Goal: Task Accomplishment & Management: Complete application form

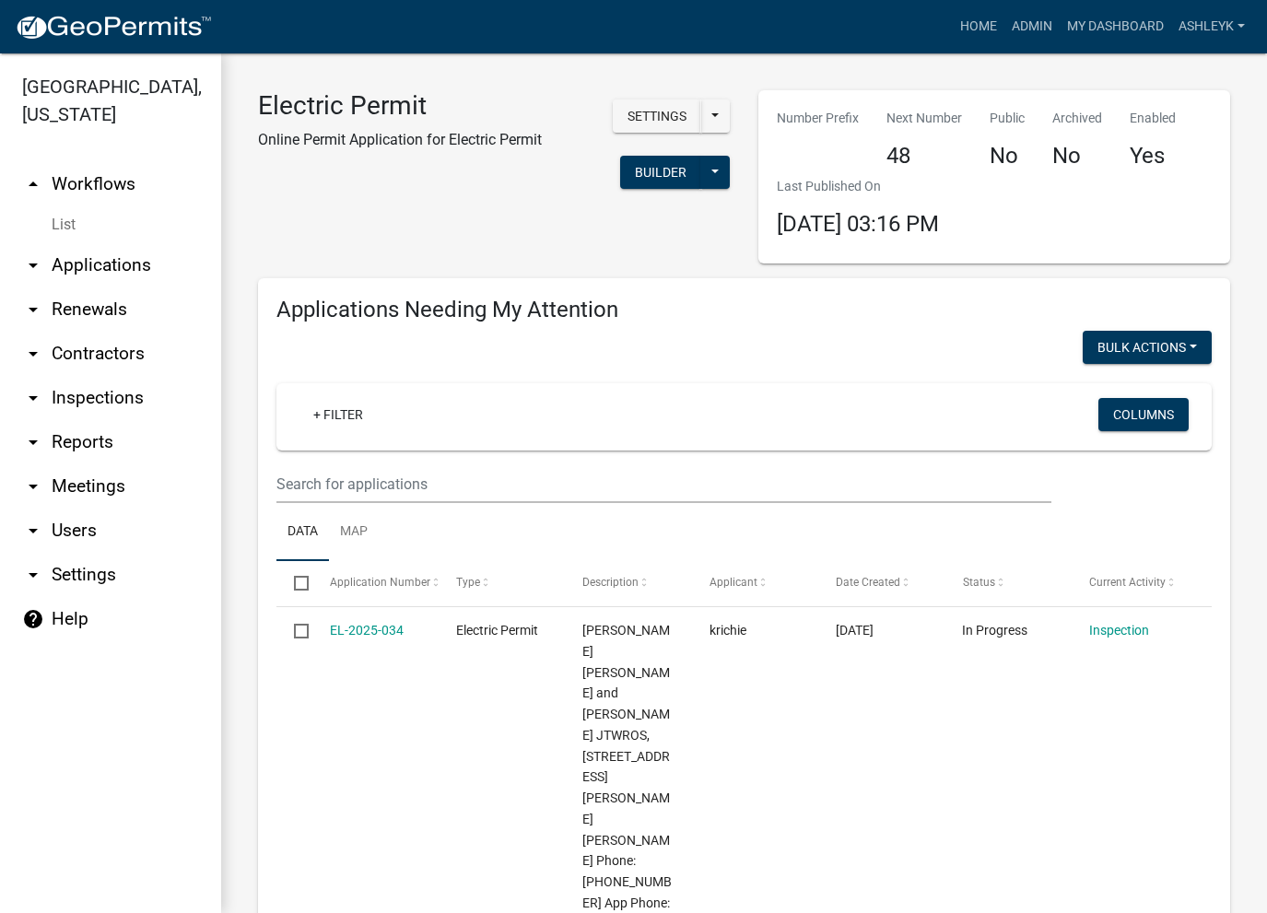
select select "3: 100"
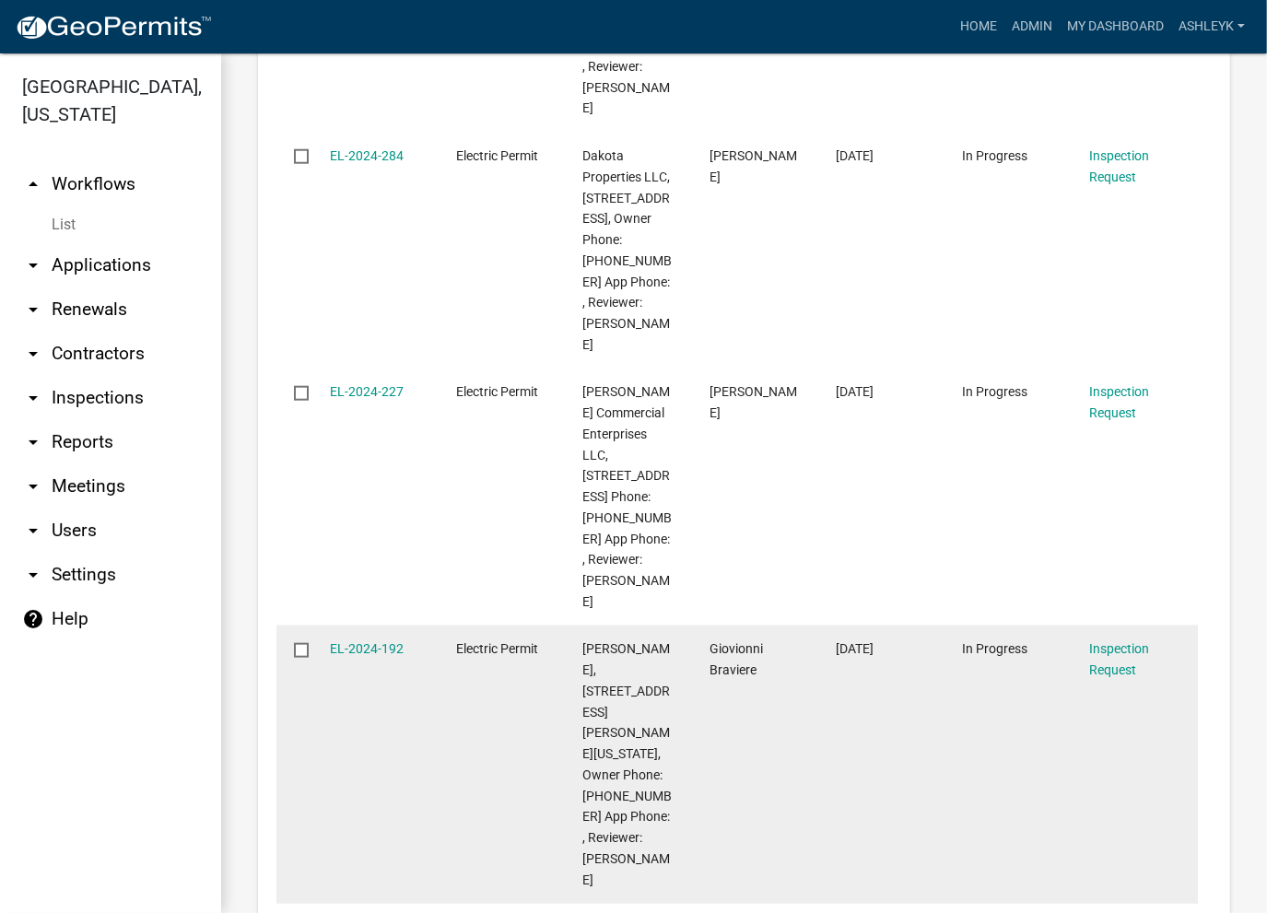
scroll to position [1888, 0]
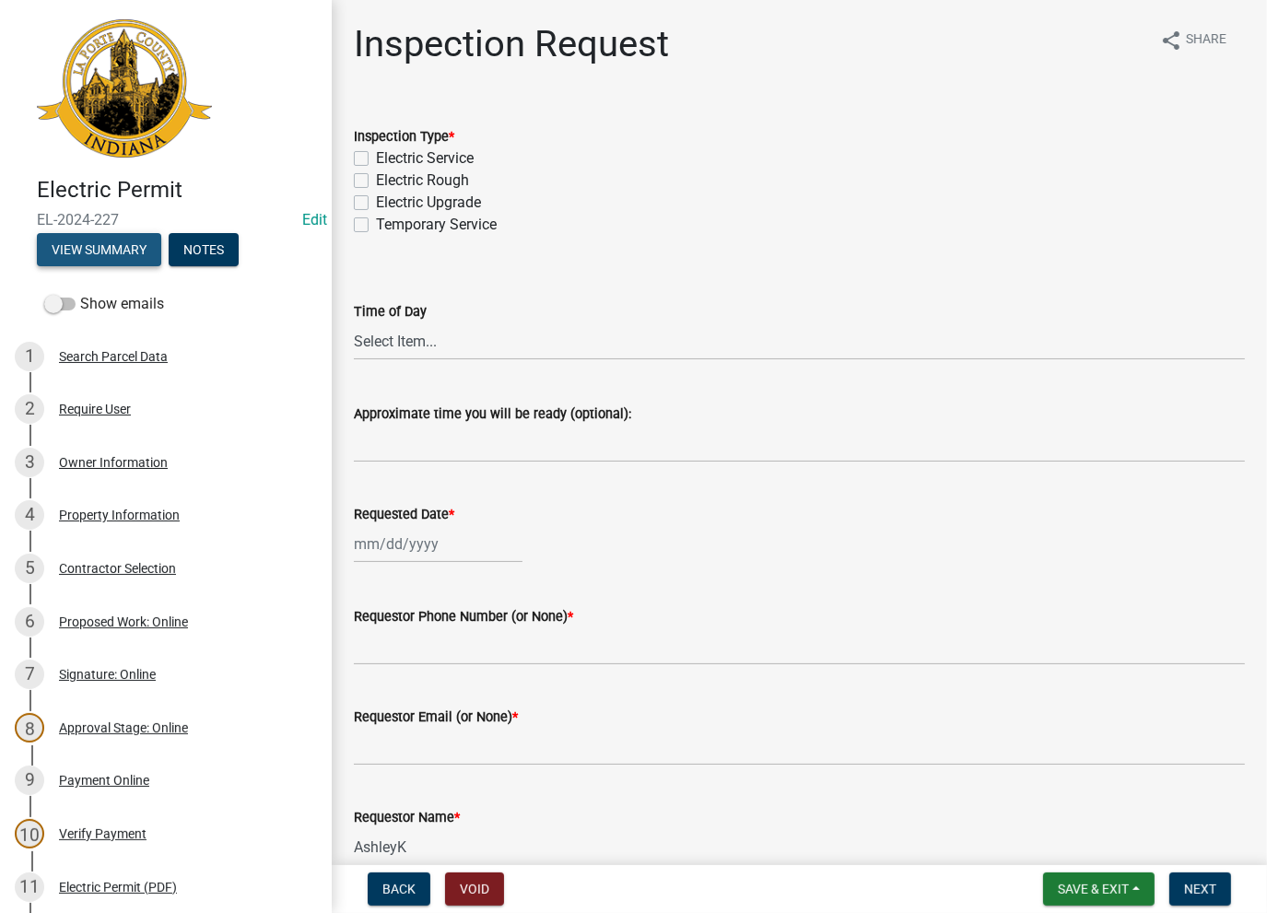
click at [96, 249] on button "View Summary" at bounding box center [99, 249] width 124 height 33
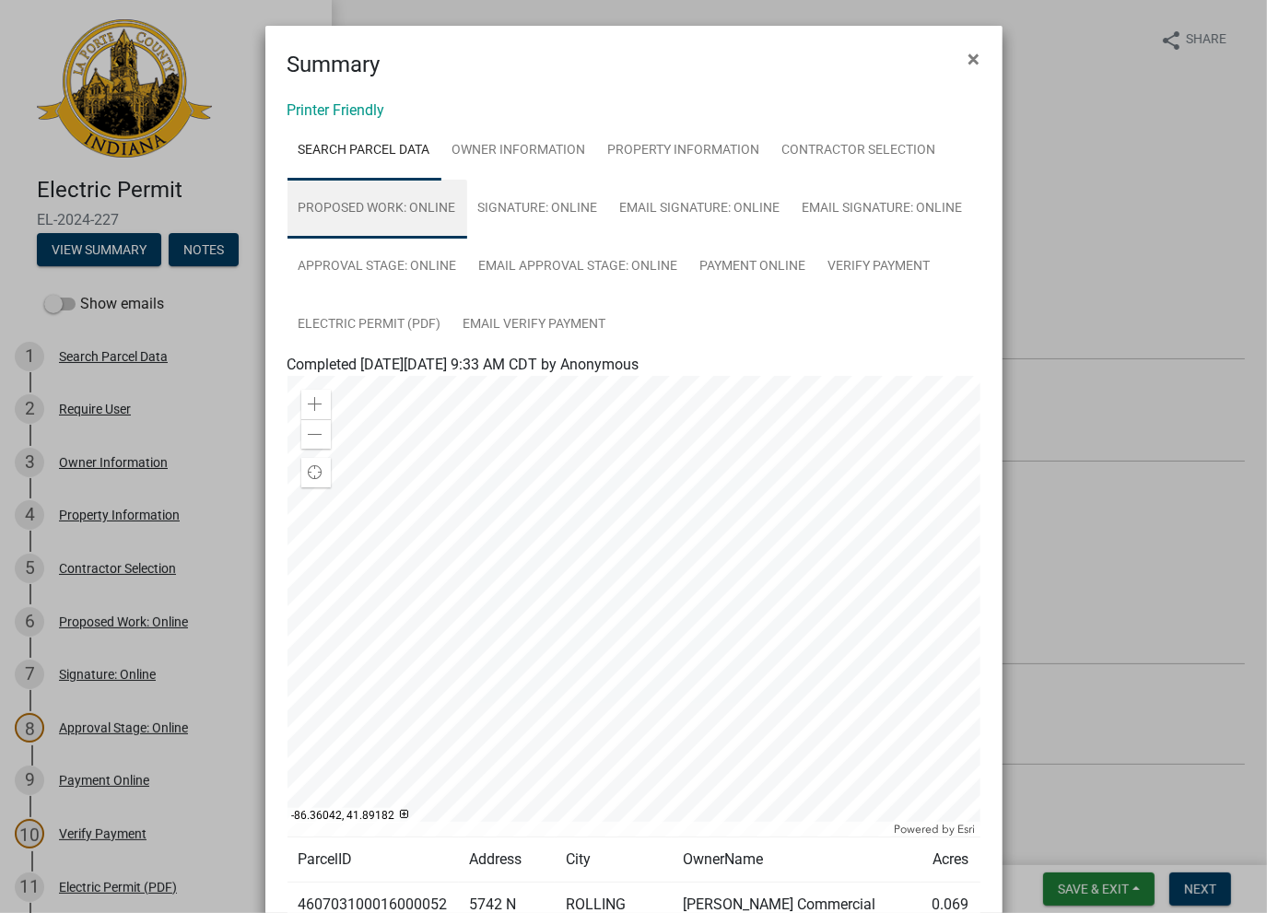
click at [413, 220] on link "Proposed Work: Online" at bounding box center [378, 209] width 180 height 59
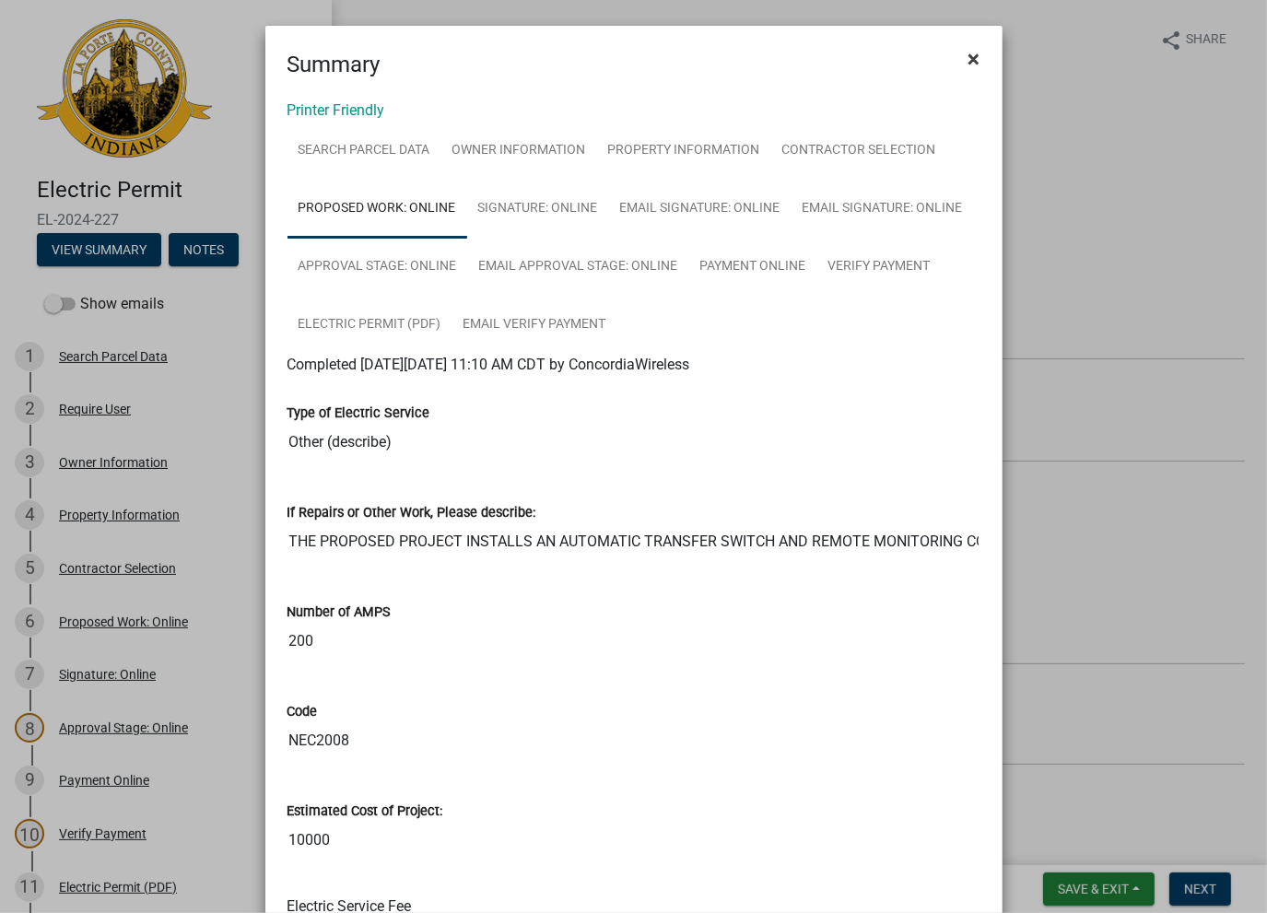
click at [969, 64] on span "×" at bounding box center [975, 59] width 12 height 26
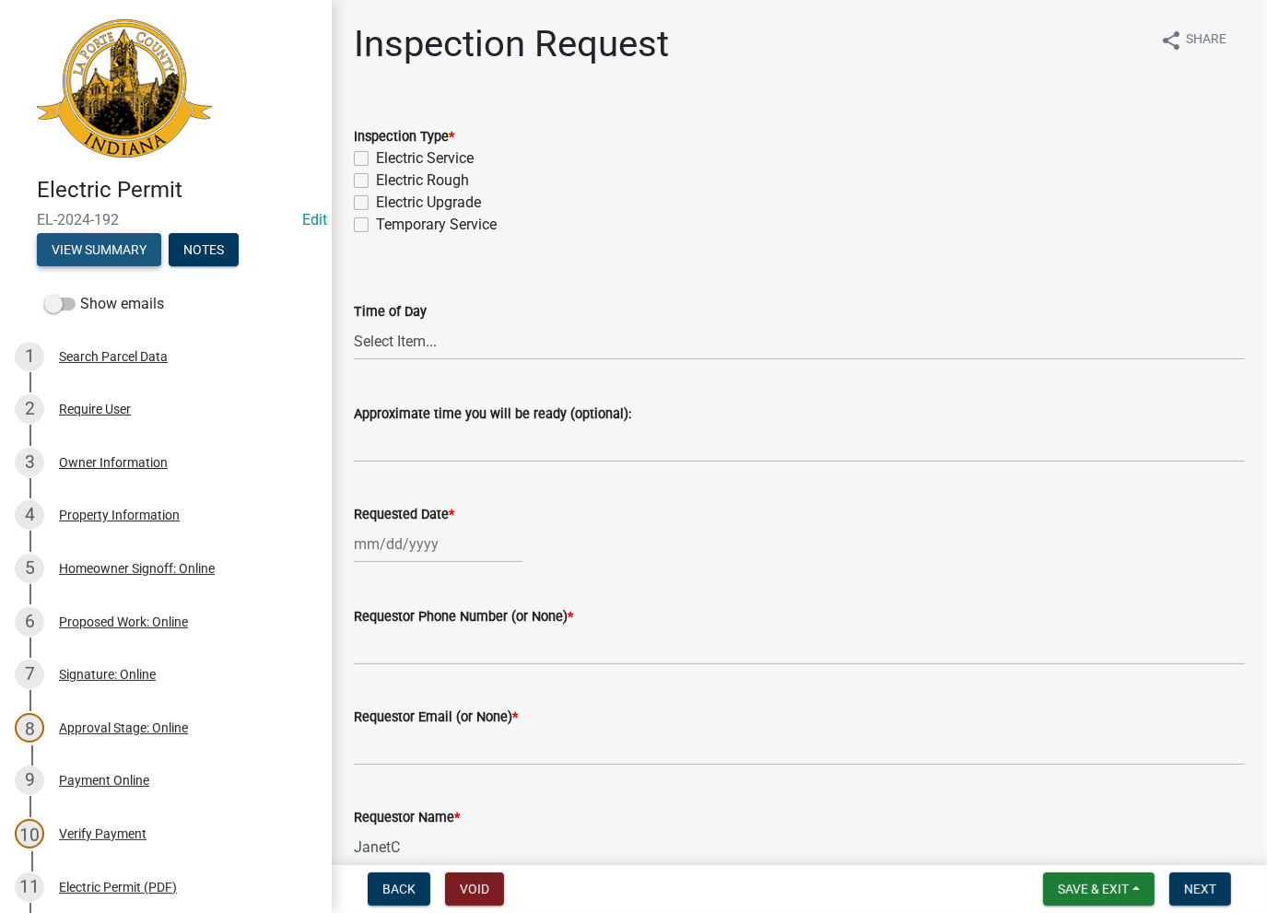
click at [131, 253] on button "View Summary" at bounding box center [99, 249] width 124 height 33
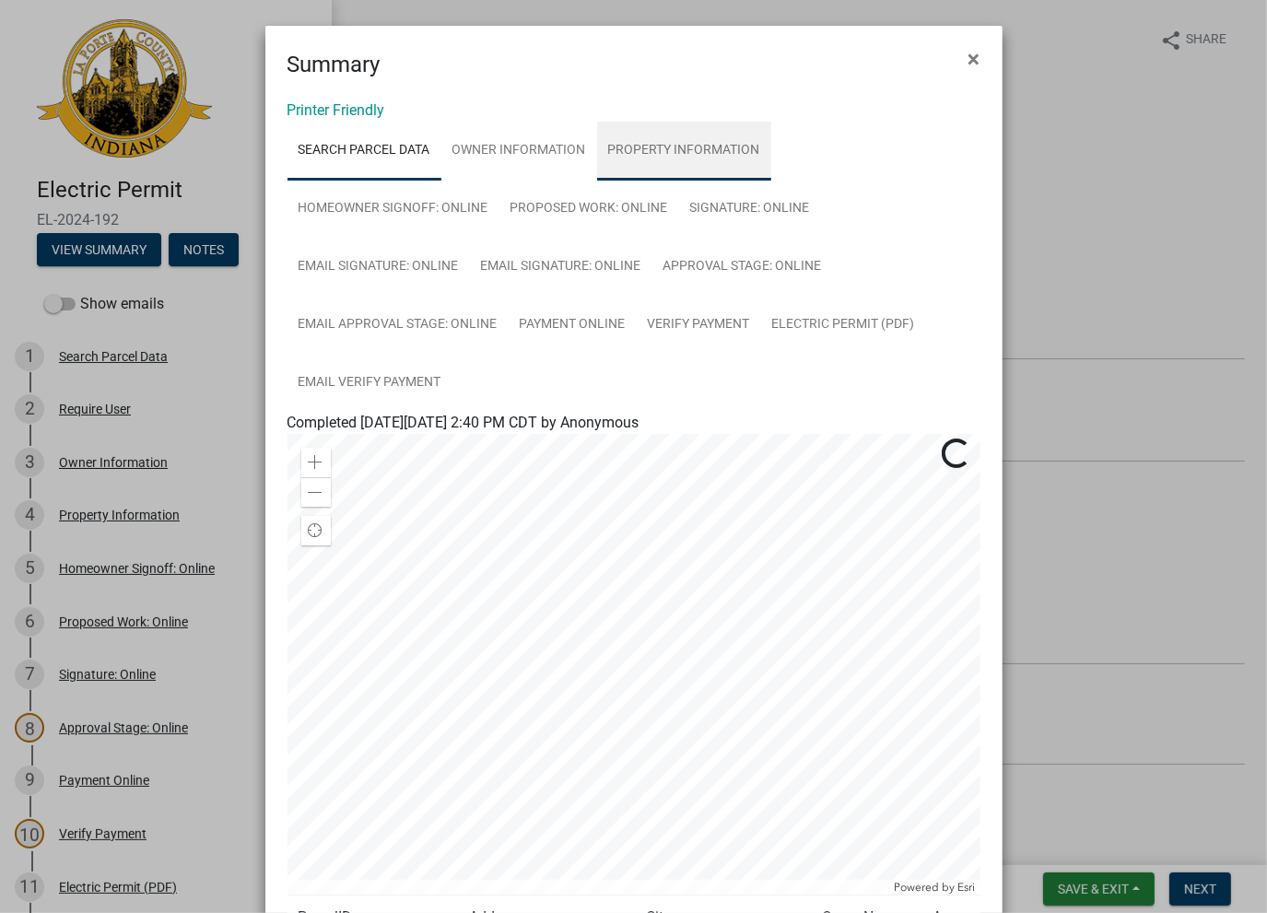
click at [676, 158] on link "Property Information" at bounding box center [684, 151] width 174 height 59
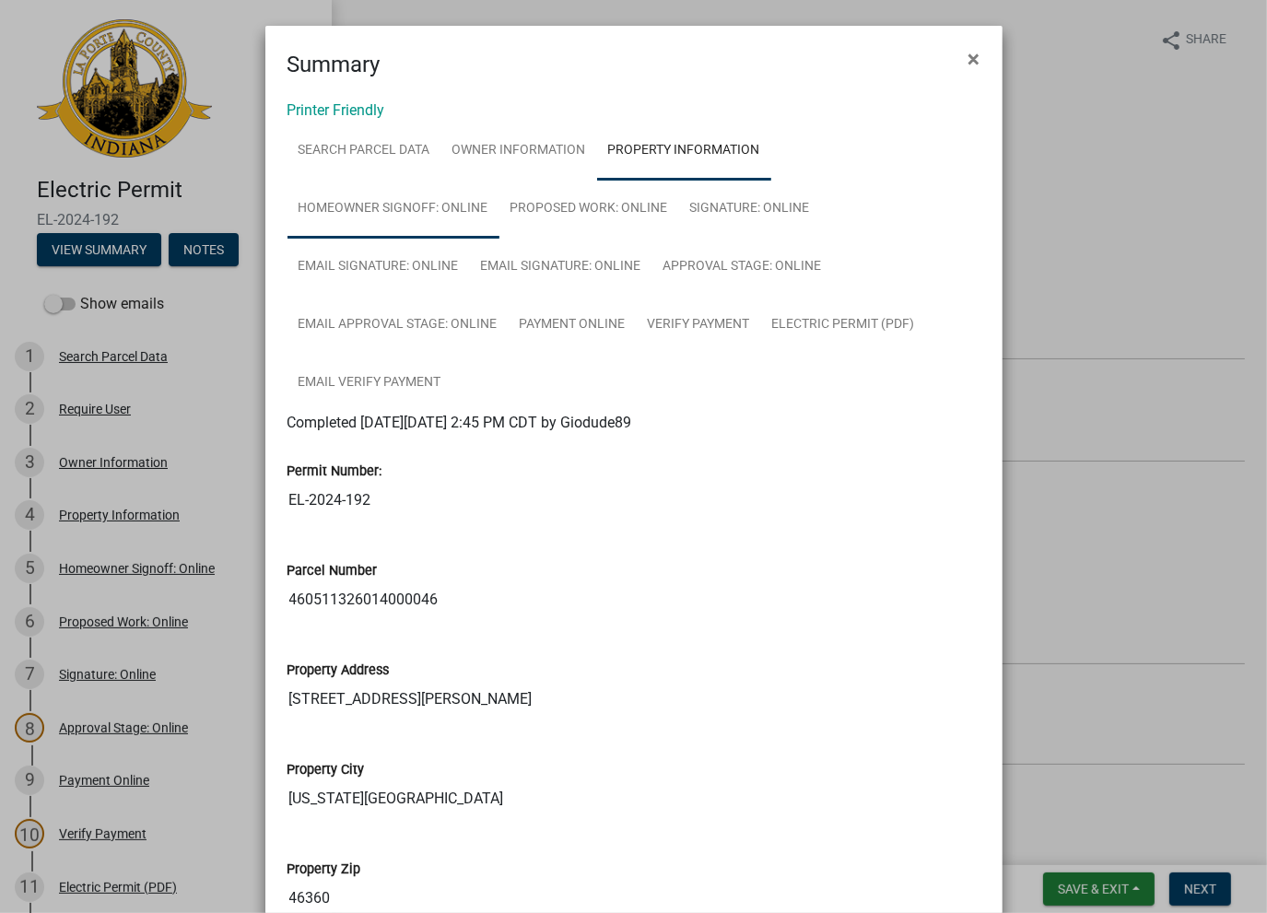
click at [385, 219] on link "Homeowner Signoff: Online" at bounding box center [394, 209] width 212 height 59
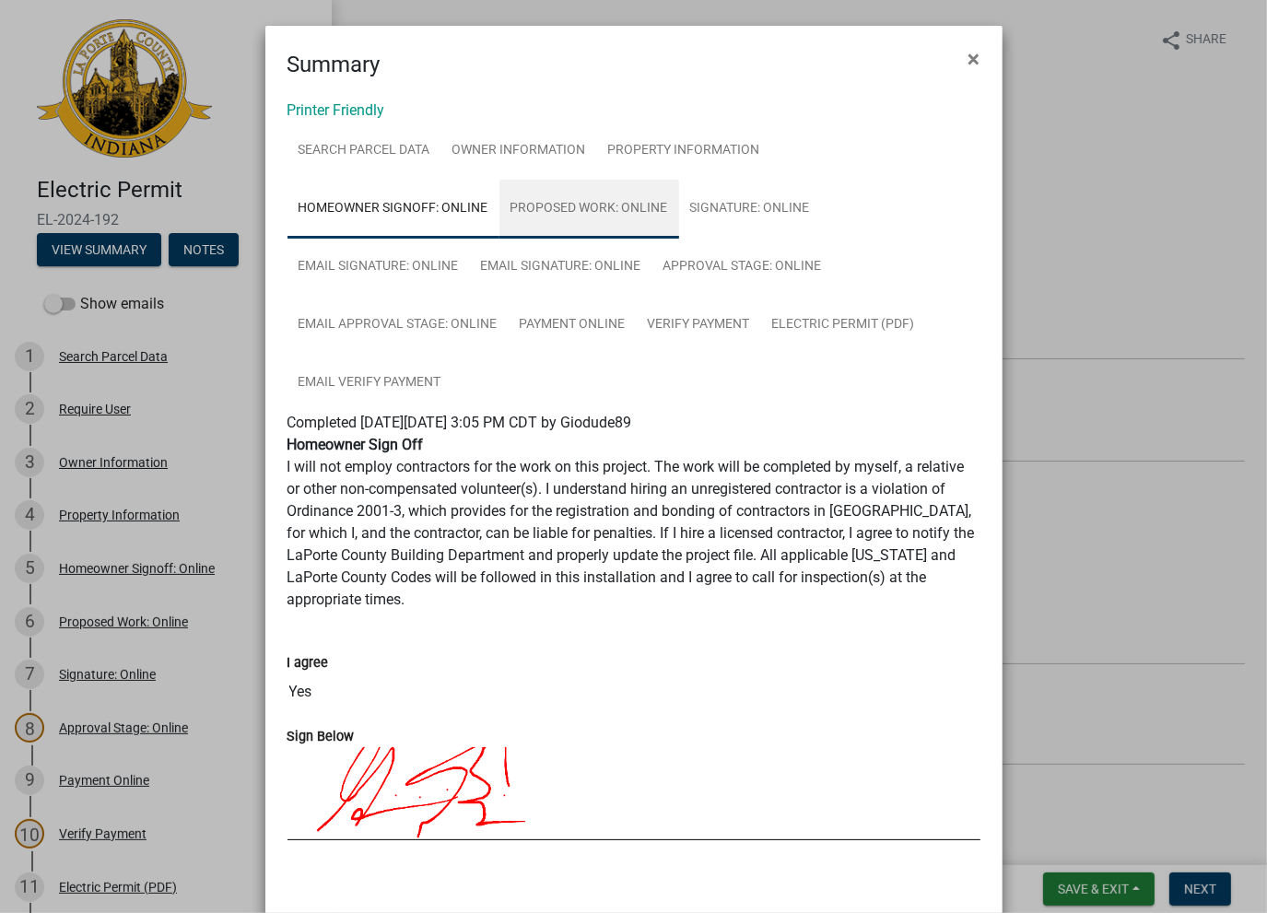
click at [542, 221] on link "Proposed Work: Online" at bounding box center [590, 209] width 180 height 59
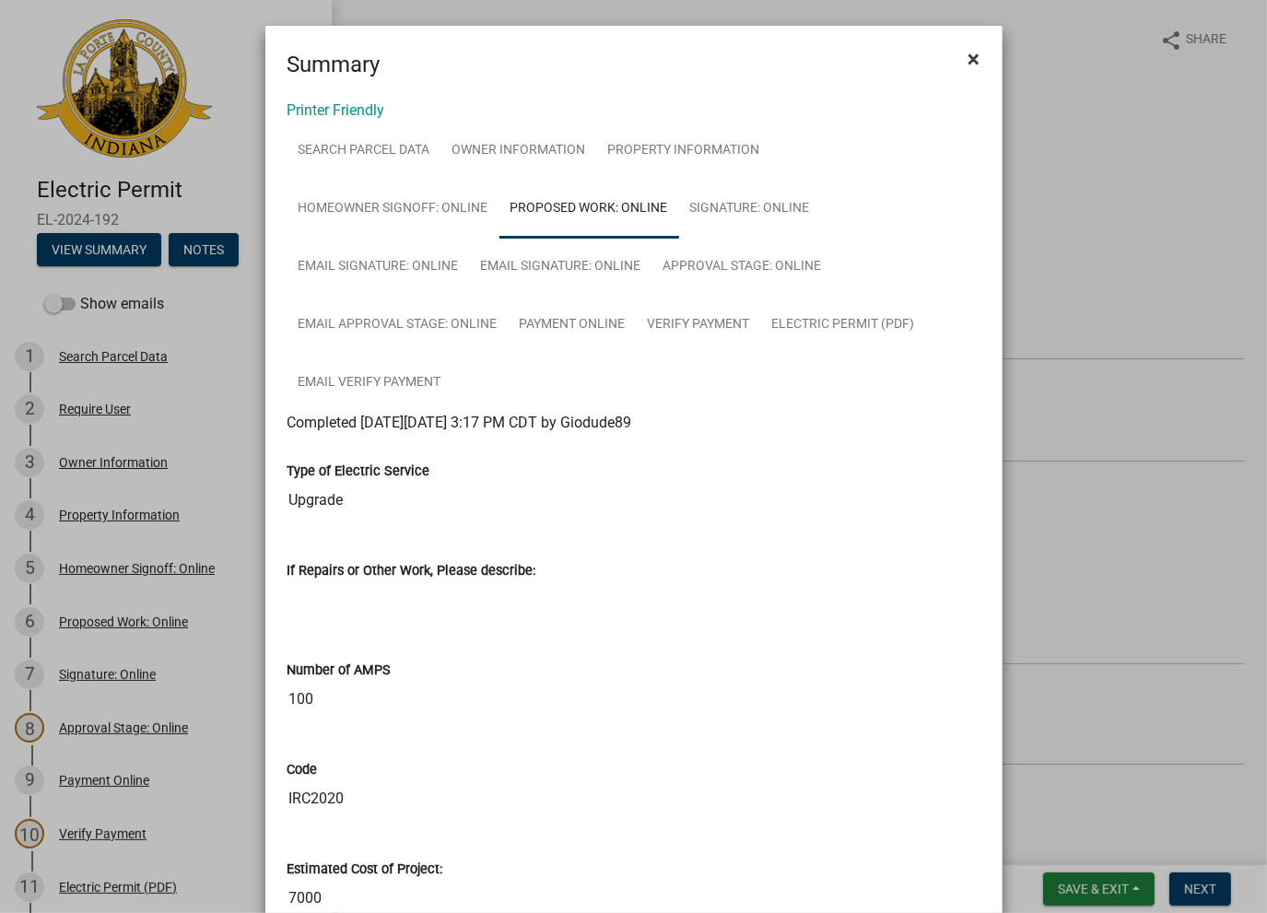
click at [957, 61] on button "×" at bounding box center [974, 59] width 41 height 52
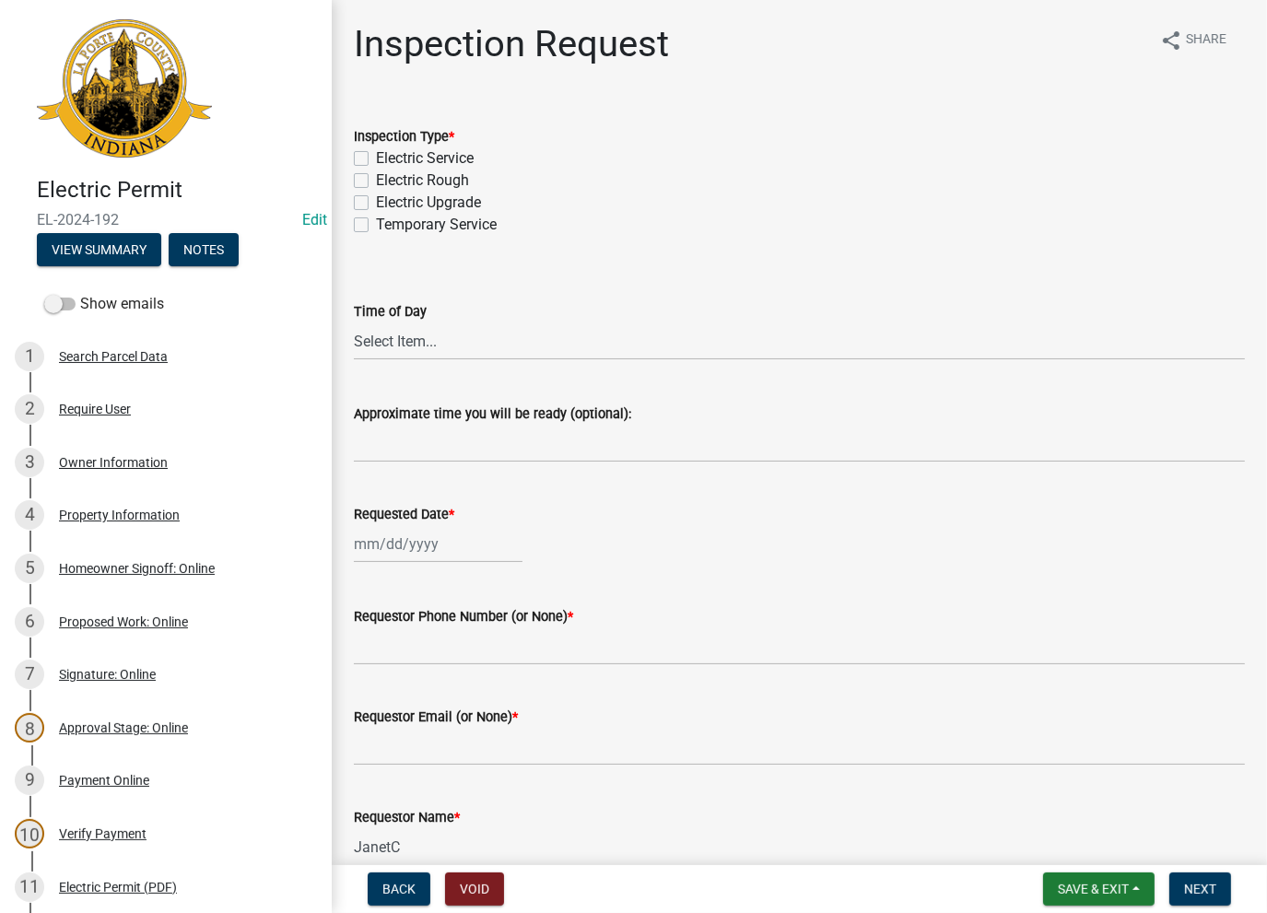
click at [376, 202] on label "Electric Upgrade" at bounding box center [428, 203] width 105 height 22
click at [376, 202] on input "Electric Upgrade" at bounding box center [382, 198] width 12 height 12
checkbox input "true"
checkbox input "false"
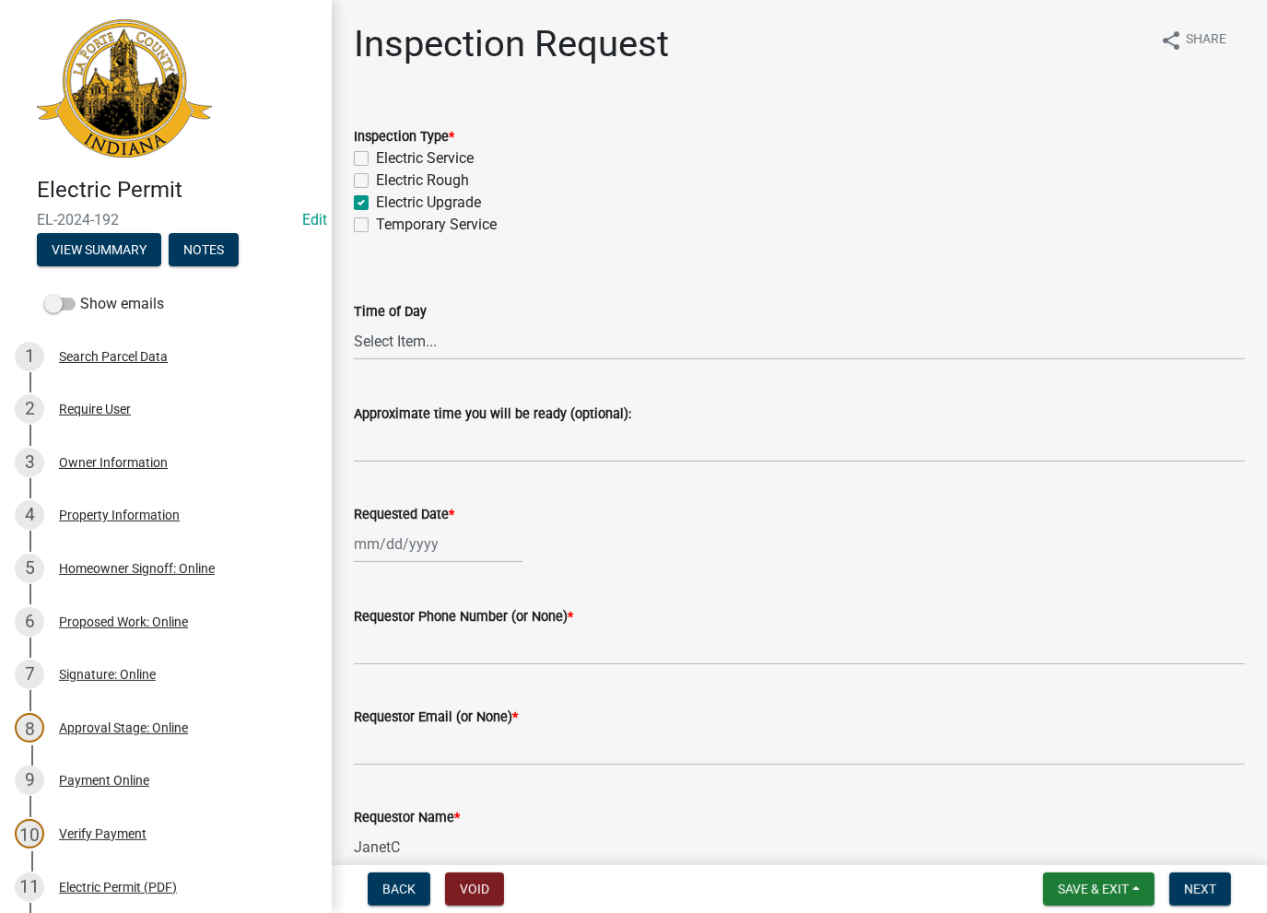
checkbox input "true"
checkbox input "false"
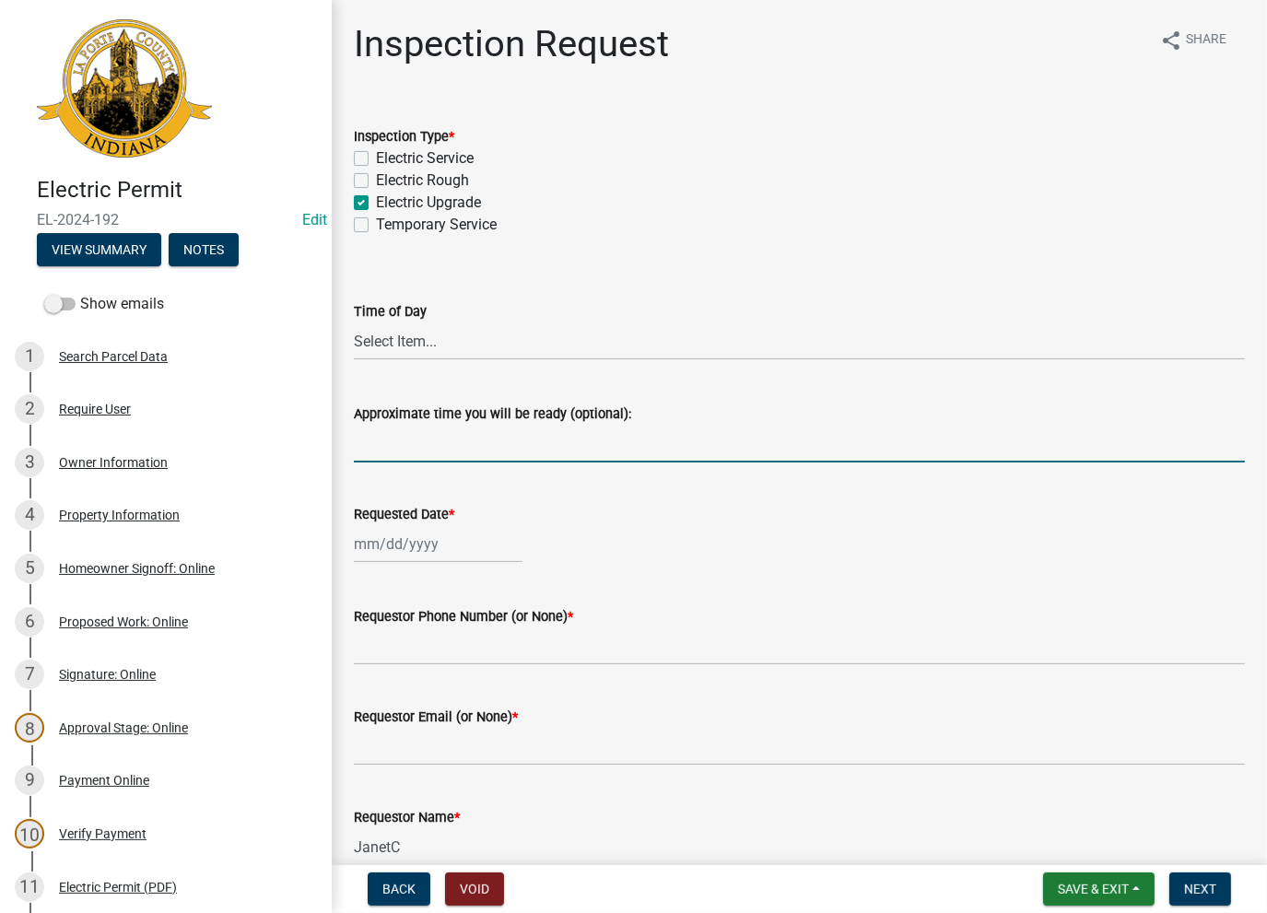
click at [400, 424] on form "Approximate time you will be ready (optional):" at bounding box center [799, 433] width 891 height 60
type input "No Inspections ever requested. Expired. Close out - AK"
drag, startPoint x: 747, startPoint y: 442, endPoint x: 340, endPoint y: 459, distance: 406.8
click at [340, 459] on div "Approximate time you will be ready (optional): No Inspections ever requested. E…" at bounding box center [799, 420] width 919 height 86
select select "8"
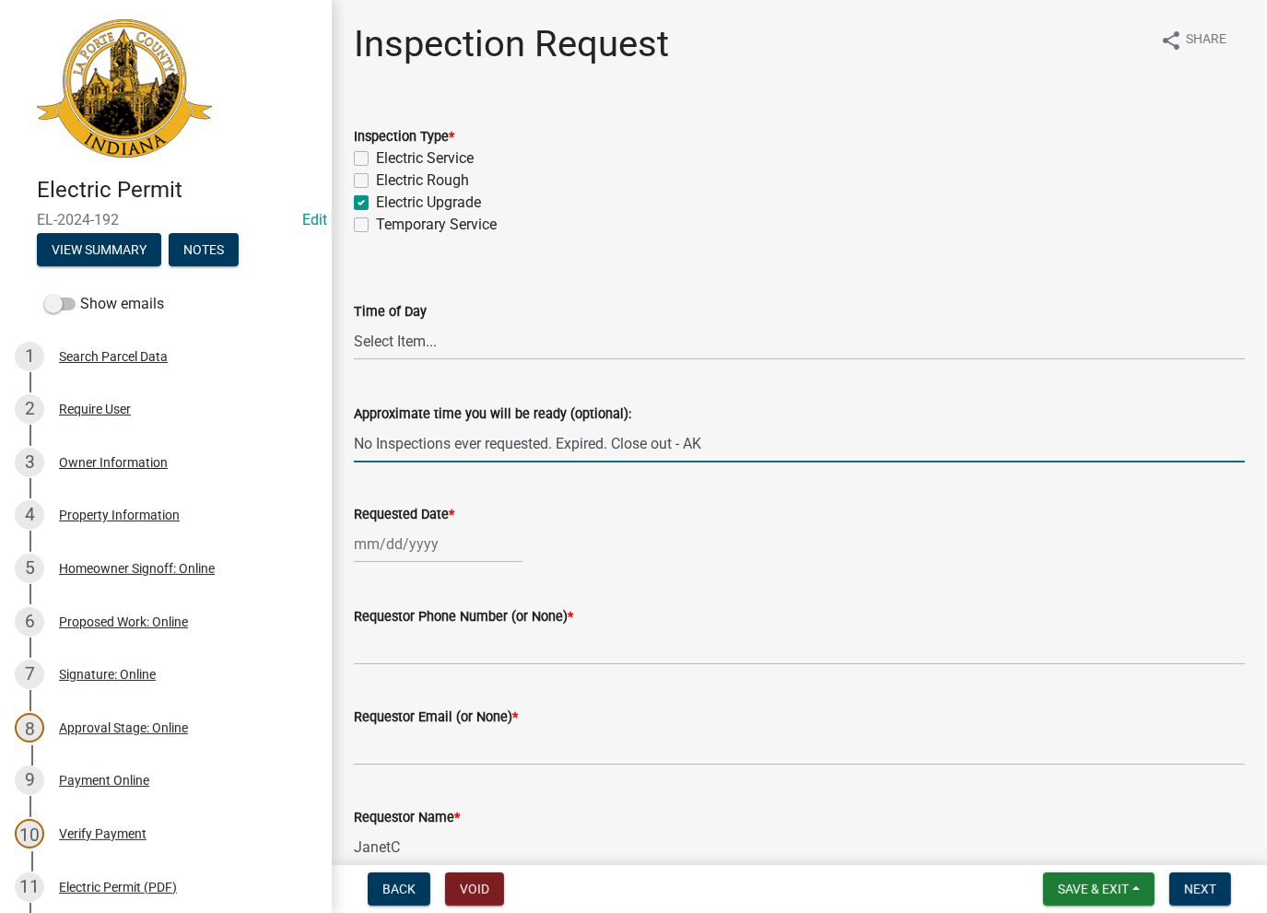
select select "2025"
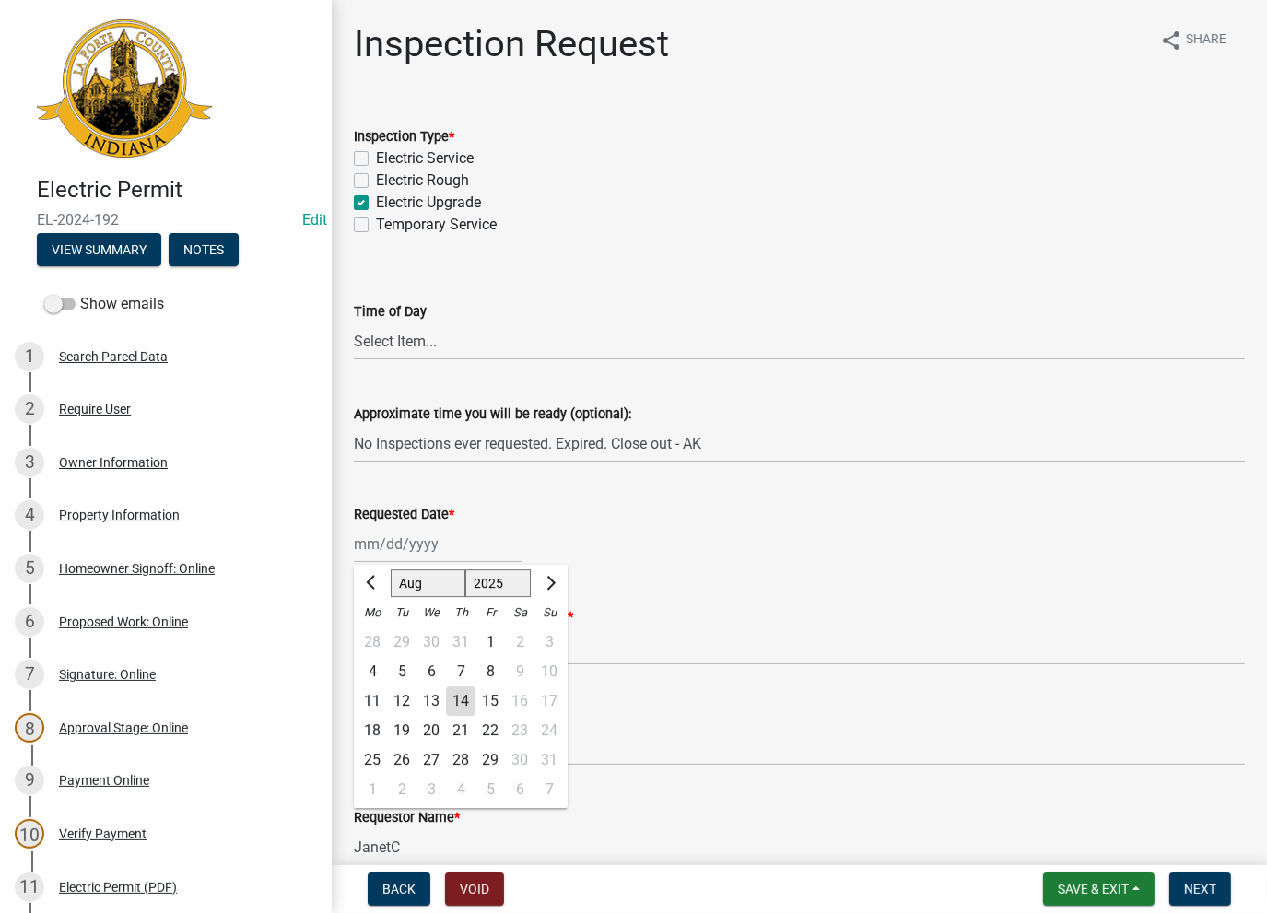
click at [383, 548] on div "[PERSON_NAME] Feb Mar Apr [PERSON_NAME][DATE] Oct Nov [DATE] 1526 1527 1528 152…" at bounding box center [438, 544] width 169 height 38
drag, startPoint x: 465, startPoint y: 711, endPoint x: 476, endPoint y: 644, distance: 67.3
click at [465, 710] on div "14" at bounding box center [460, 701] width 29 height 29
type input "[DATE]"
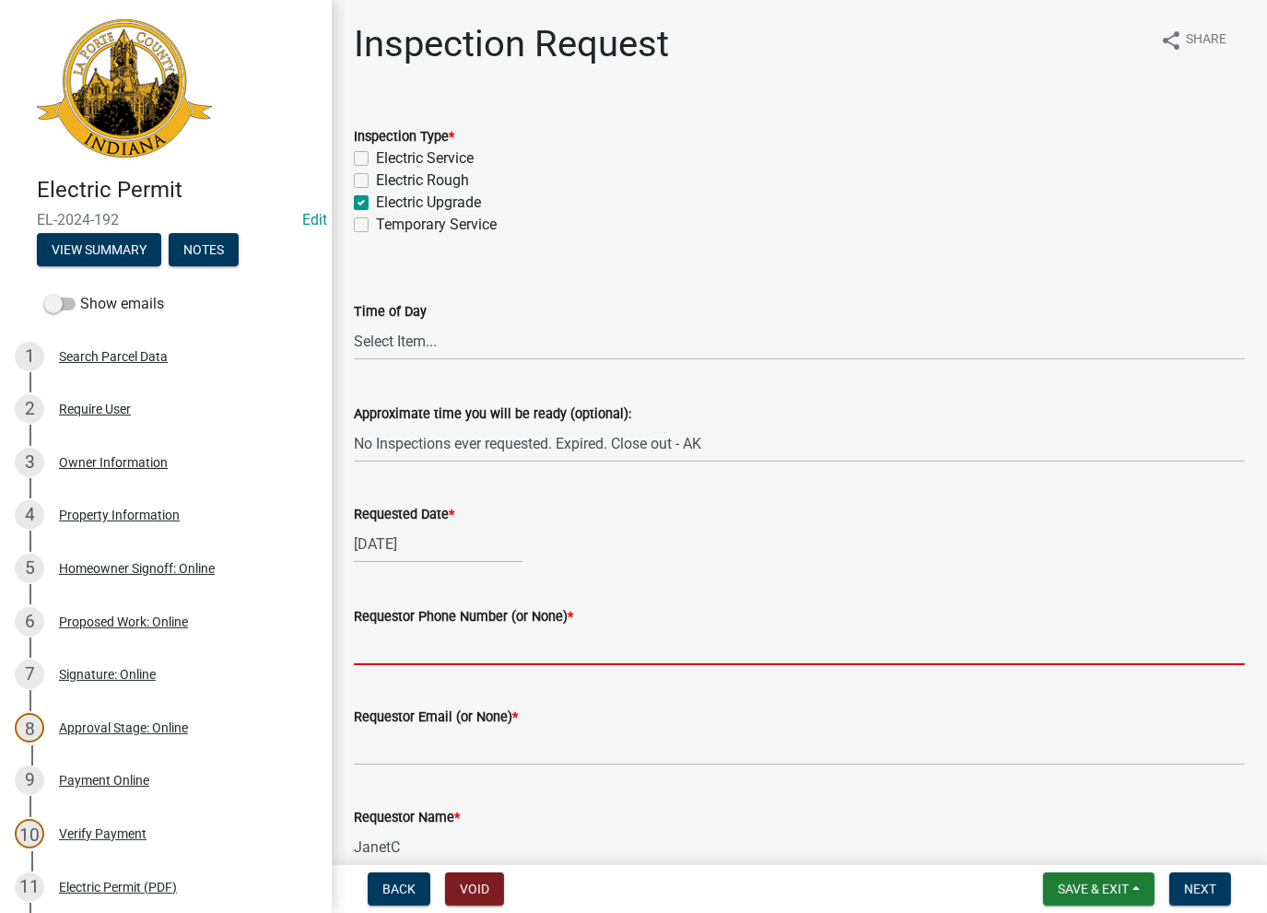
click at [473, 642] on input "Requestor Phone Number (or None) *" at bounding box center [799, 647] width 891 height 38
type input "None"
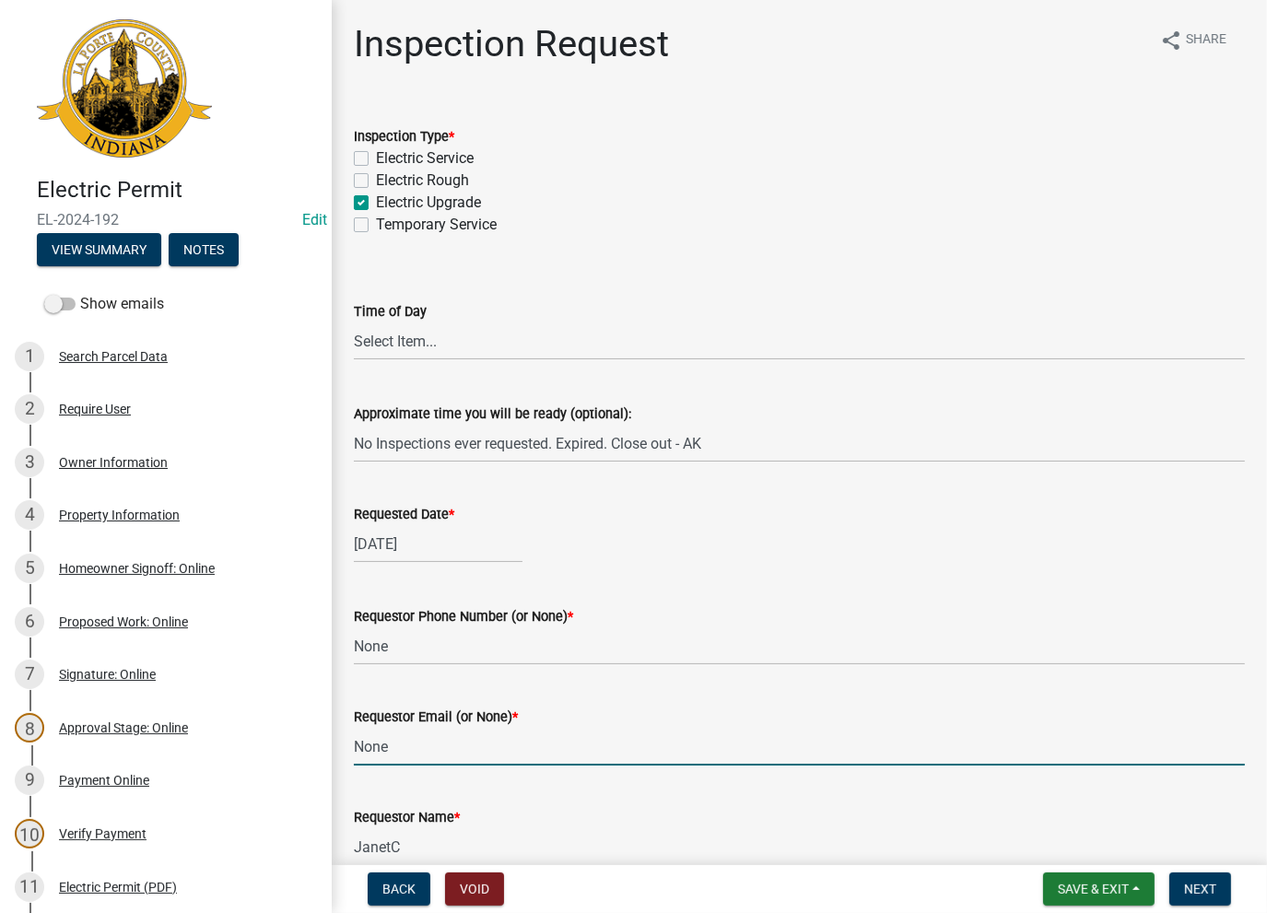
type input "None"
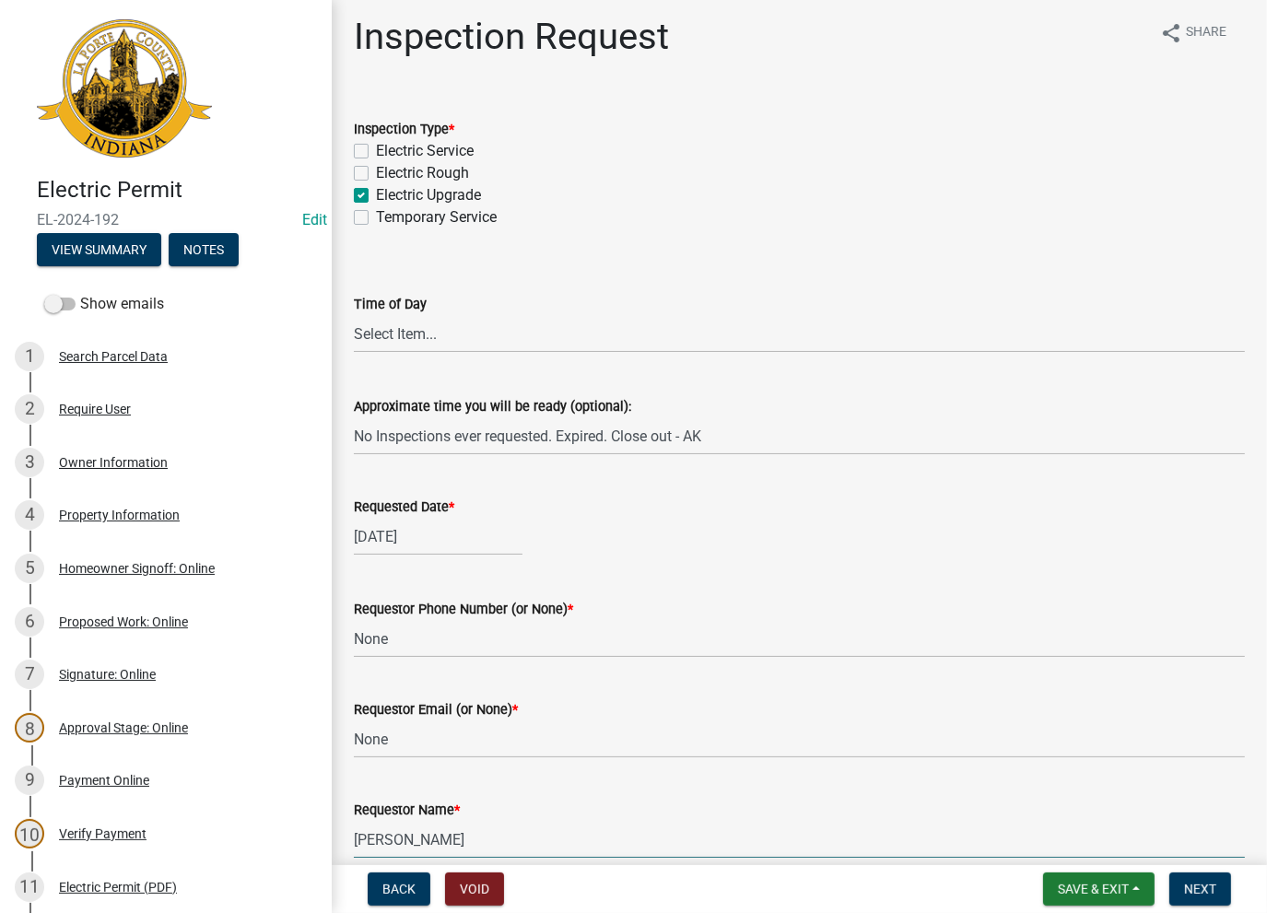
type input "AshleyK"
click at [1213, 887] on span "Next" at bounding box center [1200, 889] width 32 height 15
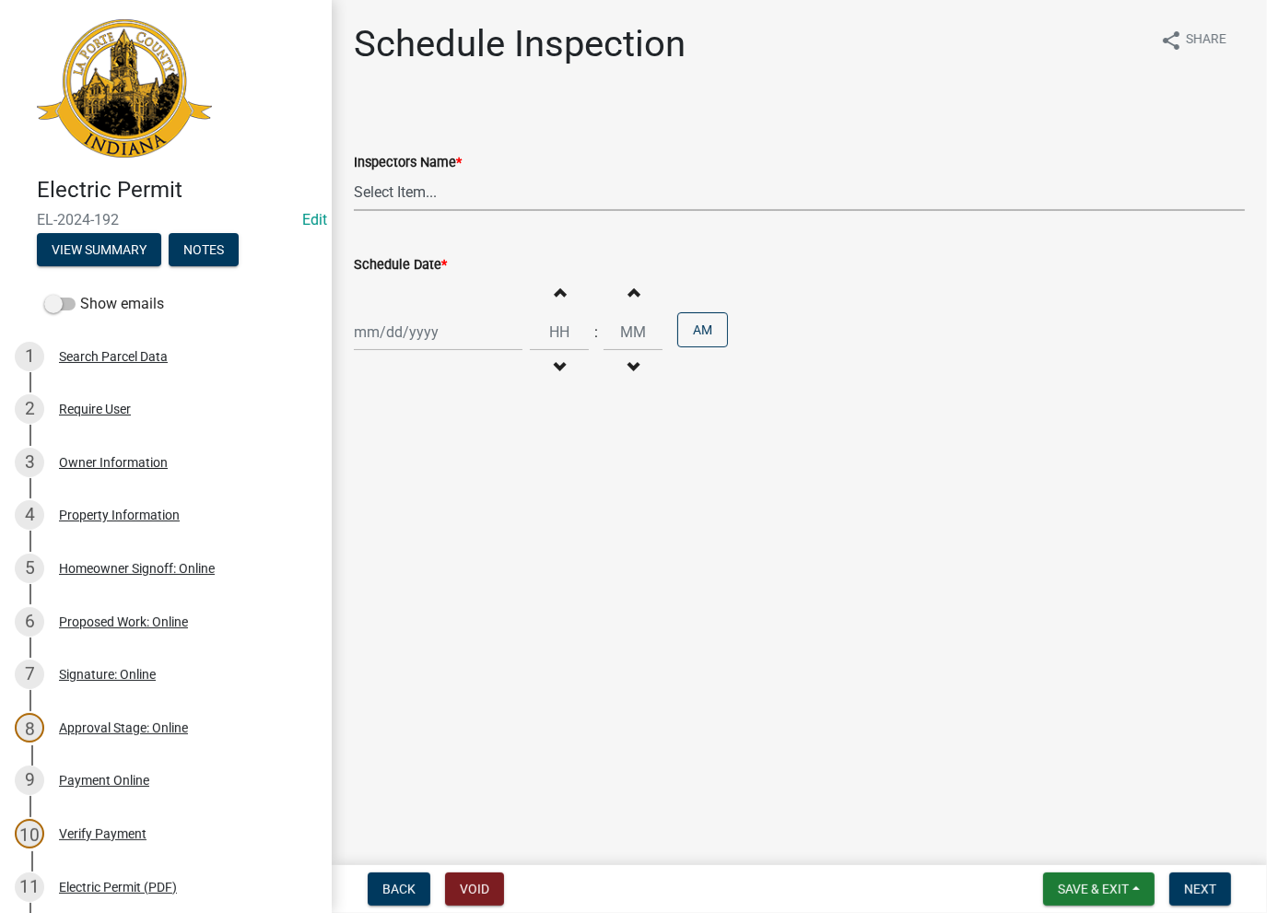
click at [440, 194] on select "Select Item... [PERSON_NAME] ([PERSON_NAME]) [PERSON_NAME] ([PERSON_NAME]) [PER…" at bounding box center [799, 192] width 891 height 38
select select "a0e5a0fc-3702-49ef-98f7-3c9674400991"
click at [354, 173] on select "Select Item... [PERSON_NAME] ([PERSON_NAME]) [PERSON_NAME] ([PERSON_NAME]) [PER…" at bounding box center [799, 192] width 891 height 38
select select "8"
select select "2025"
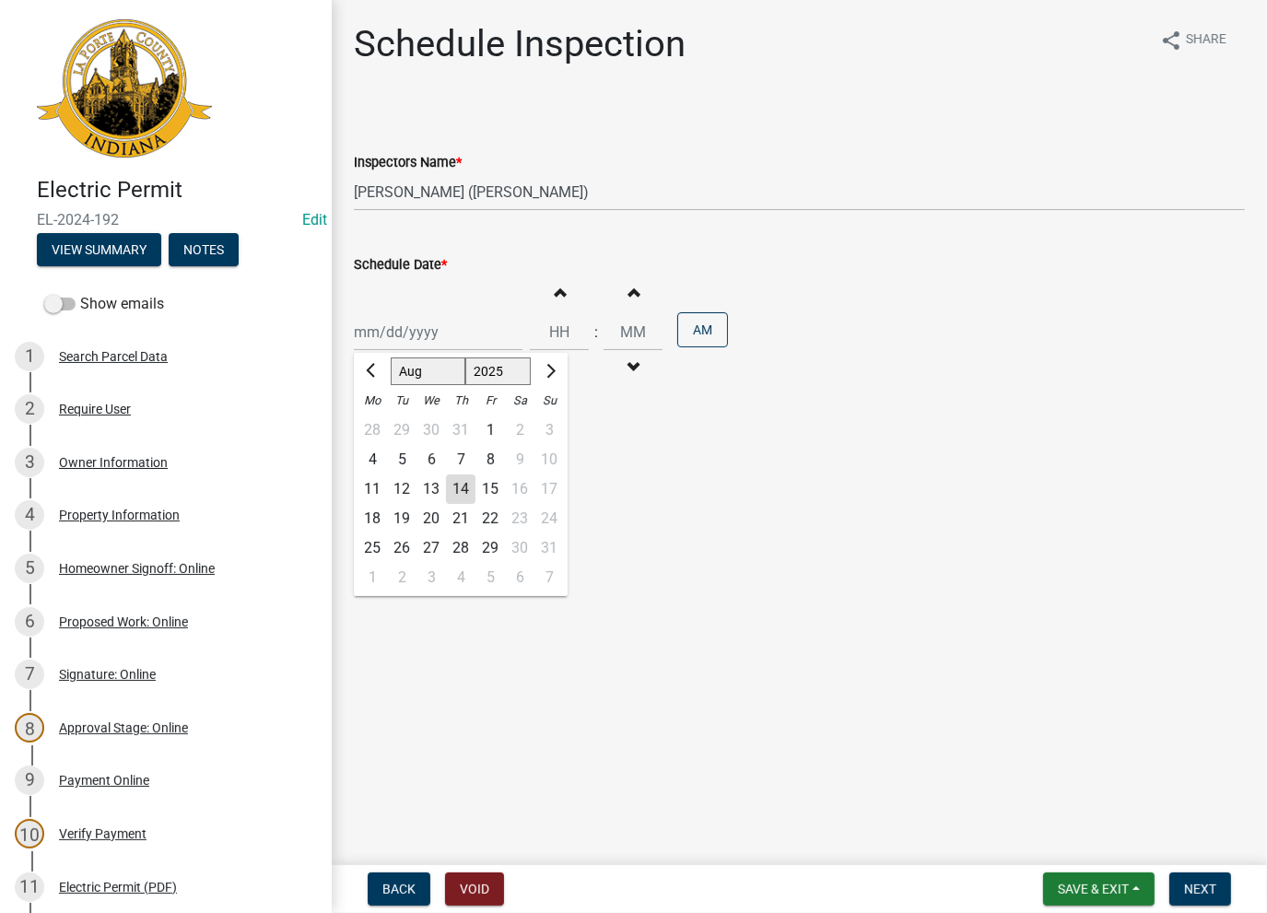
click at [411, 338] on div "[PERSON_NAME] Feb Mar Apr [PERSON_NAME][DATE] Oct Nov [DATE] 1526 1527 1528 152…" at bounding box center [438, 332] width 169 height 38
drag, startPoint x: 454, startPoint y: 492, endPoint x: 461, endPoint y: 483, distance: 11.3
click at [454, 489] on div "14" at bounding box center [460, 489] width 29 height 29
type input "[DATE]"
click at [1198, 888] on span "Next" at bounding box center [1200, 889] width 32 height 15
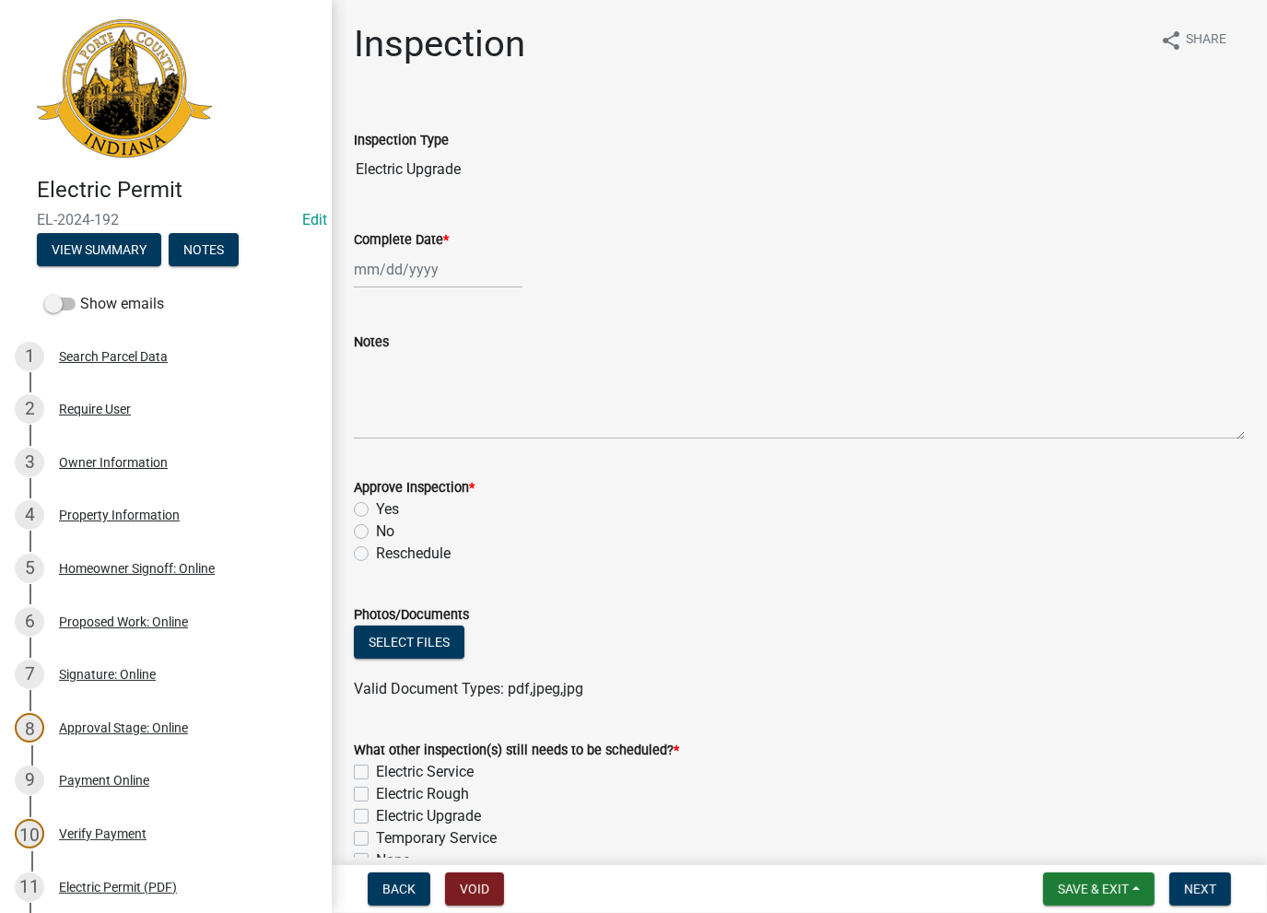
select select "8"
select select "2025"
click at [418, 265] on div "[PERSON_NAME] Feb Mar Apr [PERSON_NAME][DATE] Oct Nov [DATE] 1526 1527 1528 152…" at bounding box center [438, 270] width 169 height 38
click at [462, 423] on div "14" at bounding box center [460, 426] width 29 height 29
type input "[DATE]"
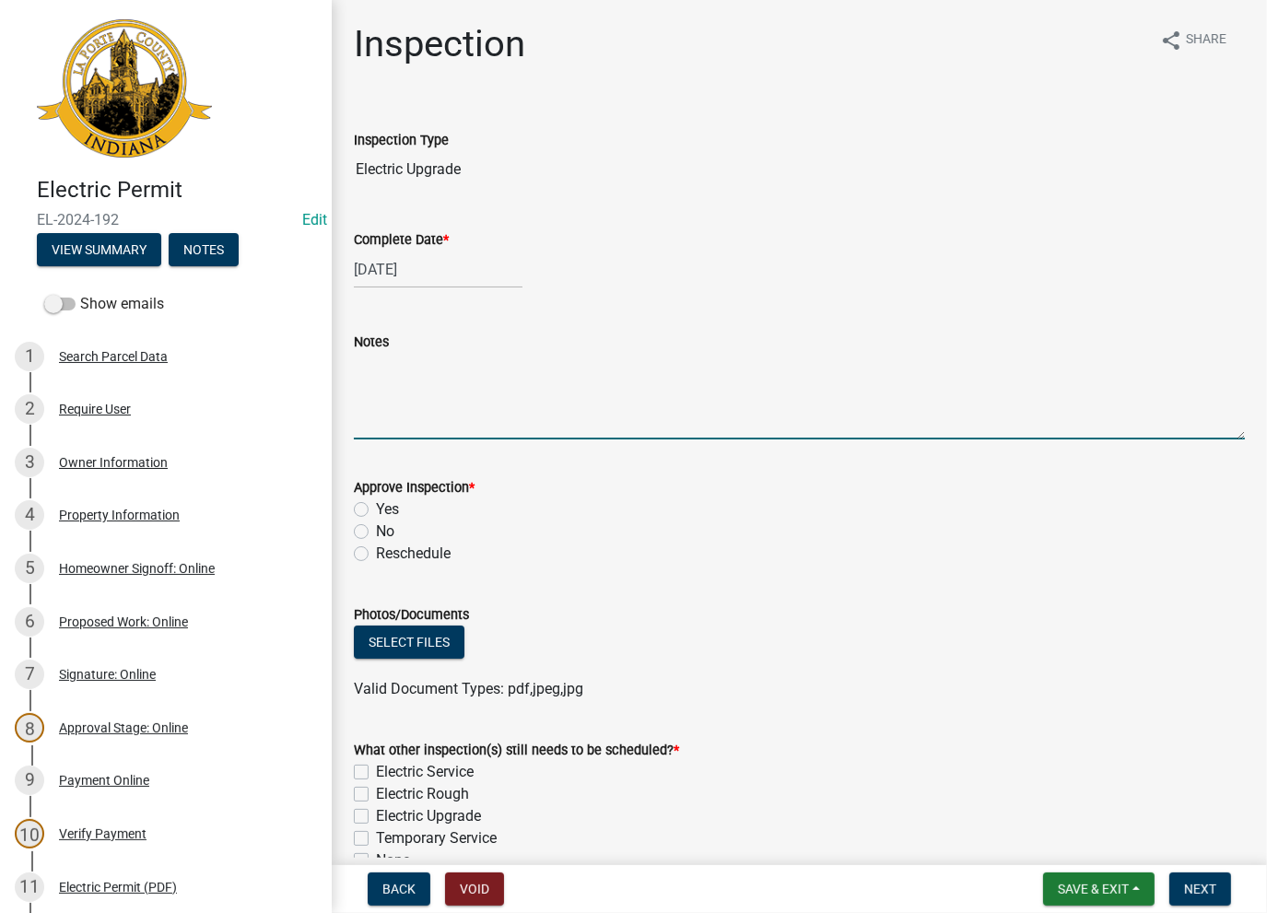
click at [435, 375] on textarea "Notes" at bounding box center [799, 396] width 891 height 87
paste textarea "No Inspections ever requested. Expired. Close out - AK"
type textarea "No Inspections ever requested. Expired. Close out - AK"
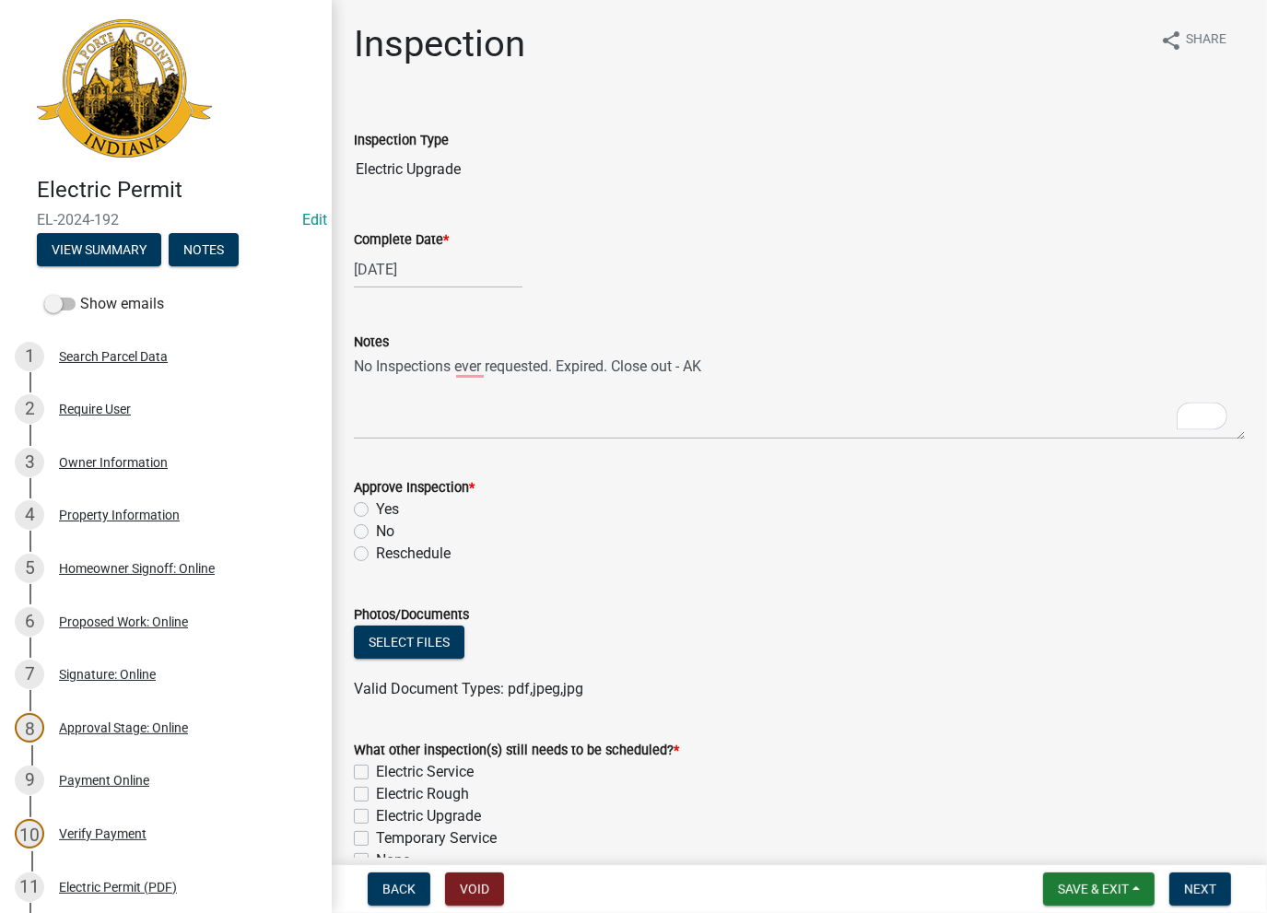
drag, startPoint x: 364, startPoint y: 534, endPoint x: 357, endPoint y: 527, distance: 9.8
click at [376, 532] on label "No" at bounding box center [385, 532] width 18 height 22
click at [376, 532] on input "No" at bounding box center [382, 527] width 12 height 12
radio input "true"
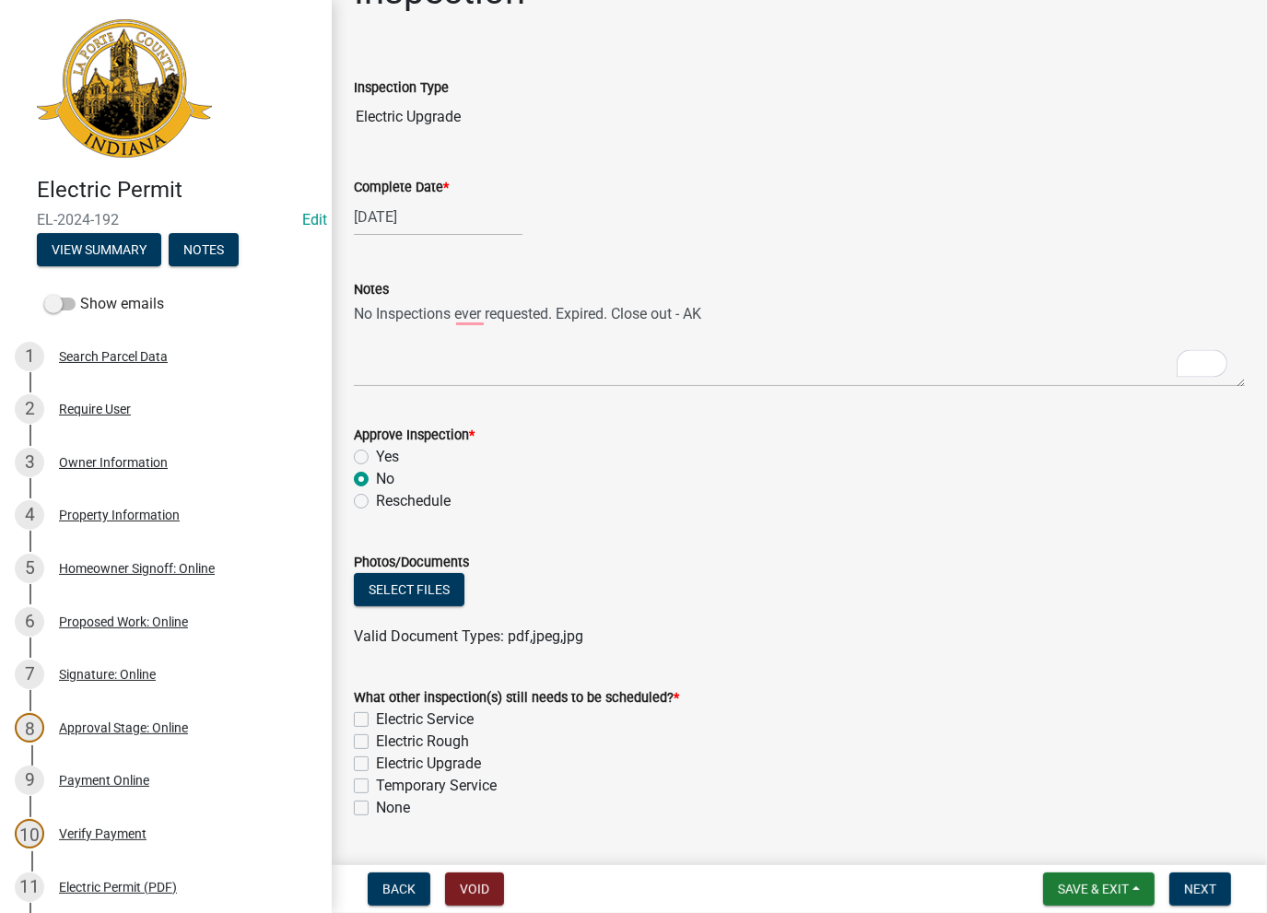
scroll to position [101, 0]
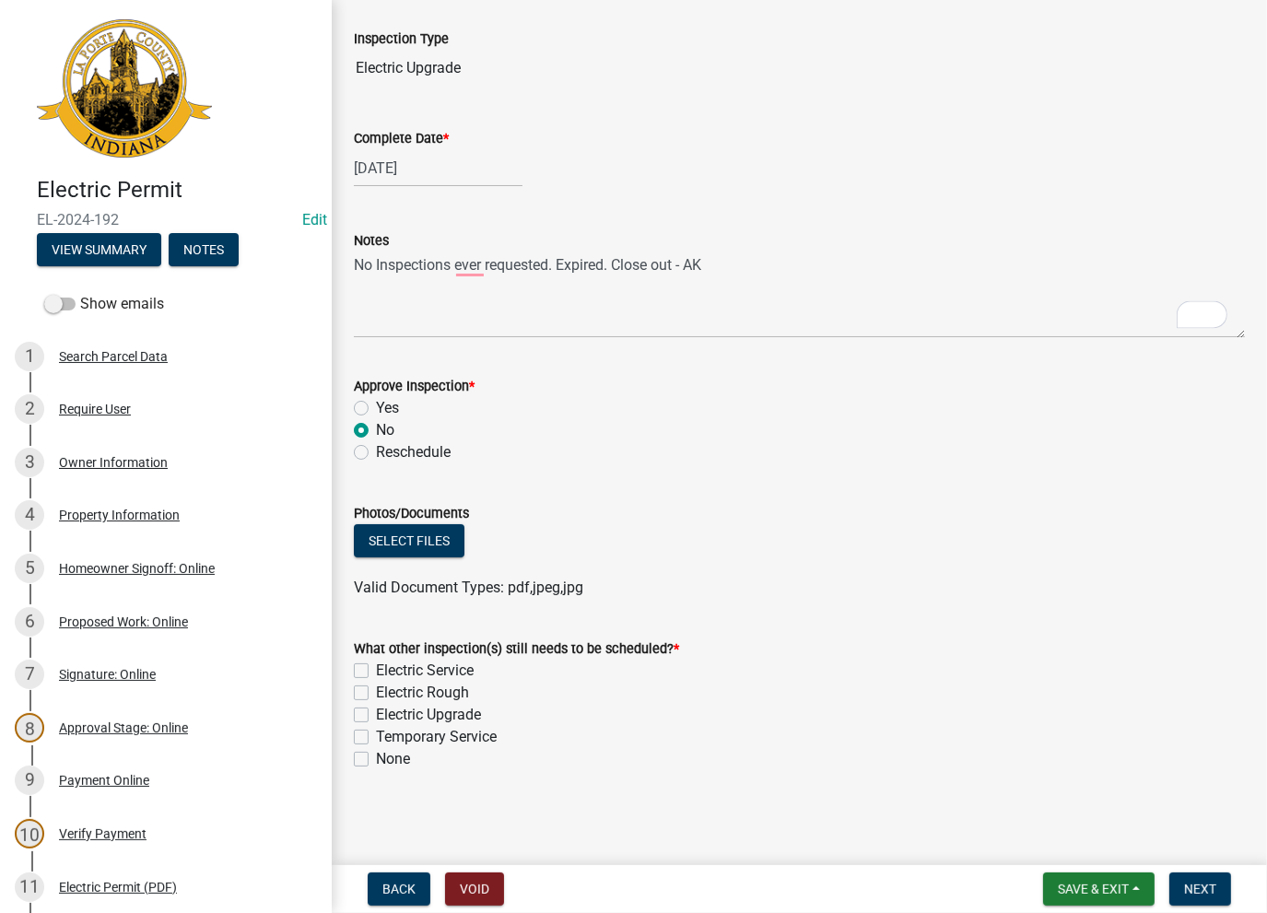
click at [376, 762] on label "None" at bounding box center [393, 759] width 34 height 22
click at [376, 760] on input "None" at bounding box center [382, 754] width 12 height 12
checkbox input "true"
checkbox input "false"
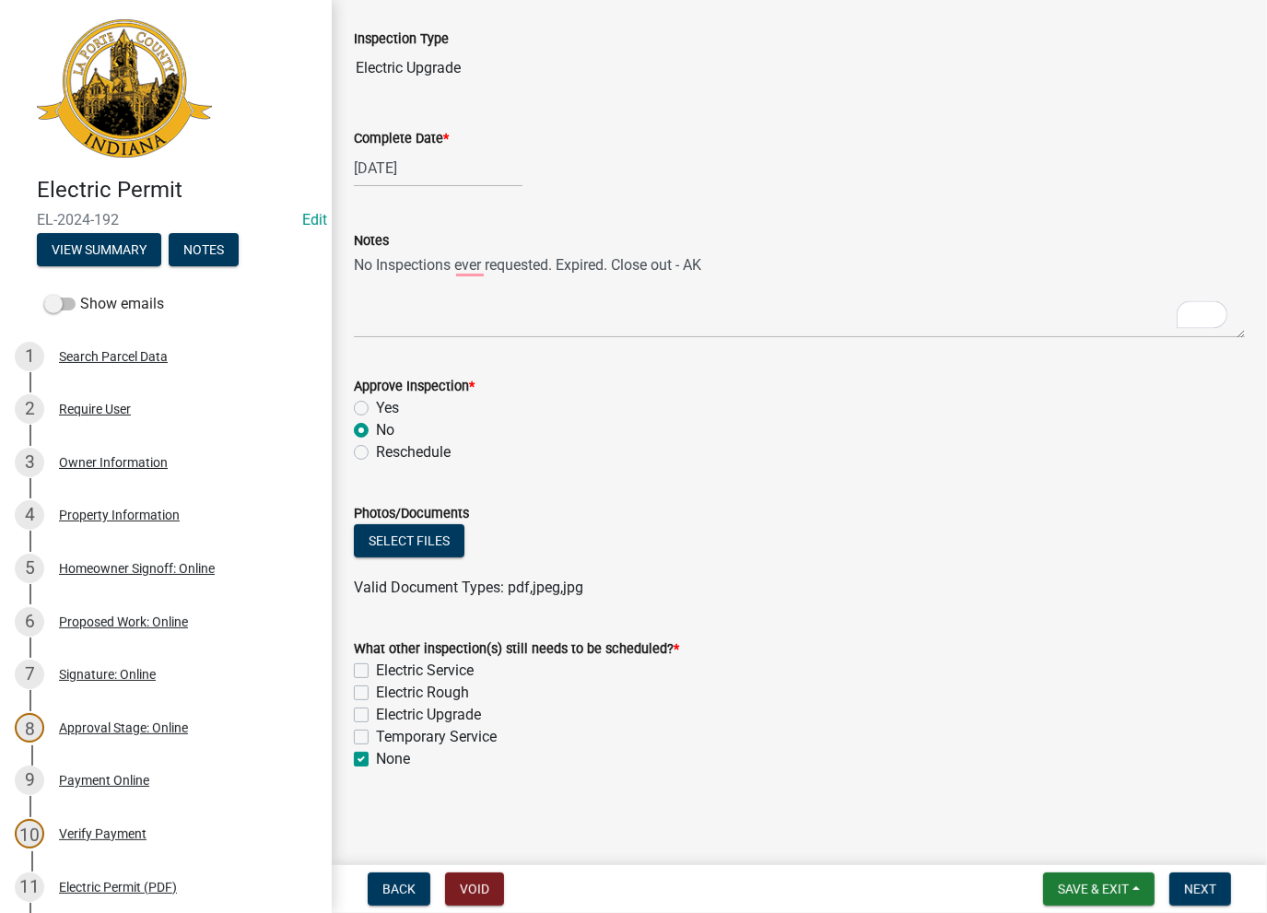
checkbox input "false"
checkbox input "true"
click at [1196, 888] on span "Next" at bounding box center [1200, 889] width 32 height 15
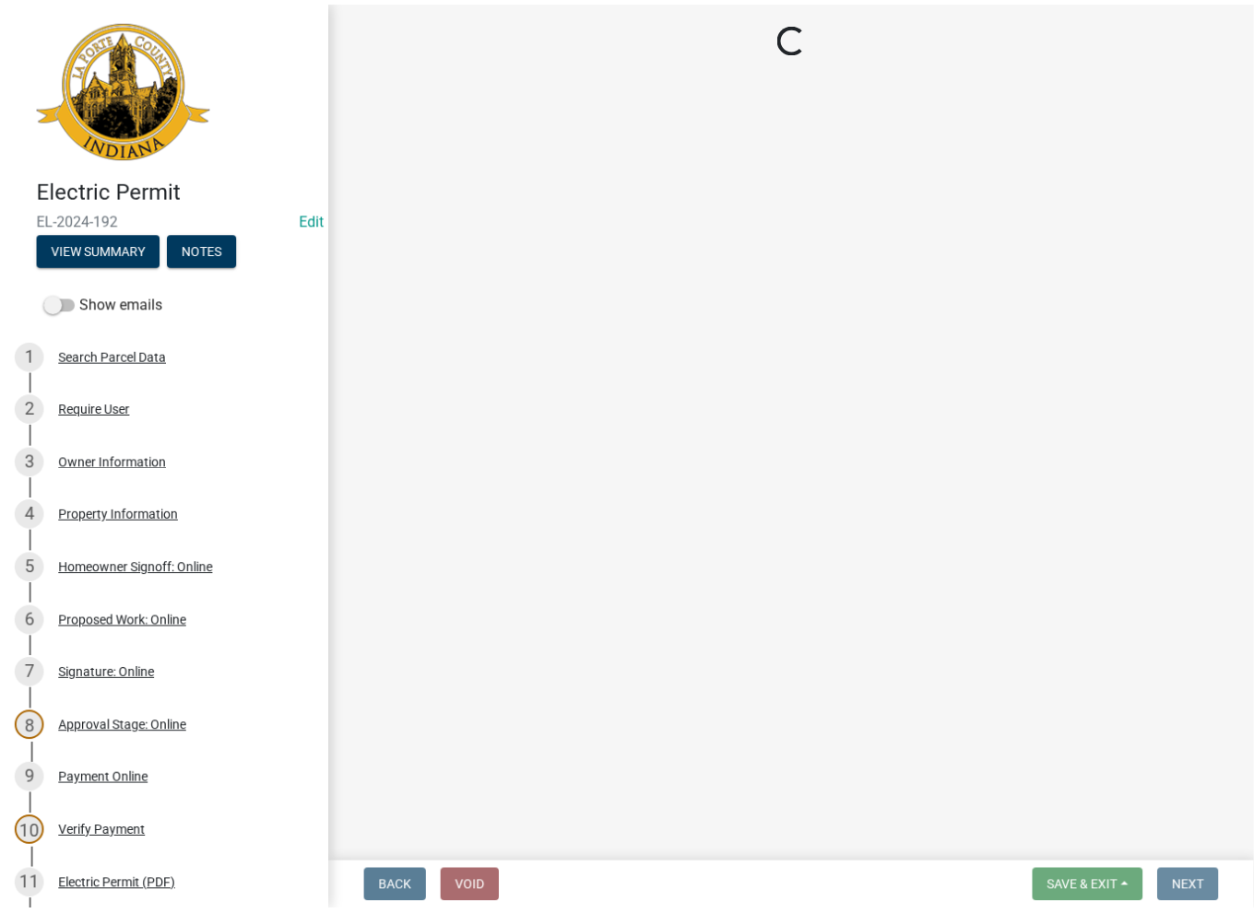
scroll to position [0, 0]
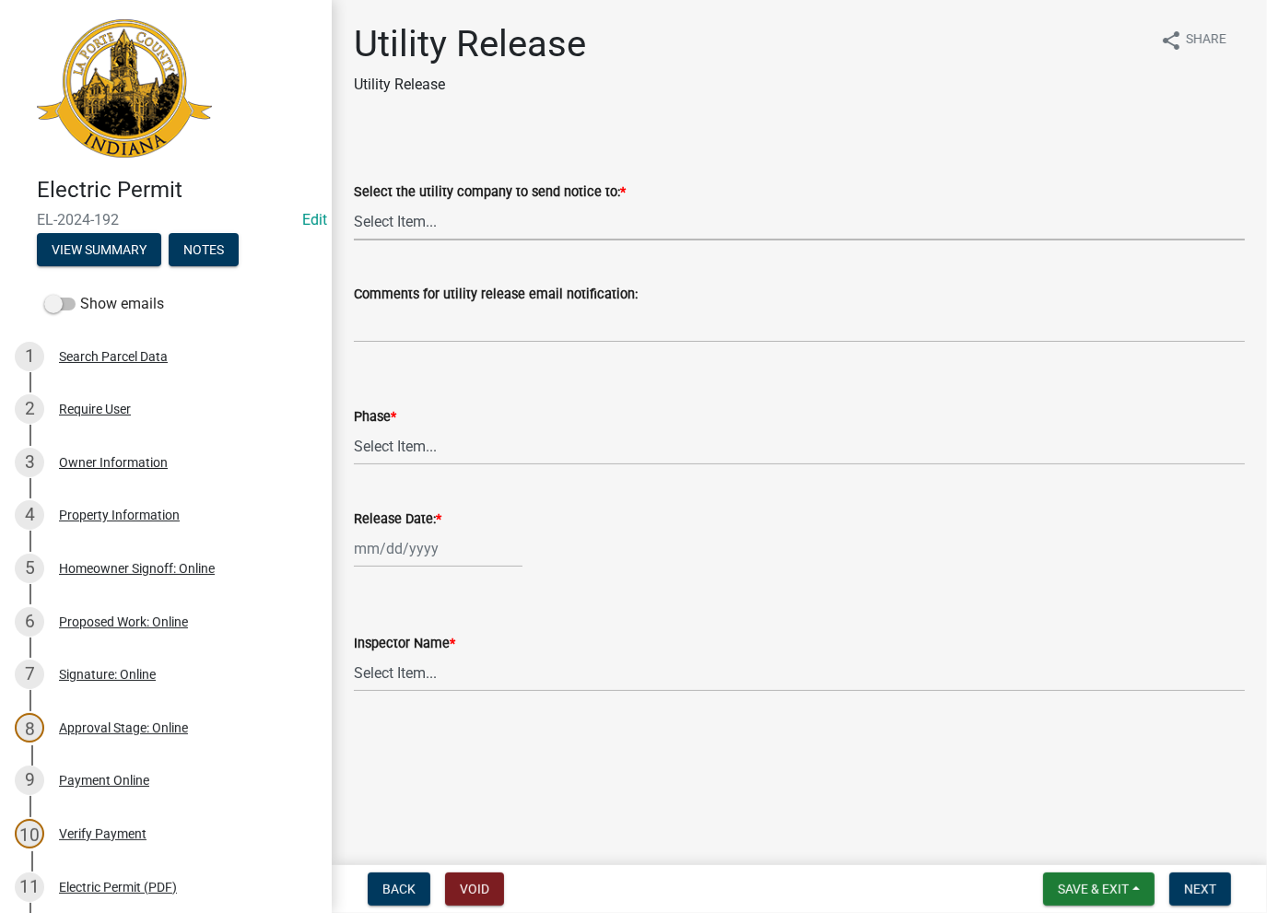
click at [487, 228] on select "Select Item... Don't send a utility release NIPSCO Kankakee Valley REMC AEP/[US…" at bounding box center [799, 222] width 891 height 38
click at [354, 203] on select "Select Item... Don't send a utility release NIPSCO Kankakee Valley REMC AEP/[US…" at bounding box center [799, 222] width 891 height 38
select select "3780ecfe-b3b4-4223-9cfe-090e9c0a356a"
click at [371, 458] on select "Select Item... Phase 1 Phase 3" at bounding box center [799, 447] width 891 height 38
click at [354, 428] on select "Select Item... Phase 1 Phase 3" at bounding box center [799, 447] width 891 height 38
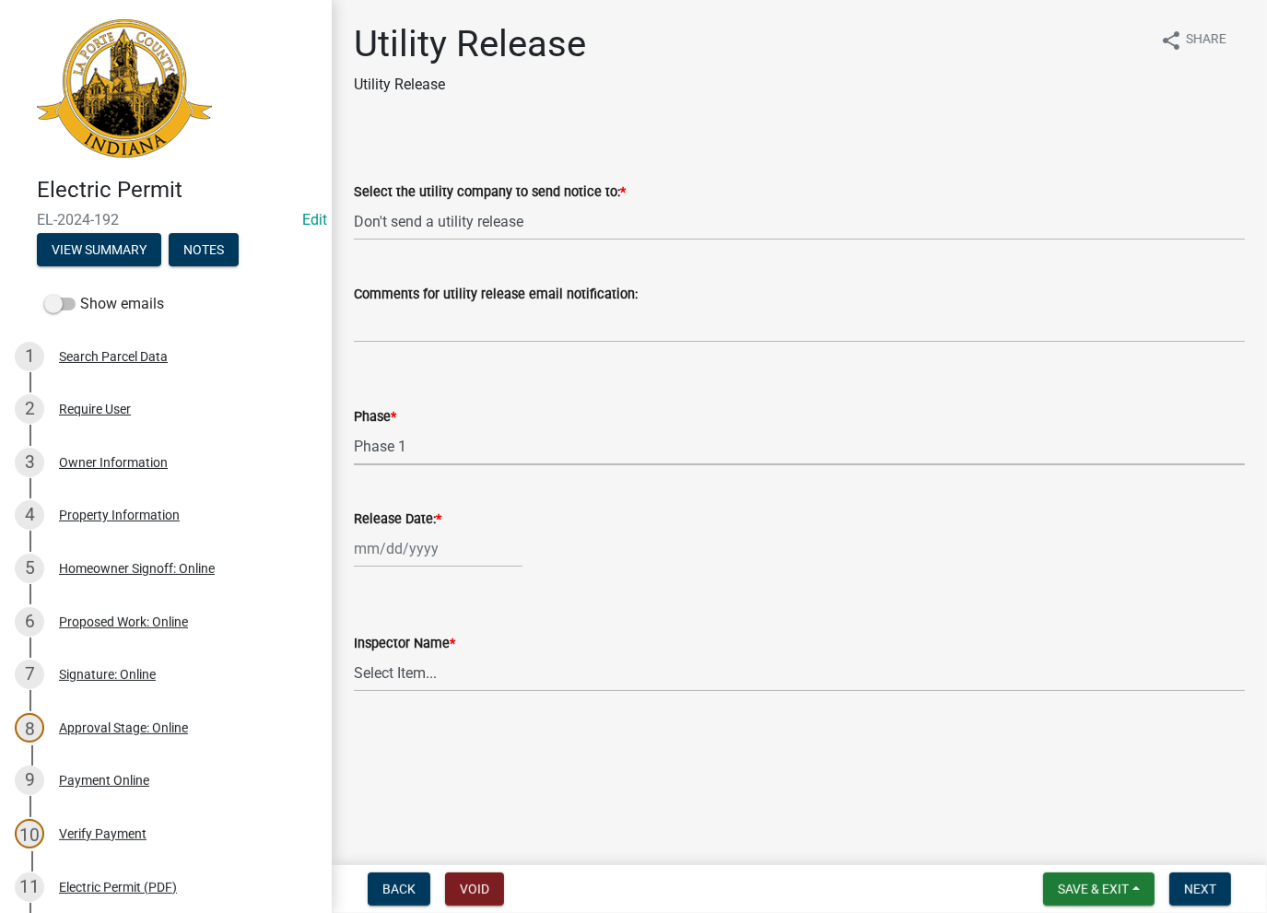
select select "f678d134-8131-47e8-ad26-ea7cd419ba61"
select select "8"
select select "2025"
drag, startPoint x: 390, startPoint y: 549, endPoint x: 408, endPoint y: 627, distance: 79.6
click at [389, 552] on div "[PERSON_NAME] Feb Mar Apr [PERSON_NAME][DATE] Oct Nov [DATE] 1526 1527 1528 152…" at bounding box center [438, 549] width 169 height 38
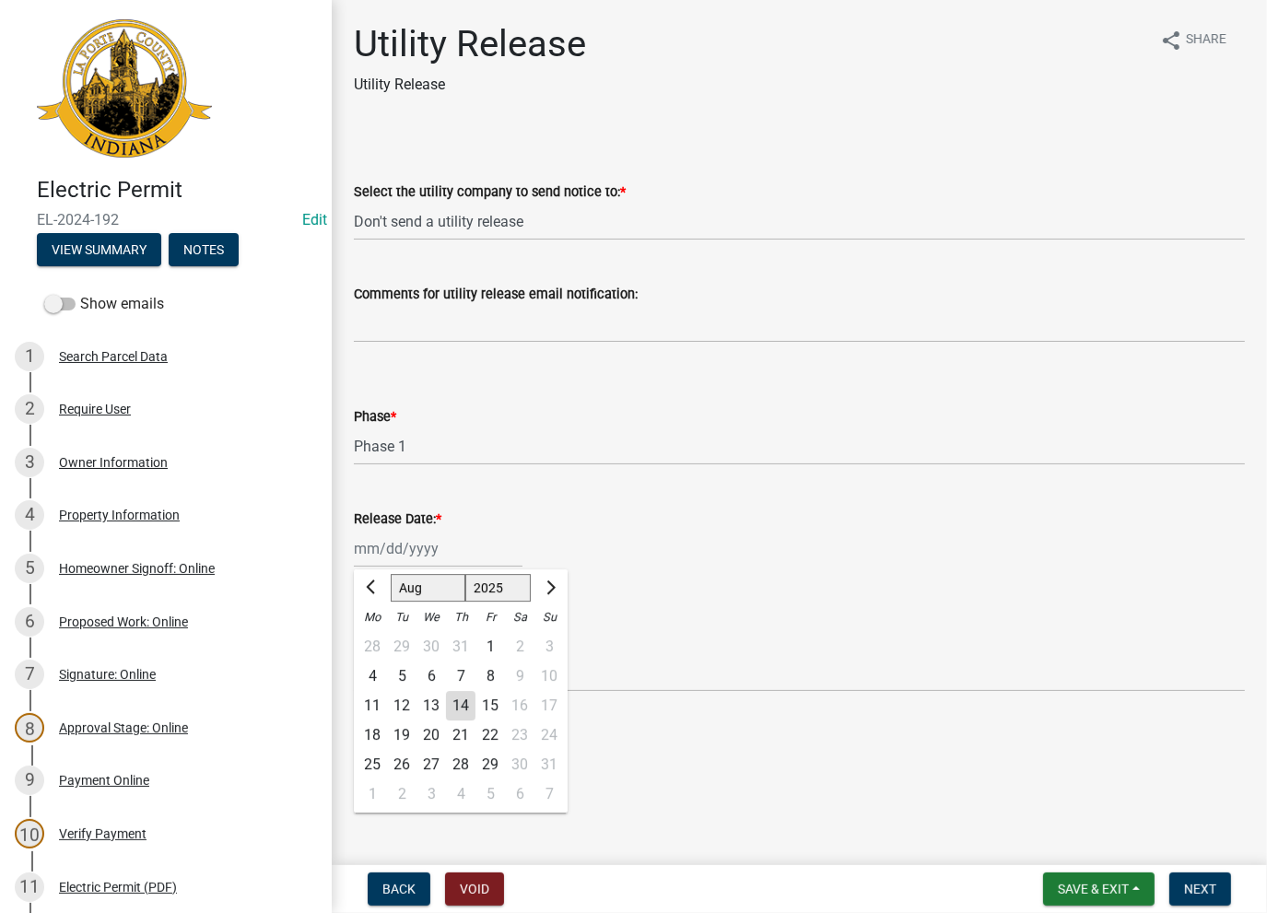
click at [465, 700] on div "14" at bounding box center [460, 705] width 29 height 29
type input "[DATE]"
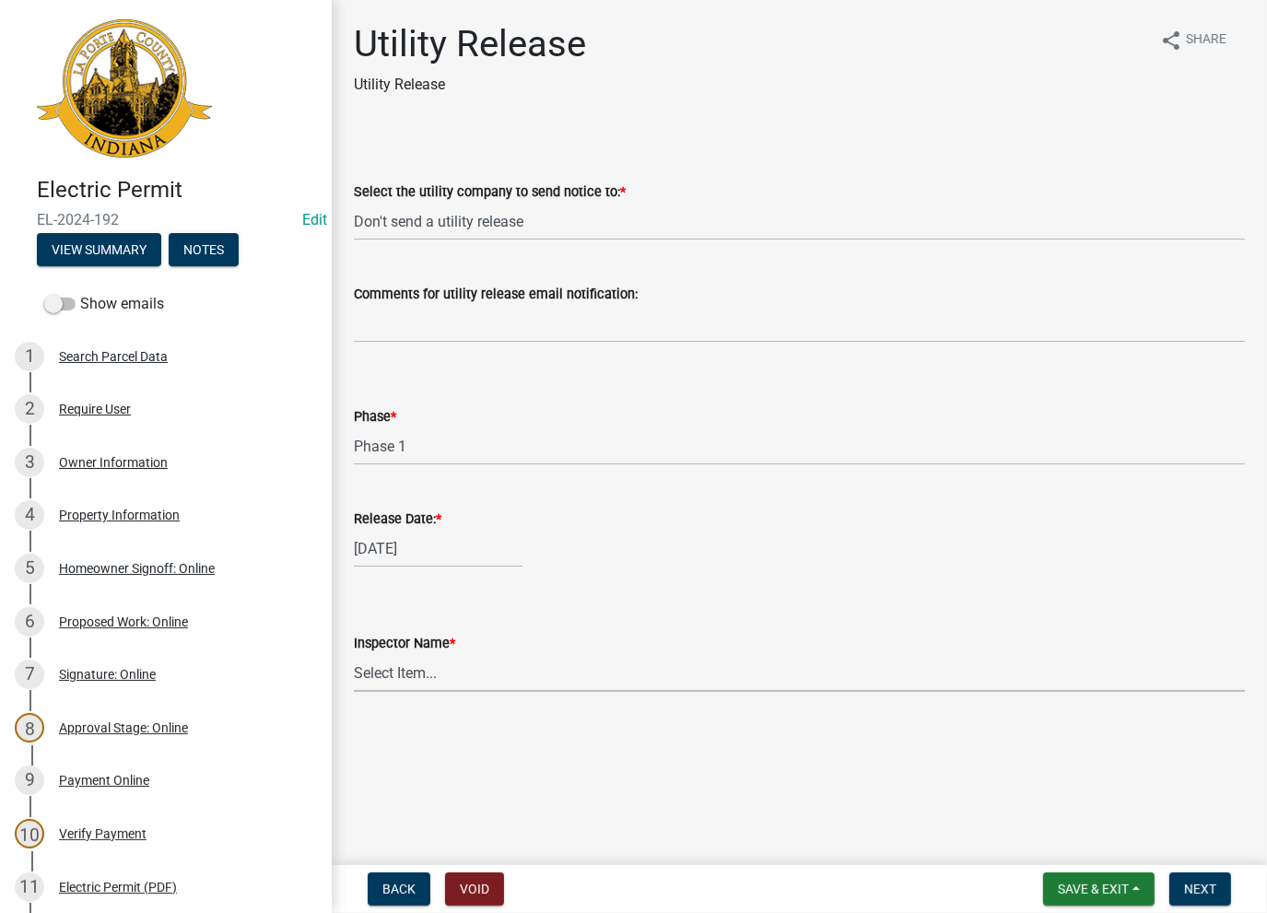
click at [446, 681] on select "Select Item... [PERSON_NAME] [PERSON_NAME] [PERSON_NAME] [PERSON_NAME] [PERSON_…" at bounding box center [799, 673] width 891 height 38
click at [354, 654] on select "Select Item... [PERSON_NAME] [PERSON_NAME] [PERSON_NAME] [PERSON_NAME] [PERSON_…" at bounding box center [799, 673] width 891 height 38
select select "86e5621d-6805-4b45-aad7-b2b3c8c41661"
click at [1180, 873] on button "Next" at bounding box center [1201, 889] width 62 height 33
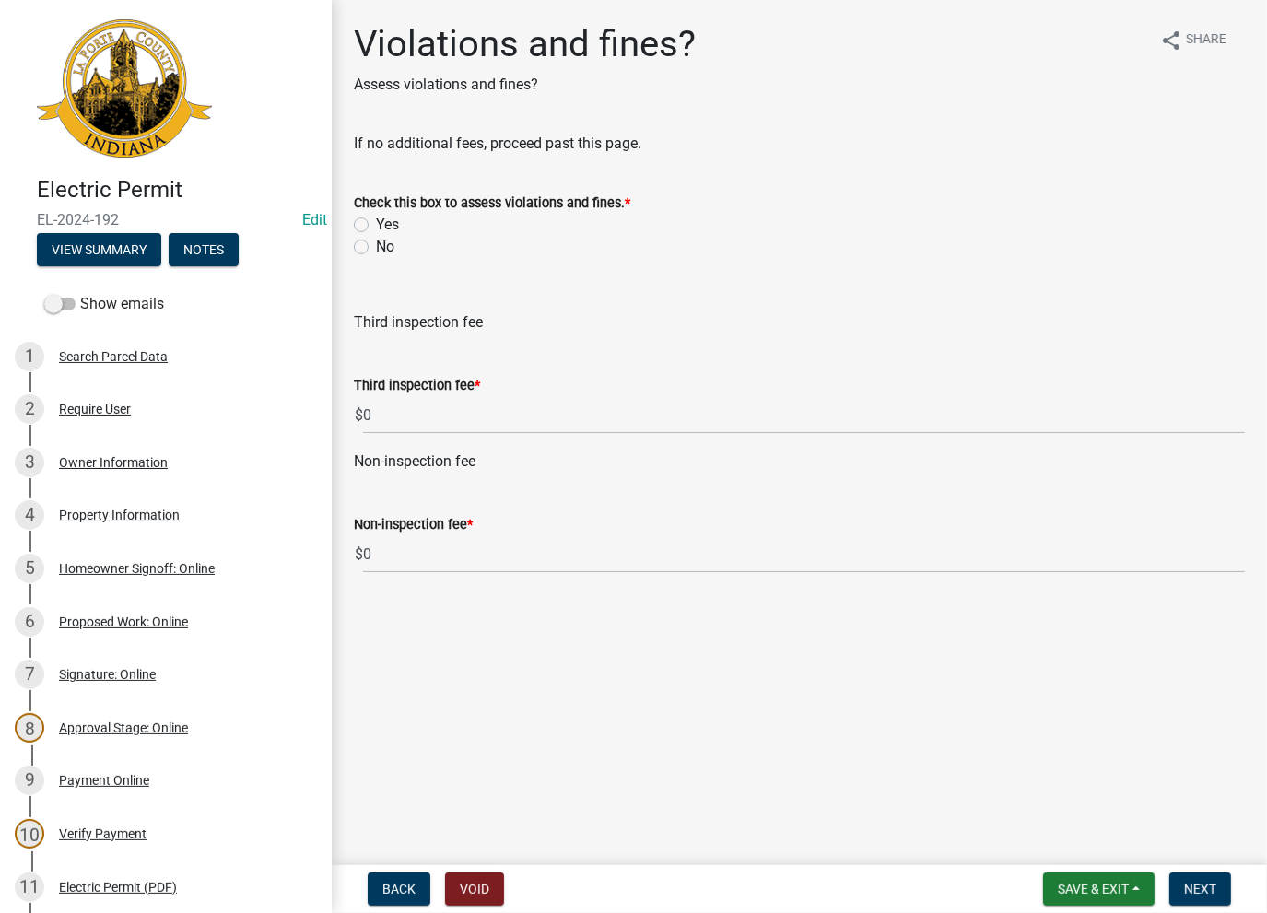
click at [376, 248] on label "No" at bounding box center [385, 247] width 18 height 22
click at [376, 248] on input "No" at bounding box center [382, 242] width 12 height 12
radio input "true"
click at [1206, 887] on span "Next" at bounding box center [1200, 889] width 32 height 15
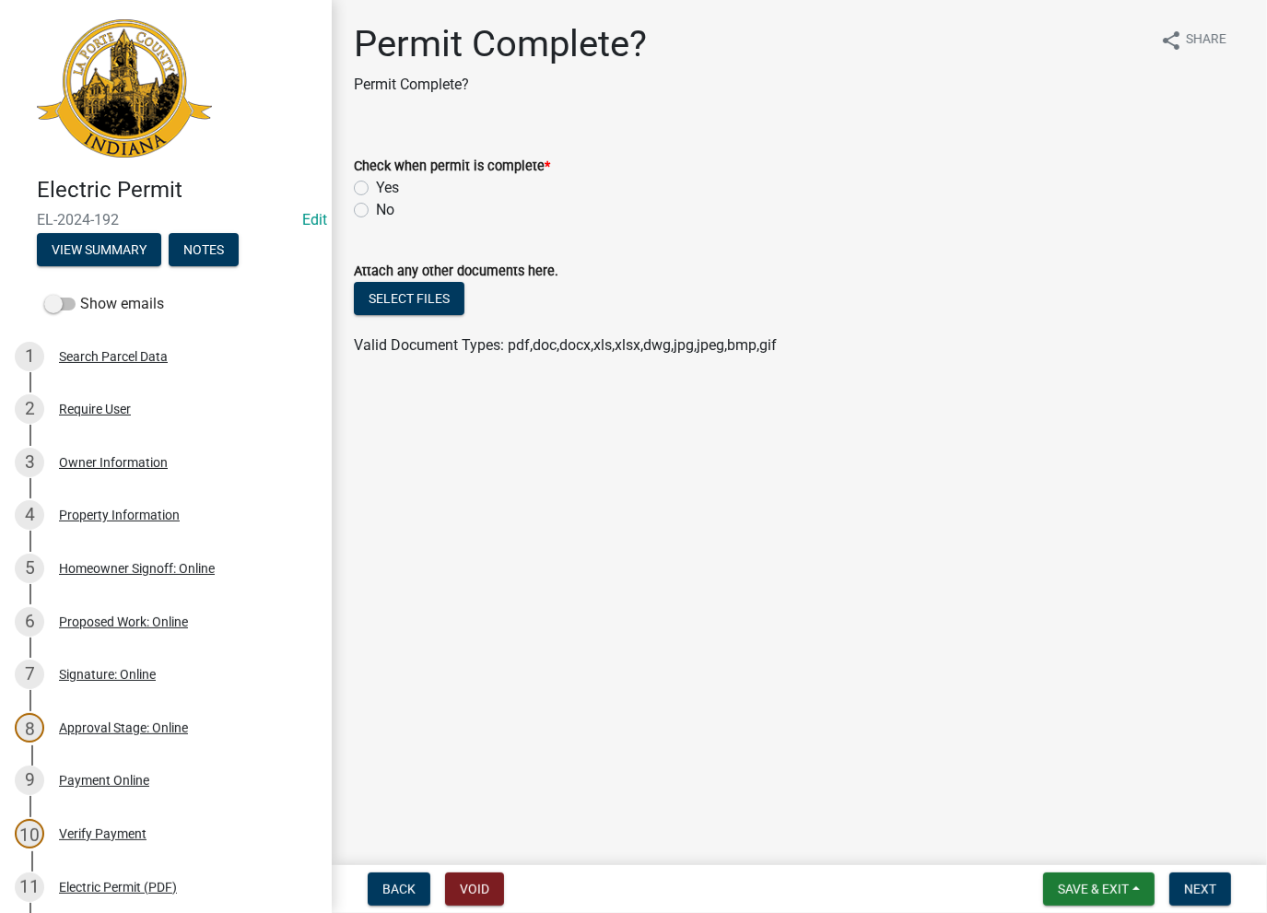
click at [376, 194] on label "Yes" at bounding box center [387, 188] width 23 height 22
click at [376, 189] on input "Yes" at bounding box center [382, 183] width 12 height 12
radio input "true"
click at [1210, 891] on span "Next" at bounding box center [1200, 889] width 32 height 15
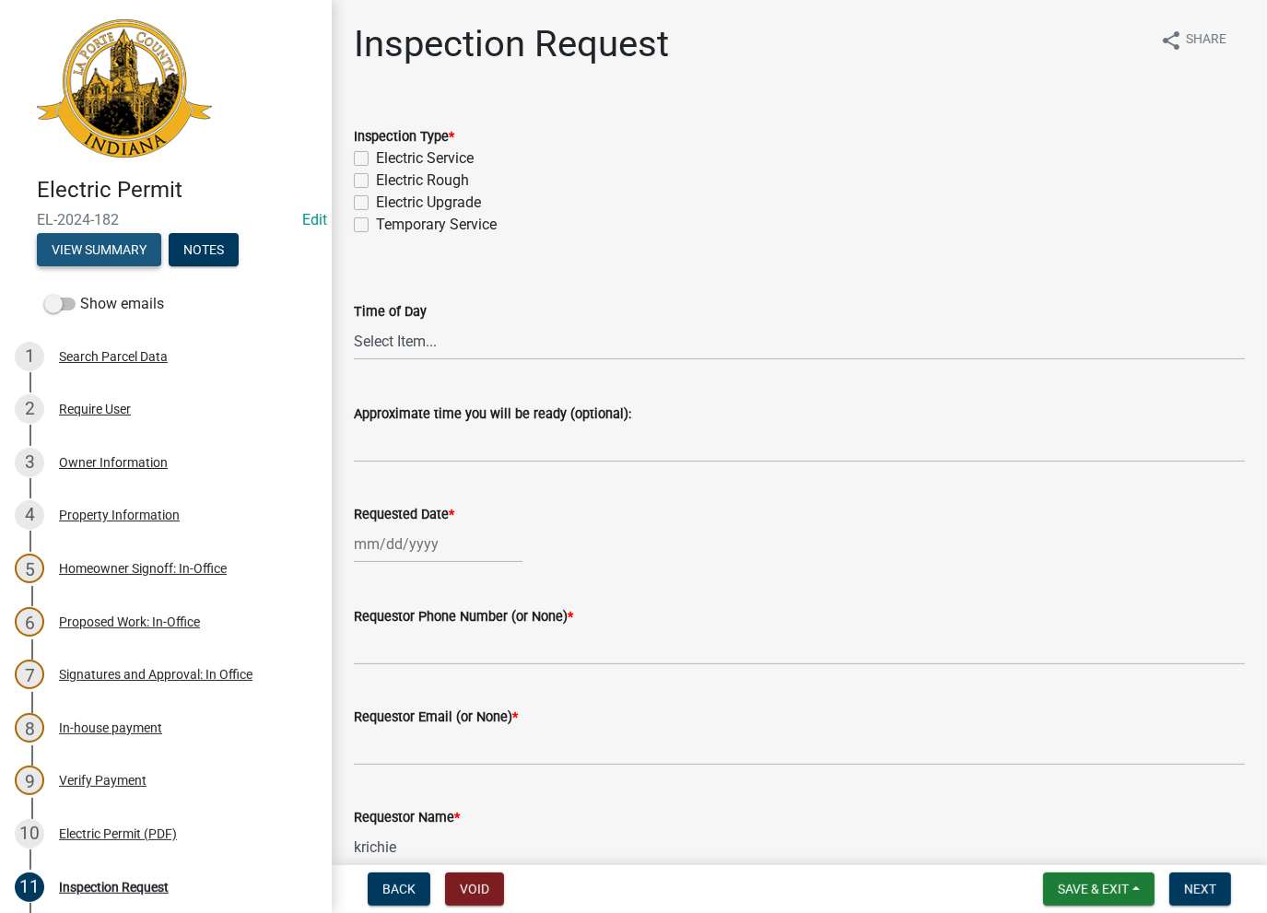
click at [100, 244] on button "View Summary" at bounding box center [99, 249] width 124 height 33
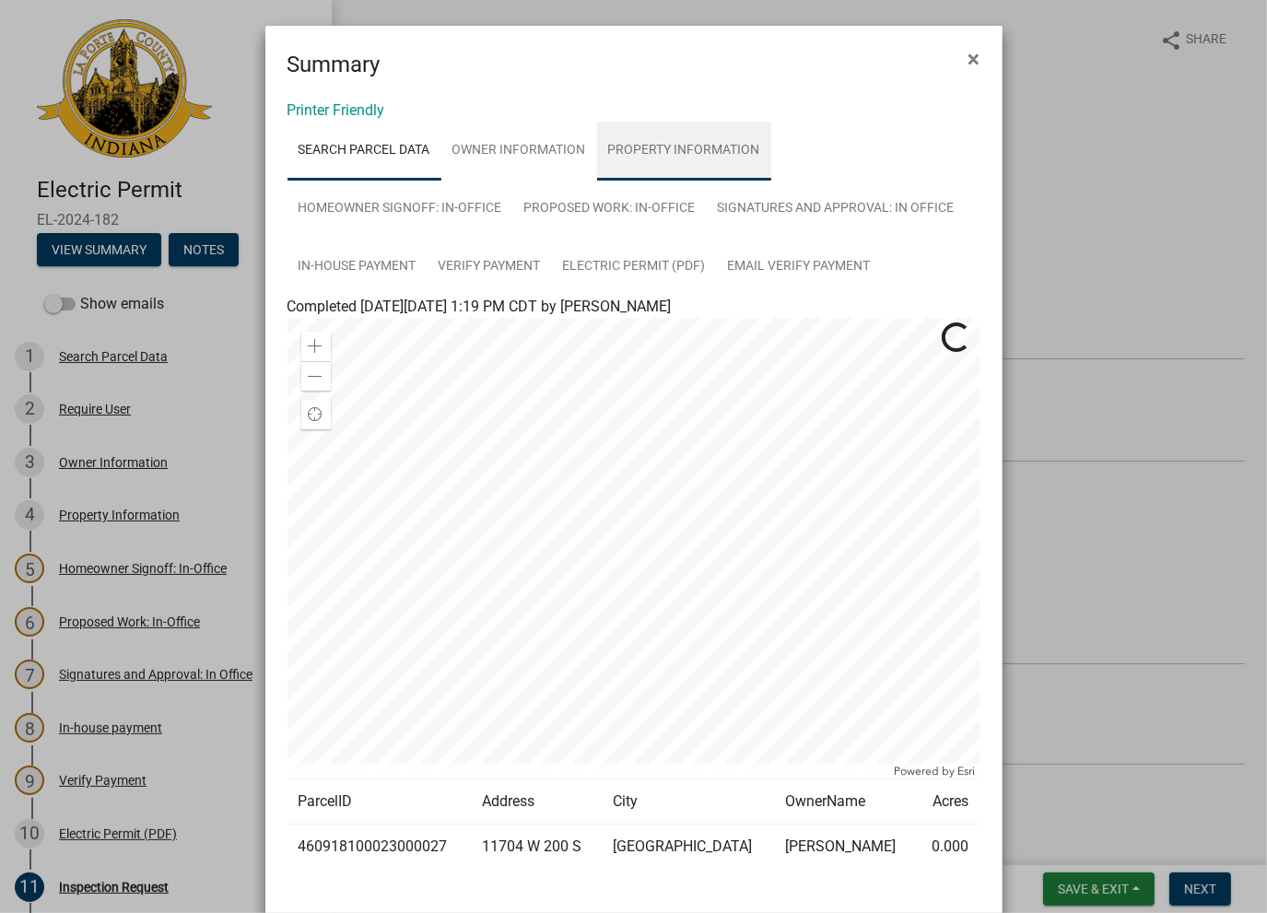
click at [676, 162] on link "Property Information" at bounding box center [684, 151] width 174 height 59
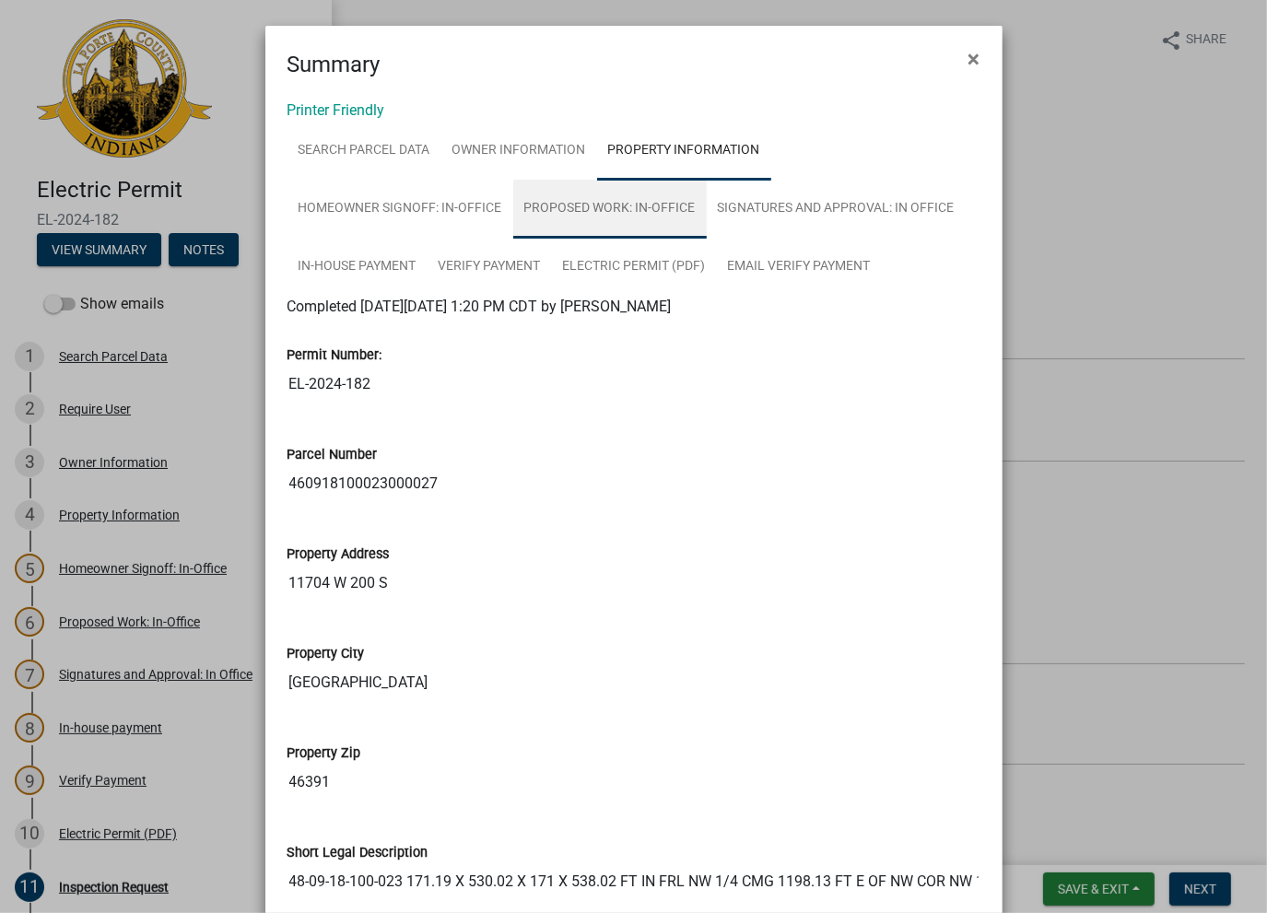
click at [546, 209] on link "Proposed Work: In-Office" at bounding box center [610, 209] width 194 height 59
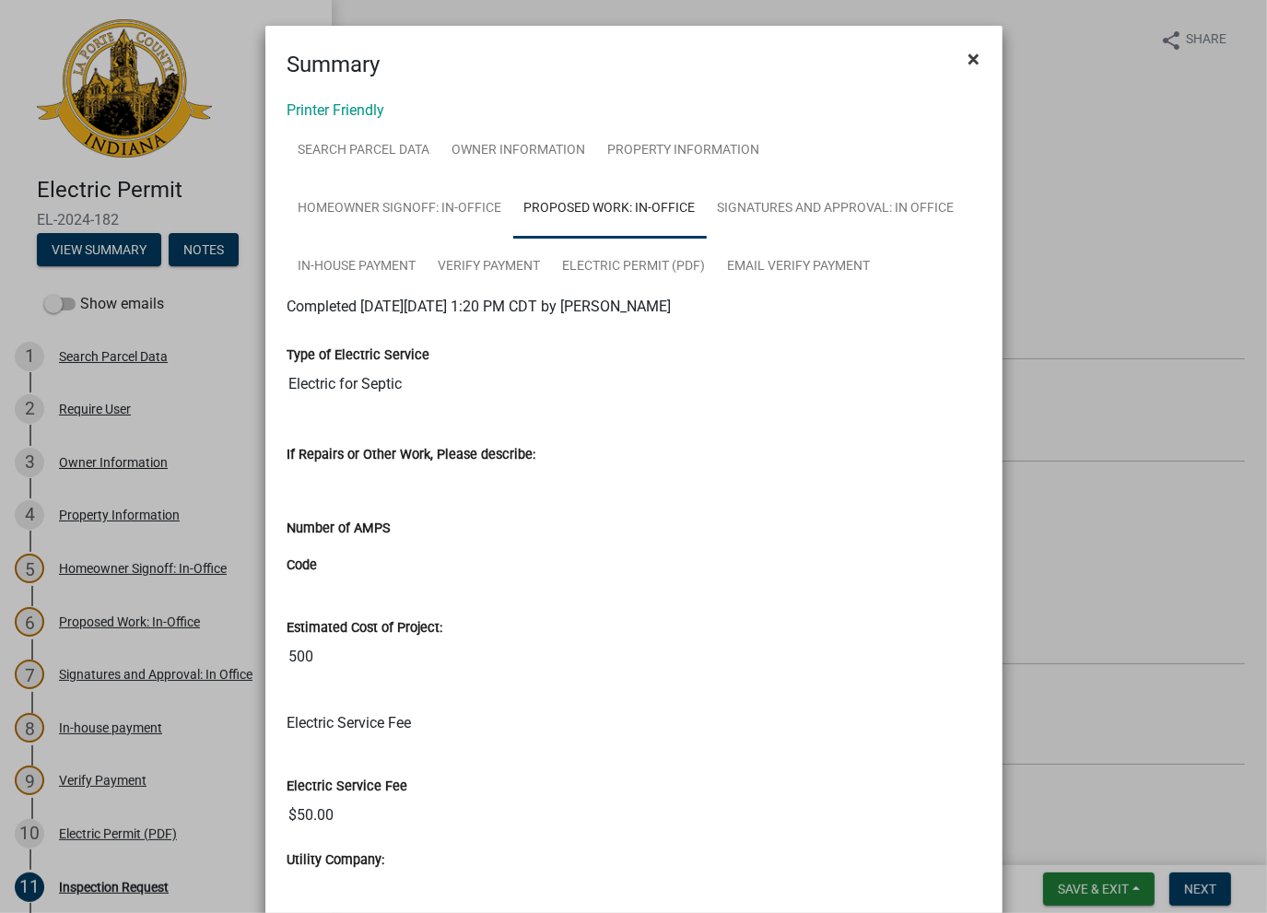
drag, startPoint x: 964, startPoint y: 54, endPoint x: 992, endPoint y: 69, distance: 31.3
click at [1002, 59] on ngb-modal-window "Summary × Printer Friendly Search Parcel Data Owner Information Property Inform…" at bounding box center [633, 456] width 1267 height 913
click at [969, 63] on span "×" at bounding box center [975, 59] width 12 height 26
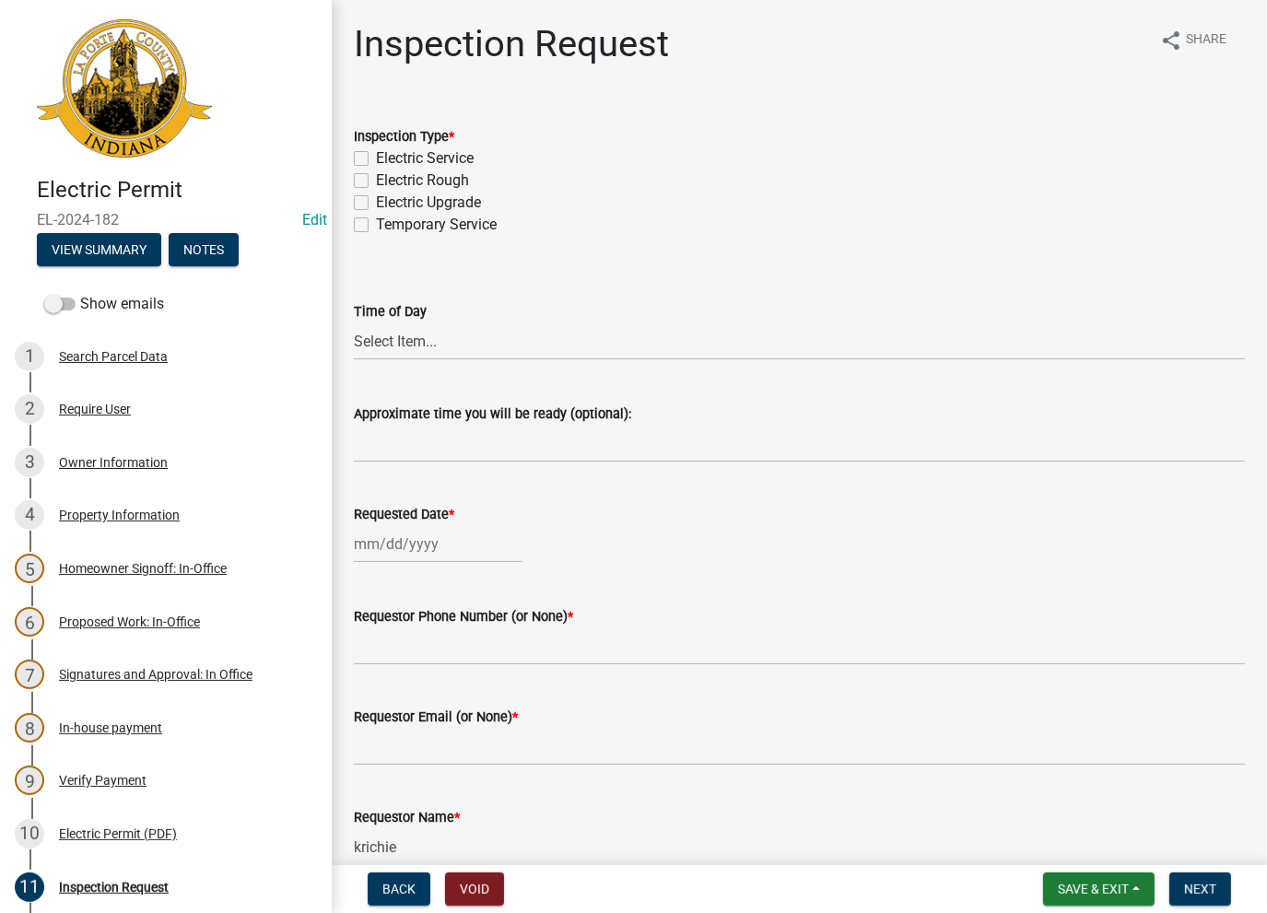
click at [376, 178] on label "Electric Rough" at bounding box center [422, 181] width 93 height 22
click at [376, 178] on input "Electric Rough" at bounding box center [382, 176] width 12 height 12
checkbox input "true"
checkbox input "false"
checkbox input "true"
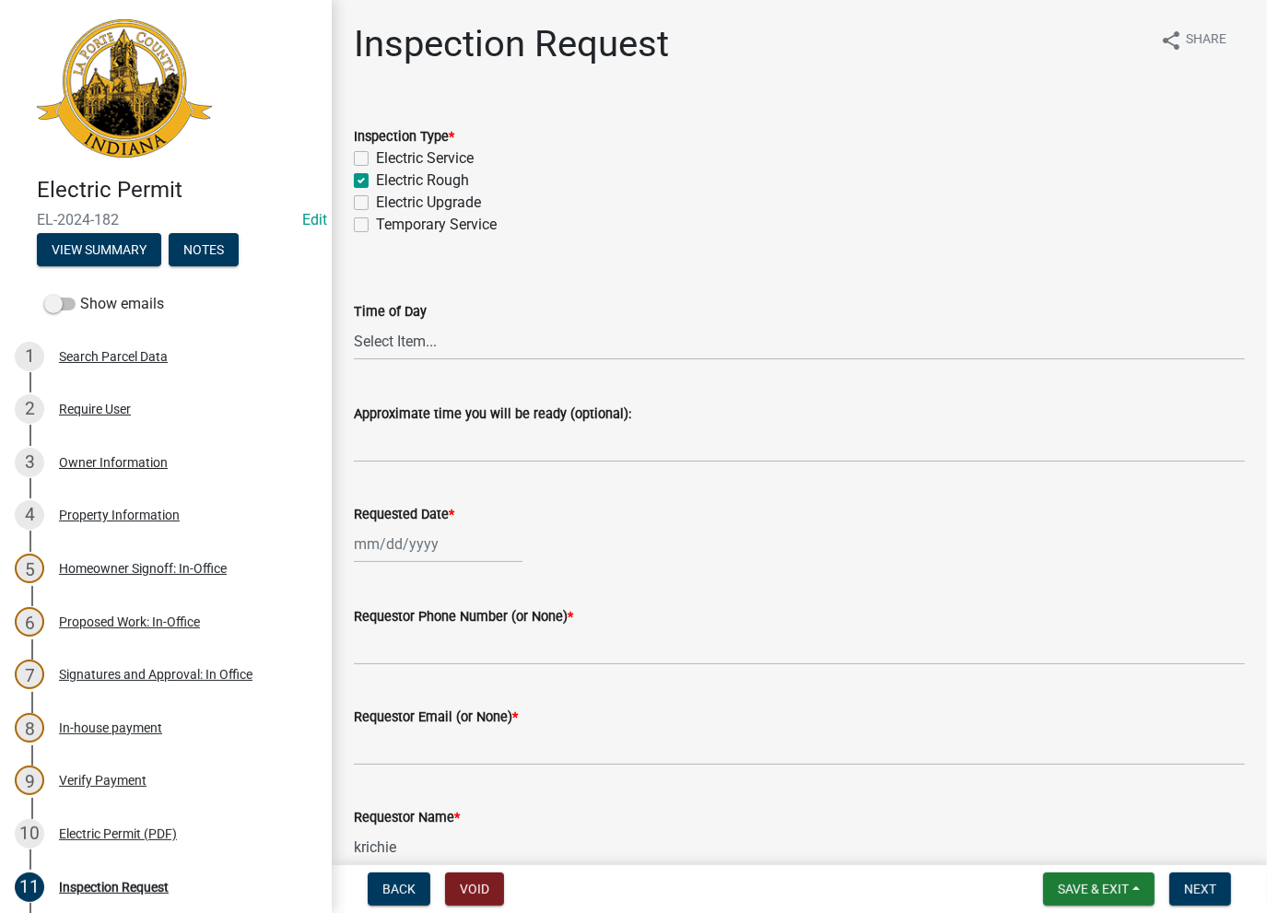
checkbox input "false"
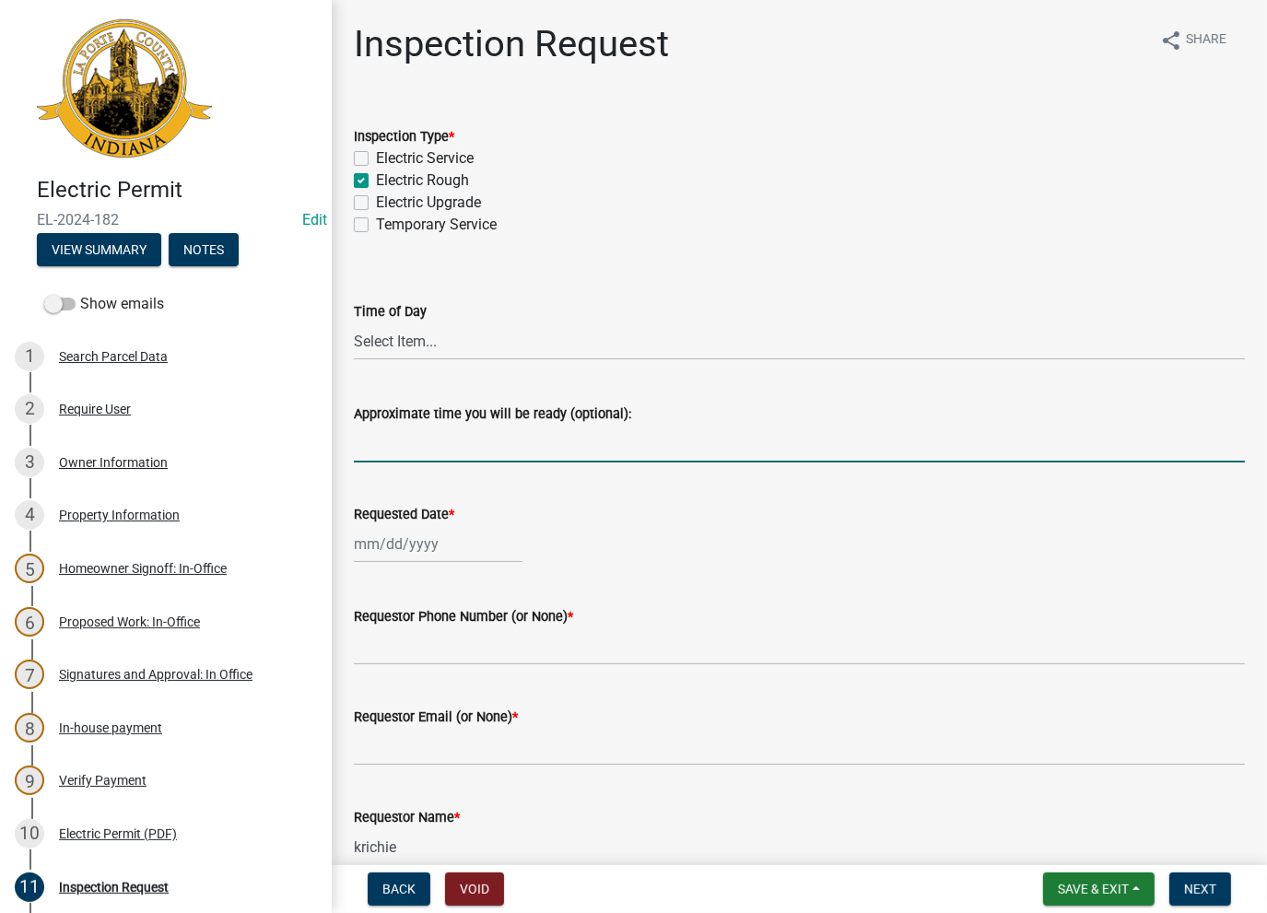
click at [370, 438] on input "Approximate time you will be ready (optional):" at bounding box center [799, 444] width 891 height 38
type input "Installed without any inspections. Close out - AK"
drag, startPoint x: 693, startPoint y: 442, endPoint x: 352, endPoint y: 493, distance: 344.9
click at [354, 493] on wm-data-entity-input-list "Inspection Type * Electric Service Electric Rough Electric Upgrade Temporary Se…" at bounding box center [799, 634] width 891 height 1063
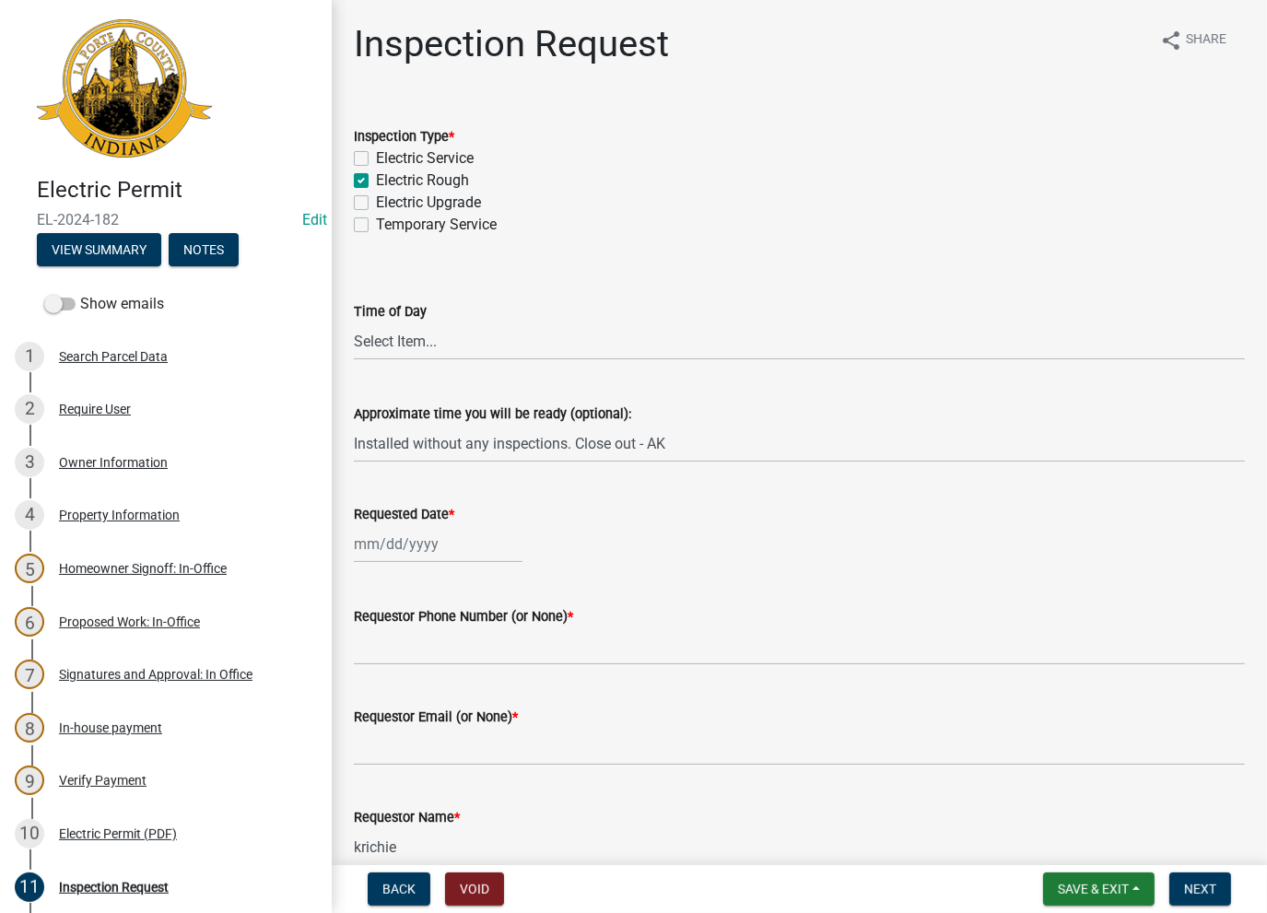
click at [402, 563] on wm-data-entity-input "Requested Date *" at bounding box center [799, 528] width 891 height 102
select select "8"
select select "2025"
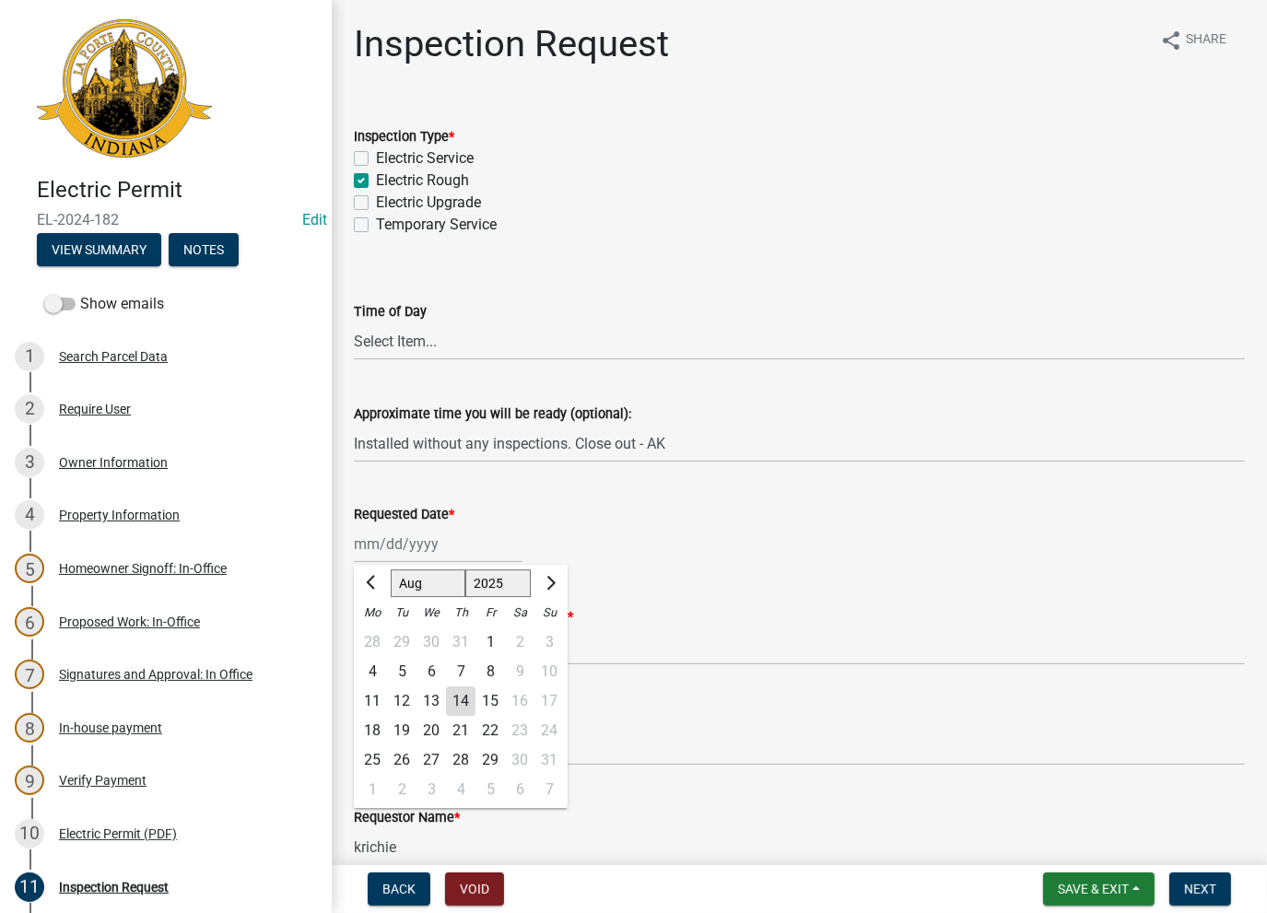
click at [397, 541] on div "[PERSON_NAME] Feb Mar Apr [PERSON_NAME][DATE] Oct Nov [DATE] 1526 1527 1528 152…" at bounding box center [438, 544] width 169 height 38
click at [450, 701] on div "14" at bounding box center [460, 701] width 29 height 29
type input "[DATE]"
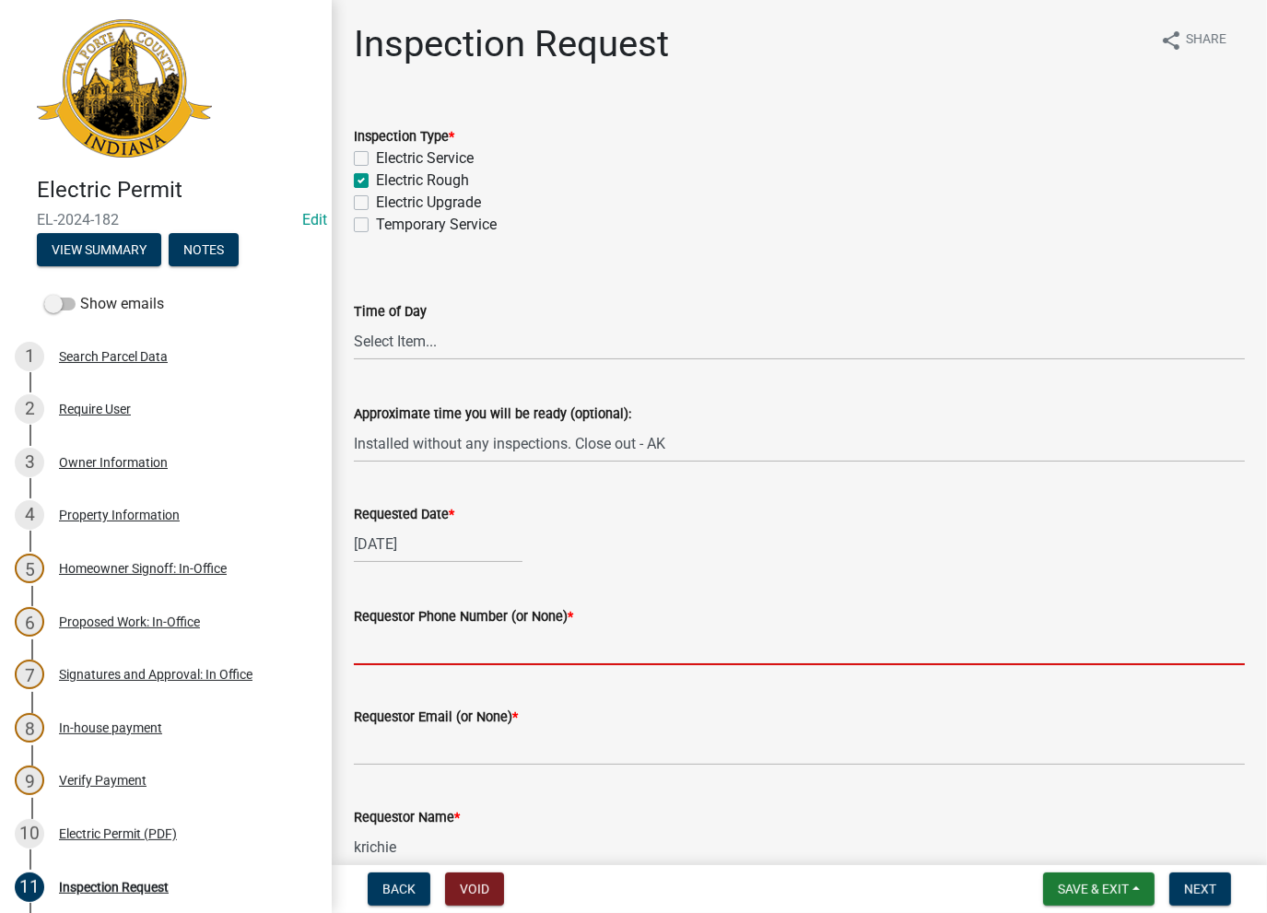
drag, startPoint x: 428, startPoint y: 659, endPoint x: 422, endPoint y: 650, distance: 10.7
click at [422, 650] on input "Requestor Phone Number (or None) *" at bounding box center [799, 647] width 891 height 38
type input "None"
drag, startPoint x: 707, startPoint y: 419, endPoint x: 694, endPoint y: 430, distance: 17.0
click at [706, 421] on div "Approximate time you will be ready (optional):" at bounding box center [799, 414] width 891 height 22
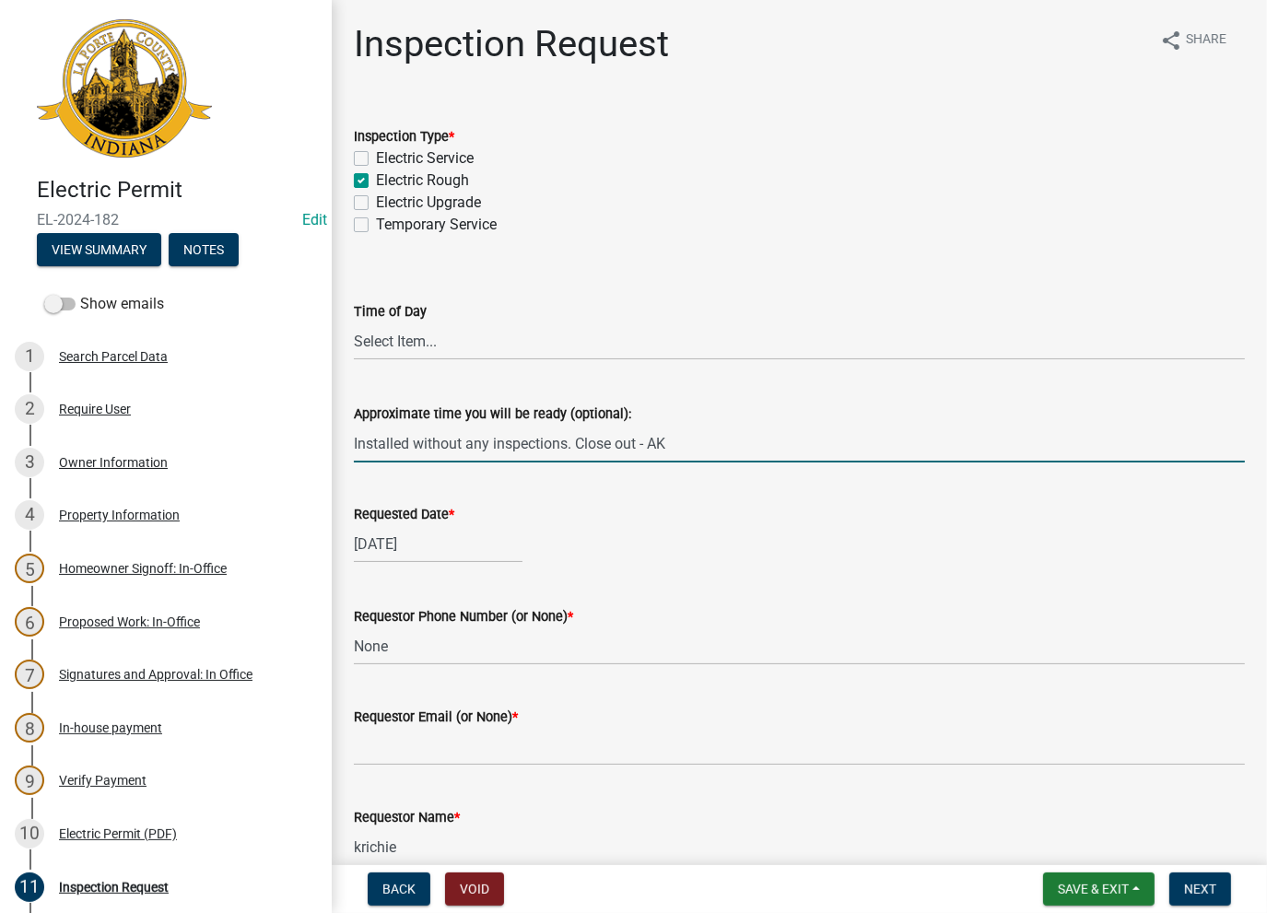
click at [688, 436] on input "Installed without any inspections. Close out - AK" at bounding box center [799, 444] width 891 height 38
drag, startPoint x: 688, startPoint y: 436, endPoint x: 231, endPoint y: 482, distance: 458.6
click at [230, 482] on div "Electric Permit EL-2024-182 Edit View Summary Notes Show emails 1 Search Parcel…" at bounding box center [633, 456] width 1267 height 913
click at [607, 446] on input "Approximate time you will be ready (optional):" at bounding box center [799, 444] width 891 height 38
type input "No Inspections ever requested. Expired. Close out - AK"
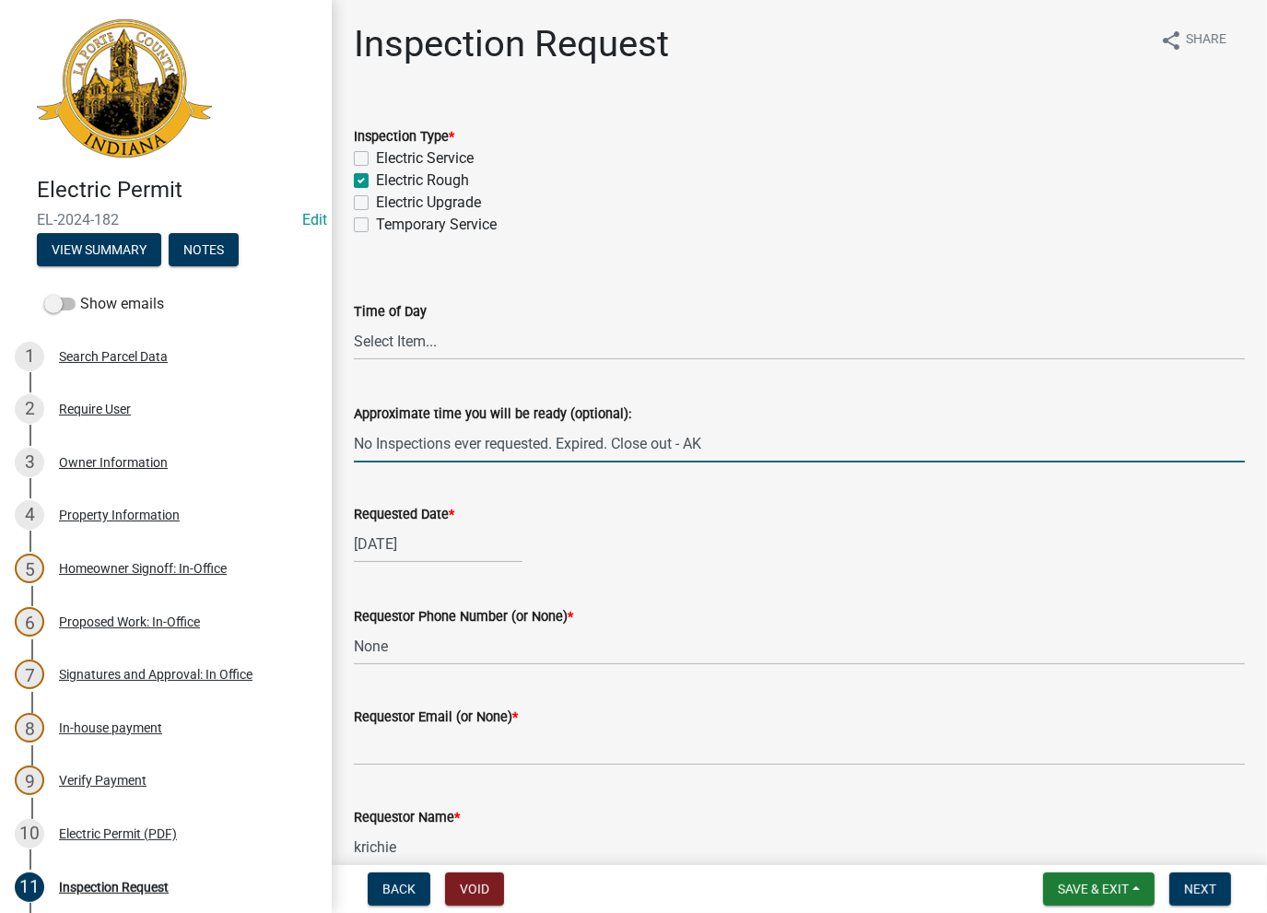
drag, startPoint x: 736, startPoint y: 445, endPoint x: 350, endPoint y: 446, distance: 385.3
click at [350, 446] on div "Approximate time you will be ready (optional): No Inspections ever requested. E…" at bounding box center [799, 420] width 919 height 86
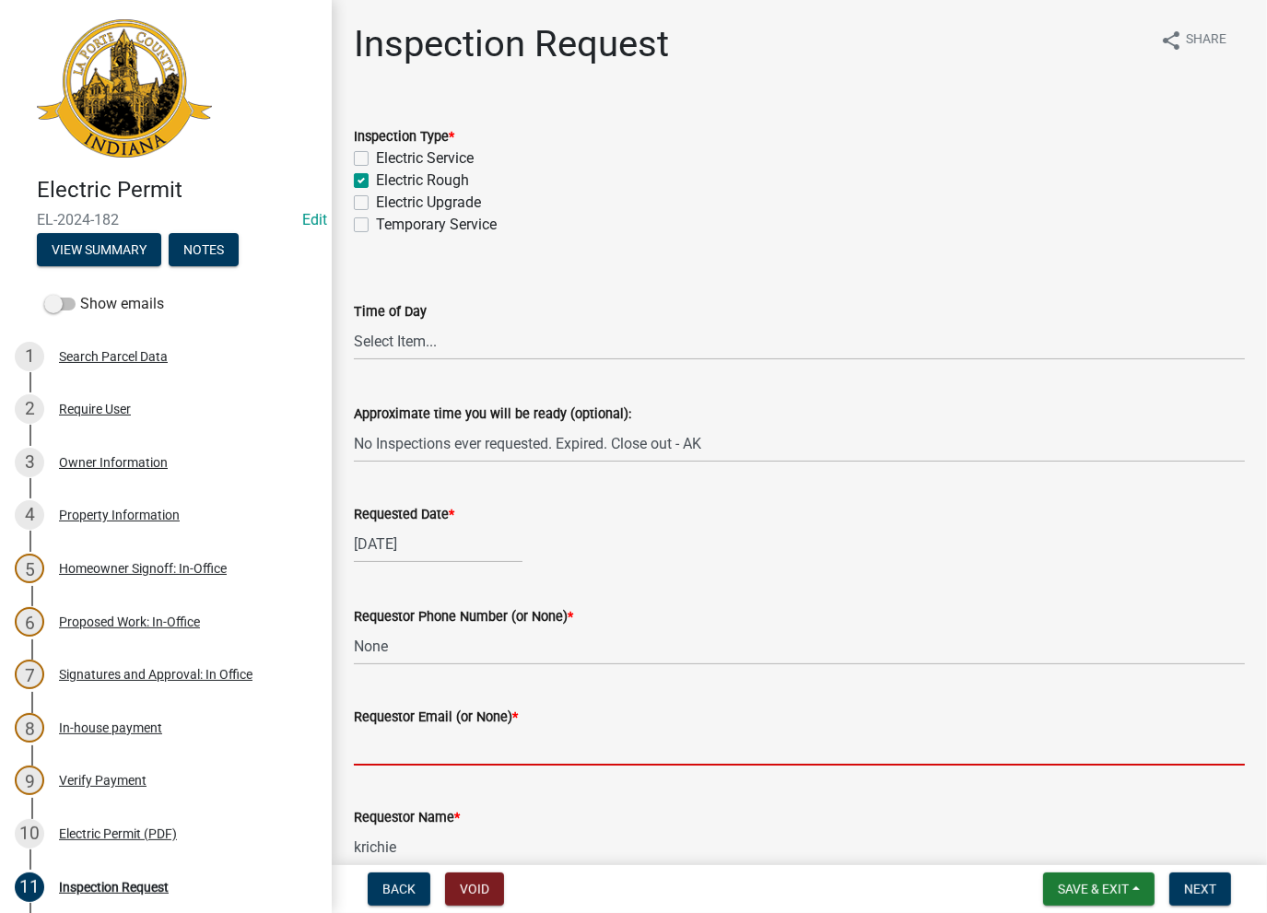
click at [380, 733] on input "Requestor Email (or None) *" at bounding box center [799, 747] width 891 height 38
type input "None"
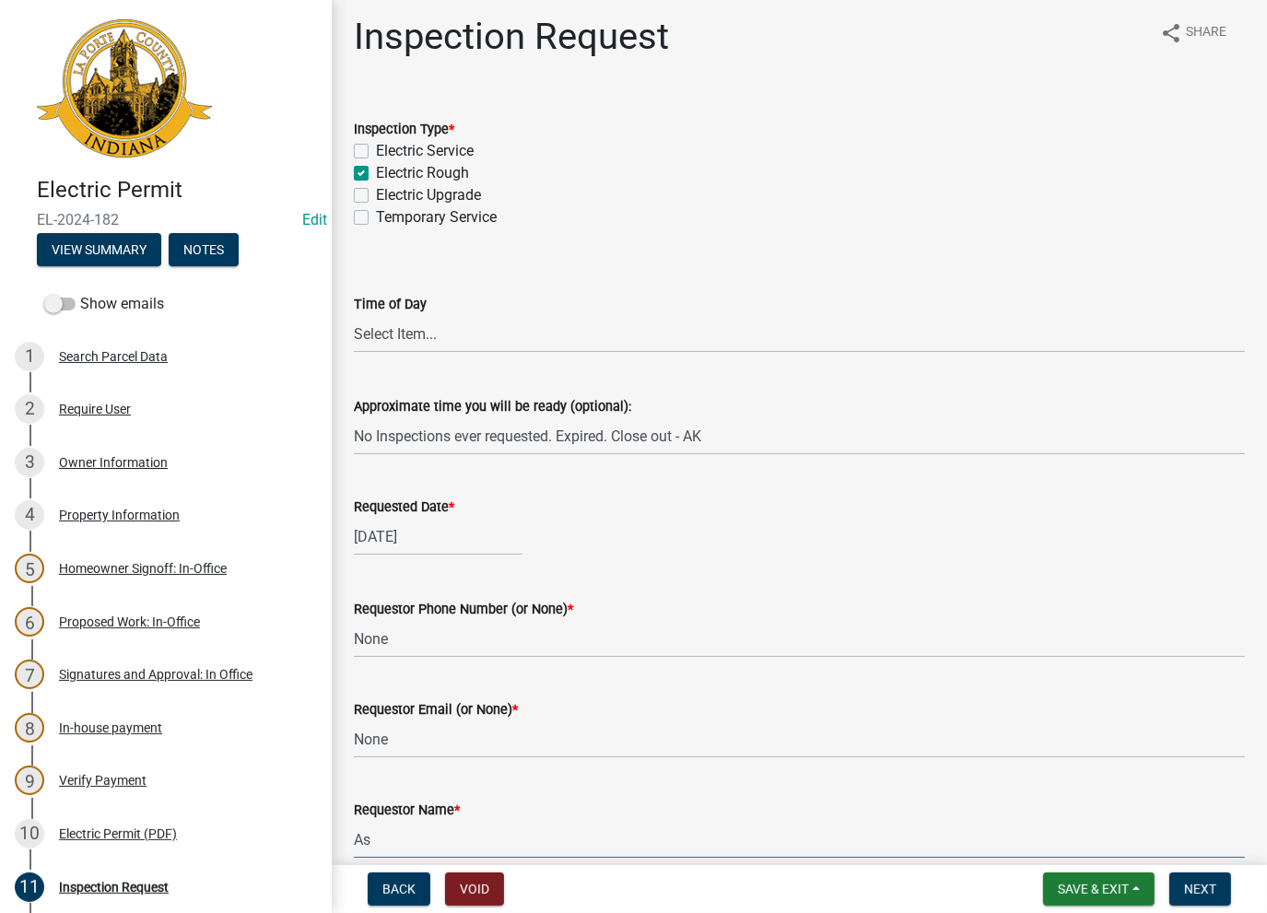
type input "AshleyK"
click at [1208, 886] on span "Next" at bounding box center [1200, 889] width 32 height 15
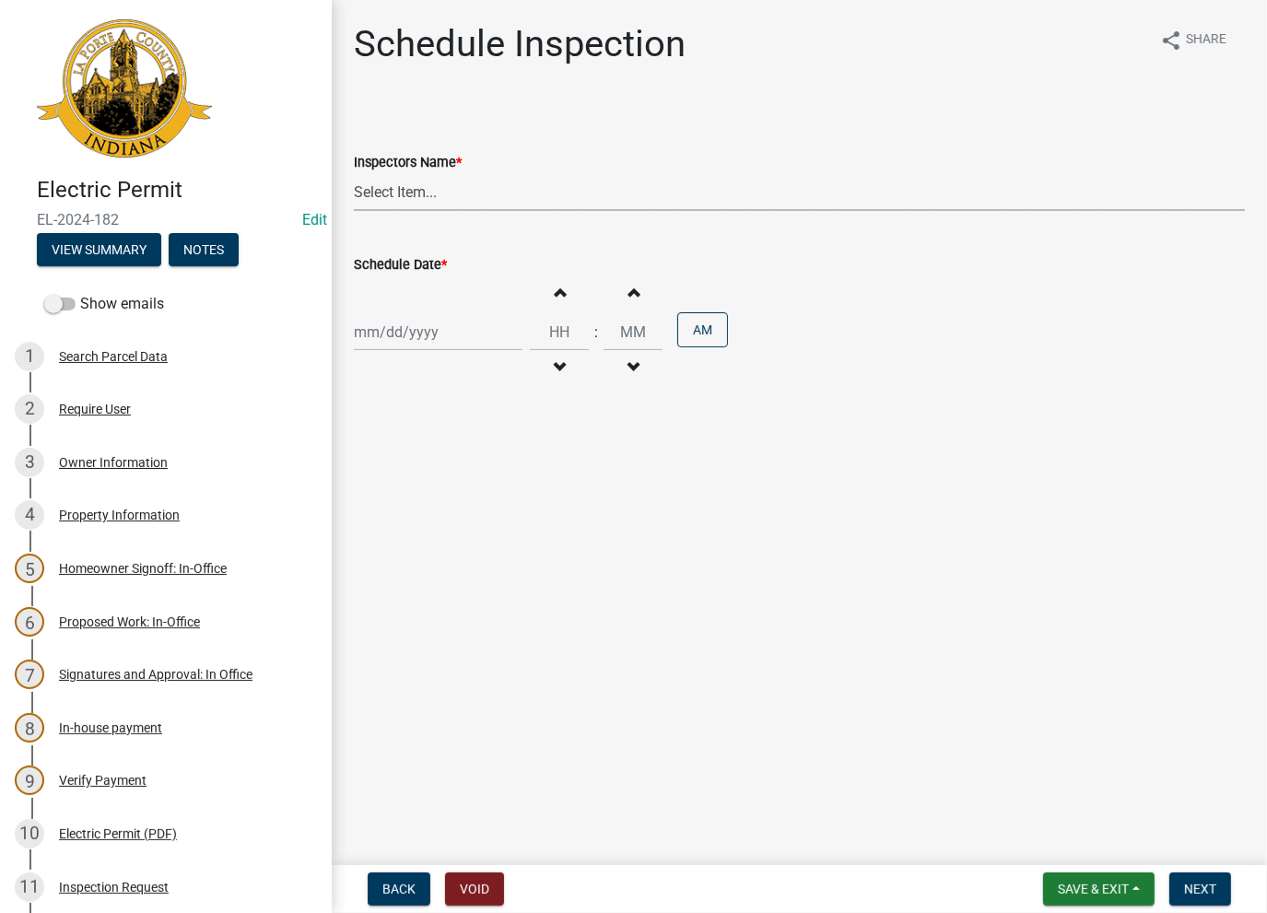
click at [379, 188] on select "Select Item... [PERSON_NAME] ([PERSON_NAME]) [PERSON_NAME] ([PERSON_NAME]) [PER…" at bounding box center [799, 192] width 891 height 38
select select "a0e5a0fc-3702-49ef-98f7-3c9674400991"
click at [354, 173] on select "Select Item... [PERSON_NAME] ([PERSON_NAME]) [PERSON_NAME] ([PERSON_NAME]) [PER…" at bounding box center [799, 192] width 891 height 38
select select "8"
select select "2025"
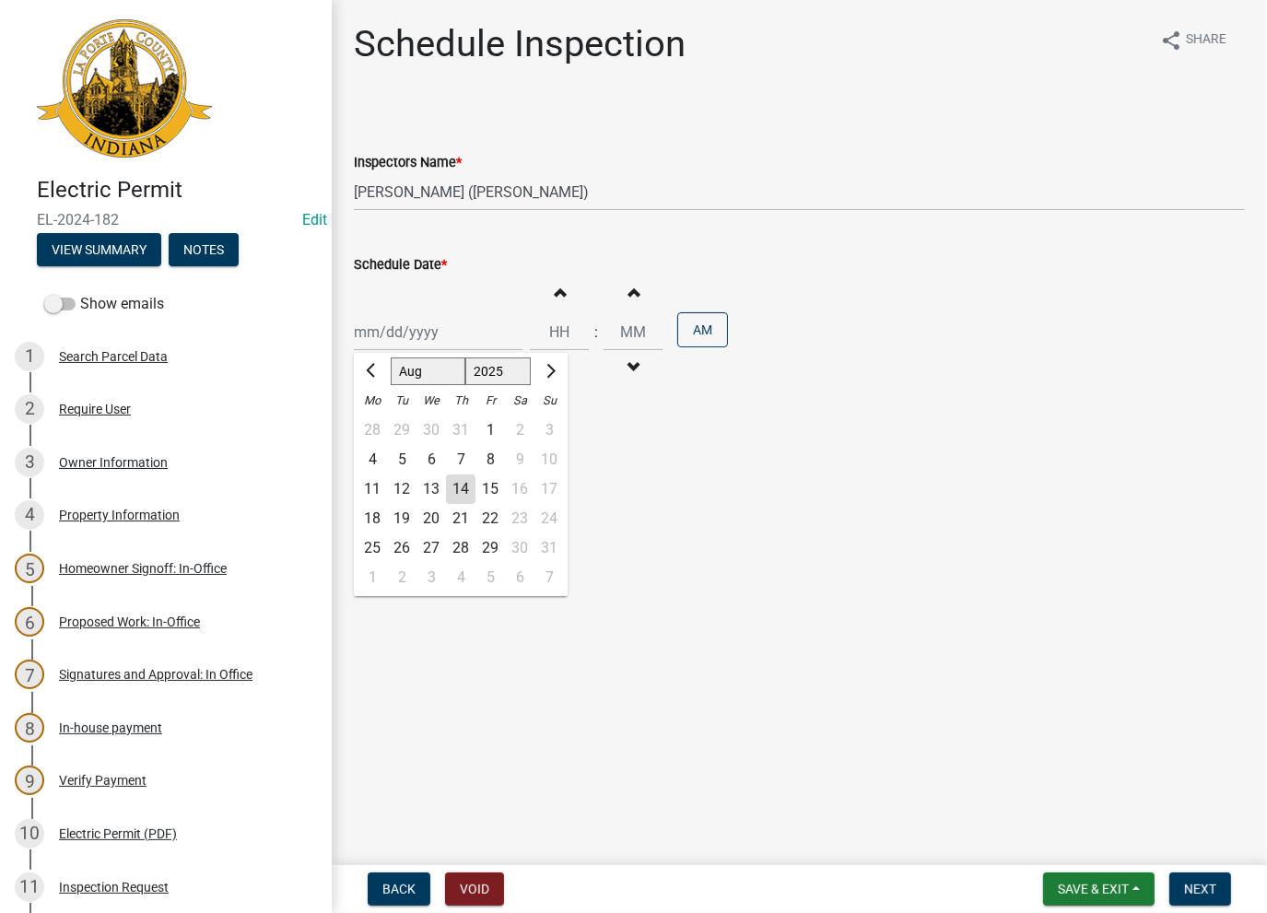
click at [395, 347] on div "[PERSON_NAME] Feb Mar Apr [PERSON_NAME][DATE] Oct Nov [DATE] 1526 1527 1528 152…" at bounding box center [438, 332] width 169 height 38
click at [455, 497] on div "14" at bounding box center [460, 489] width 29 height 29
type input "[DATE]"
click at [1200, 893] on span "Next" at bounding box center [1200, 889] width 32 height 15
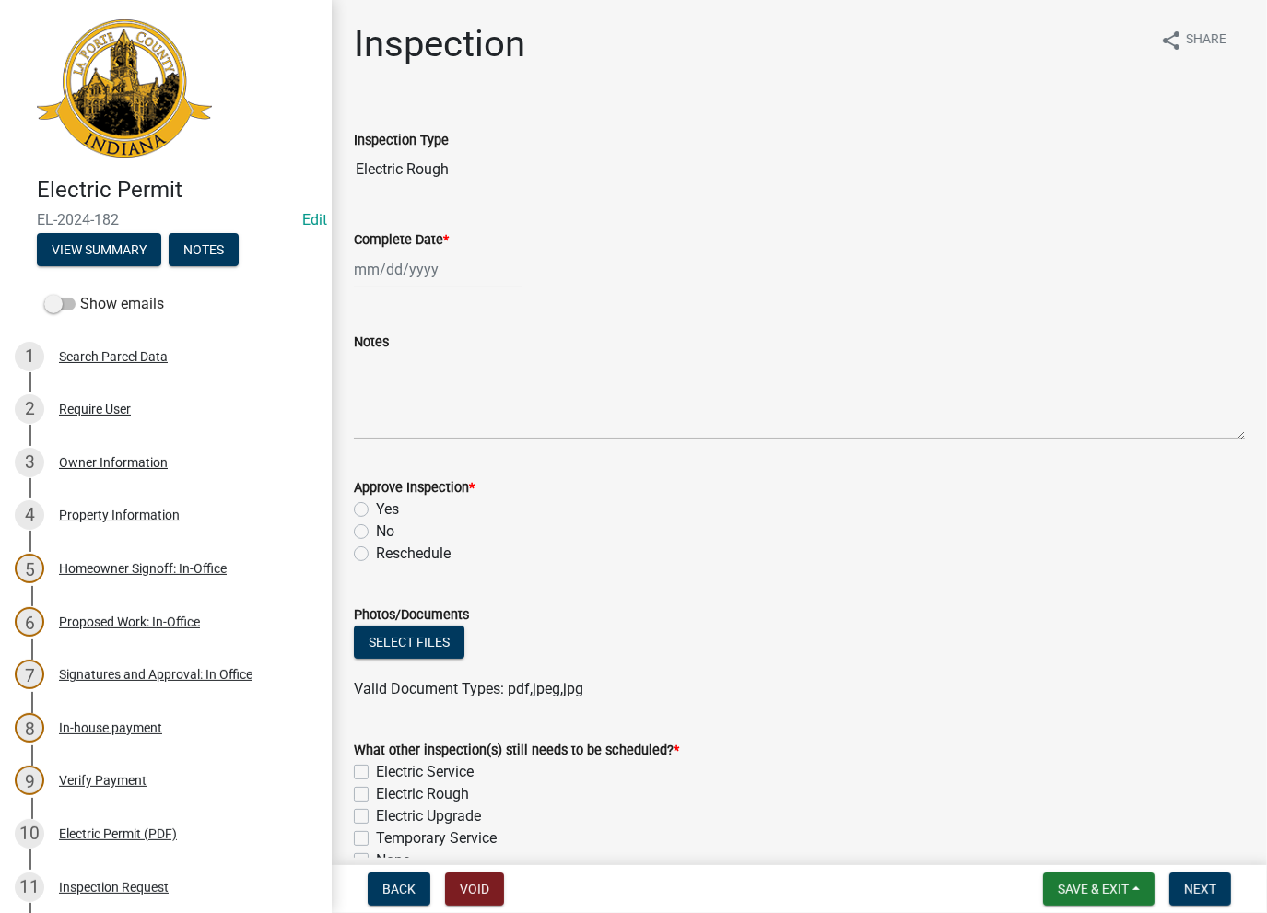
select select "8"
select select "2025"
click at [384, 280] on div "[PERSON_NAME] Feb Mar Apr [PERSON_NAME][DATE] Oct Nov [DATE] 1526 1527 1528 152…" at bounding box center [438, 270] width 169 height 38
click at [455, 430] on div "14" at bounding box center [460, 426] width 29 height 29
type input "[DATE]"
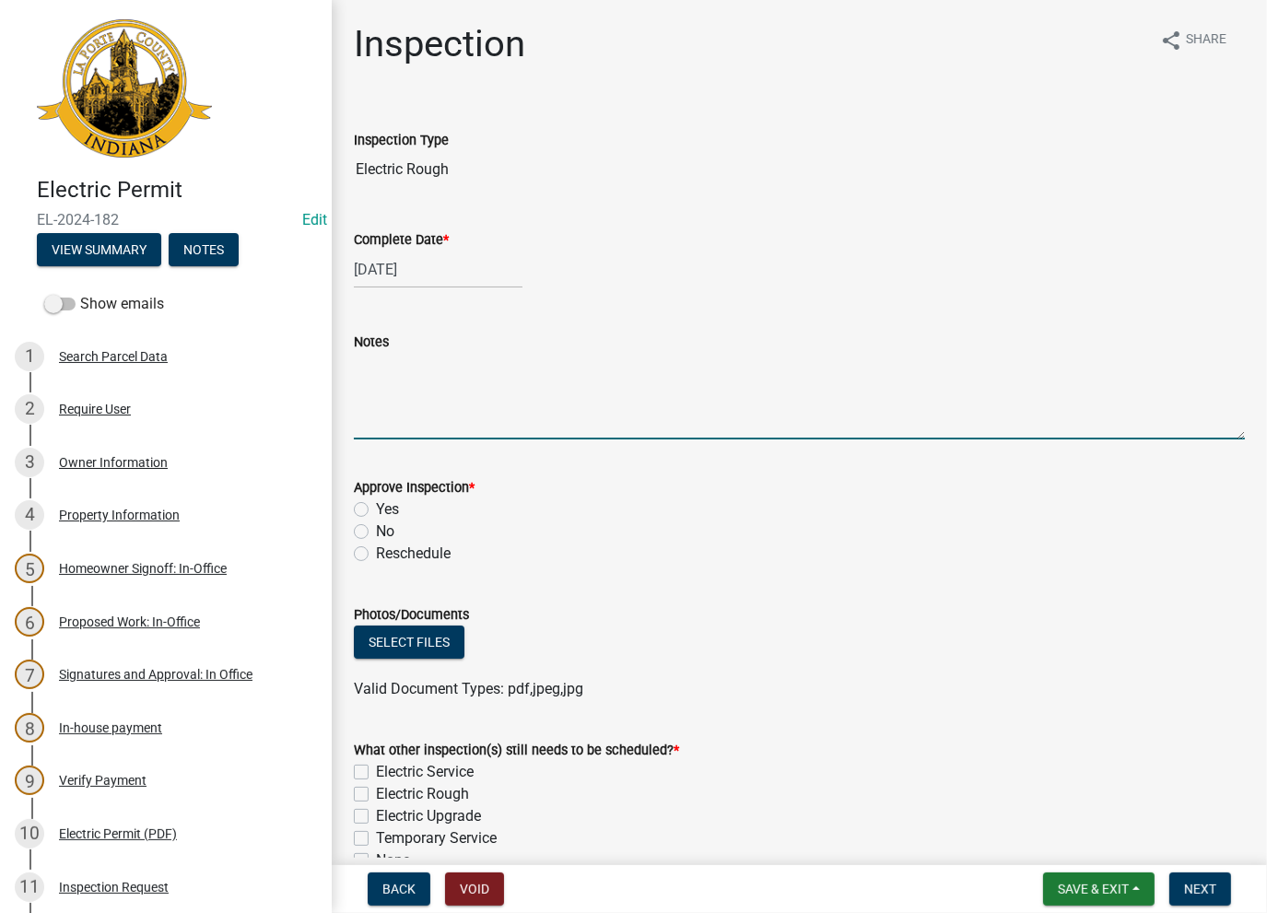
click at [441, 391] on textarea "Notes" at bounding box center [799, 396] width 891 height 87
paste textarea "No Inspections ever requested. Expired. Close out - AK"
type textarea "No Inspections ever requested. Expired. Close out - AK"
click at [376, 529] on label "No" at bounding box center [385, 532] width 18 height 22
click at [376, 529] on input "No" at bounding box center [382, 527] width 12 height 12
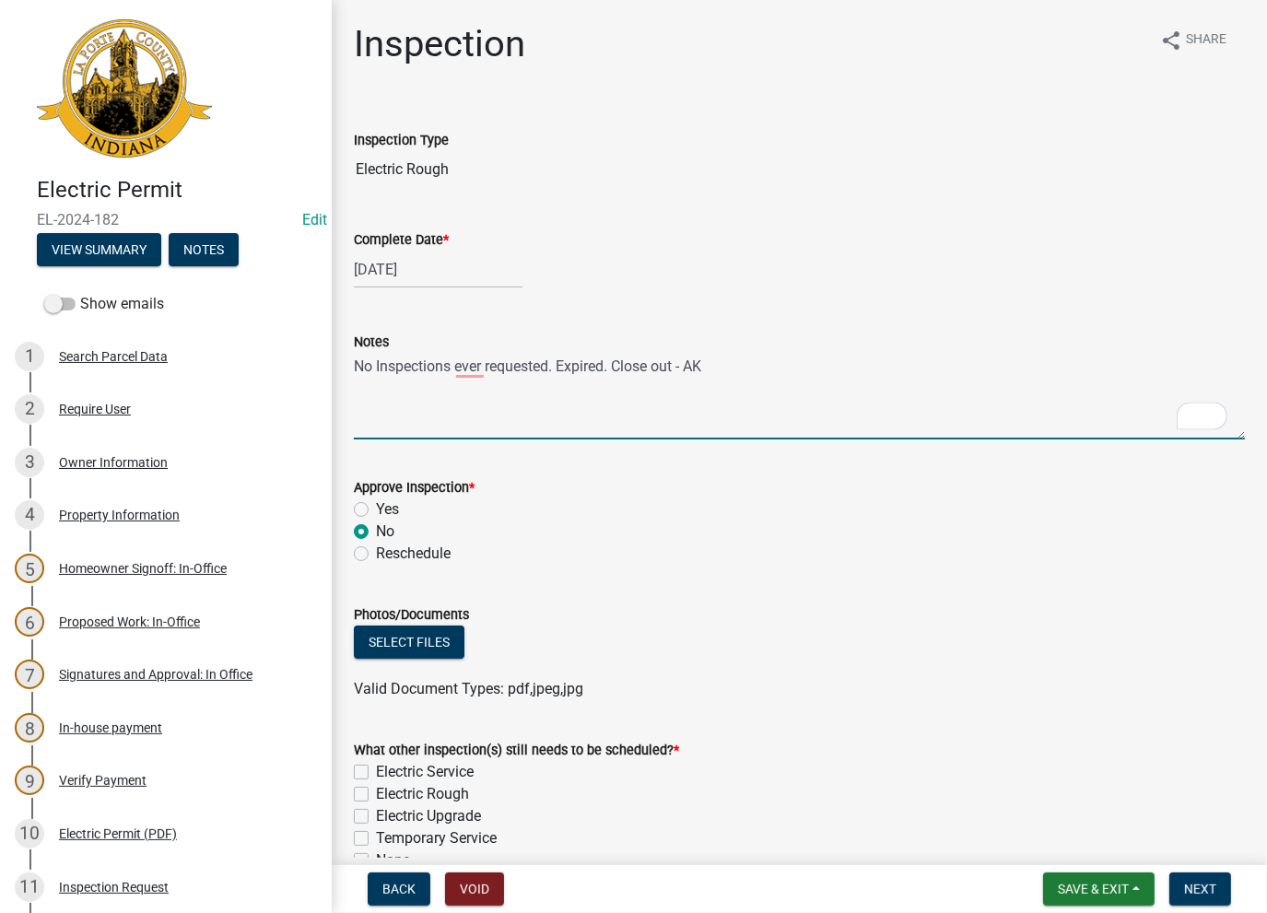
radio input "true"
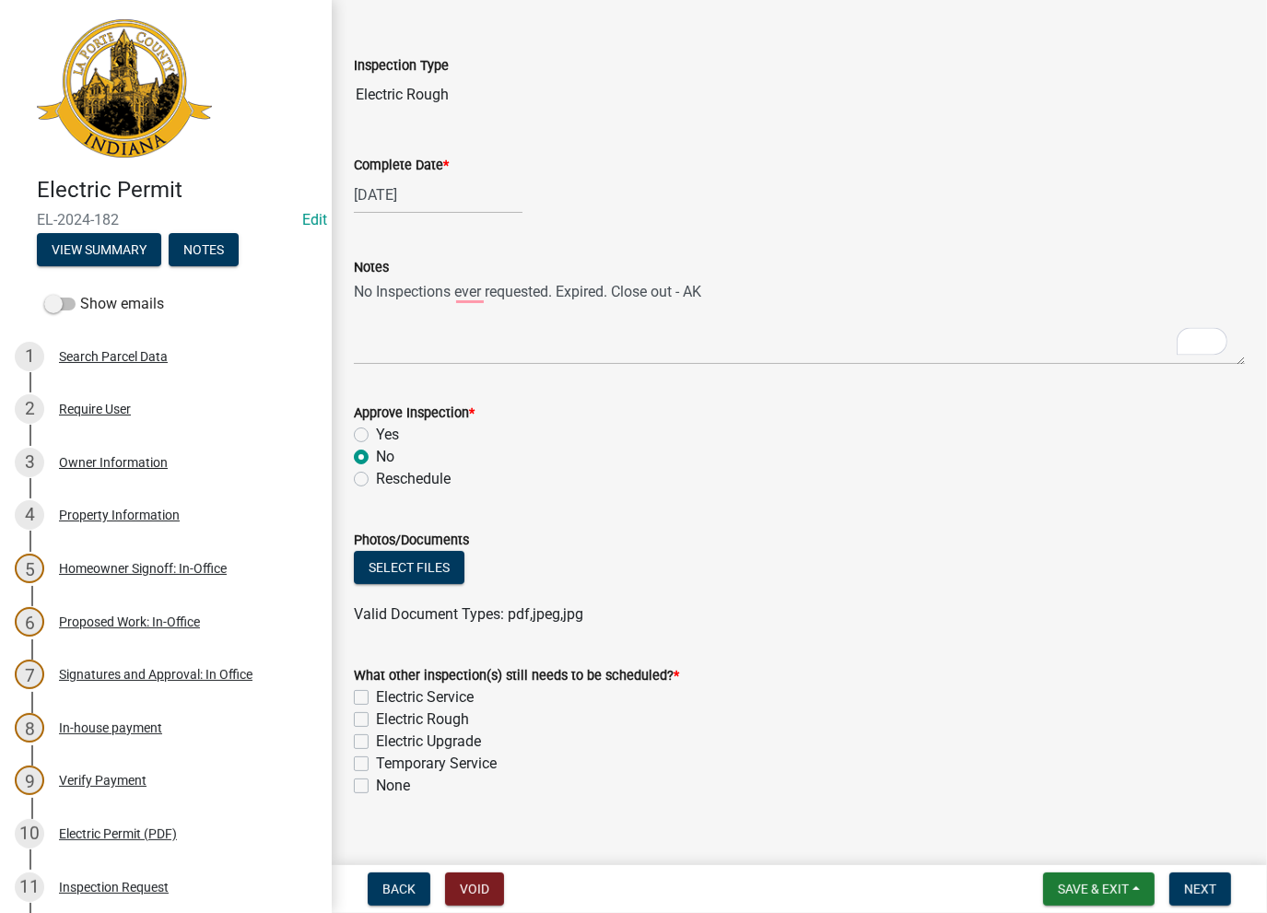
scroll to position [101, 0]
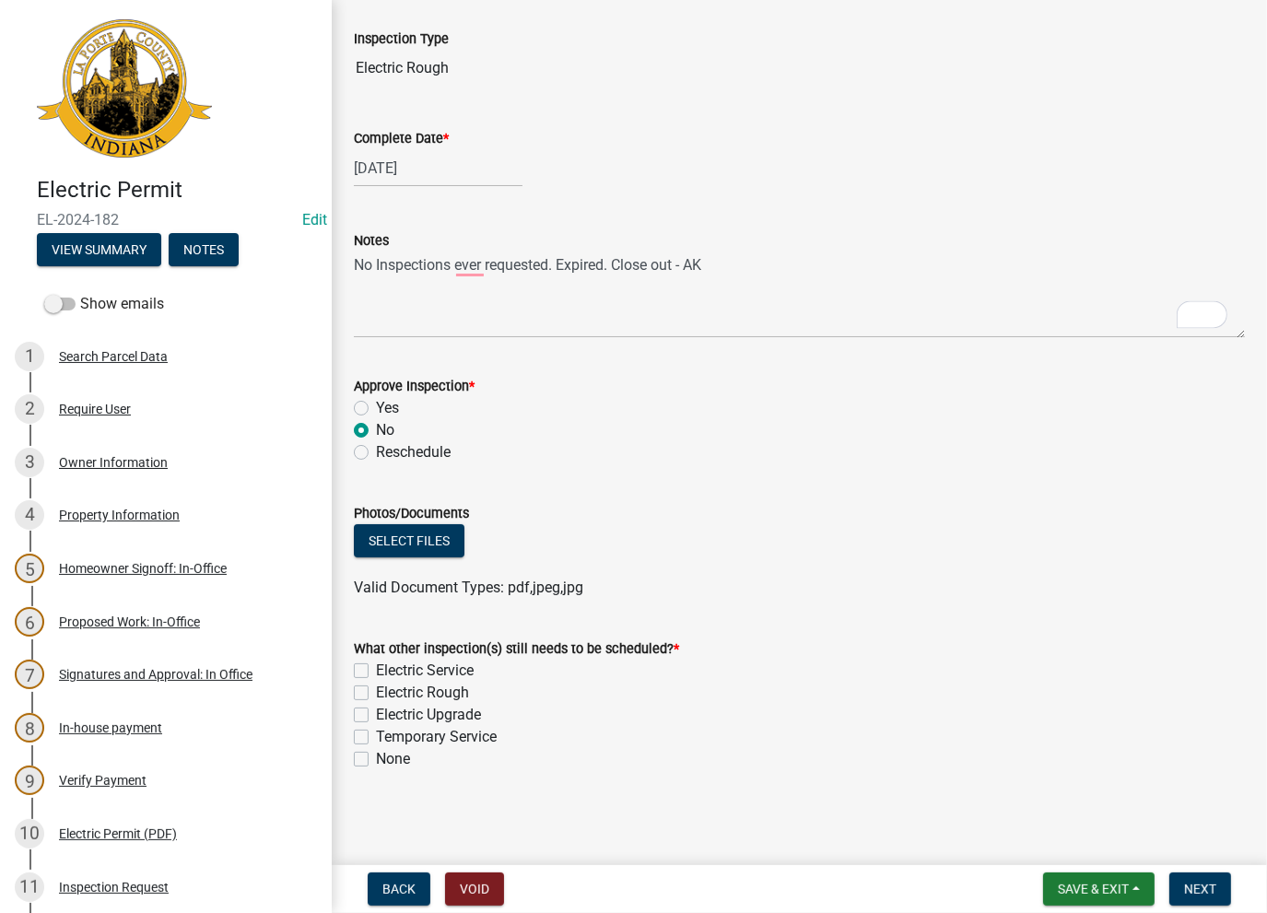
click at [376, 760] on label "None" at bounding box center [393, 759] width 34 height 22
click at [376, 760] on input "None" at bounding box center [382, 754] width 12 height 12
checkbox input "true"
checkbox input "false"
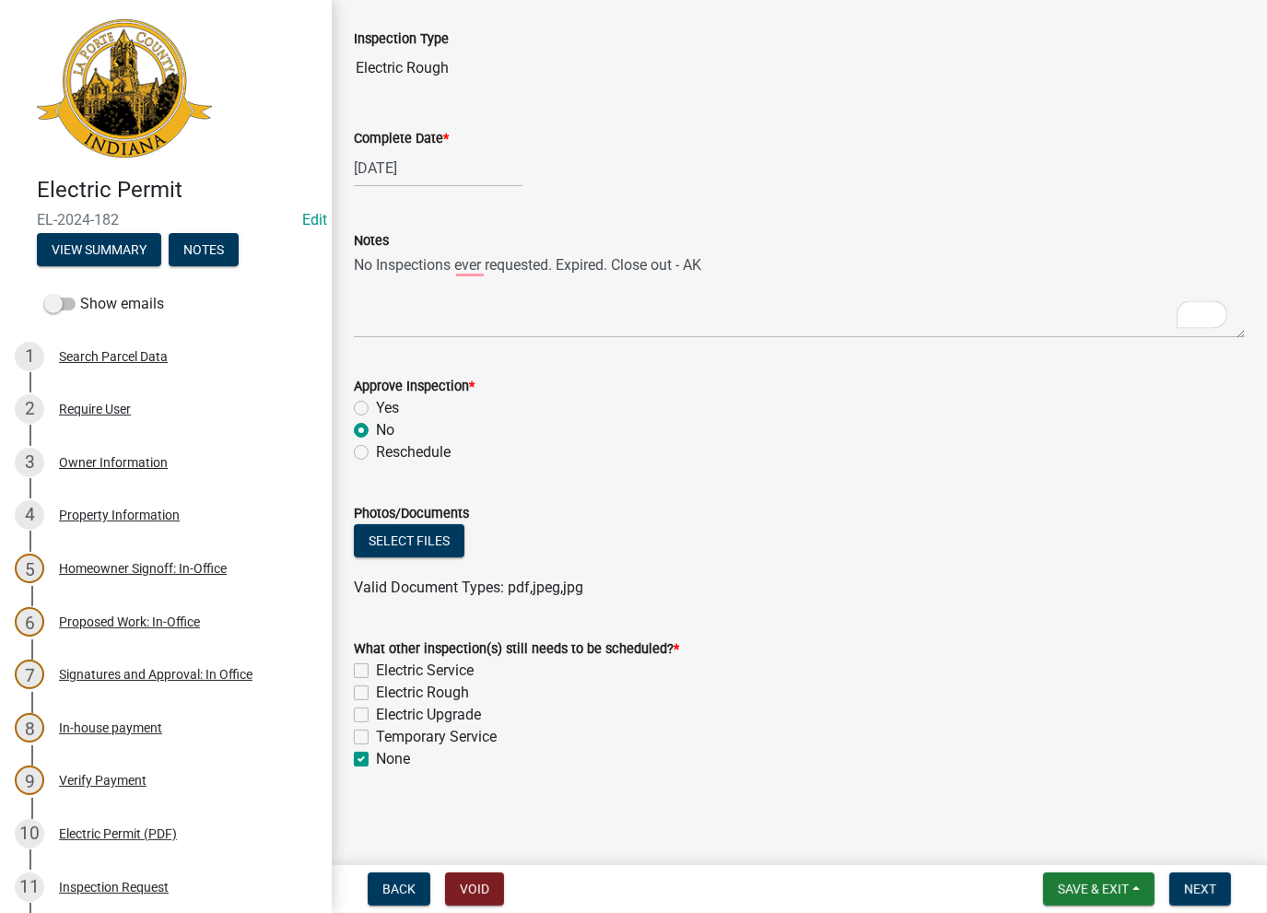
checkbox input "false"
checkbox input "true"
click at [1198, 893] on span "Next" at bounding box center [1200, 889] width 32 height 15
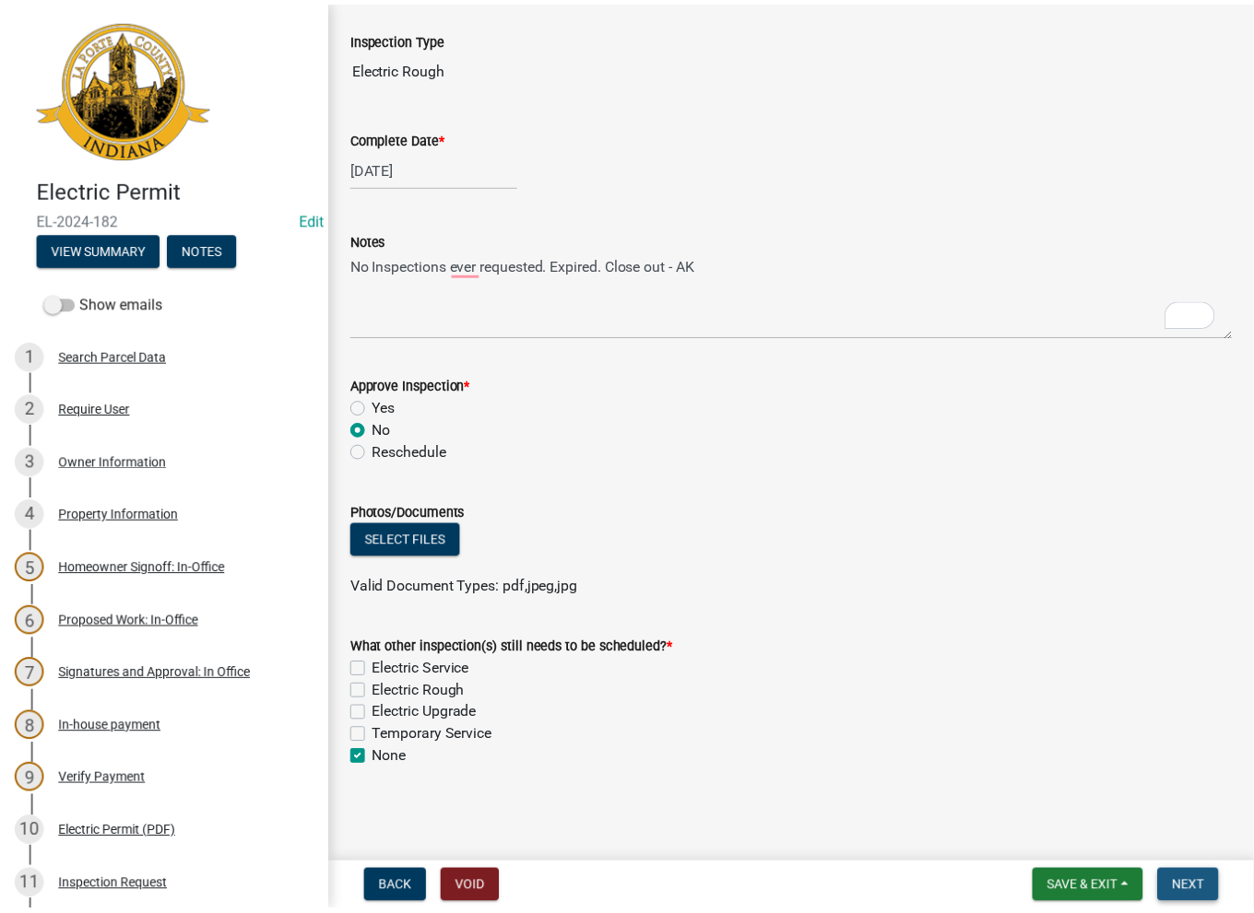
scroll to position [0, 0]
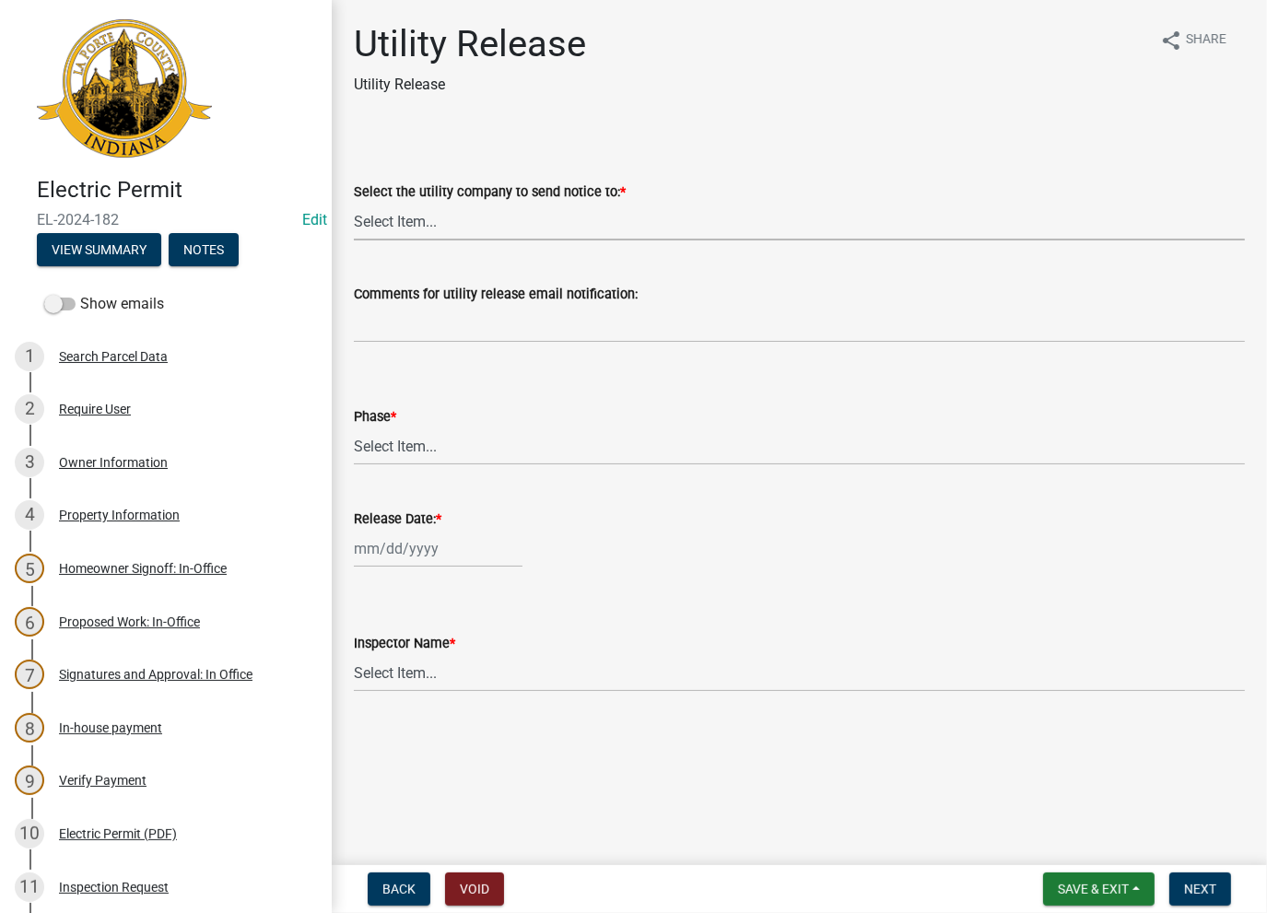
click at [422, 223] on select "Select Item... Don't send a utility release NIPSCO Kankakee Valley REMC AEP/[US…" at bounding box center [799, 222] width 891 height 38
click at [354, 203] on select "Select Item... Don't send a utility release NIPSCO Kankakee Valley REMC AEP/[US…" at bounding box center [799, 222] width 891 height 38
select select "3780ecfe-b3b4-4223-9cfe-090e9c0a356a"
click at [417, 436] on select "Select Item... Phase 1 Phase 3" at bounding box center [799, 447] width 891 height 38
click at [354, 428] on select "Select Item... Phase 1 Phase 3" at bounding box center [799, 447] width 891 height 38
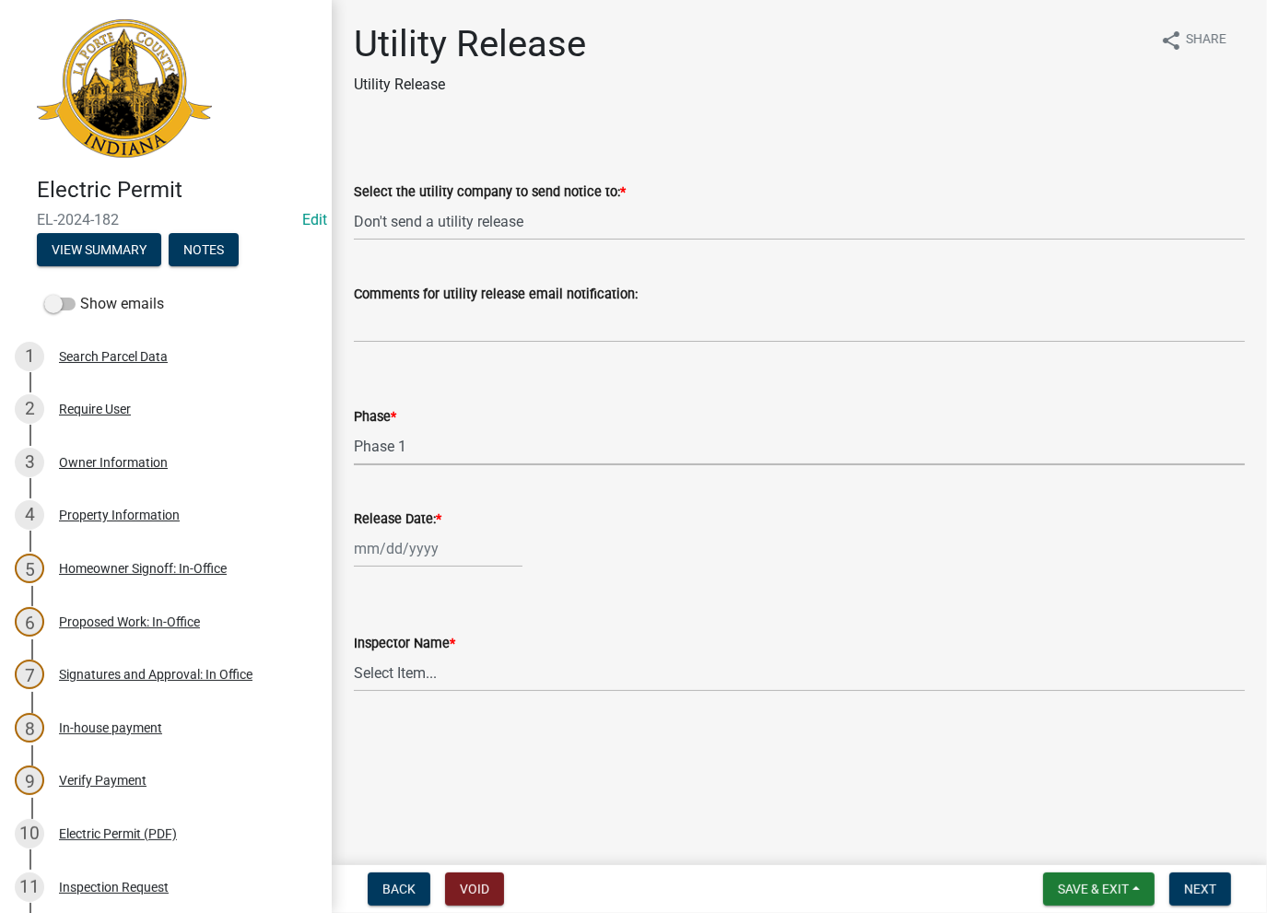
select select "f678d134-8131-47e8-ad26-ea7cd419ba61"
select select "8"
select select "2025"
drag, startPoint x: 387, startPoint y: 558, endPoint x: 407, endPoint y: 575, distance: 26.1
click at [387, 558] on div "[PERSON_NAME] Feb Mar Apr [PERSON_NAME][DATE] Oct Nov [DATE] 1526 1527 1528 152…" at bounding box center [438, 549] width 169 height 38
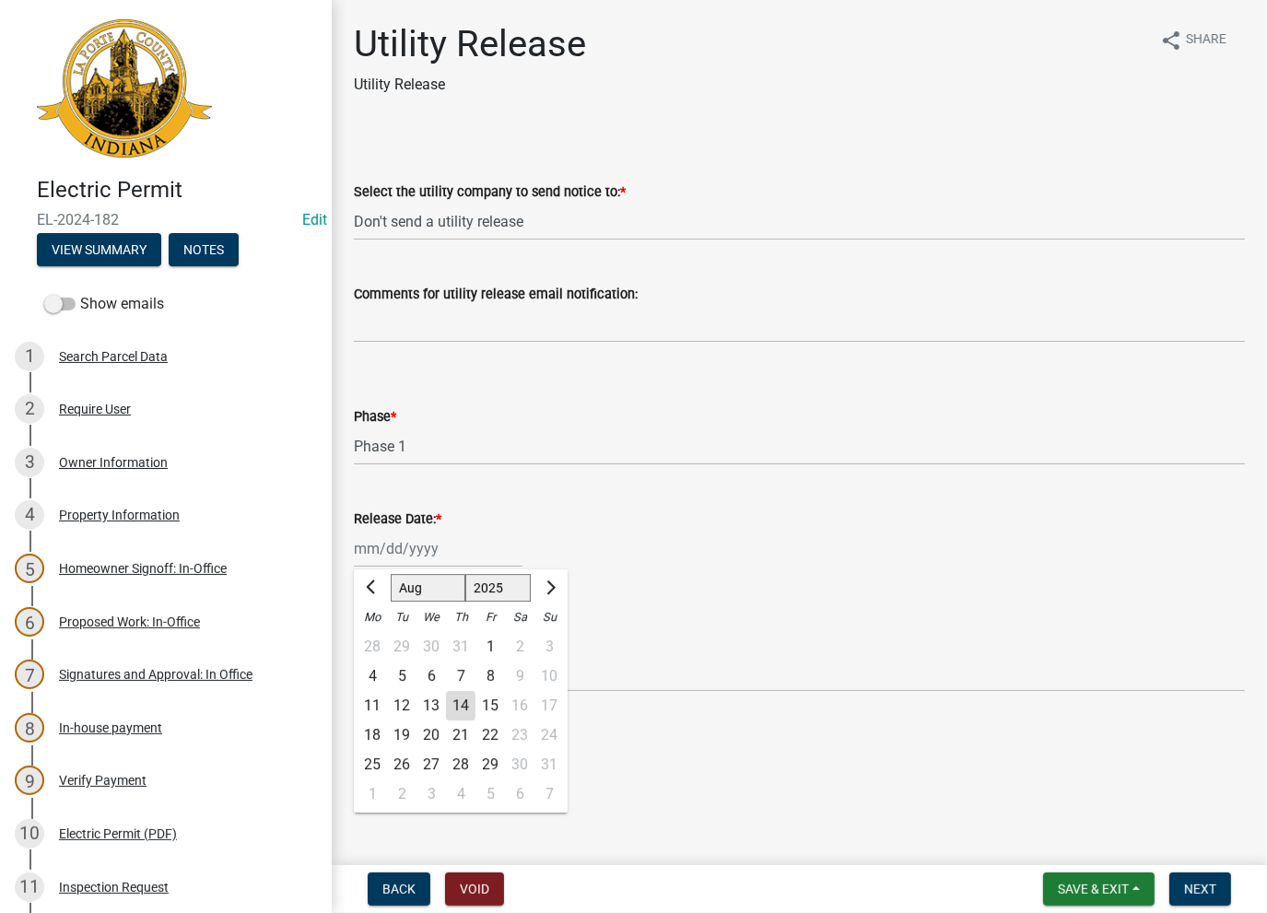
click at [463, 718] on div "14" at bounding box center [460, 705] width 29 height 29
type input "[DATE]"
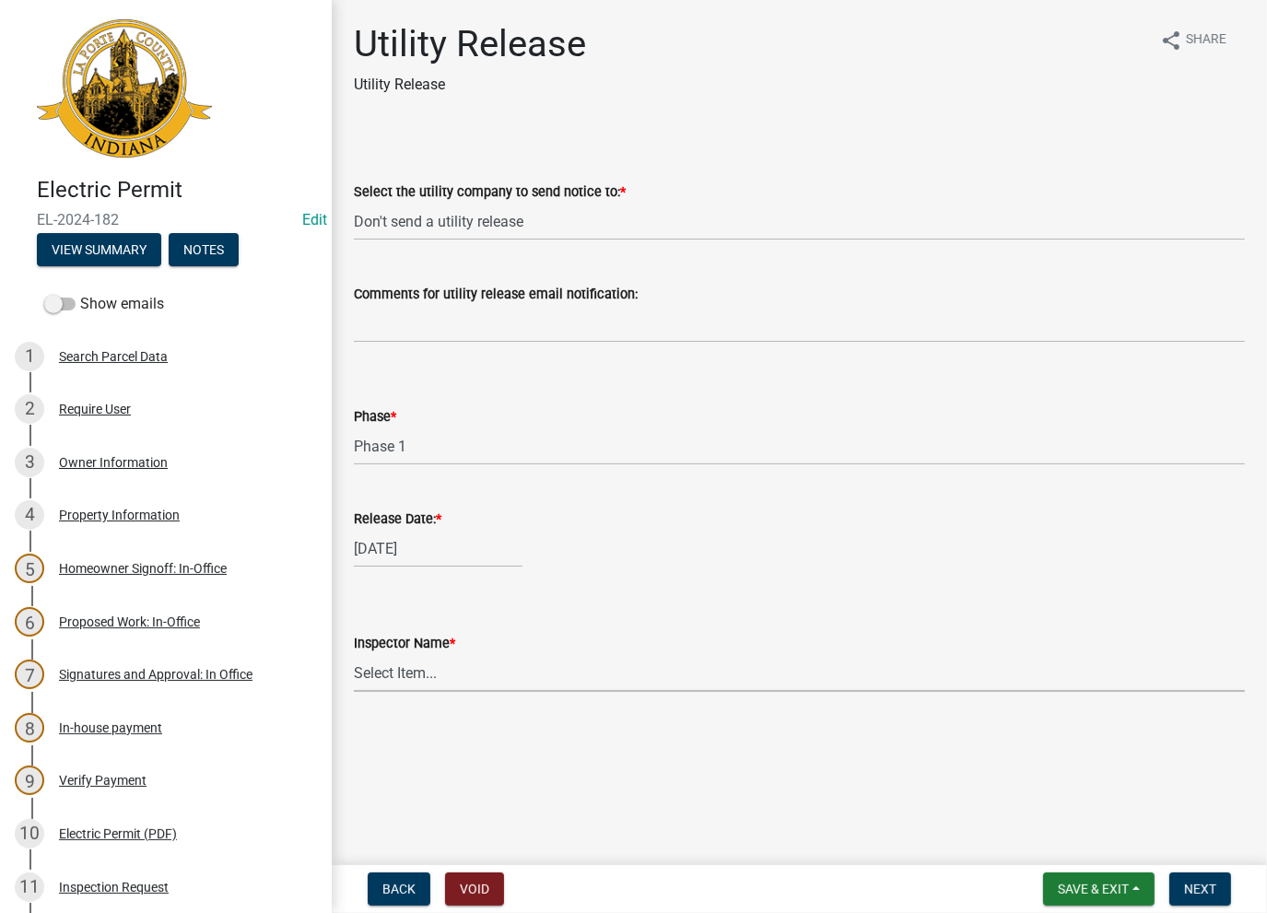
click at [447, 669] on select "Select Item... [PERSON_NAME] [PERSON_NAME] [PERSON_NAME] [PERSON_NAME] [PERSON_…" at bounding box center [799, 673] width 891 height 38
click at [354, 654] on select "Select Item... [PERSON_NAME] [PERSON_NAME] [PERSON_NAME] [PERSON_NAME] [PERSON_…" at bounding box center [799, 673] width 891 height 38
select select "86e5621d-6805-4b45-aad7-b2b3c8c41661"
click at [1211, 892] on span "Next" at bounding box center [1200, 889] width 32 height 15
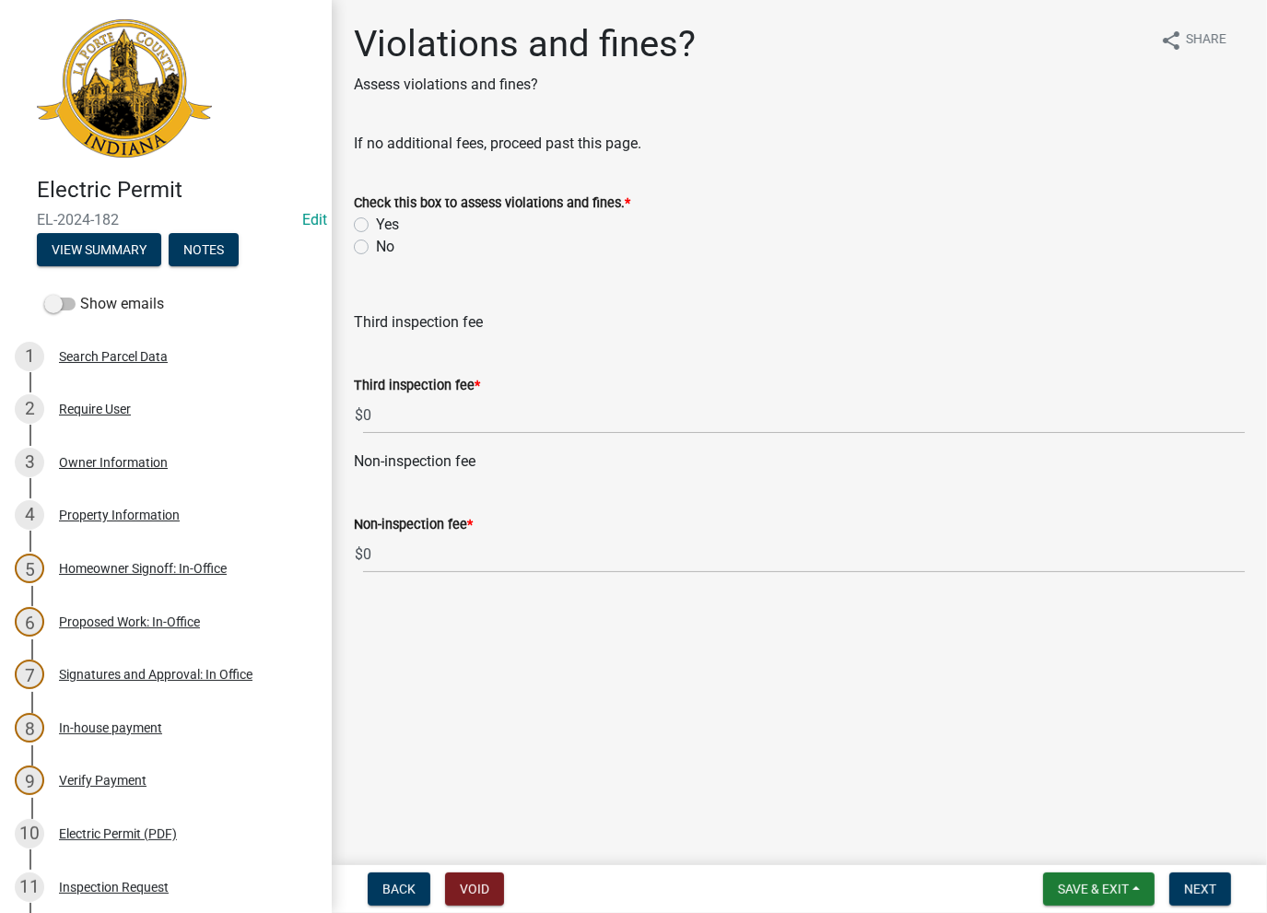
click at [376, 241] on label "No" at bounding box center [385, 247] width 18 height 22
click at [376, 241] on input "No" at bounding box center [382, 242] width 12 height 12
radio input "true"
click at [1206, 895] on span "Next" at bounding box center [1200, 889] width 32 height 15
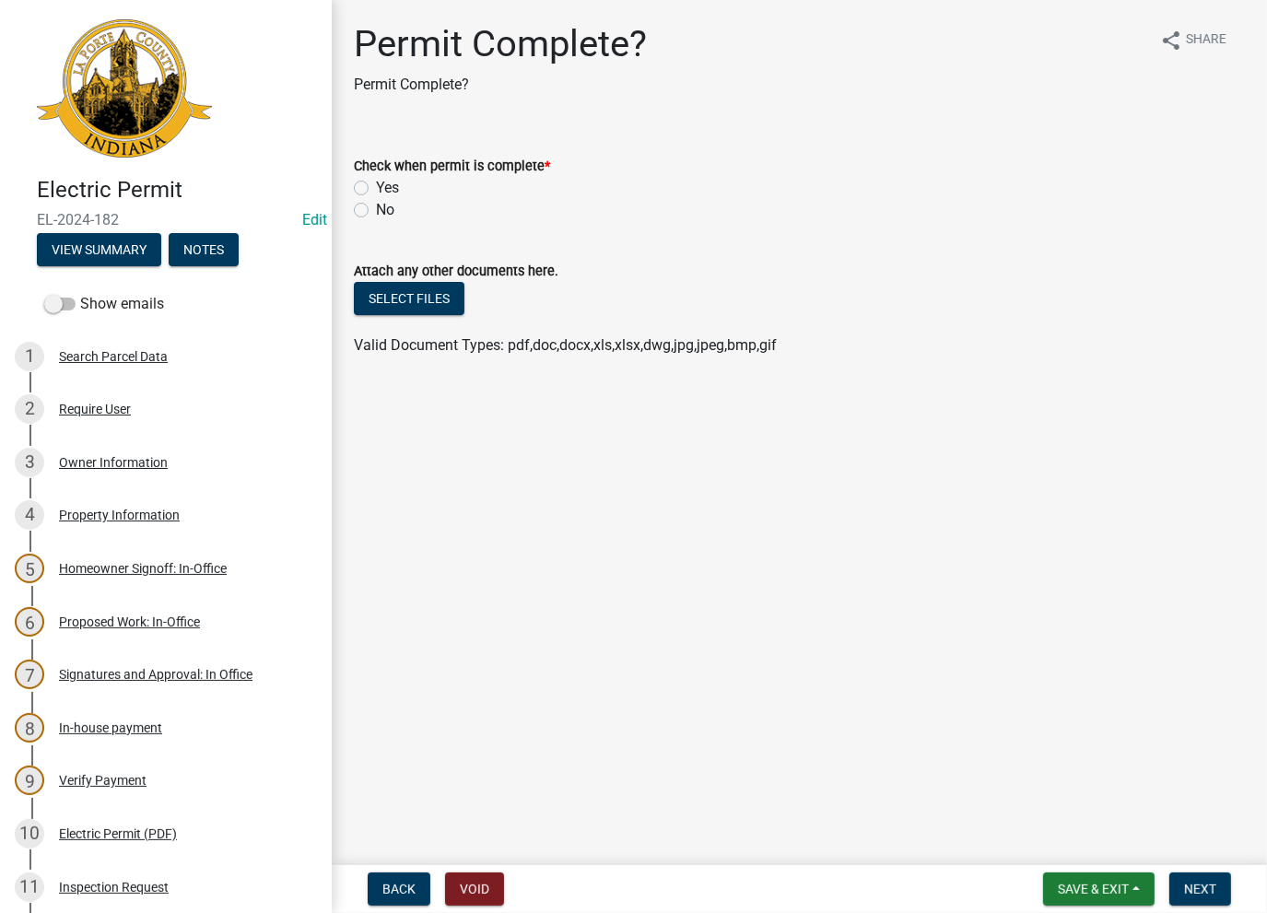
click at [374, 189] on div "Yes" at bounding box center [799, 188] width 891 height 22
click at [376, 188] on label "Yes" at bounding box center [387, 188] width 23 height 22
click at [376, 188] on input "Yes" at bounding box center [382, 183] width 12 height 12
radio input "true"
click at [1191, 888] on span "Next" at bounding box center [1200, 889] width 32 height 15
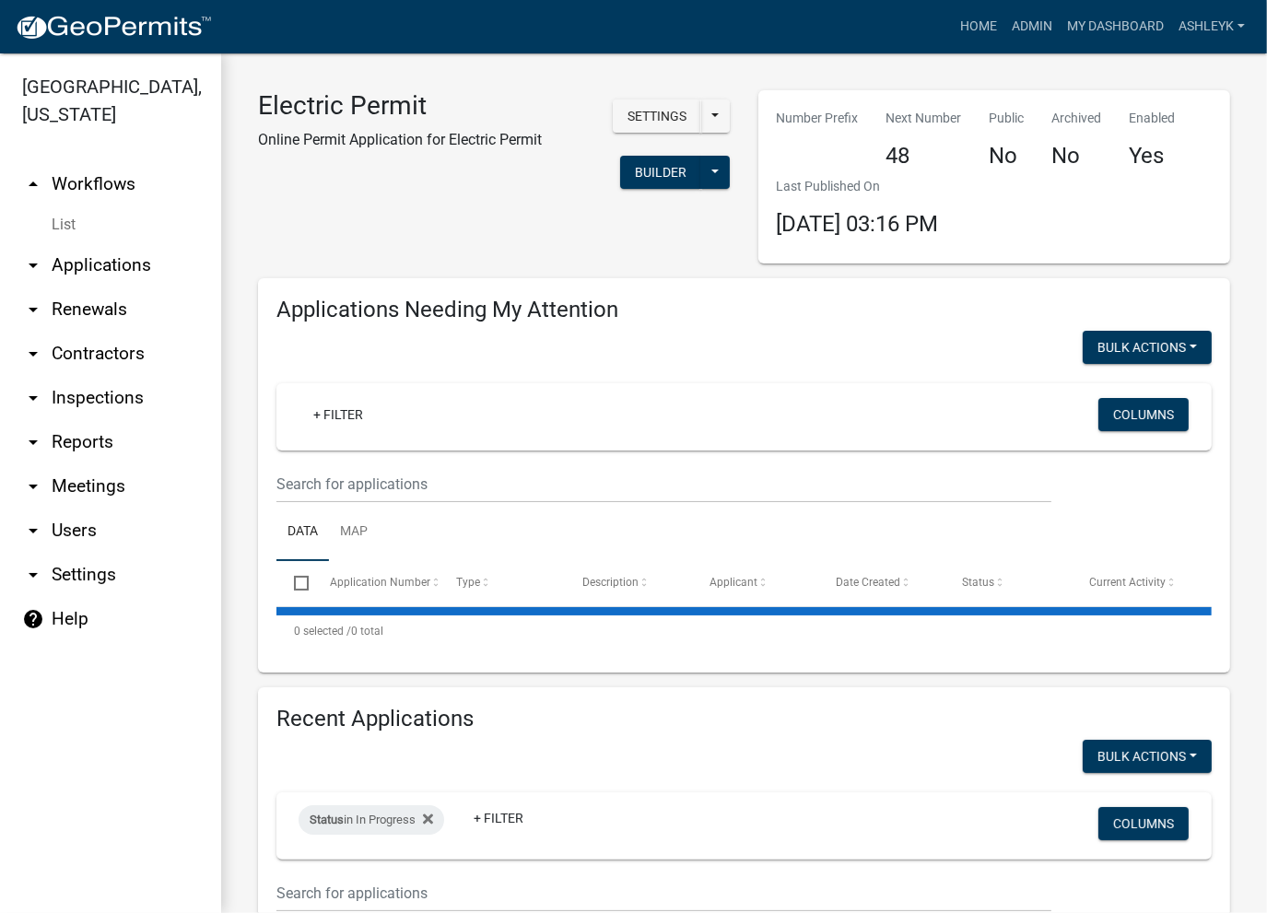
select select "3: 100"
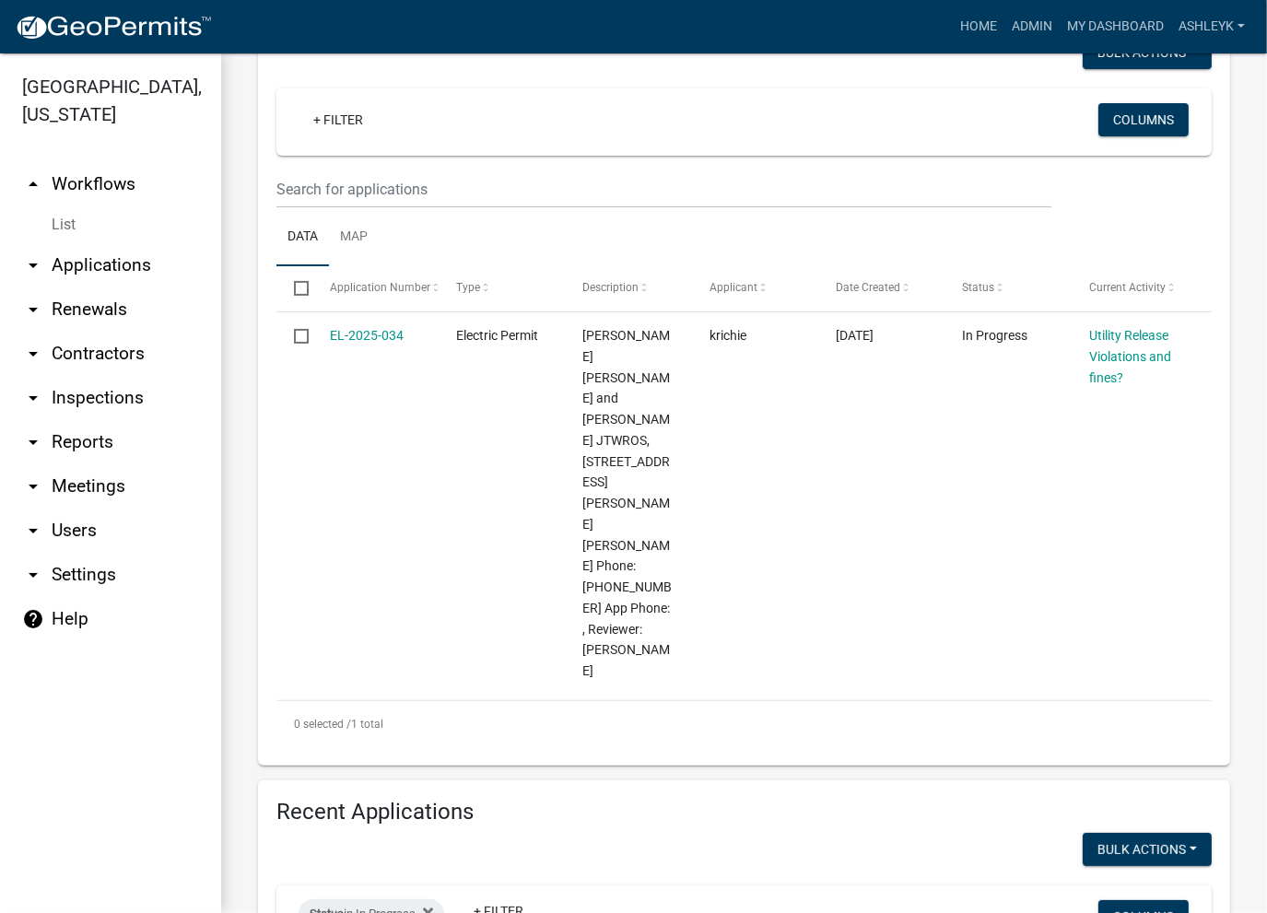
scroll to position [277, 0]
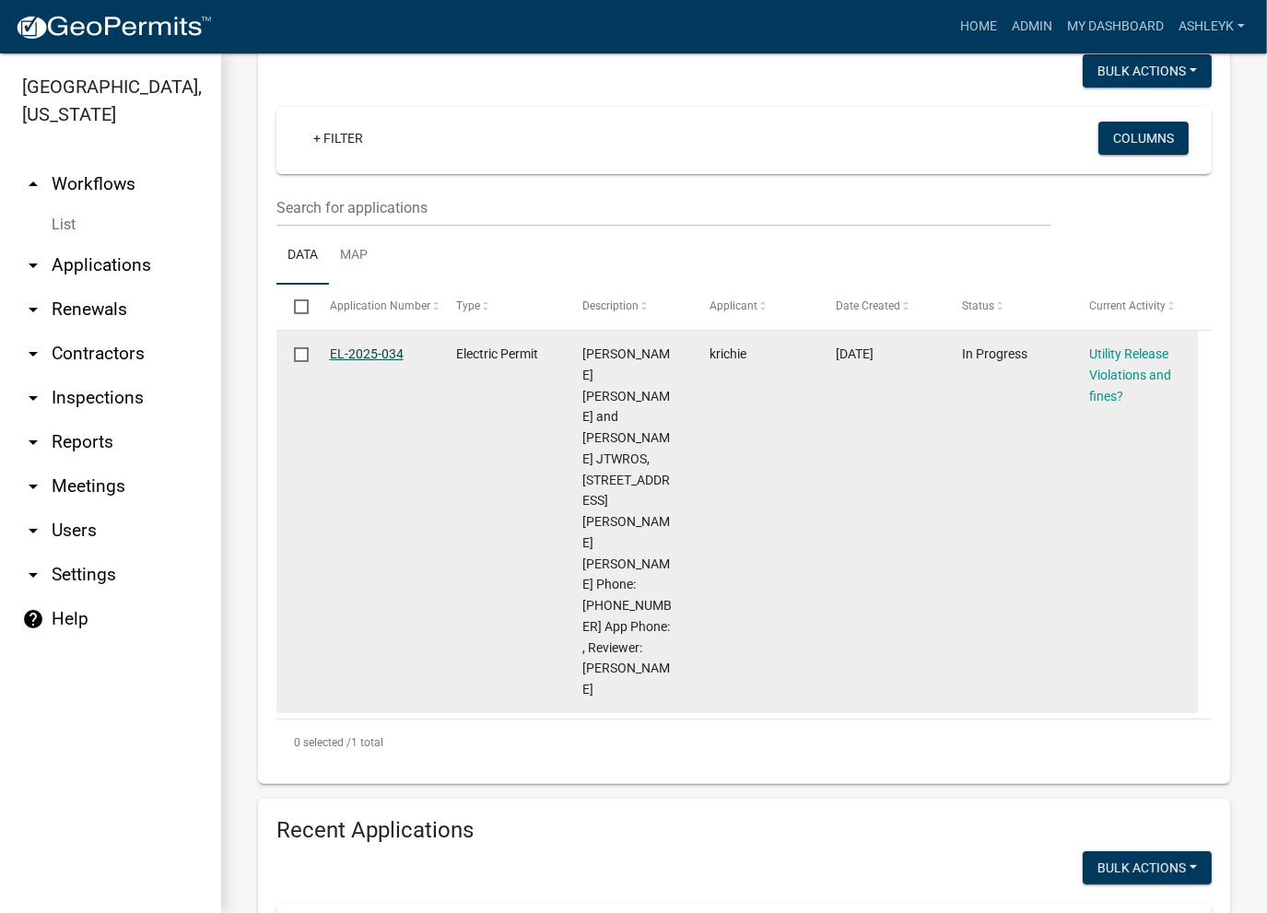
click at [360, 352] on link "EL-2025-034" at bounding box center [367, 354] width 74 height 15
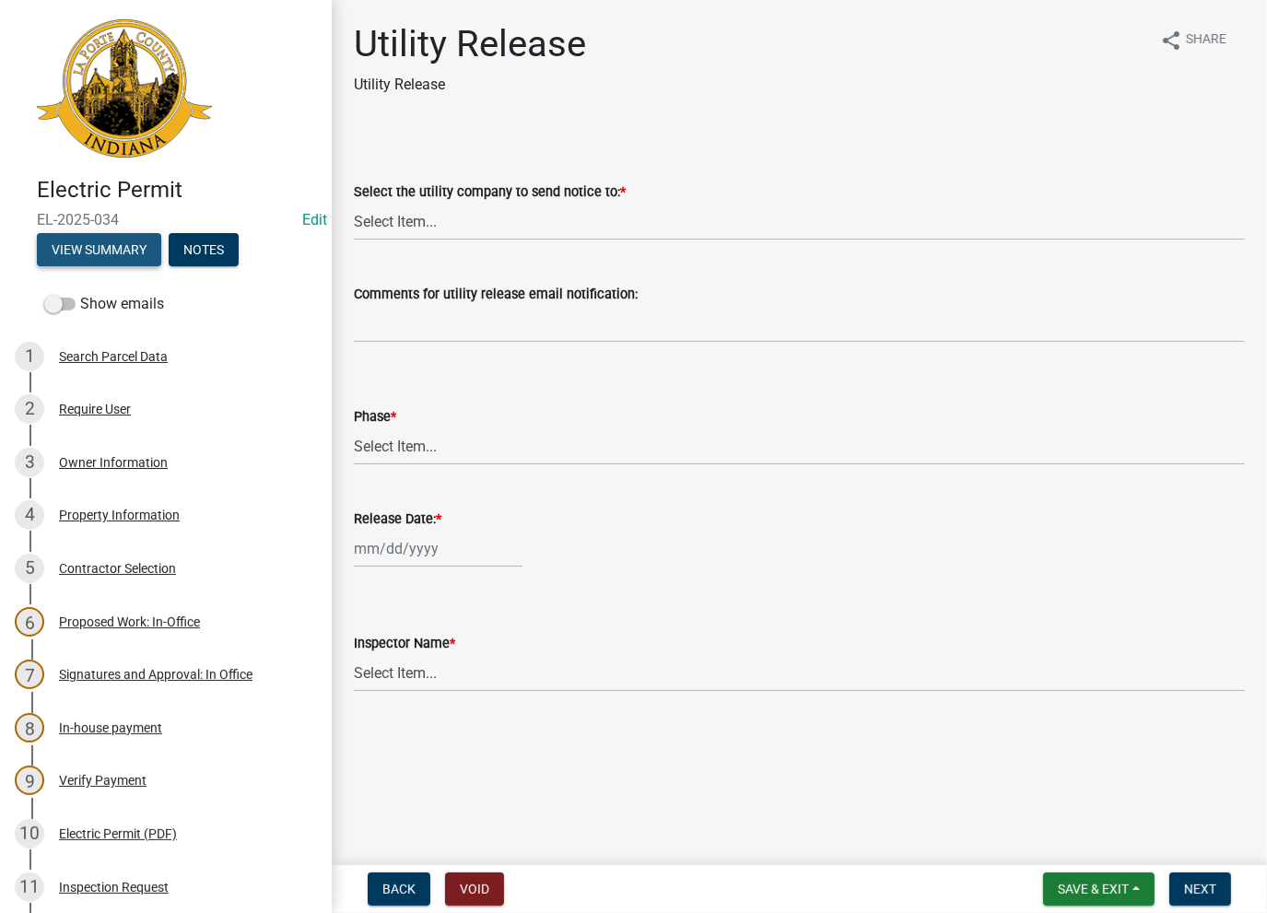
click at [120, 258] on button "View Summary" at bounding box center [99, 249] width 124 height 33
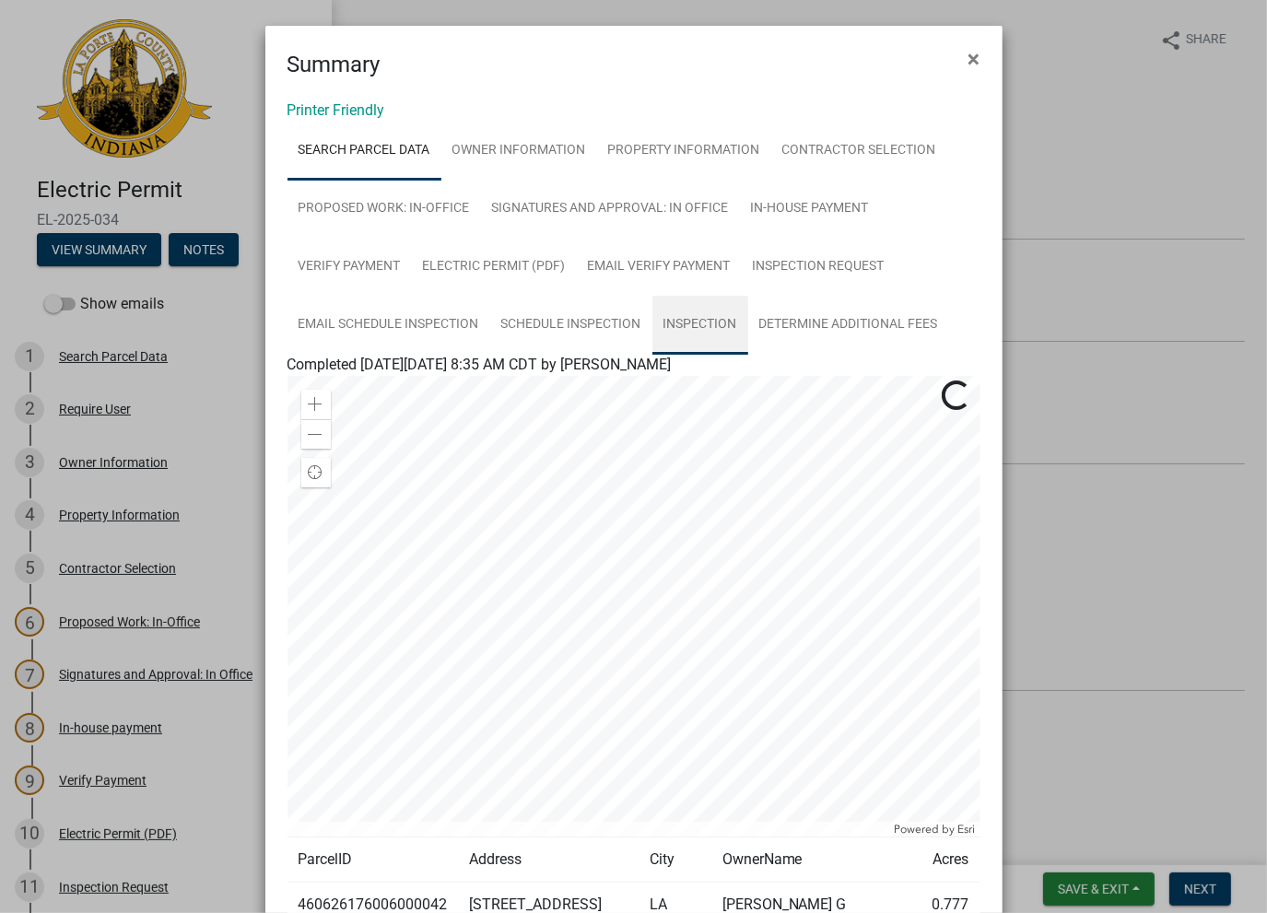
click at [675, 335] on link "Inspection" at bounding box center [701, 325] width 96 height 59
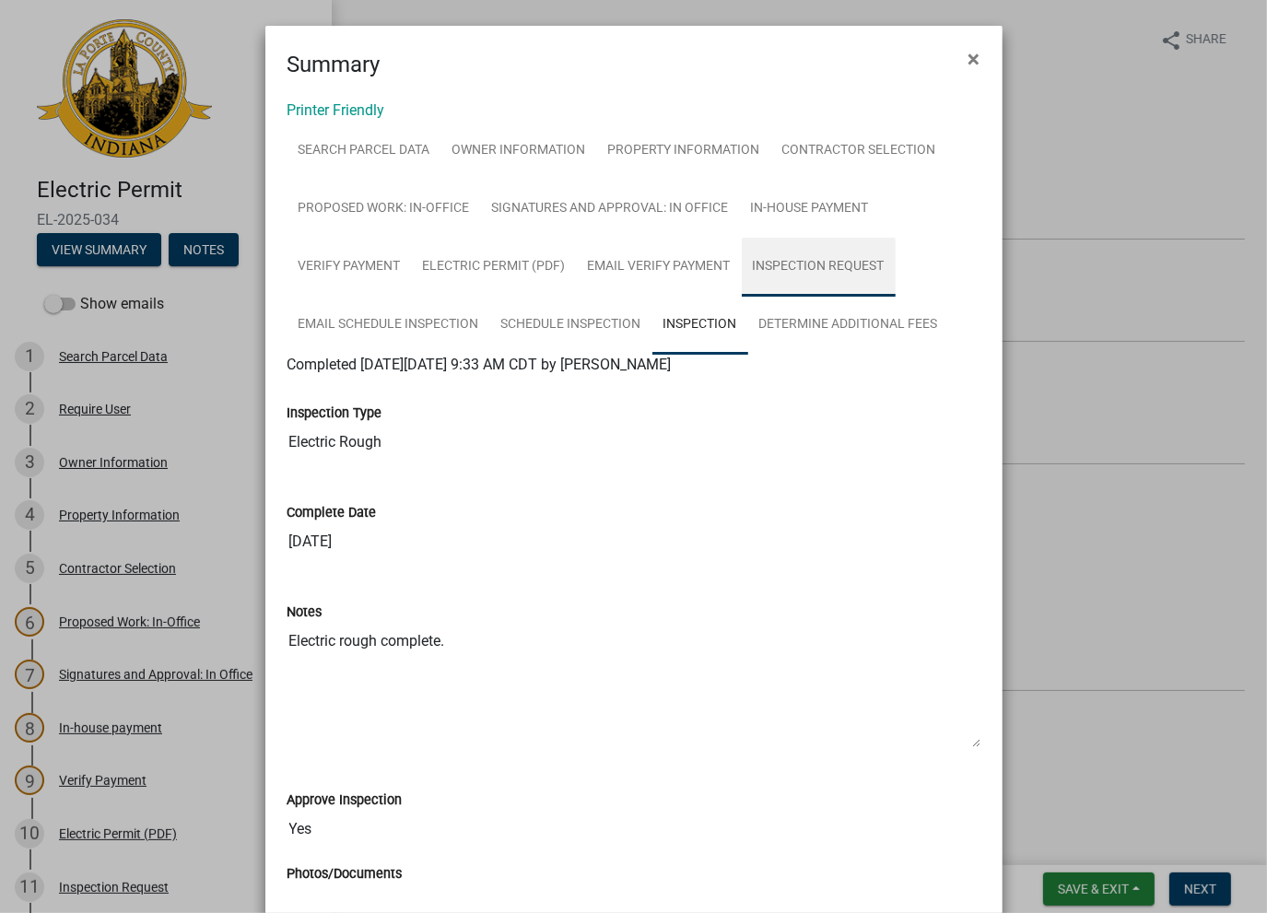
click at [762, 277] on link "Inspection Request" at bounding box center [819, 267] width 154 height 59
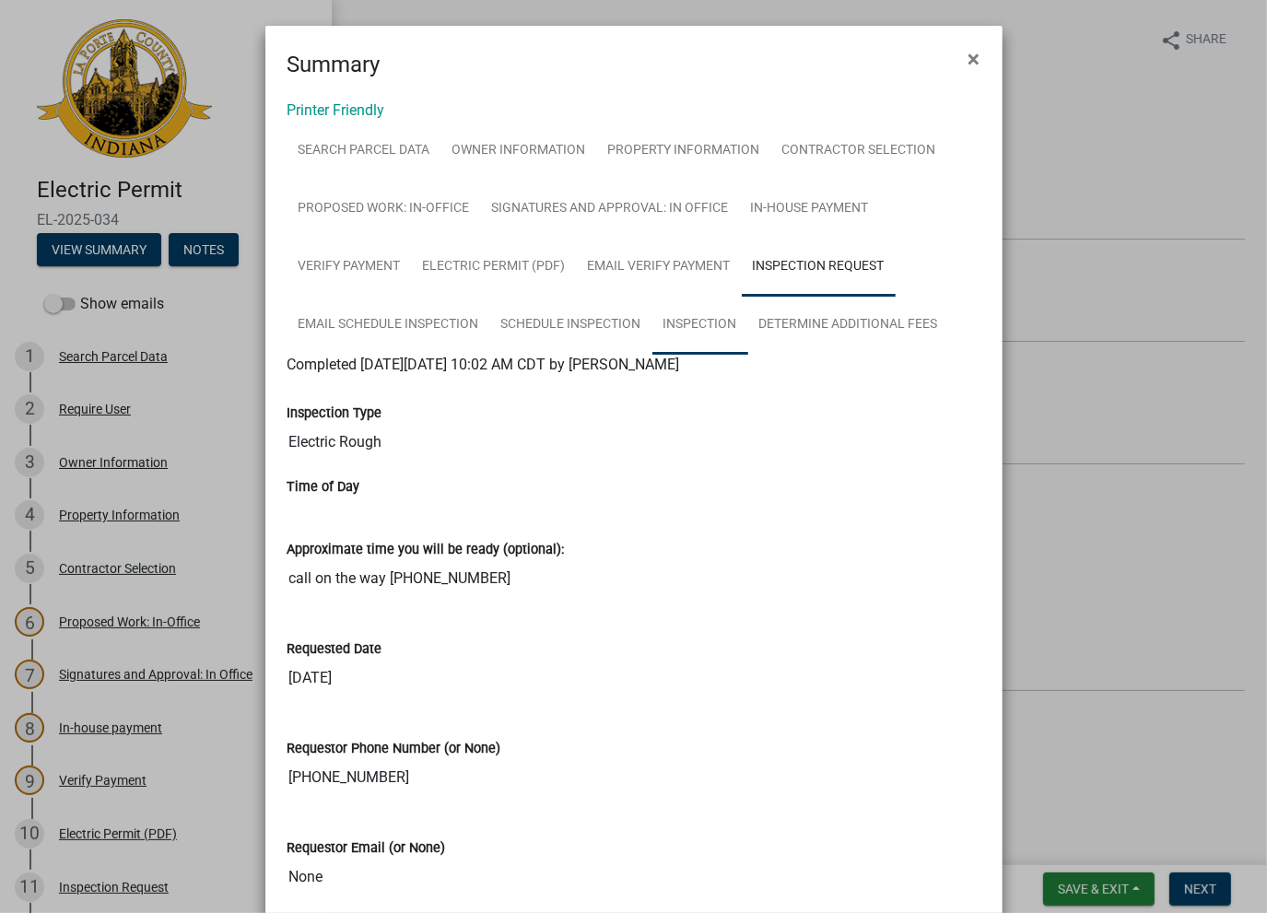
click at [680, 328] on link "Inspection" at bounding box center [701, 325] width 96 height 59
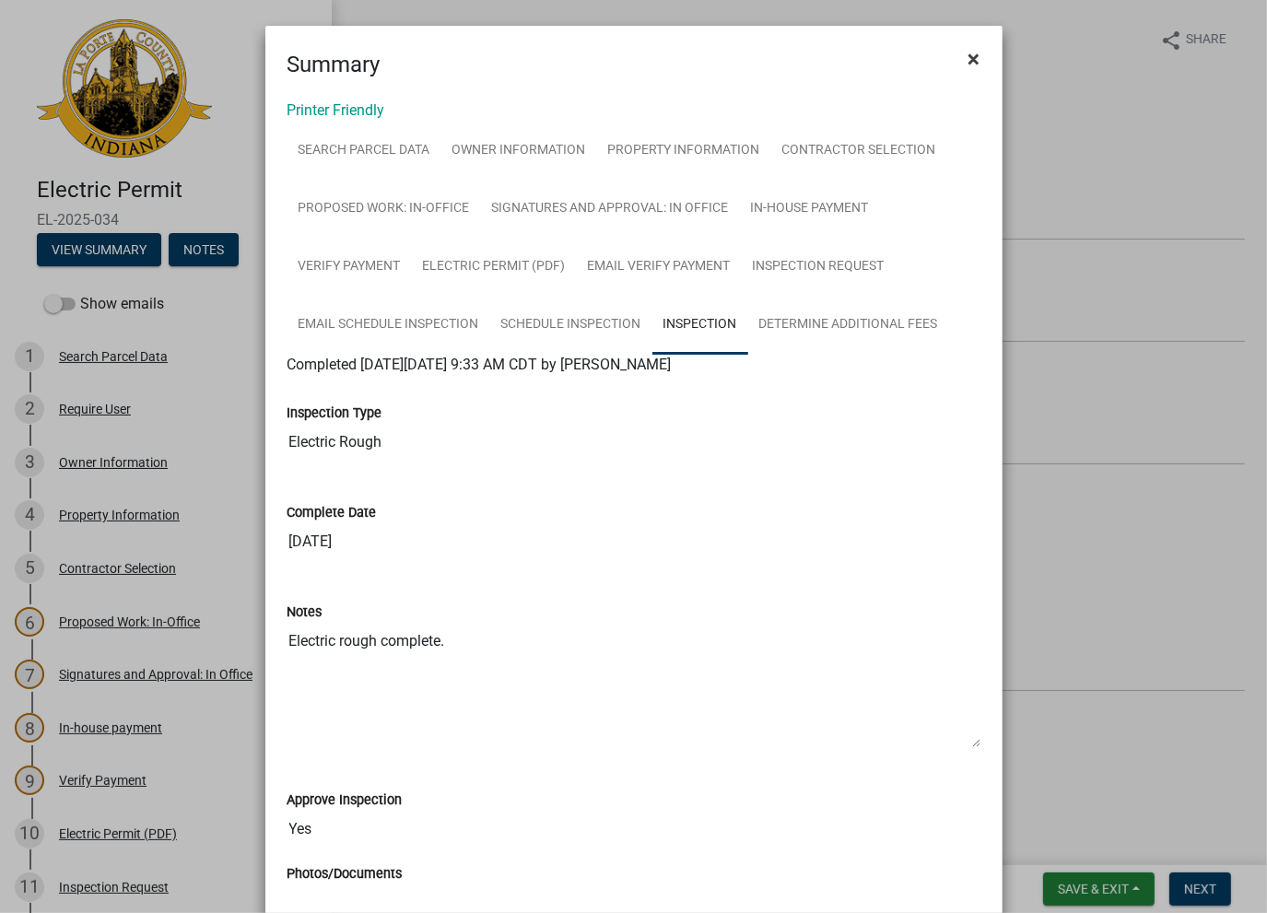
click at [970, 61] on span "×" at bounding box center [975, 59] width 12 height 26
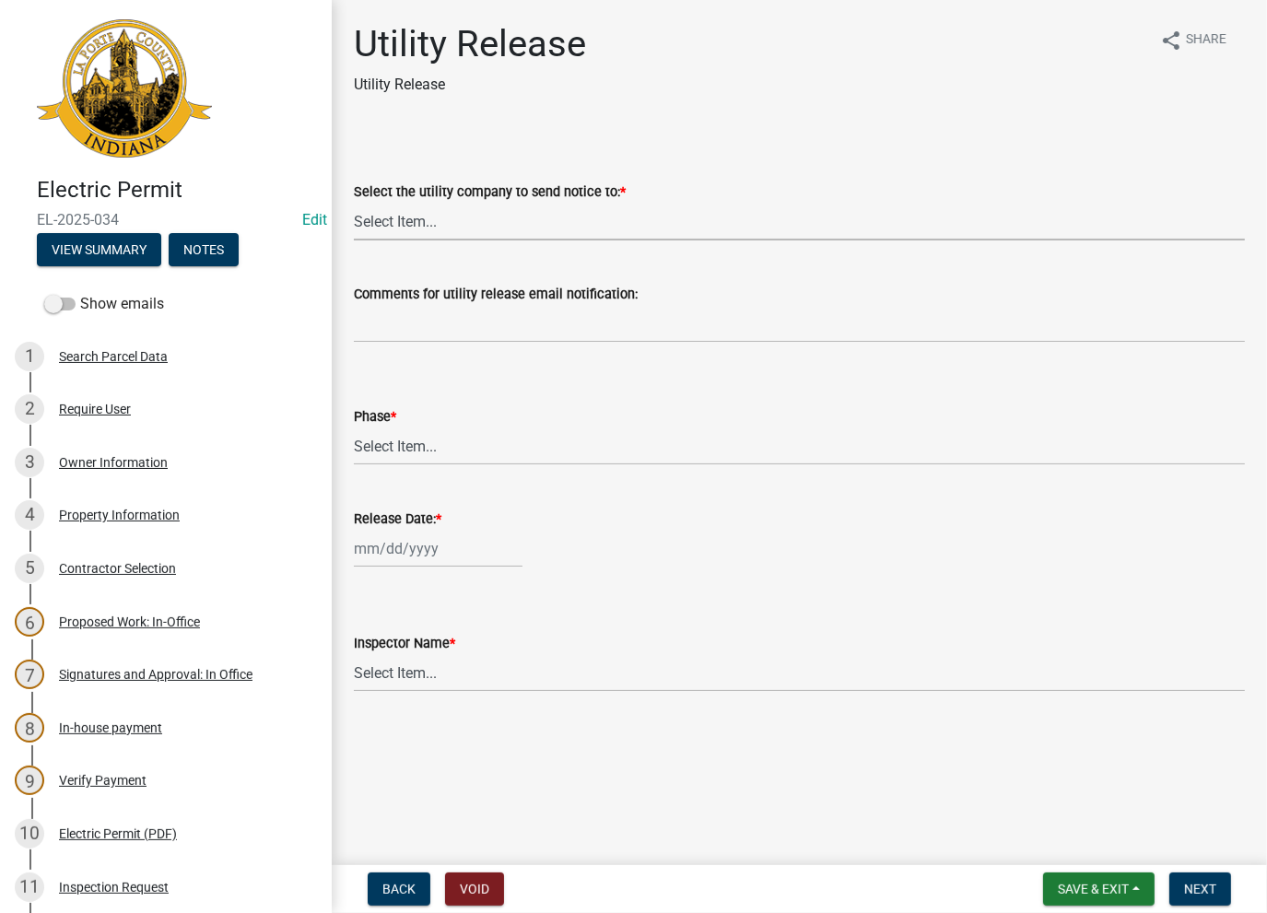
click at [431, 231] on select "Select Item... Don't send a utility release NIPSCO Kankakee Valley REMC AEP/[US…" at bounding box center [799, 222] width 891 height 38
click at [354, 203] on select "Select Item... Don't send a utility release NIPSCO Kankakee Valley REMC AEP/[US…" at bounding box center [799, 222] width 891 height 38
select select "3780ecfe-b3b4-4223-9cfe-090e9c0a356a"
click at [418, 457] on select "Select Item... Phase 1 Phase 3" at bounding box center [799, 447] width 891 height 38
click at [354, 428] on select "Select Item... Phase 1 Phase 3" at bounding box center [799, 447] width 891 height 38
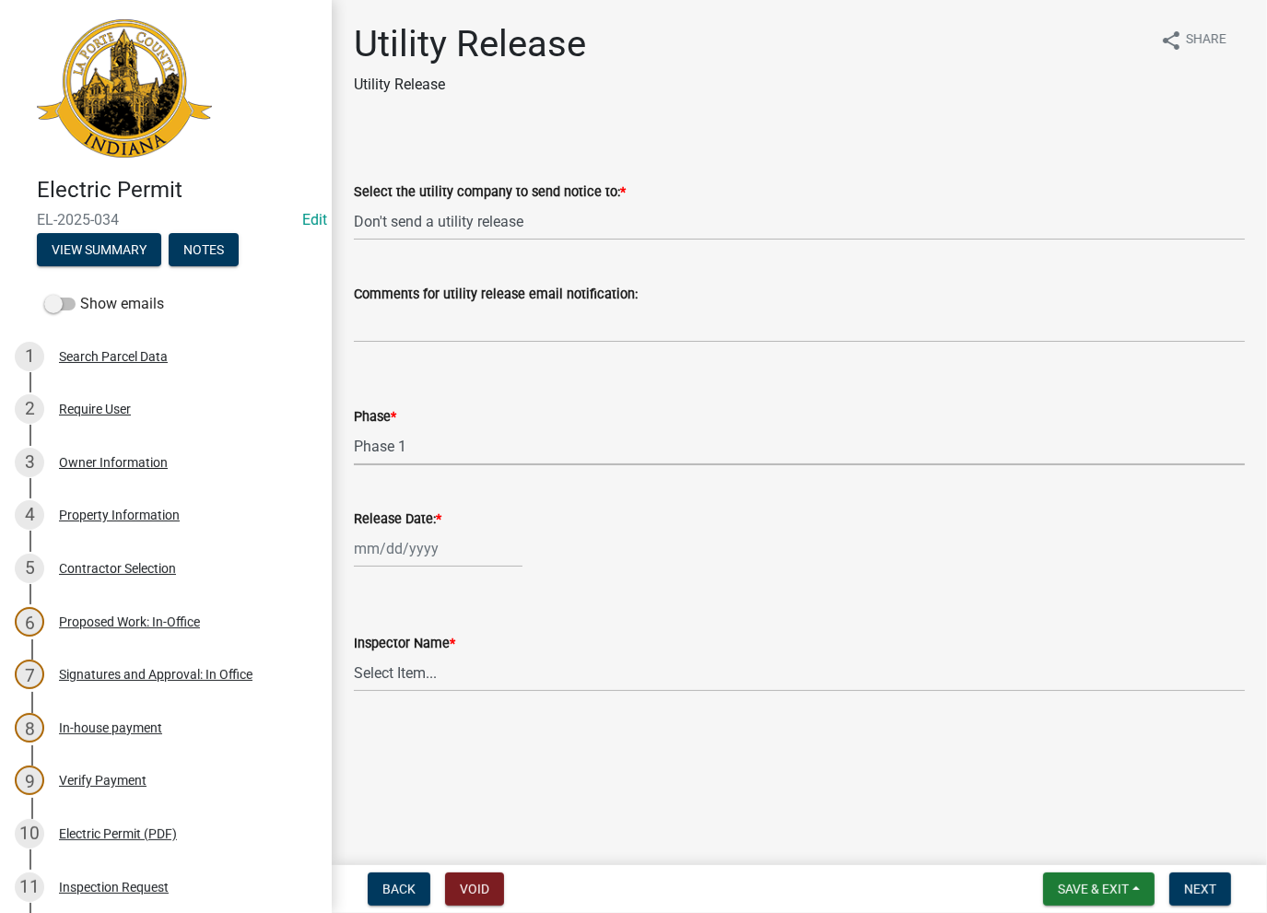
select select "f678d134-8131-47e8-ad26-ea7cd419ba61"
select select "8"
select select "2025"
click at [396, 561] on div "[PERSON_NAME] Feb Mar Apr [PERSON_NAME][DATE] Oct Nov [DATE] 1526 1527 1528 152…" at bounding box center [438, 549] width 169 height 38
click at [462, 703] on div "14" at bounding box center [460, 705] width 29 height 29
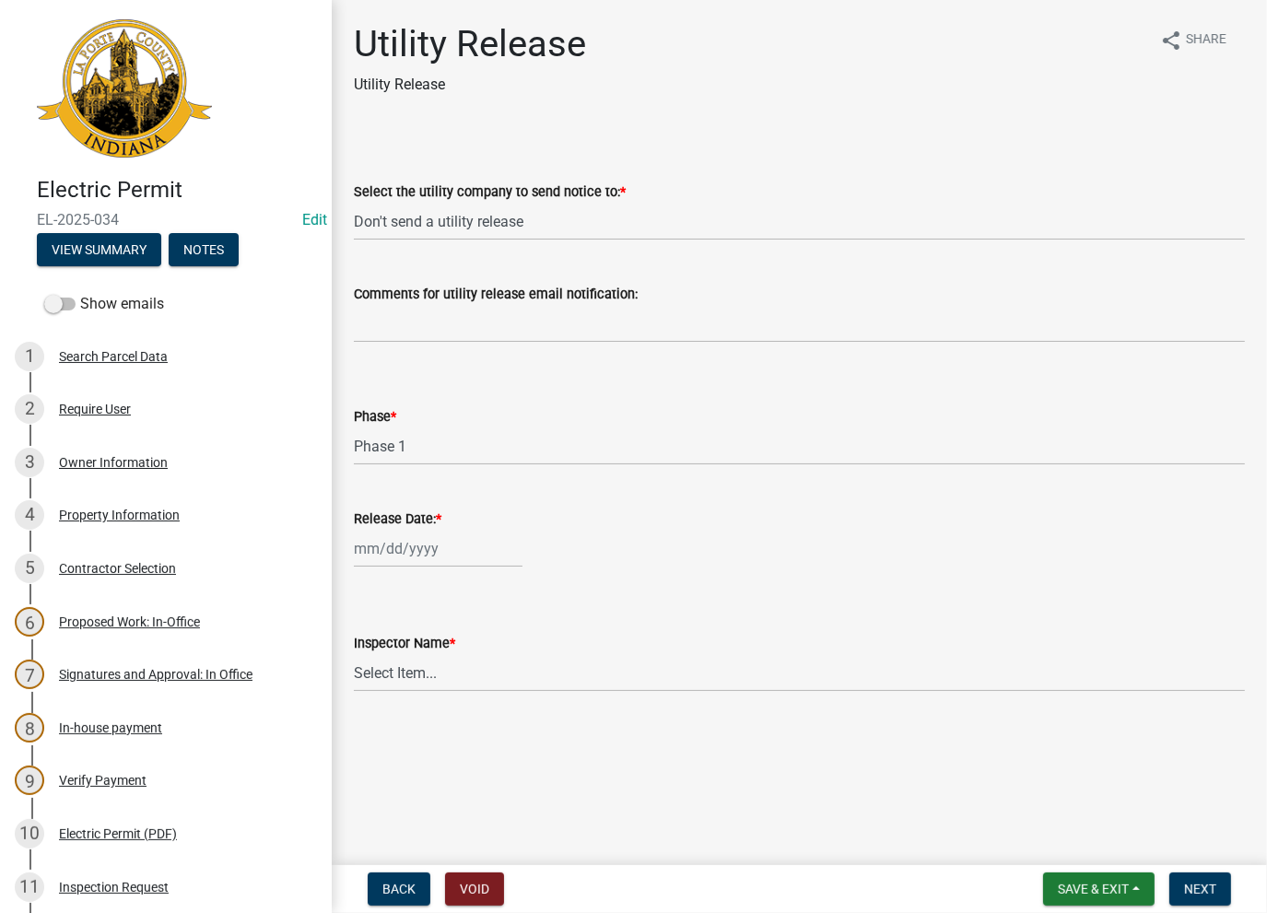
type input "[DATE]"
click at [437, 672] on select "Select Item... [PERSON_NAME] [PERSON_NAME] [PERSON_NAME] [PERSON_NAME] [PERSON_…" at bounding box center [799, 673] width 891 height 38
click at [354, 654] on select "Select Item... [PERSON_NAME] [PERSON_NAME] [PERSON_NAME] [PERSON_NAME] [PERSON_…" at bounding box center [799, 673] width 891 height 38
select select "7333c2cb-828a-4d0a-8541-4dc5135bc9cd"
click at [1206, 889] on span "Next" at bounding box center [1200, 889] width 32 height 15
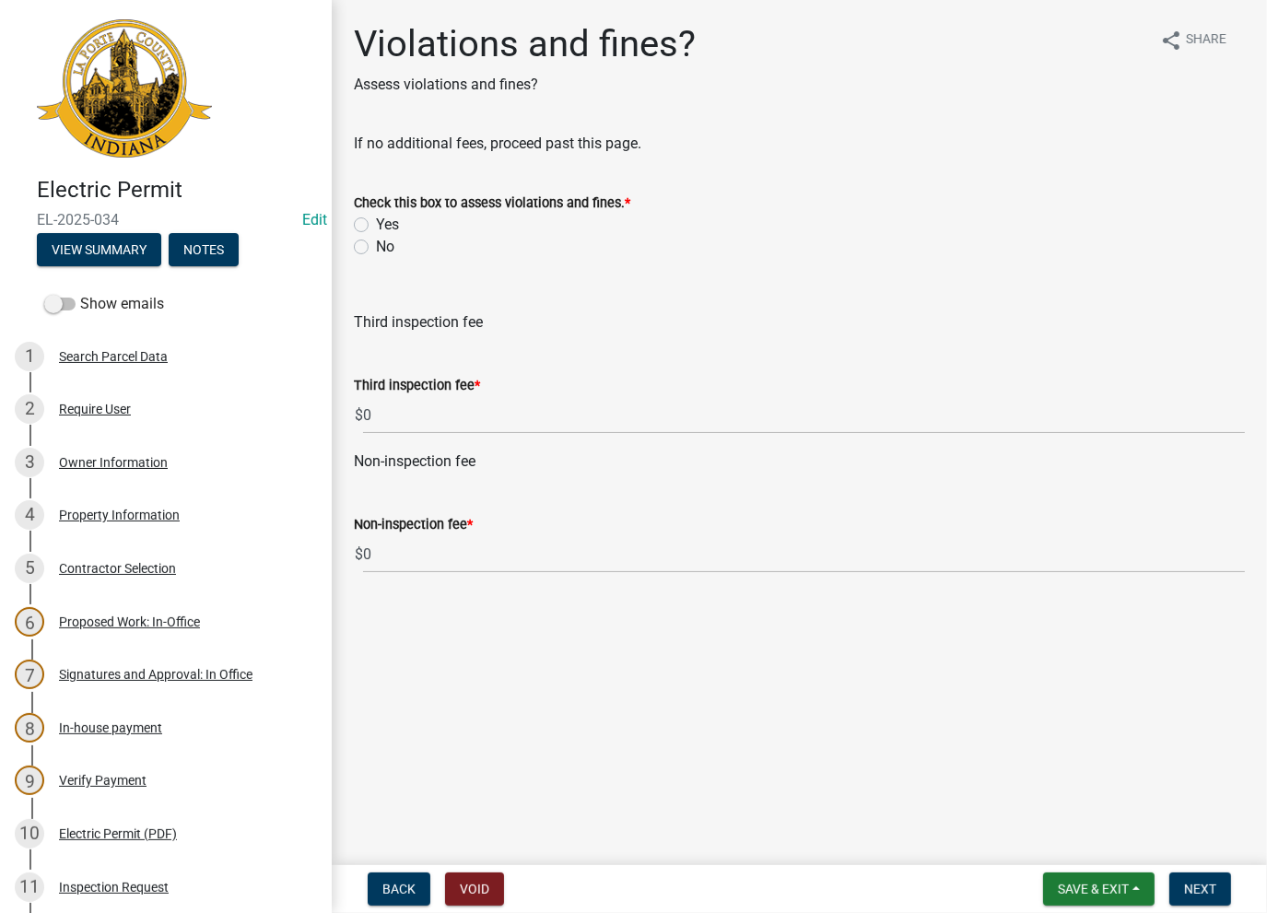
drag, startPoint x: 358, startPoint y: 250, endPoint x: 749, endPoint y: 514, distance: 472.7
click at [376, 250] on label "No" at bounding box center [385, 247] width 18 height 22
click at [376, 248] on input "No" at bounding box center [382, 242] width 12 height 12
radio input "true"
click at [1201, 892] on span "Next" at bounding box center [1200, 889] width 32 height 15
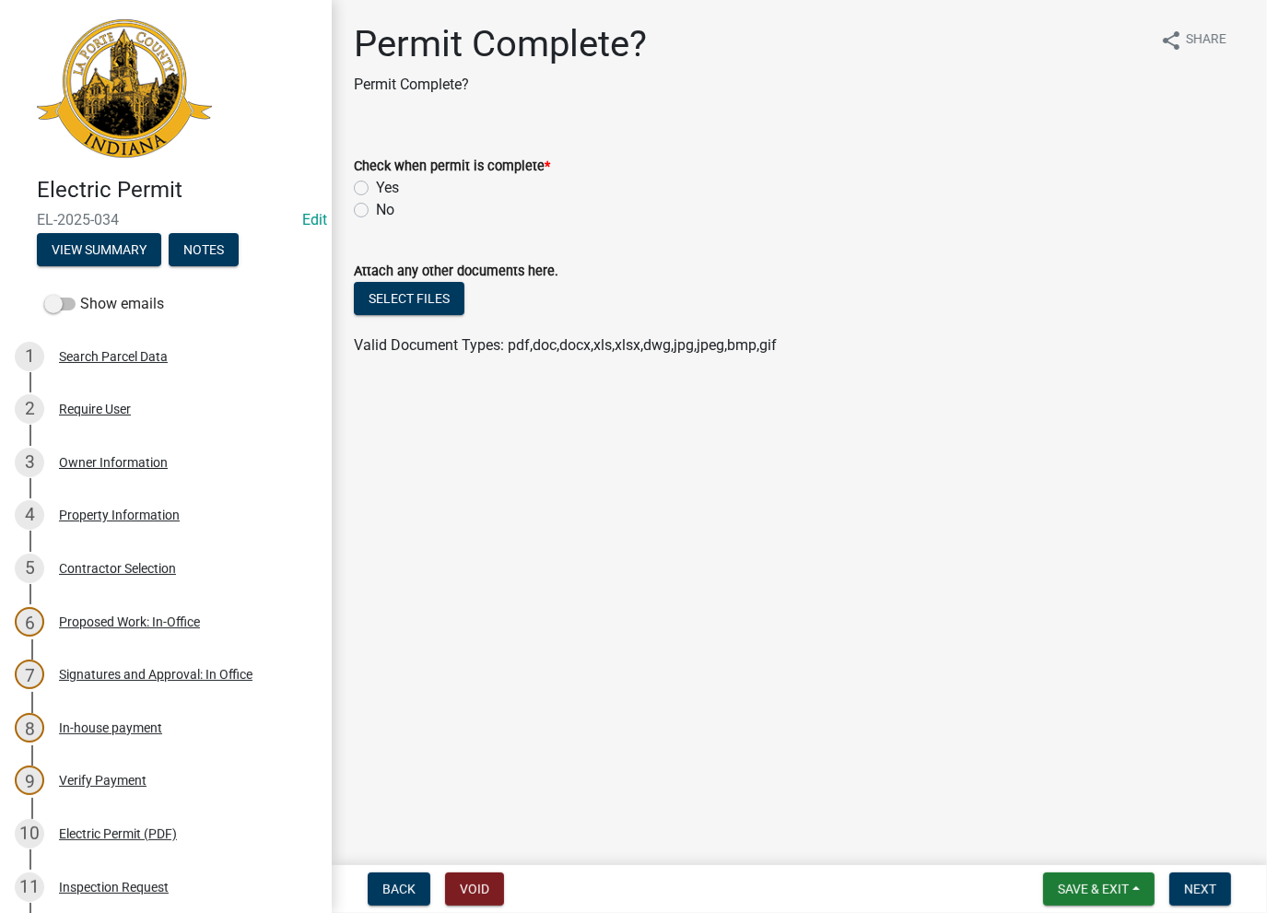
click at [354, 180] on div "Yes" at bounding box center [799, 188] width 891 height 22
click at [376, 189] on label "Yes" at bounding box center [387, 188] width 23 height 22
click at [376, 189] on input "Yes" at bounding box center [382, 183] width 12 height 12
radio input "true"
click at [1204, 898] on button "Next" at bounding box center [1201, 889] width 62 height 33
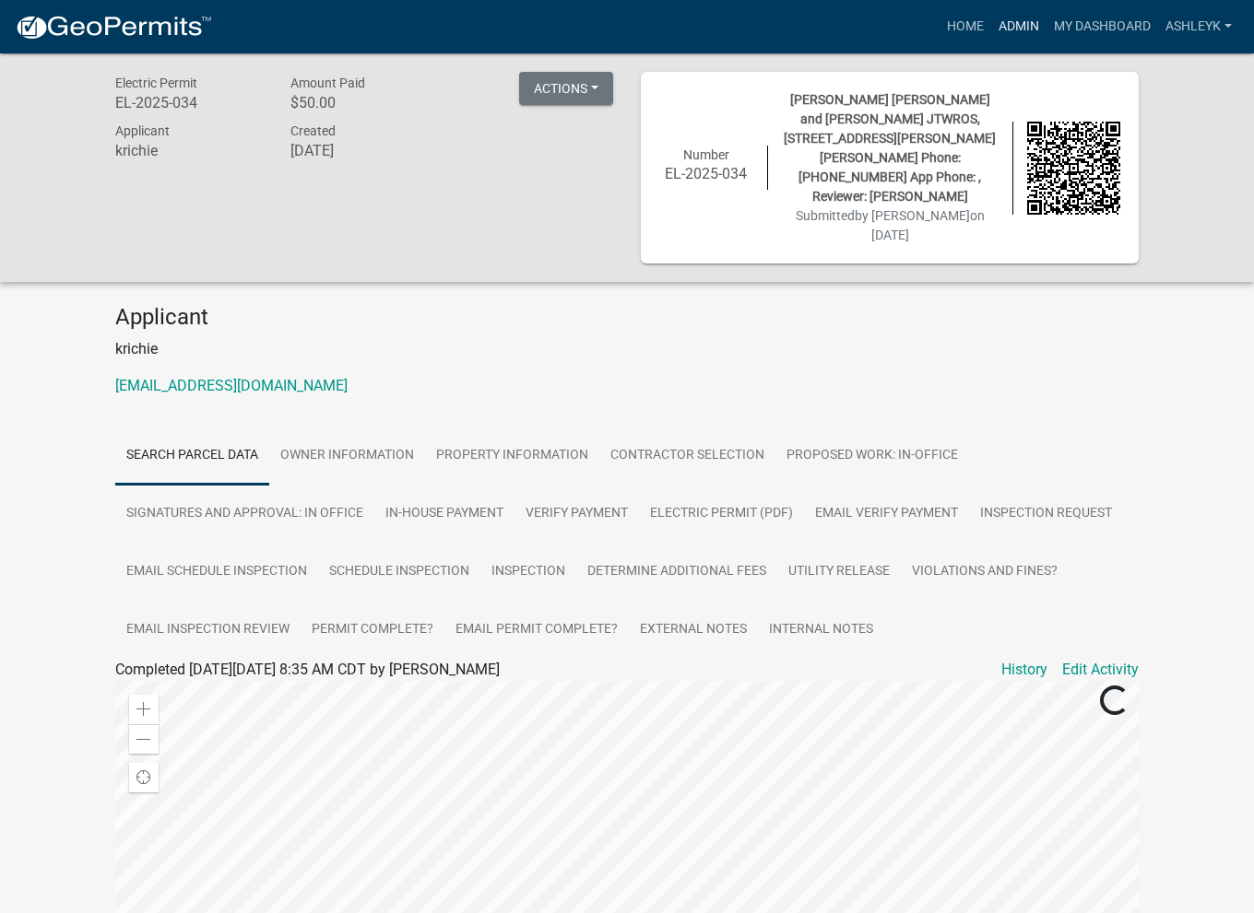
click at [1009, 32] on link "Admin" at bounding box center [1018, 26] width 55 height 35
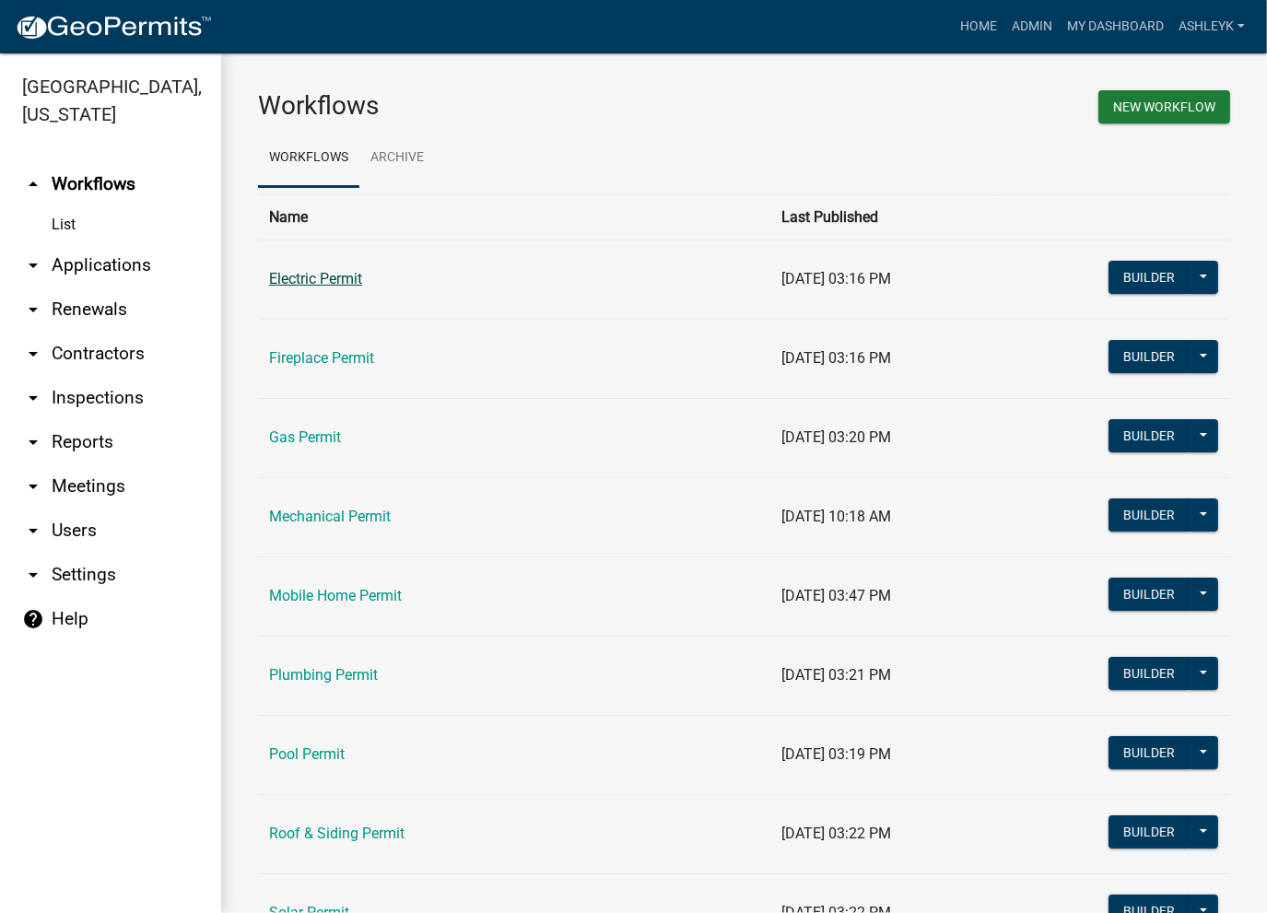
click at [316, 281] on link "Electric Permit" at bounding box center [315, 279] width 93 height 18
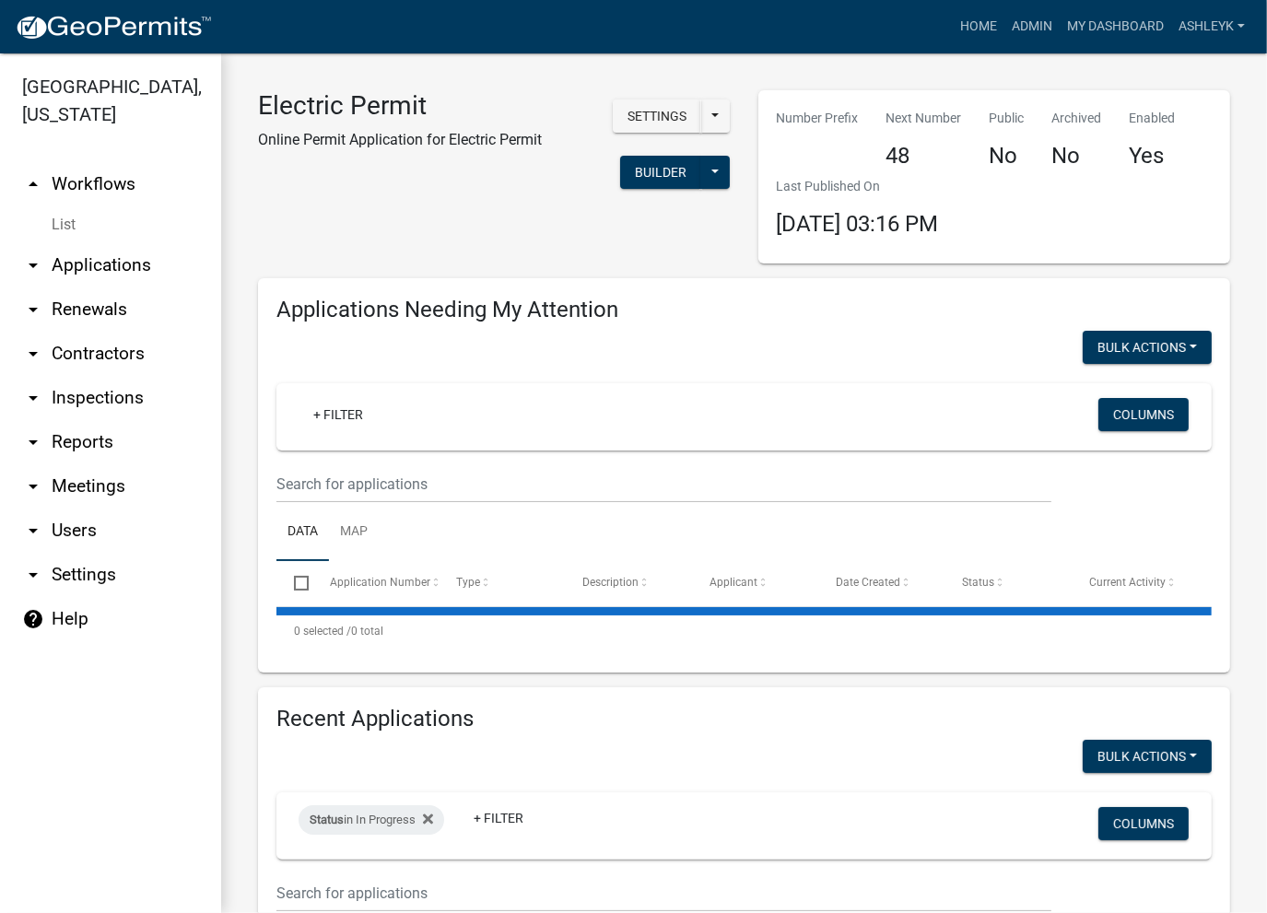
select select "3: 100"
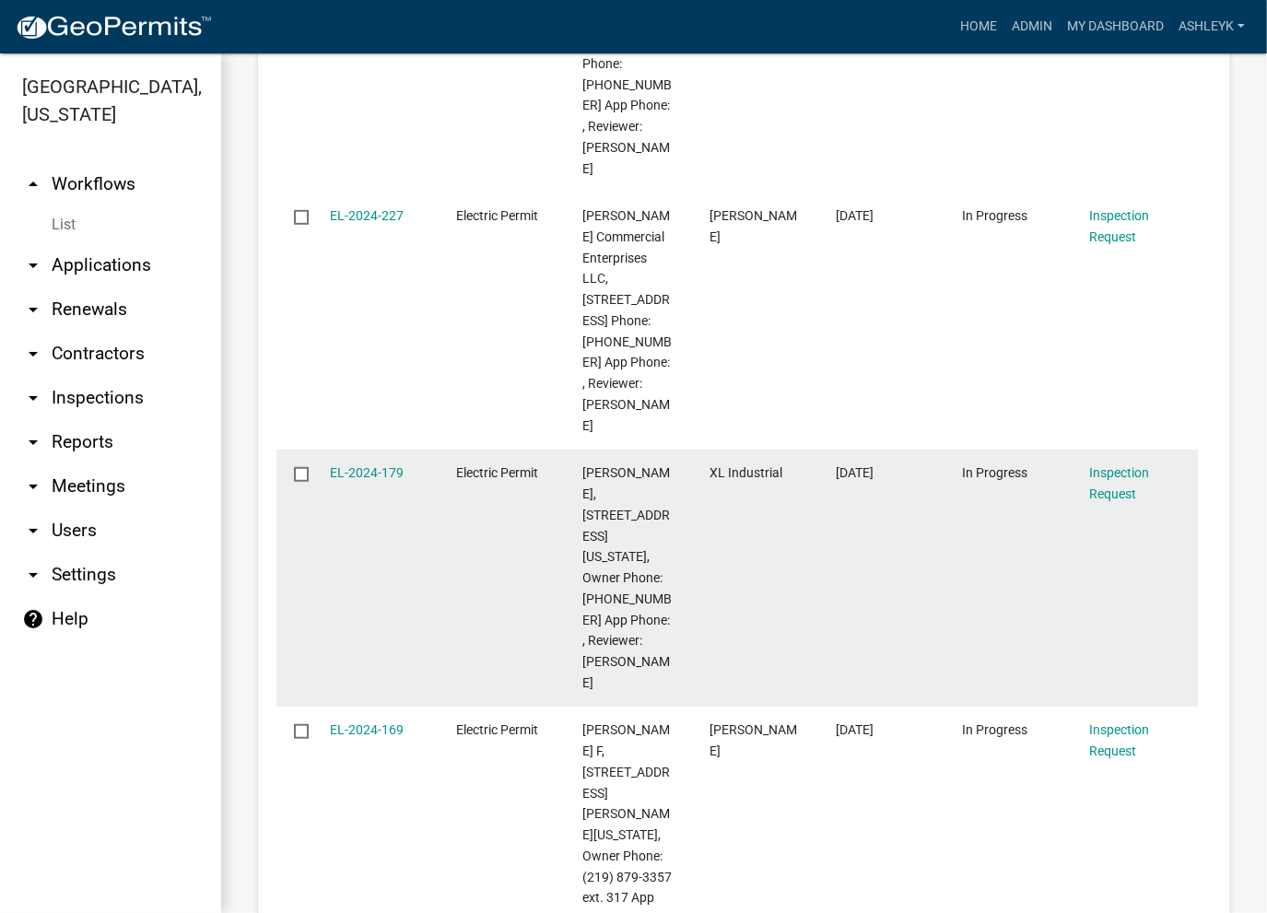
scroll to position [1383, 0]
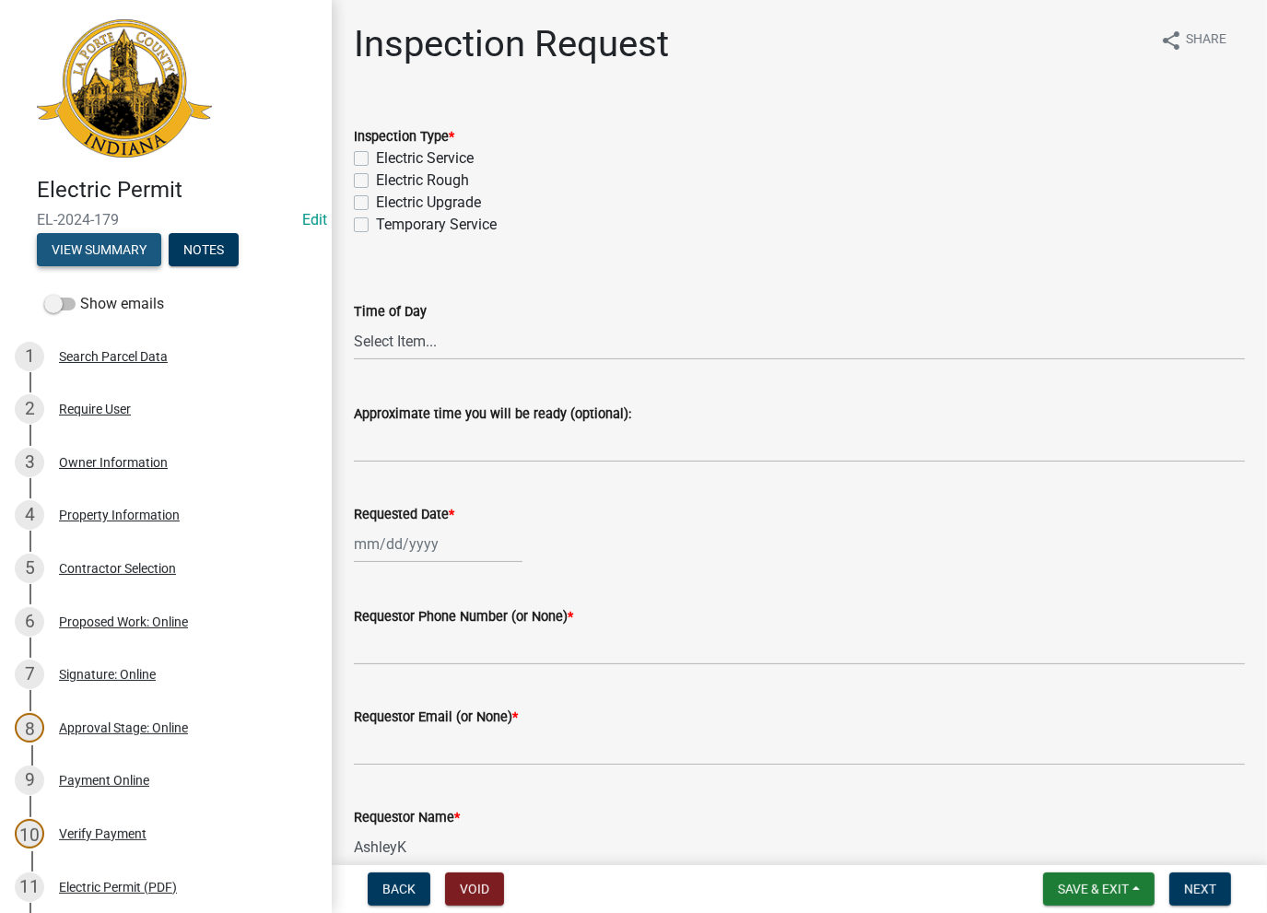
click at [78, 248] on button "View Summary" at bounding box center [99, 249] width 124 height 33
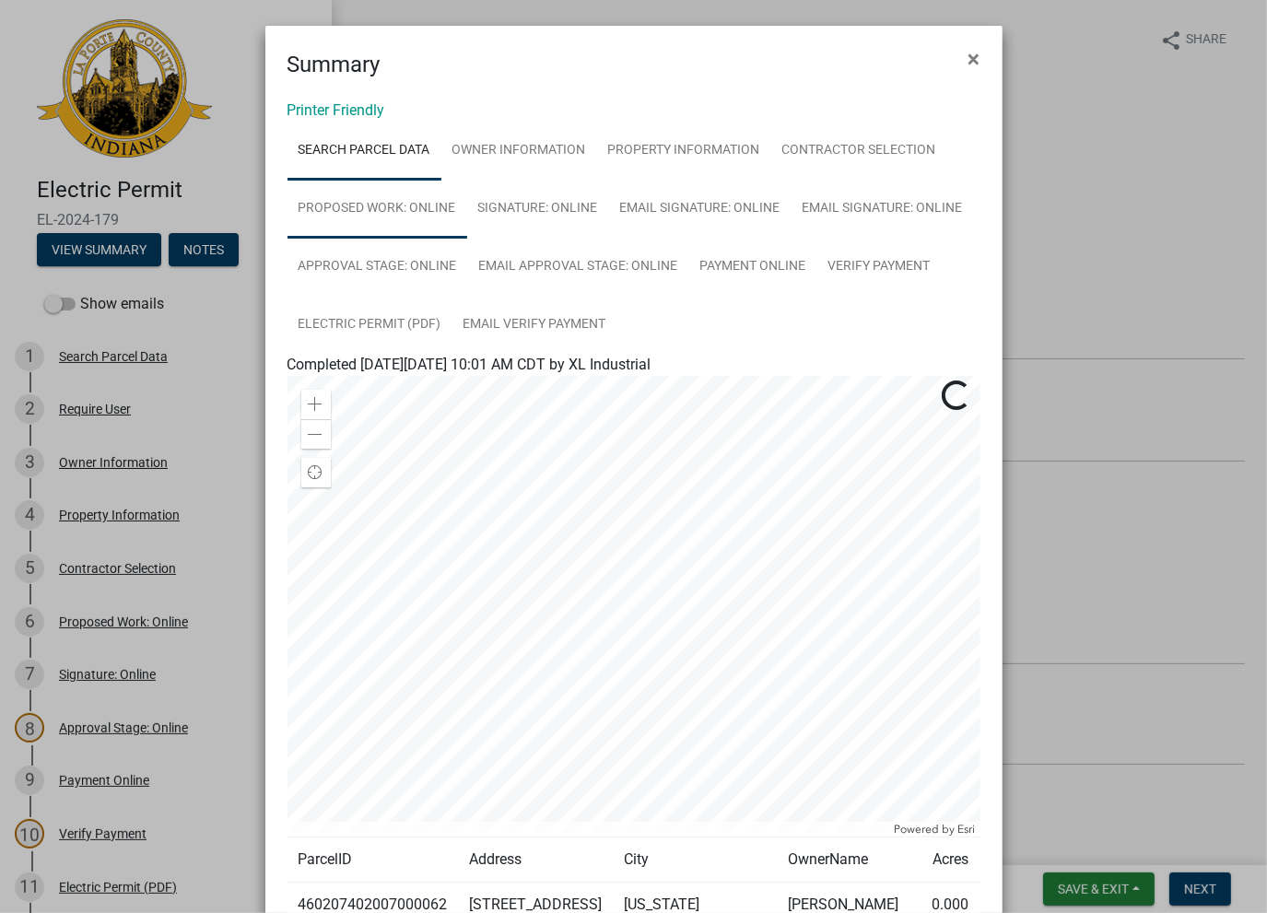
click at [431, 200] on link "Proposed Work: Online" at bounding box center [378, 209] width 180 height 59
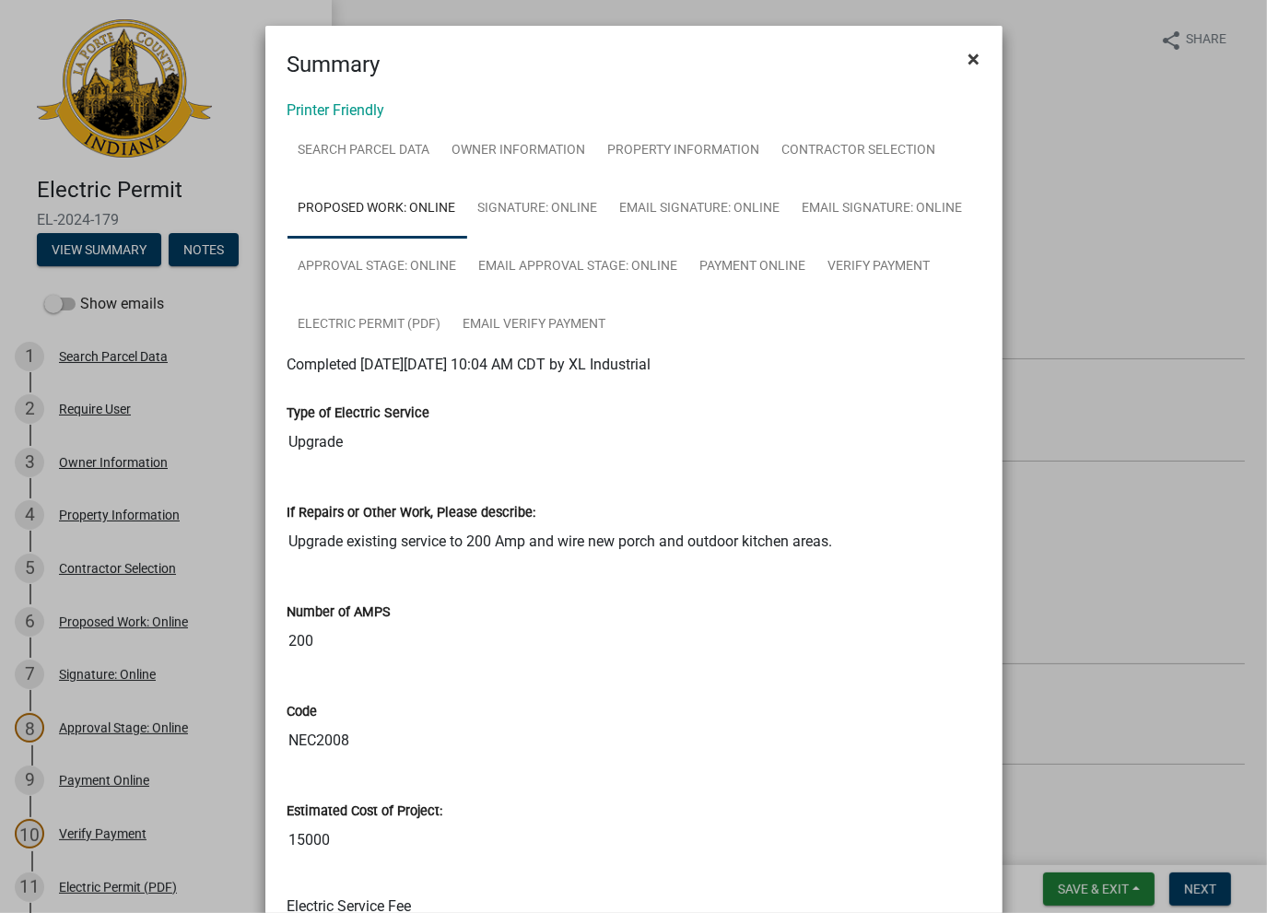
click at [981, 66] on button "×" at bounding box center [974, 59] width 41 height 52
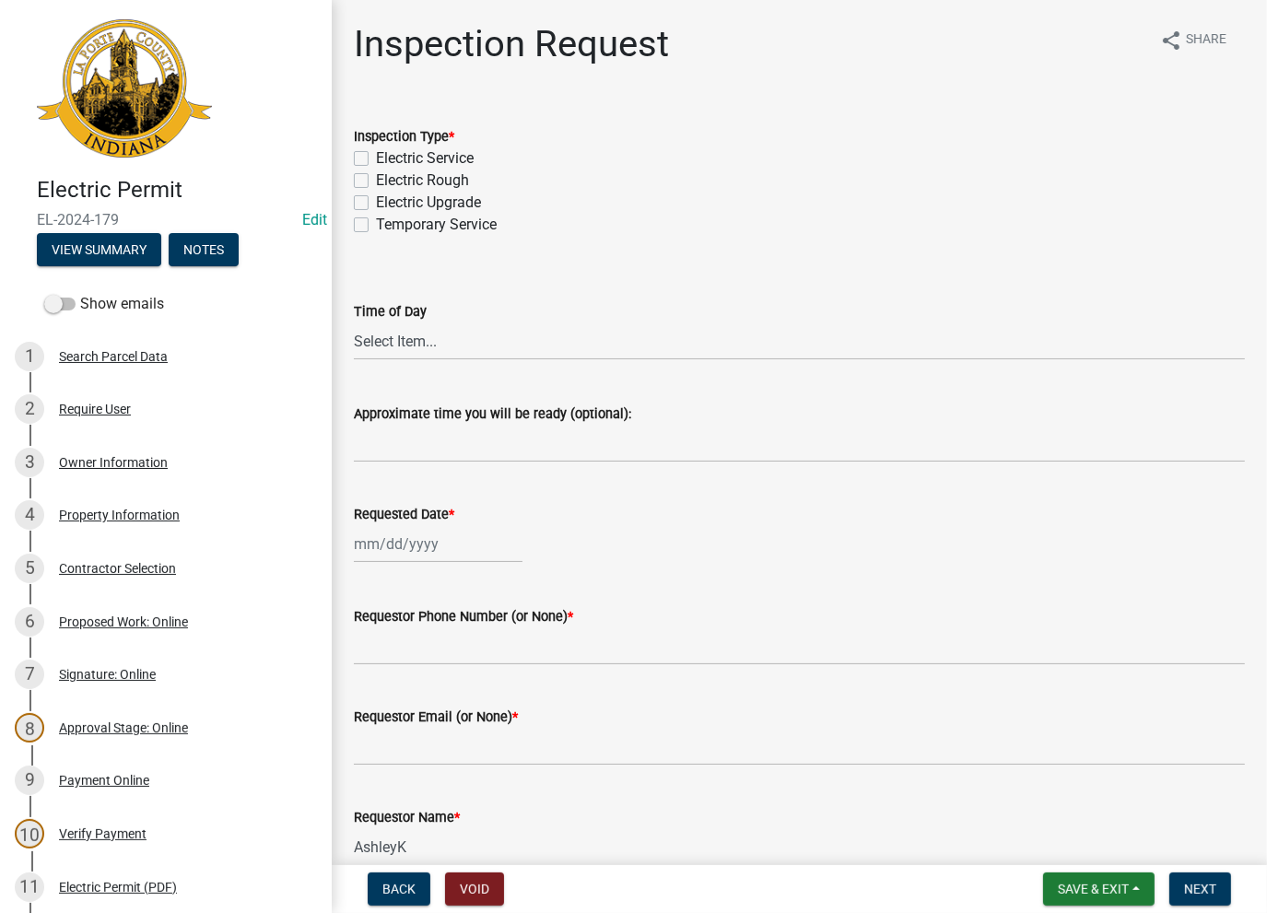
click at [376, 205] on label "Electric Upgrade" at bounding box center [428, 203] width 105 height 22
click at [376, 204] on input "Electric Upgrade" at bounding box center [382, 198] width 12 height 12
checkbox input "true"
checkbox input "false"
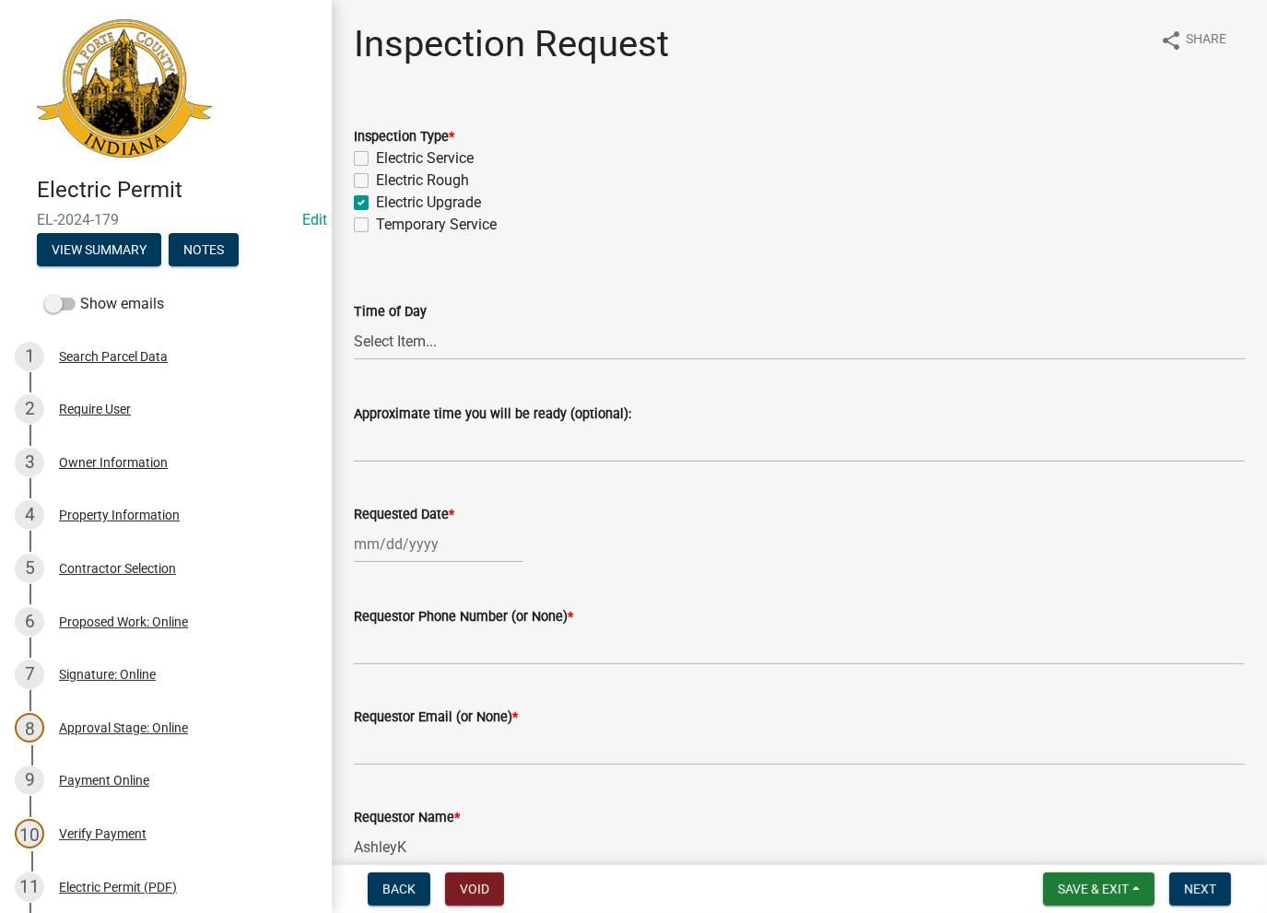
checkbox input "true"
checkbox input "false"
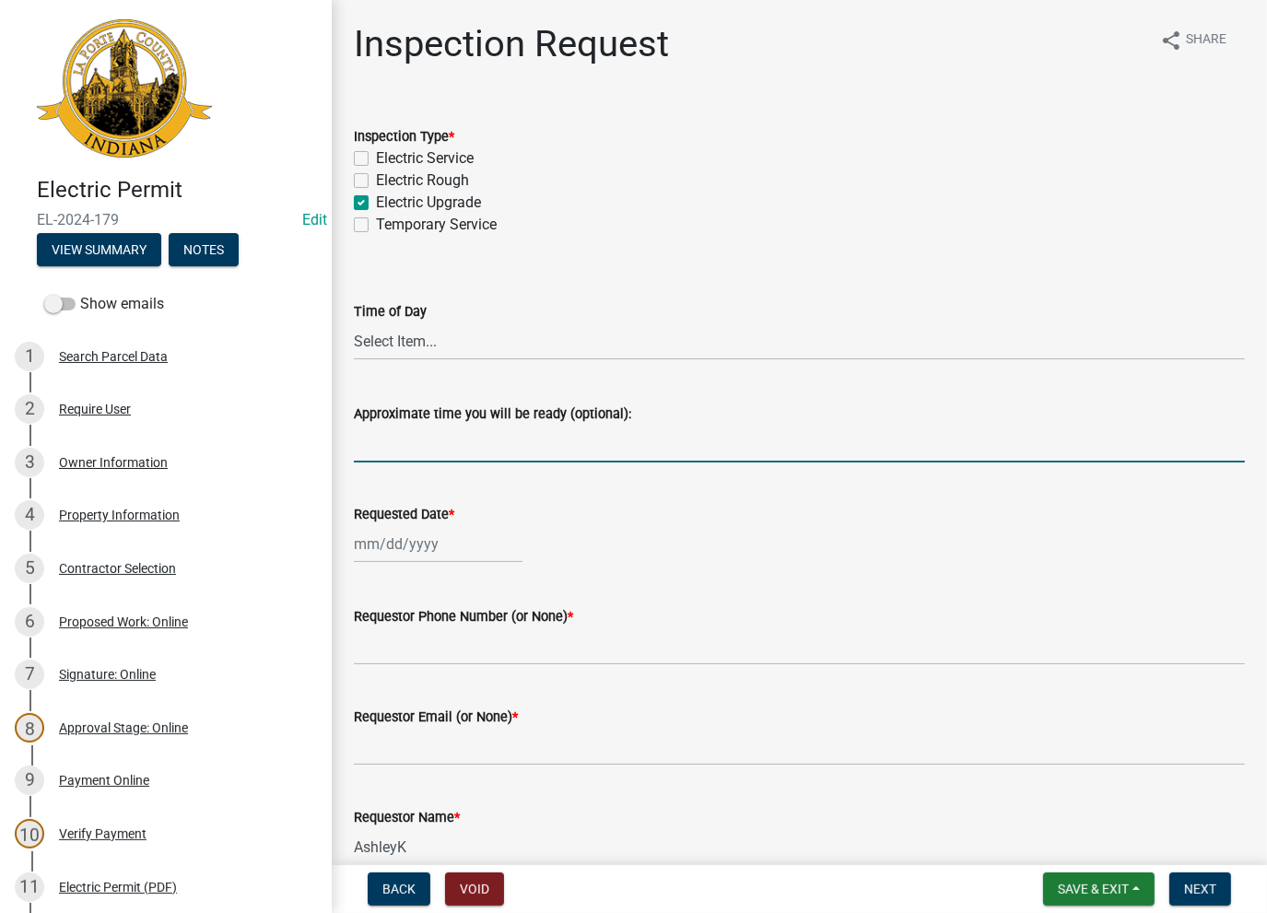
click at [431, 440] on input "Approximate time you will be ready (optional):" at bounding box center [799, 444] width 891 height 38
type input "Done on BR-24-0356"
select select "8"
select select "2025"
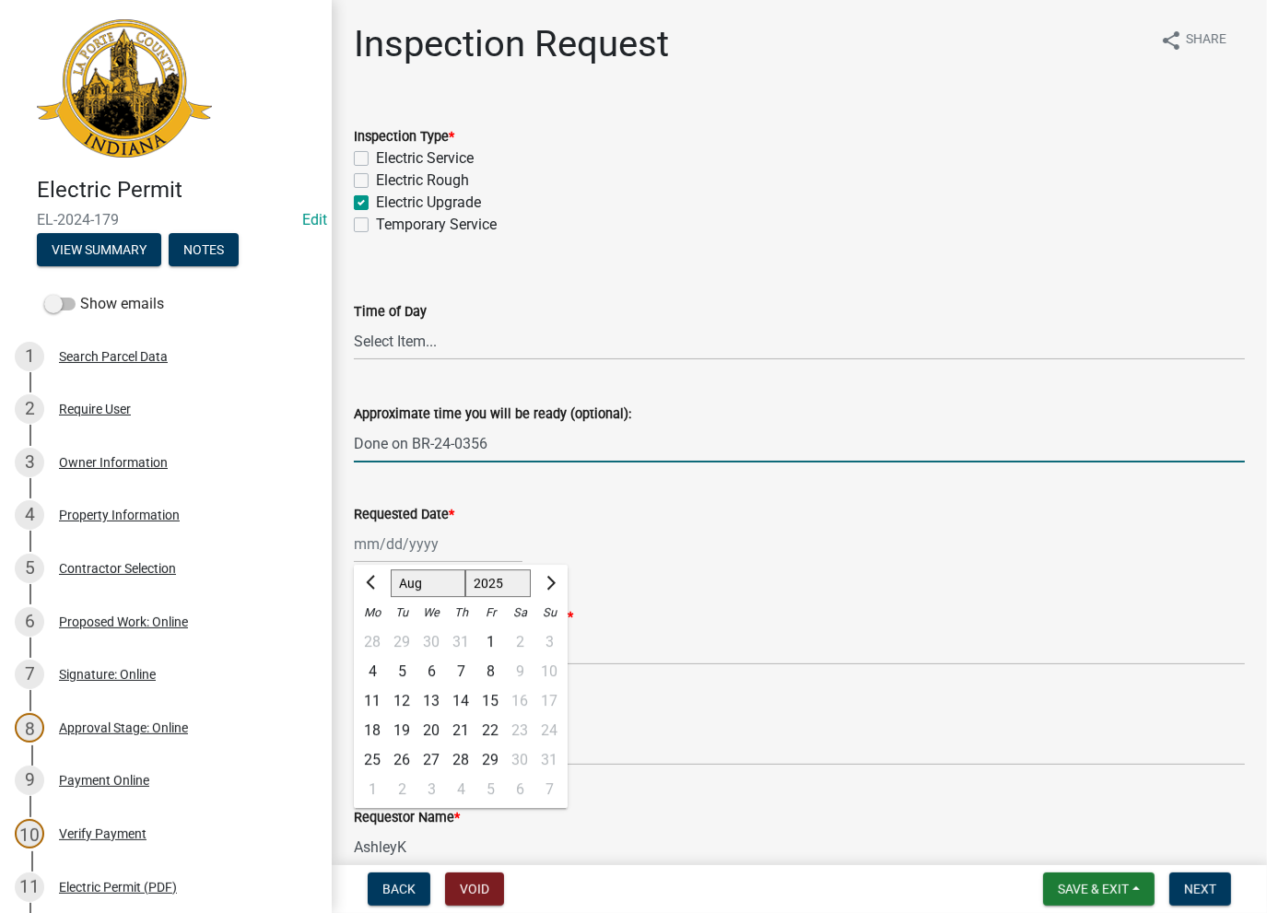
click at [530, 442] on input "Done on BR-24-0356" at bounding box center [799, 444] width 891 height 38
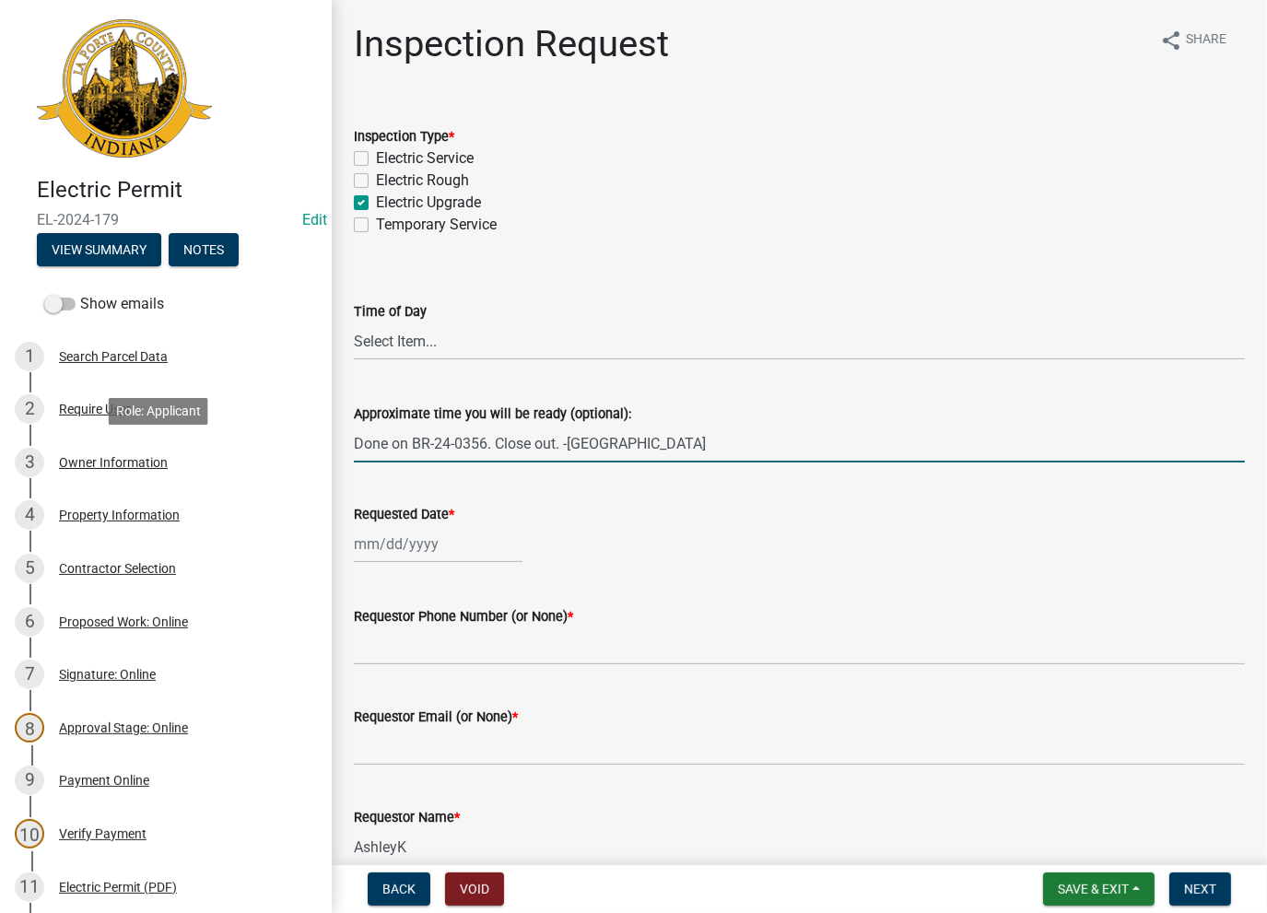
drag, startPoint x: 636, startPoint y: 423, endPoint x: 374, endPoint y: 485, distance: 269.0
click at [281, 455] on div "Electric Permit EL-2024-179 Edit View Summary Notes Show emails 1 Search Parcel…" at bounding box center [633, 456] width 1267 height 913
type input "Done on BR-24-0356. Close out. -[GEOGRAPHIC_DATA]"
click at [398, 552] on div at bounding box center [438, 544] width 169 height 38
select select "8"
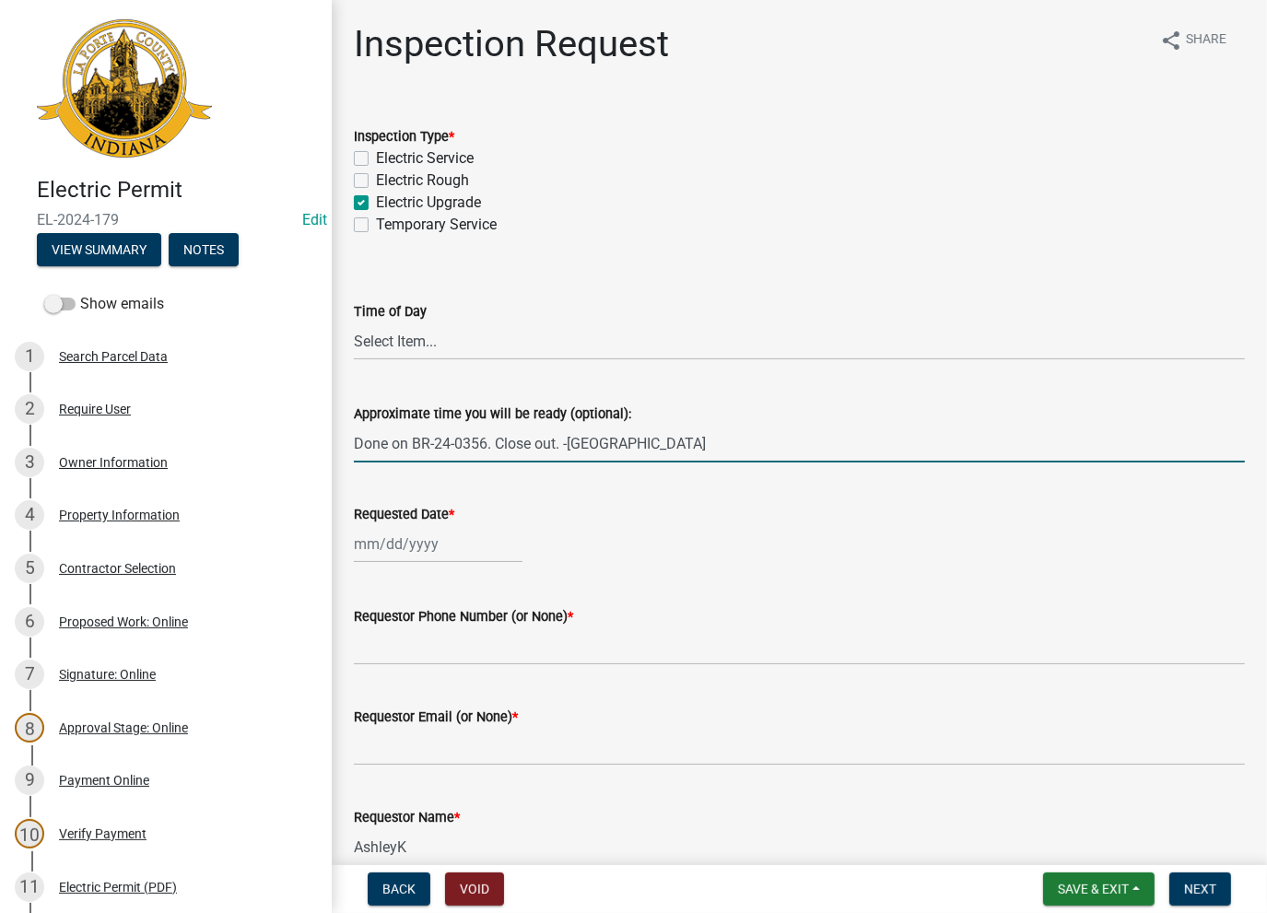
select select "2025"
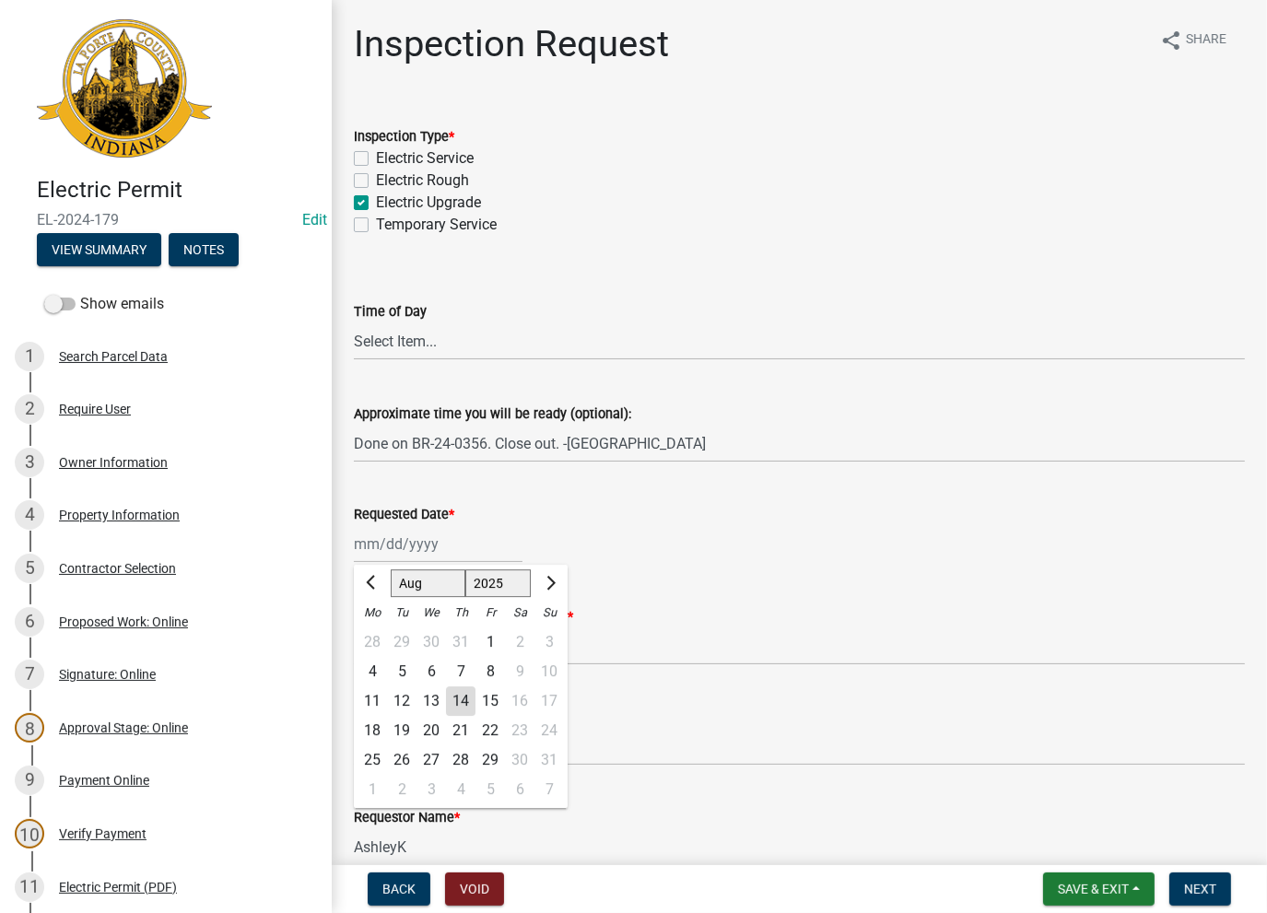
drag, startPoint x: 457, startPoint y: 704, endPoint x: 437, endPoint y: 647, distance: 60.6
click at [457, 703] on div "14" at bounding box center [460, 701] width 29 height 29
type input "[DATE]"
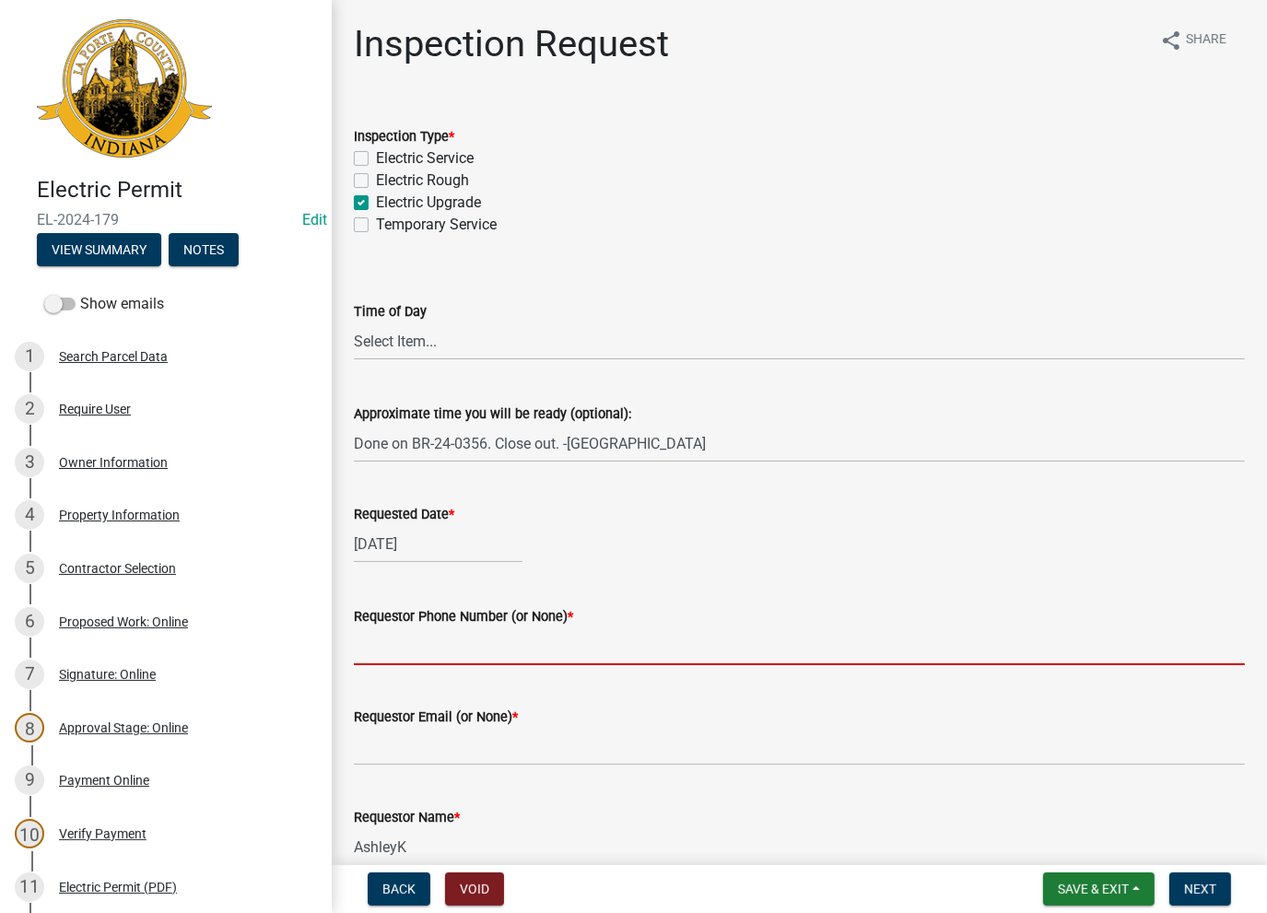
click at [420, 632] on input "Requestor Phone Number (or None) *" at bounding box center [799, 647] width 891 height 38
type input "None"
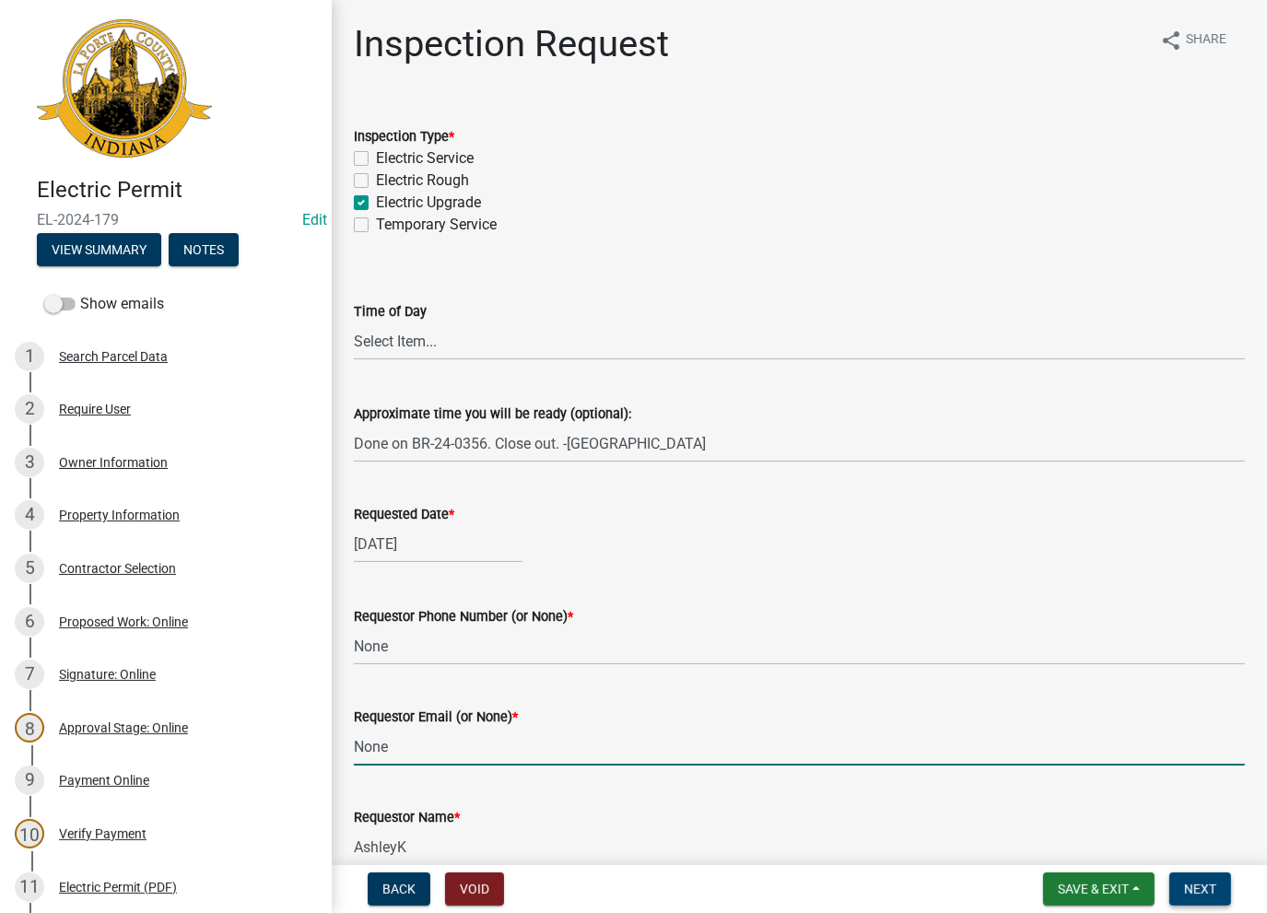
type input "None"
click at [1185, 896] on span "Next" at bounding box center [1200, 889] width 32 height 15
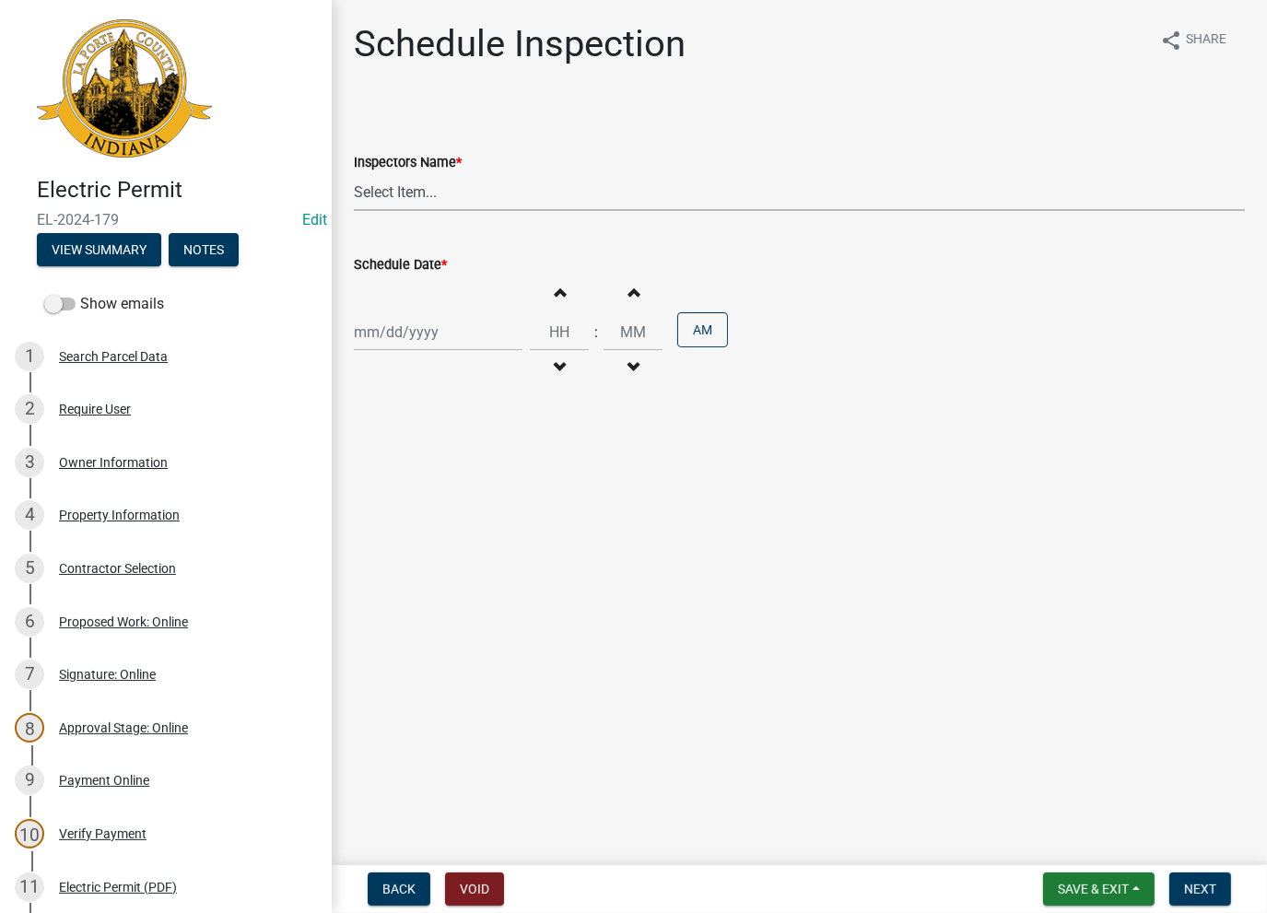
click at [466, 185] on select "Select Item... [PERSON_NAME] ([PERSON_NAME]) [PERSON_NAME] ([PERSON_NAME]) [PER…" at bounding box center [799, 192] width 891 height 38
select select "a0e5a0fc-3702-49ef-98f7-3c9674400991"
click at [354, 173] on select "Select Item... [PERSON_NAME] ([PERSON_NAME]) [PERSON_NAME] ([PERSON_NAME]) [PER…" at bounding box center [799, 192] width 891 height 38
click at [428, 324] on div at bounding box center [438, 332] width 169 height 38
select select "8"
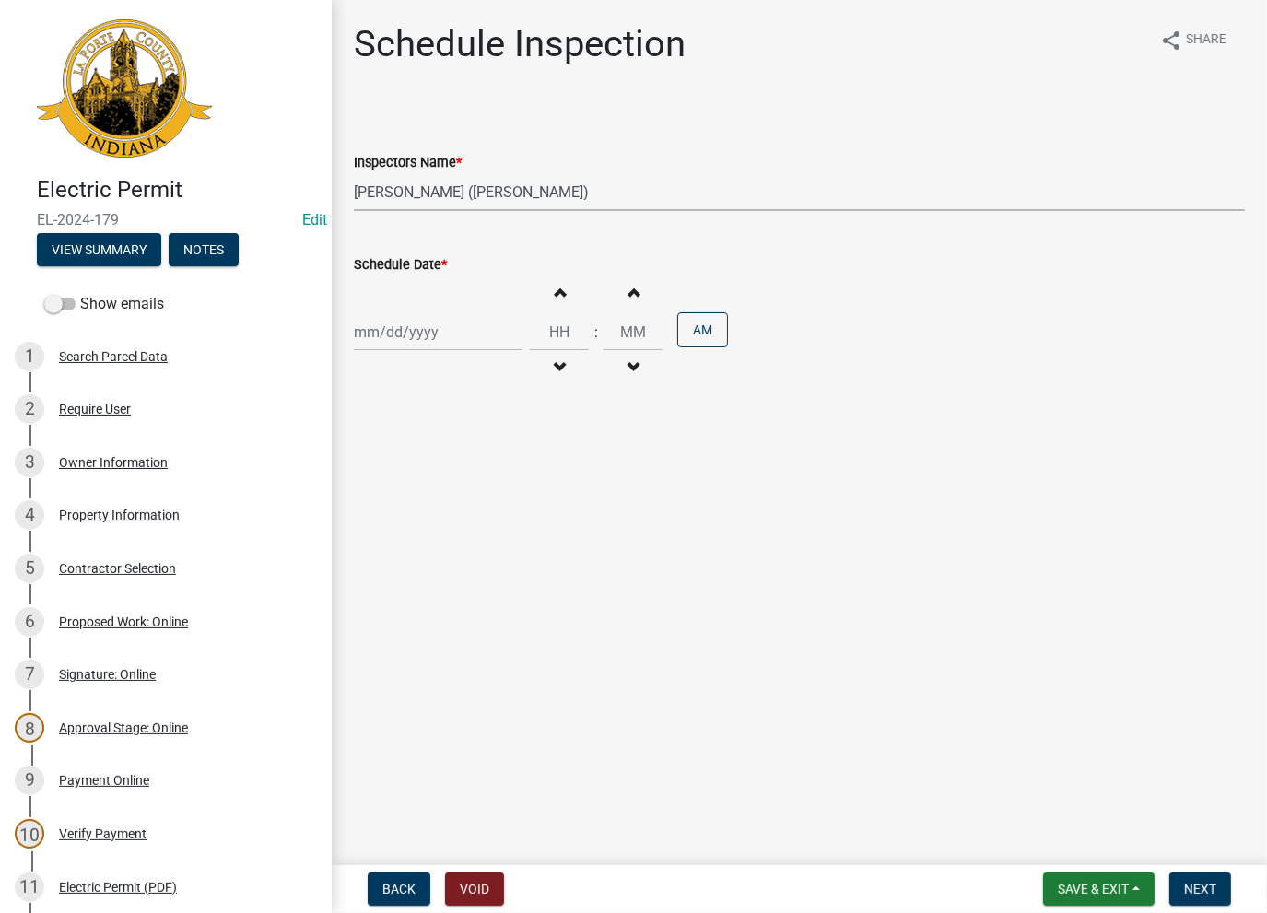
select select "2025"
click at [457, 484] on div "14" at bounding box center [460, 489] width 29 height 29
type input "[DATE]"
click at [1190, 888] on span "Next" at bounding box center [1200, 889] width 32 height 15
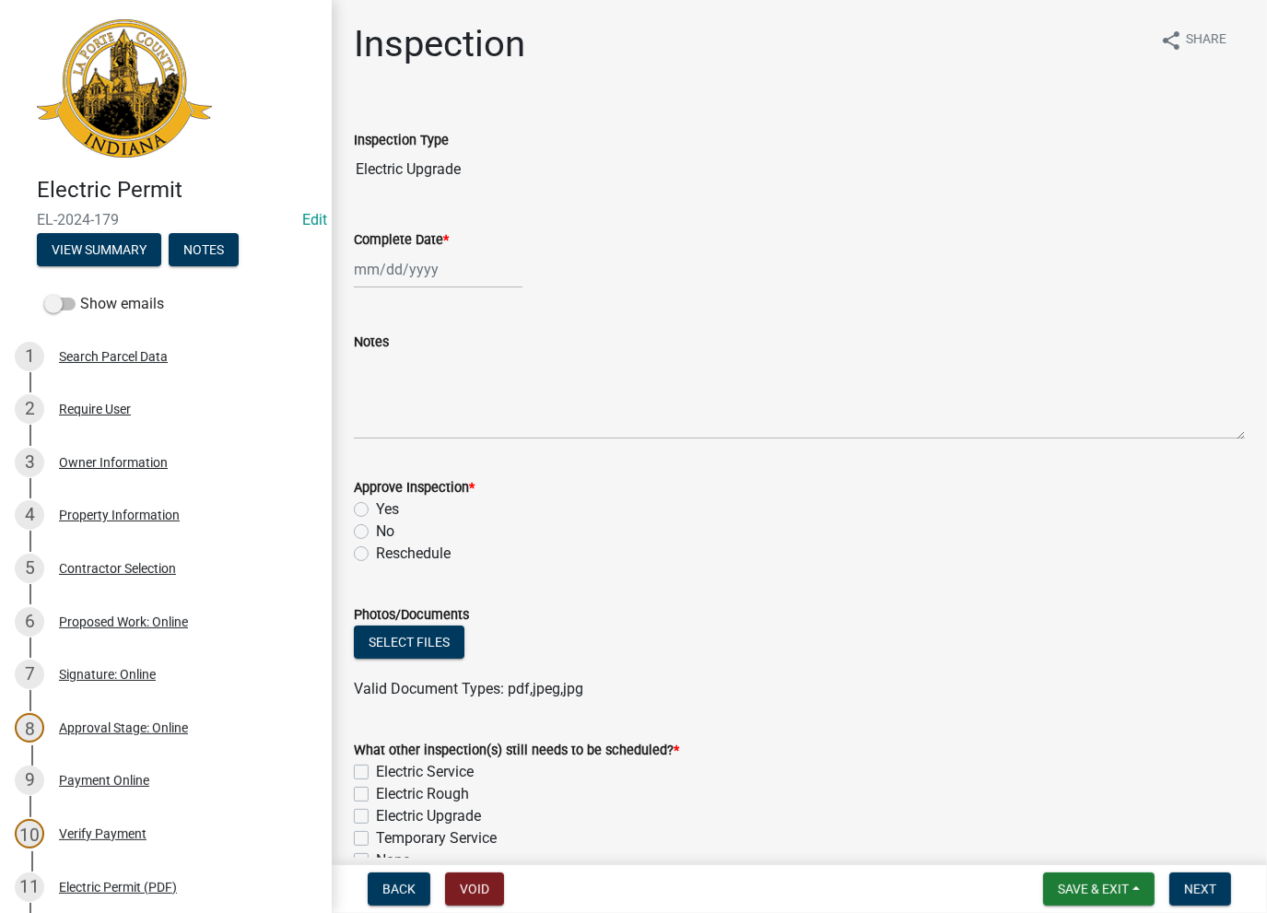
select select "8"
select select "2025"
click at [383, 285] on div "[PERSON_NAME] Feb Mar Apr [PERSON_NAME][DATE] Oct Nov [DATE] 1526 1527 1528 152…" at bounding box center [438, 270] width 169 height 38
click at [457, 426] on div "14" at bounding box center [460, 426] width 29 height 29
type input "[DATE]"
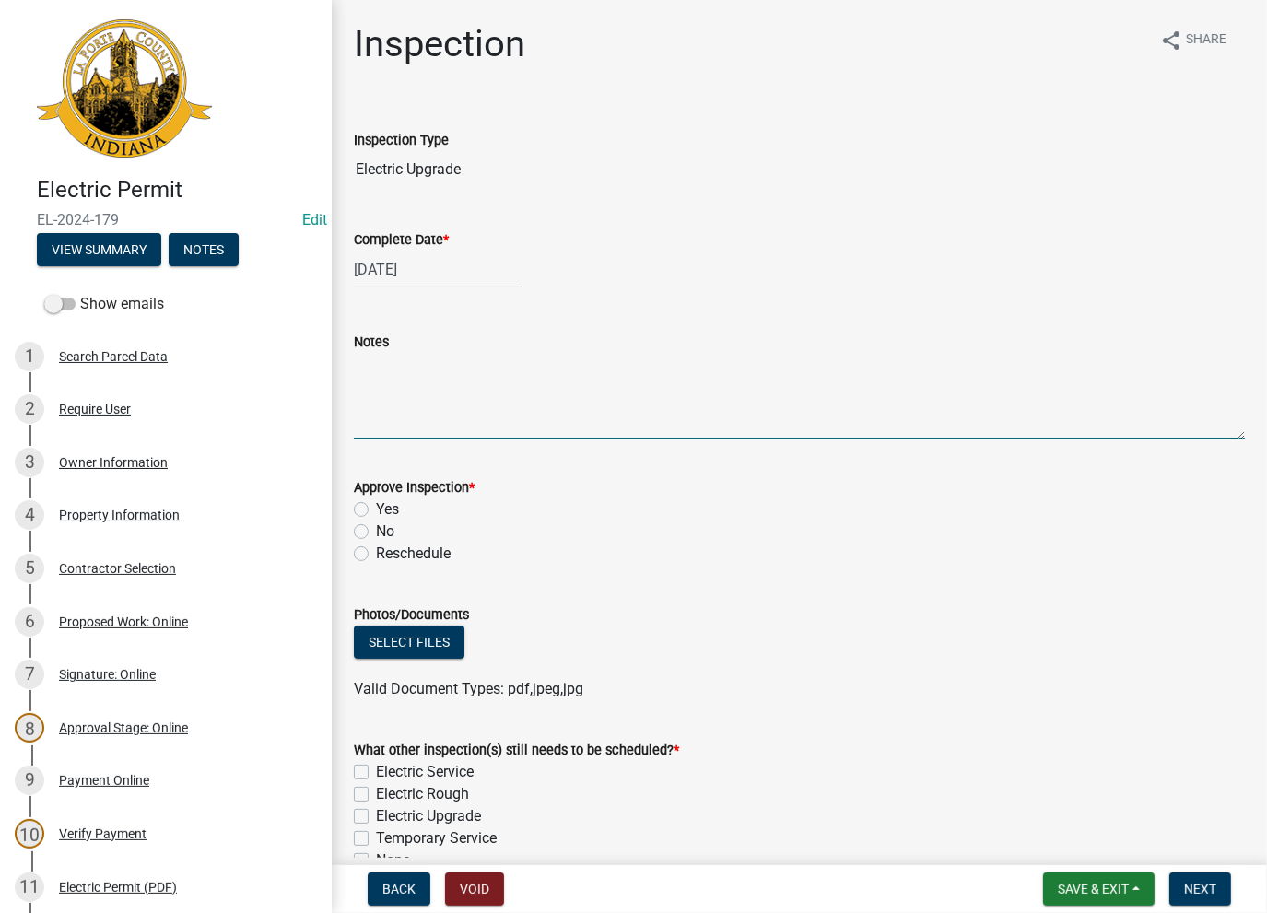
click at [434, 396] on textarea "Notes" at bounding box center [799, 396] width 891 height 87
paste textarea "Done on BR-24-0356. Close out. -[GEOGRAPHIC_DATA]"
type textarea "Done on BR-24-0356. Close out. -[GEOGRAPHIC_DATA]"
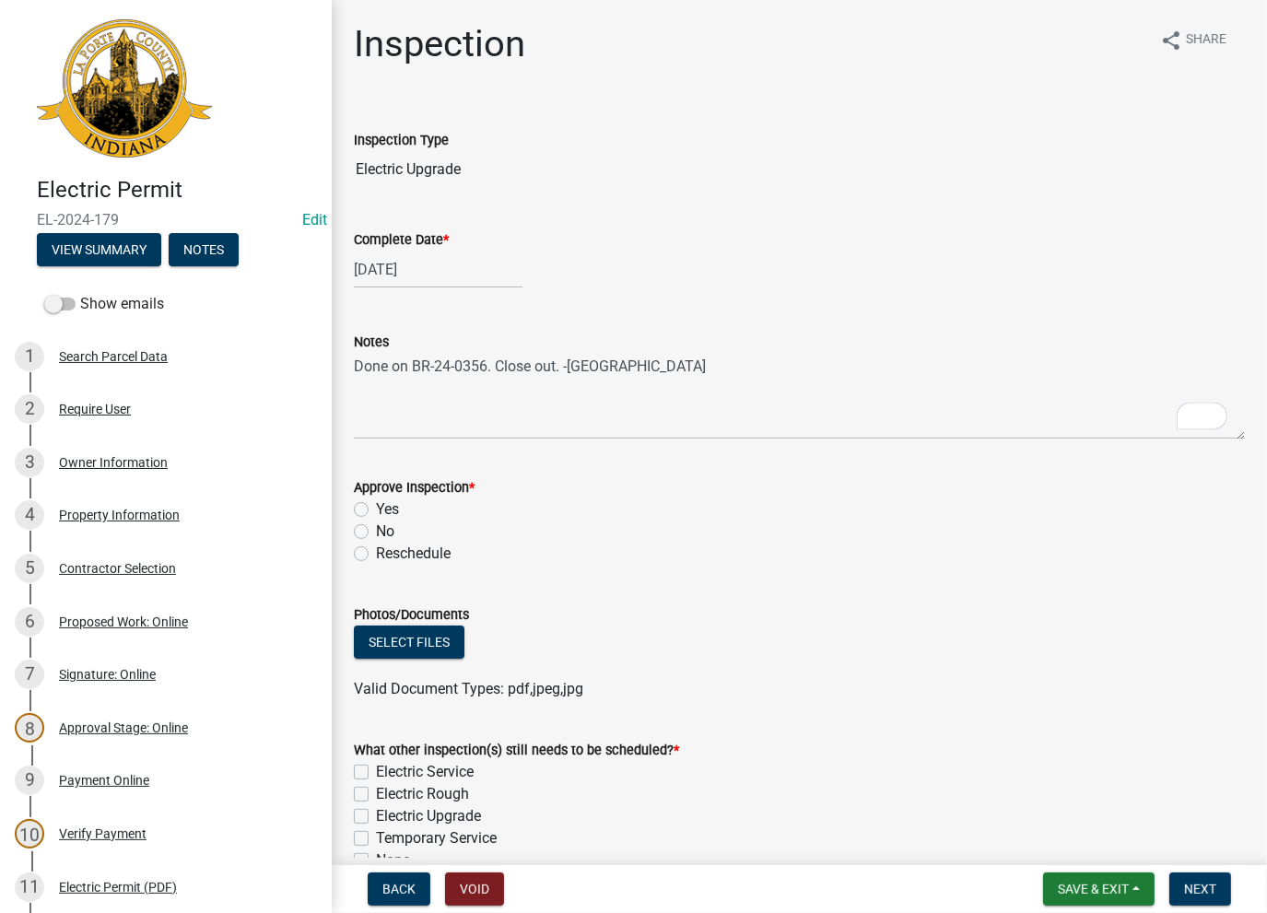
click at [376, 526] on label "No" at bounding box center [385, 532] width 18 height 22
click at [376, 526] on input "No" at bounding box center [382, 527] width 12 height 12
radio input "true"
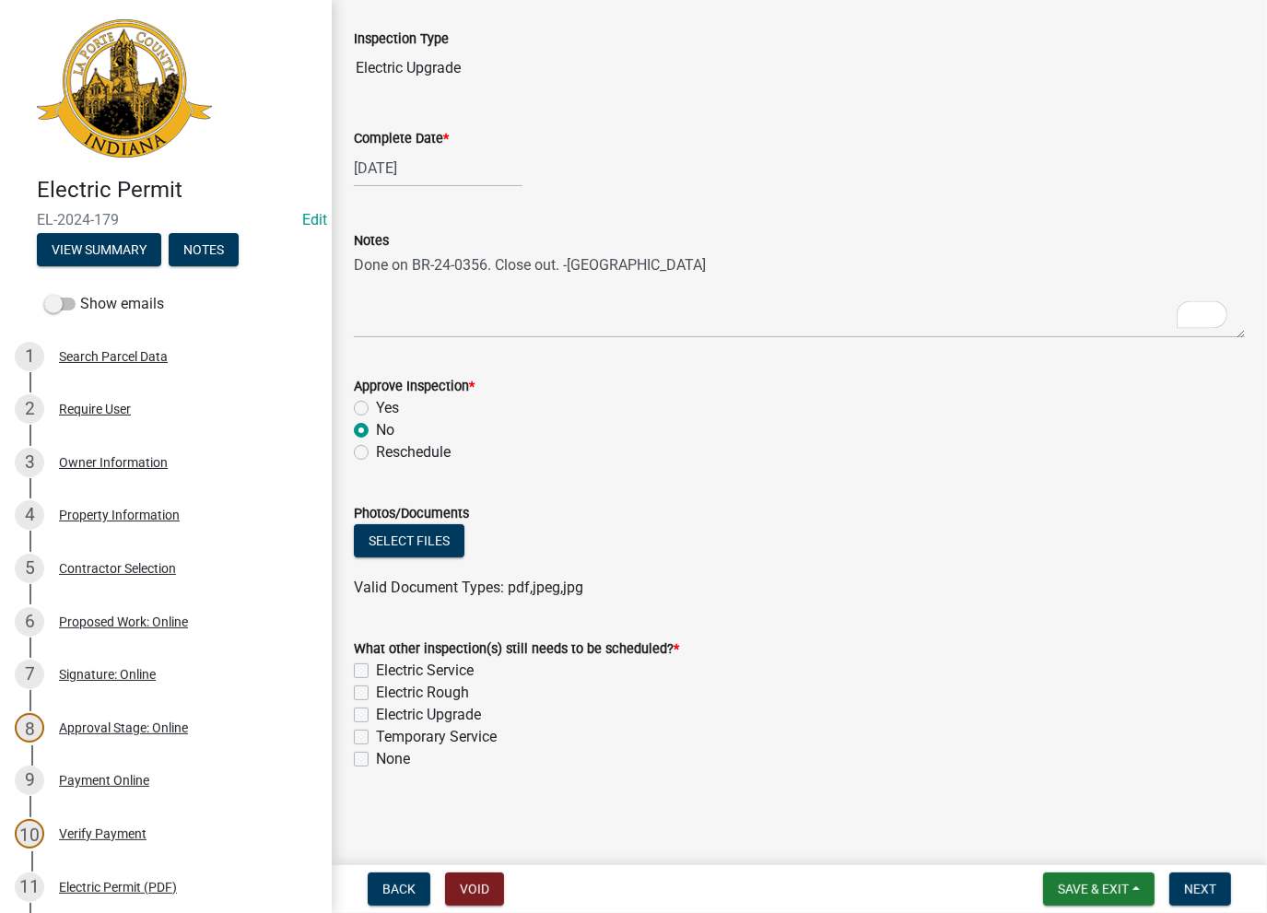
scroll to position [101, 0]
click at [376, 761] on label "None" at bounding box center [393, 759] width 34 height 22
click at [376, 760] on input "None" at bounding box center [382, 754] width 12 height 12
checkbox input "true"
checkbox input "false"
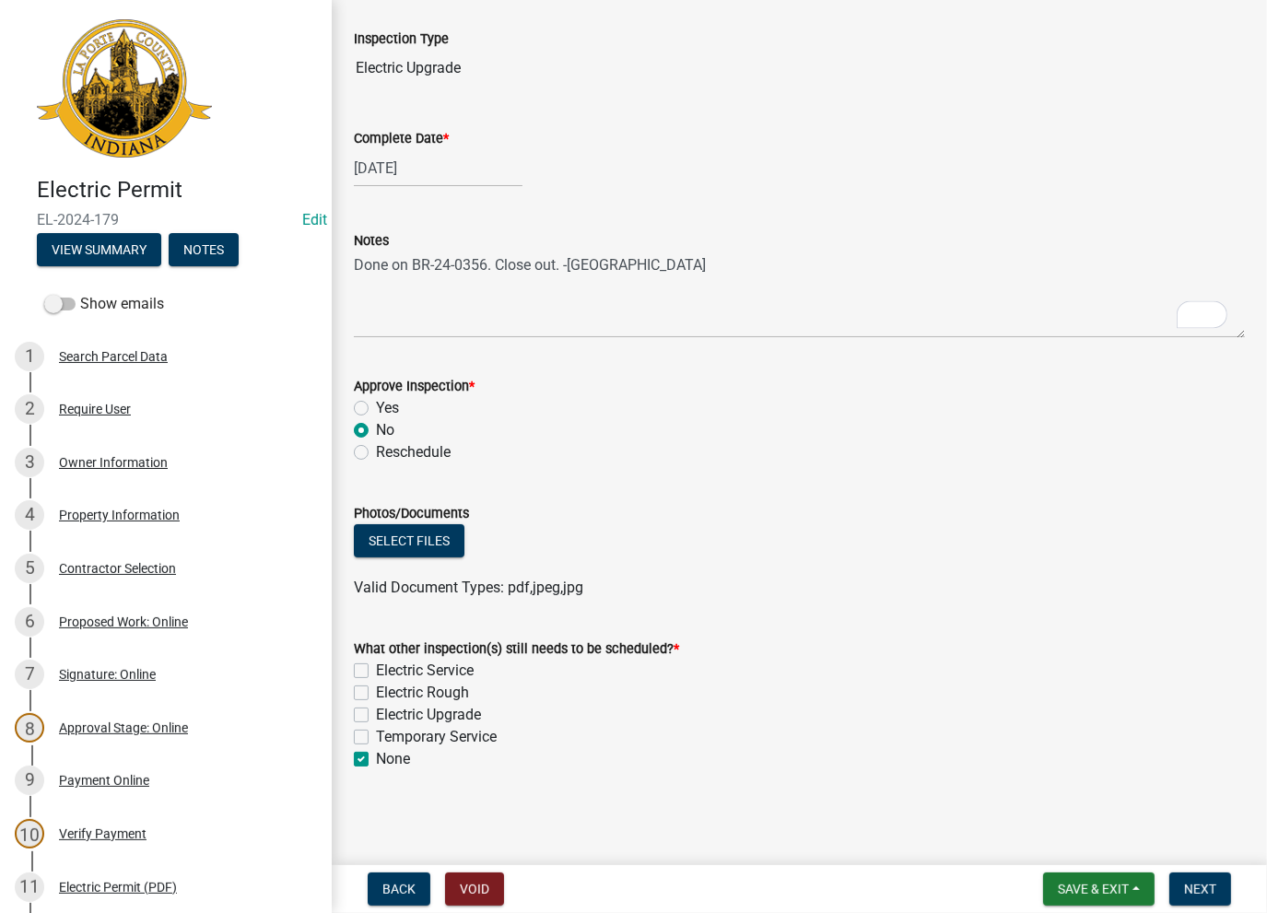
checkbox input "false"
checkbox input "true"
click at [1200, 889] on span "Next" at bounding box center [1200, 889] width 32 height 15
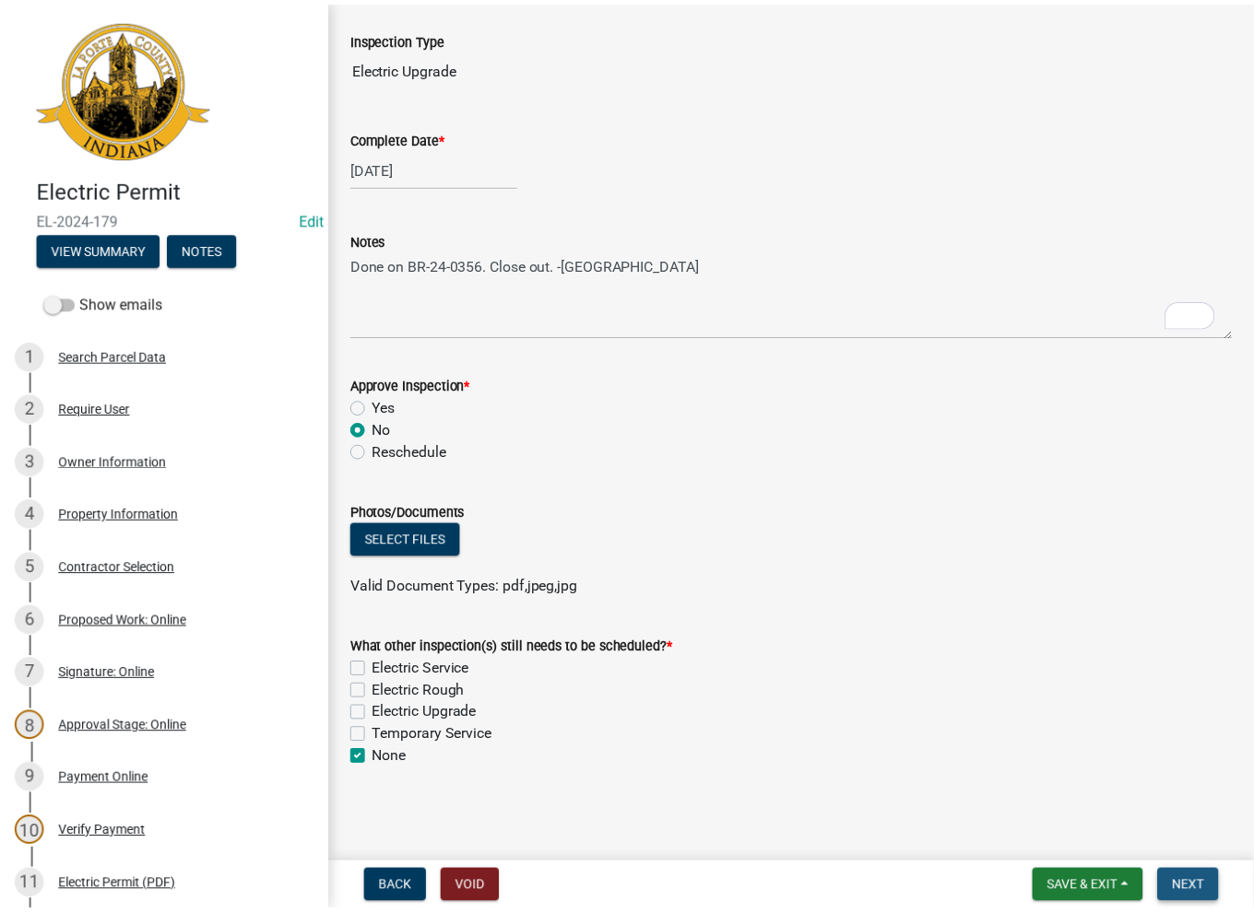
scroll to position [0, 0]
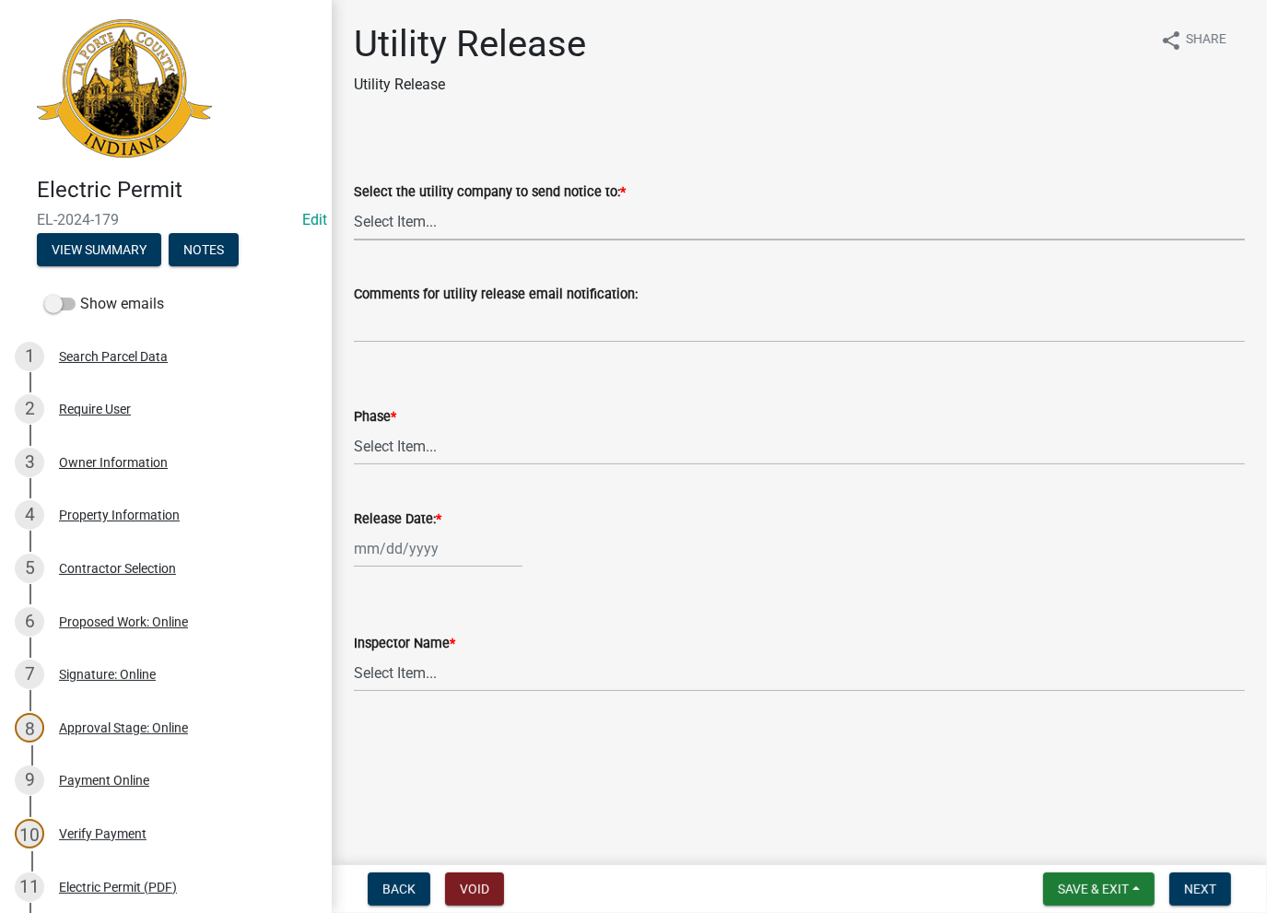
click at [404, 229] on select "Select Item... Don't send a utility release NIPSCO Kankakee Valley REMC AEP/[US…" at bounding box center [799, 222] width 891 height 38
click at [354, 203] on select "Select Item... Don't send a utility release NIPSCO Kankakee Valley REMC AEP/[US…" at bounding box center [799, 222] width 891 height 38
select select "3780ecfe-b3b4-4223-9cfe-090e9c0a356a"
drag, startPoint x: 410, startPoint y: 451, endPoint x: 413, endPoint y: 464, distance: 13.2
click at [410, 451] on select "Select Item... Phase 1 Phase 3" at bounding box center [799, 447] width 891 height 38
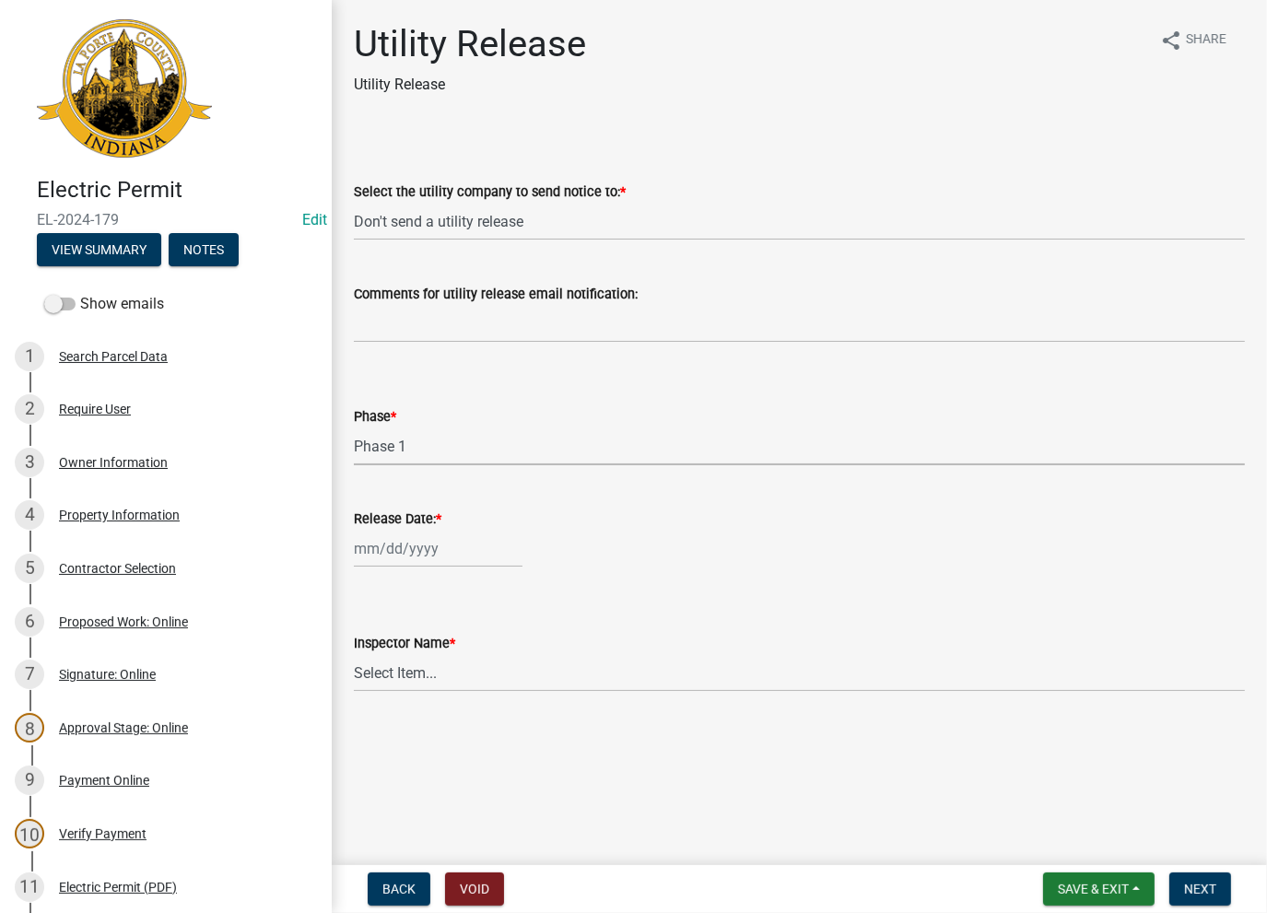
click at [354, 428] on select "Select Item... Phase 1 Phase 3" at bounding box center [799, 447] width 891 height 38
select select "f678d134-8131-47e8-ad26-ea7cd419ba61"
select select "8"
select select "2025"
drag, startPoint x: 397, startPoint y: 559, endPoint x: 406, endPoint y: 599, distance: 41.4
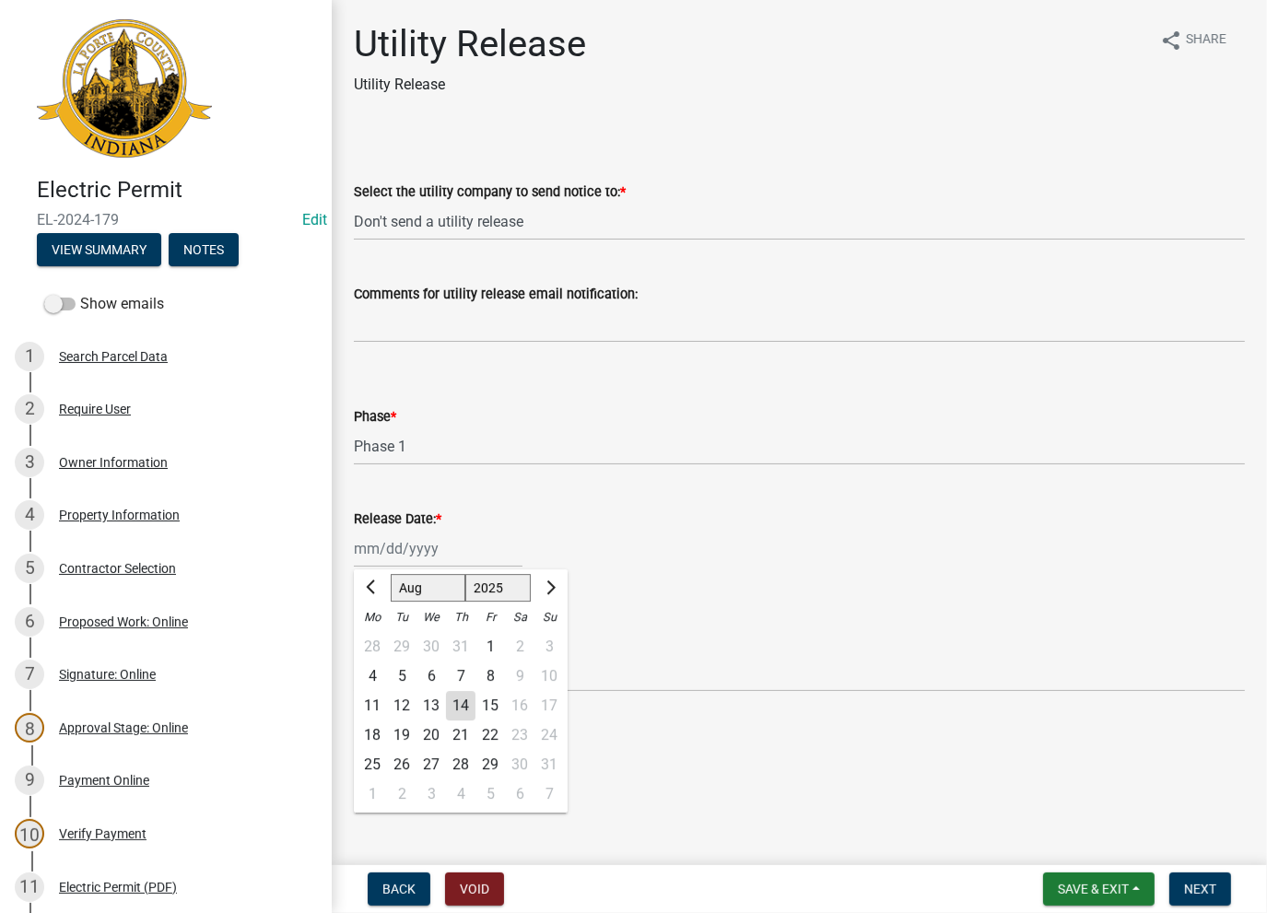
click at [397, 559] on div "[PERSON_NAME] Feb Mar Apr [PERSON_NAME][DATE] Oct Nov [DATE] 1526 1527 1528 152…" at bounding box center [438, 549] width 169 height 38
click at [461, 705] on div "14" at bounding box center [460, 705] width 29 height 29
type input "[DATE]"
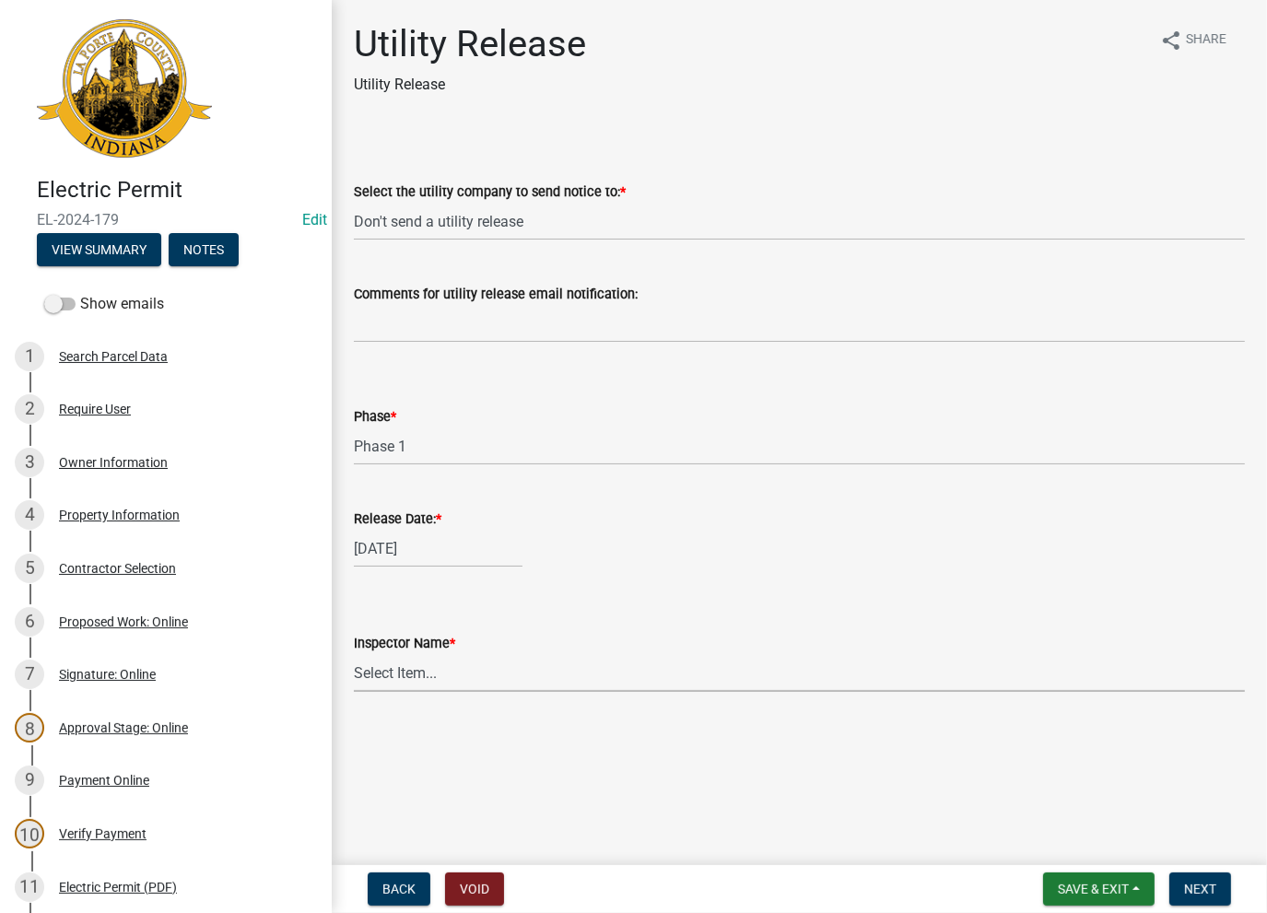
click at [456, 683] on select "Select Item... [PERSON_NAME] [PERSON_NAME] [PERSON_NAME] [PERSON_NAME] [PERSON_…" at bounding box center [799, 673] width 891 height 38
click at [354, 654] on select "Select Item... [PERSON_NAME] [PERSON_NAME] [PERSON_NAME] [PERSON_NAME] [PERSON_…" at bounding box center [799, 673] width 891 height 38
select select "86e5621d-6805-4b45-aad7-b2b3c8c41661"
click at [1195, 893] on span "Next" at bounding box center [1200, 889] width 32 height 15
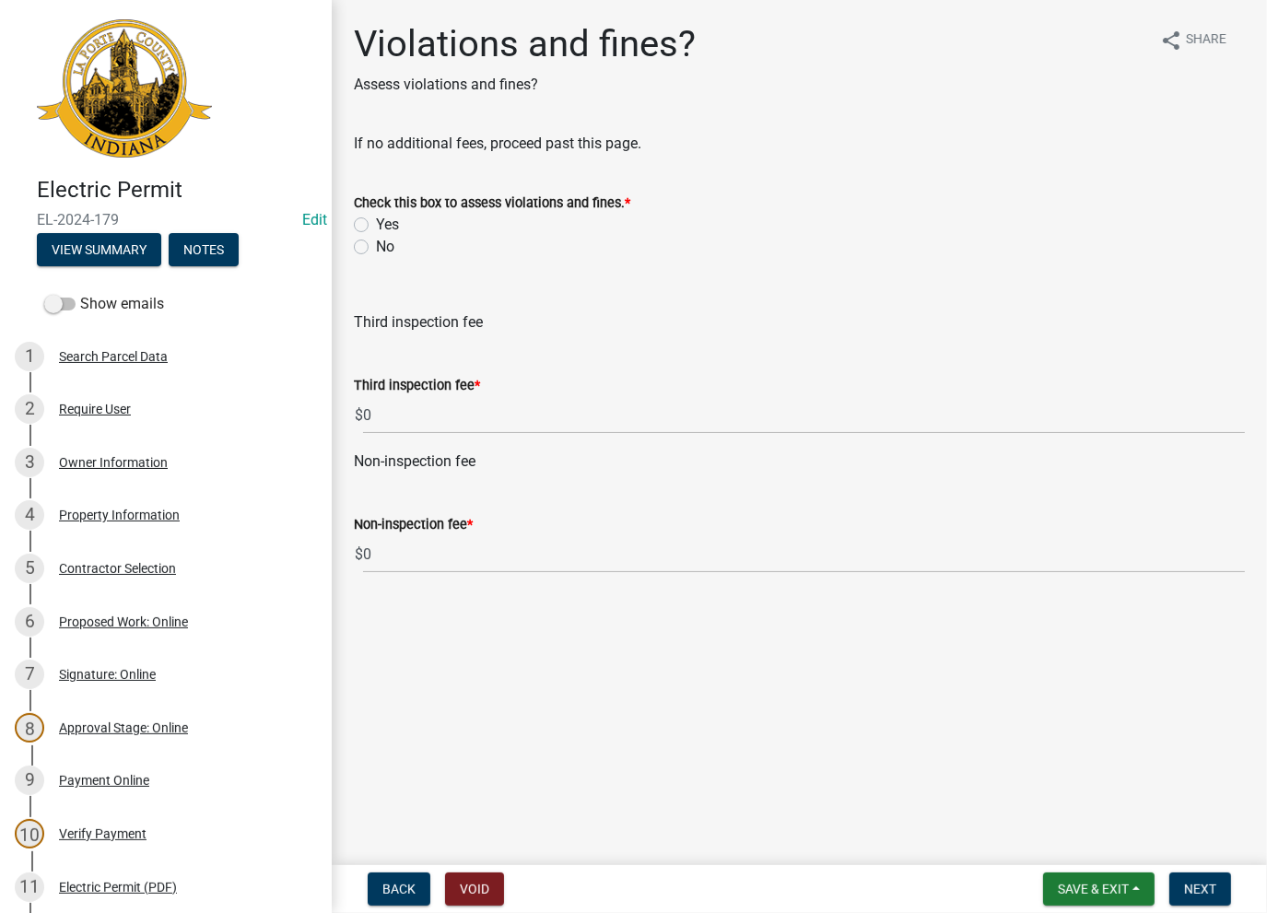
click at [376, 253] on label "No" at bounding box center [385, 247] width 18 height 22
click at [376, 248] on input "No" at bounding box center [382, 242] width 12 height 12
radio input "true"
click at [1184, 882] on span "Next" at bounding box center [1200, 889] width 32 height 15
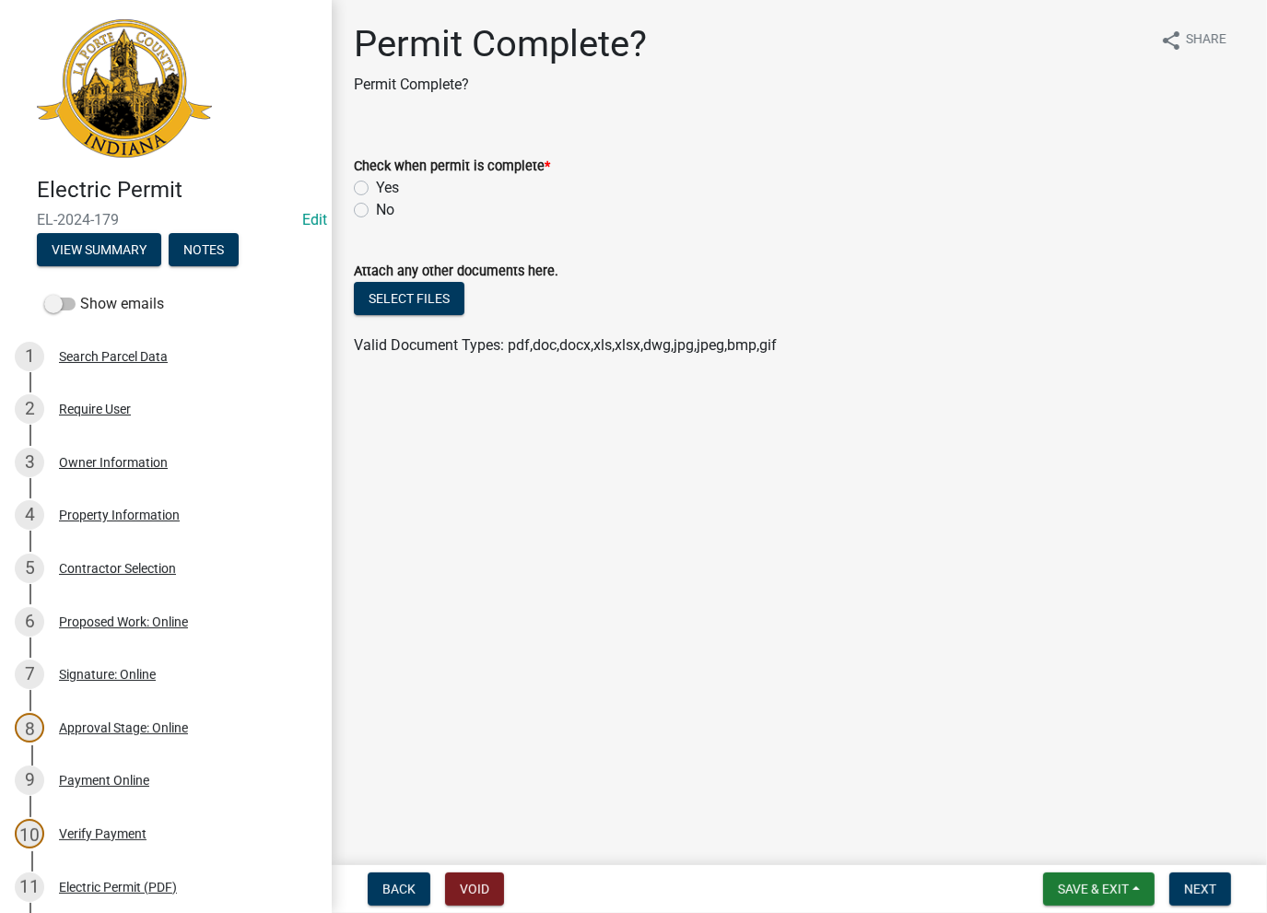
click at [376, 186] on label "Yes" at bounding box center [387, 188] width 23 height 22
click at [376, 186] on input "Yes" at bounding box center [382, 183] width 12 height 12
radio input "true"
click at [1203, 902] on button "Next" at bounding box center [1201, 889] width 62 height 33
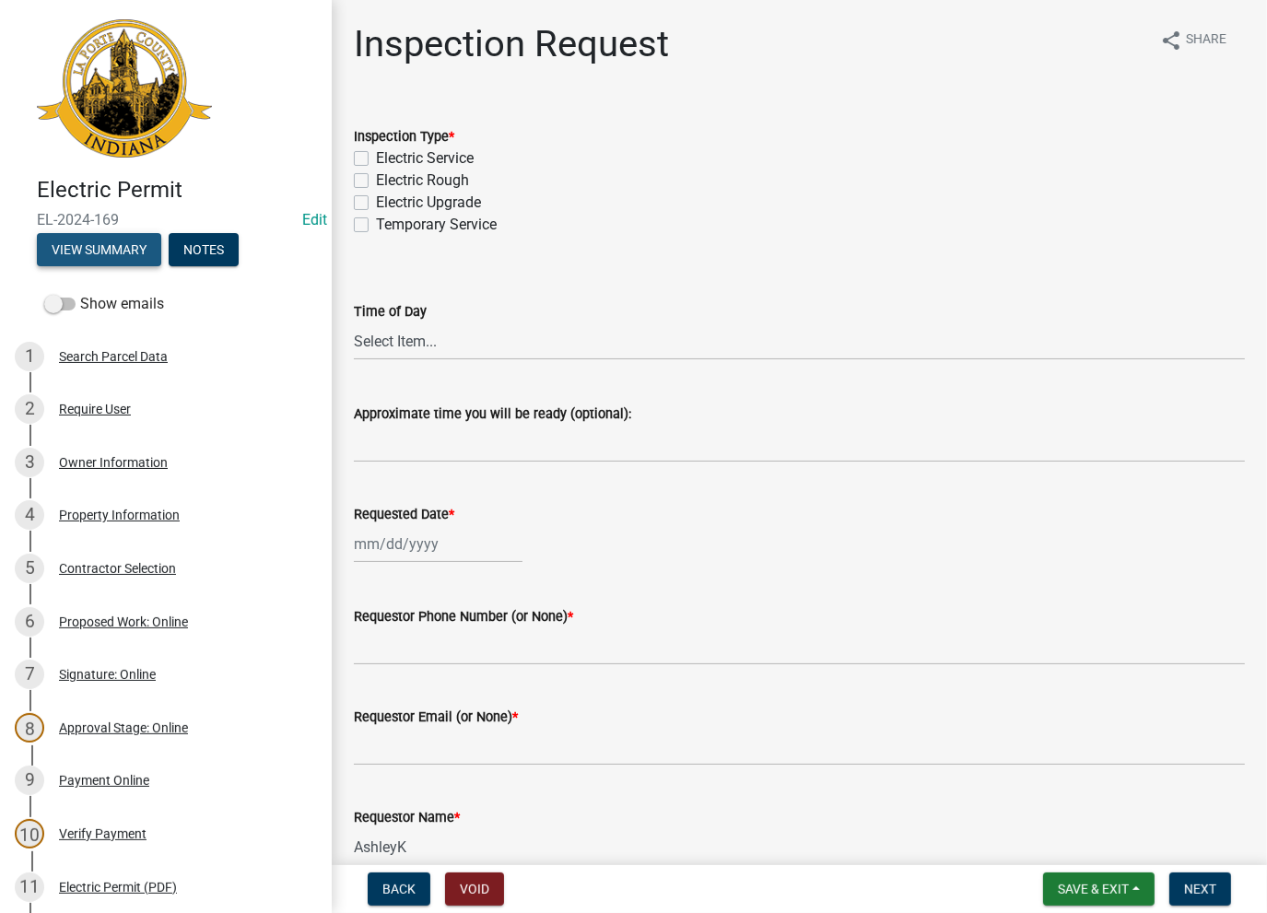
click at [102, 242] on button "View Summary" at bounding box center [99, 249] width 124 height 33
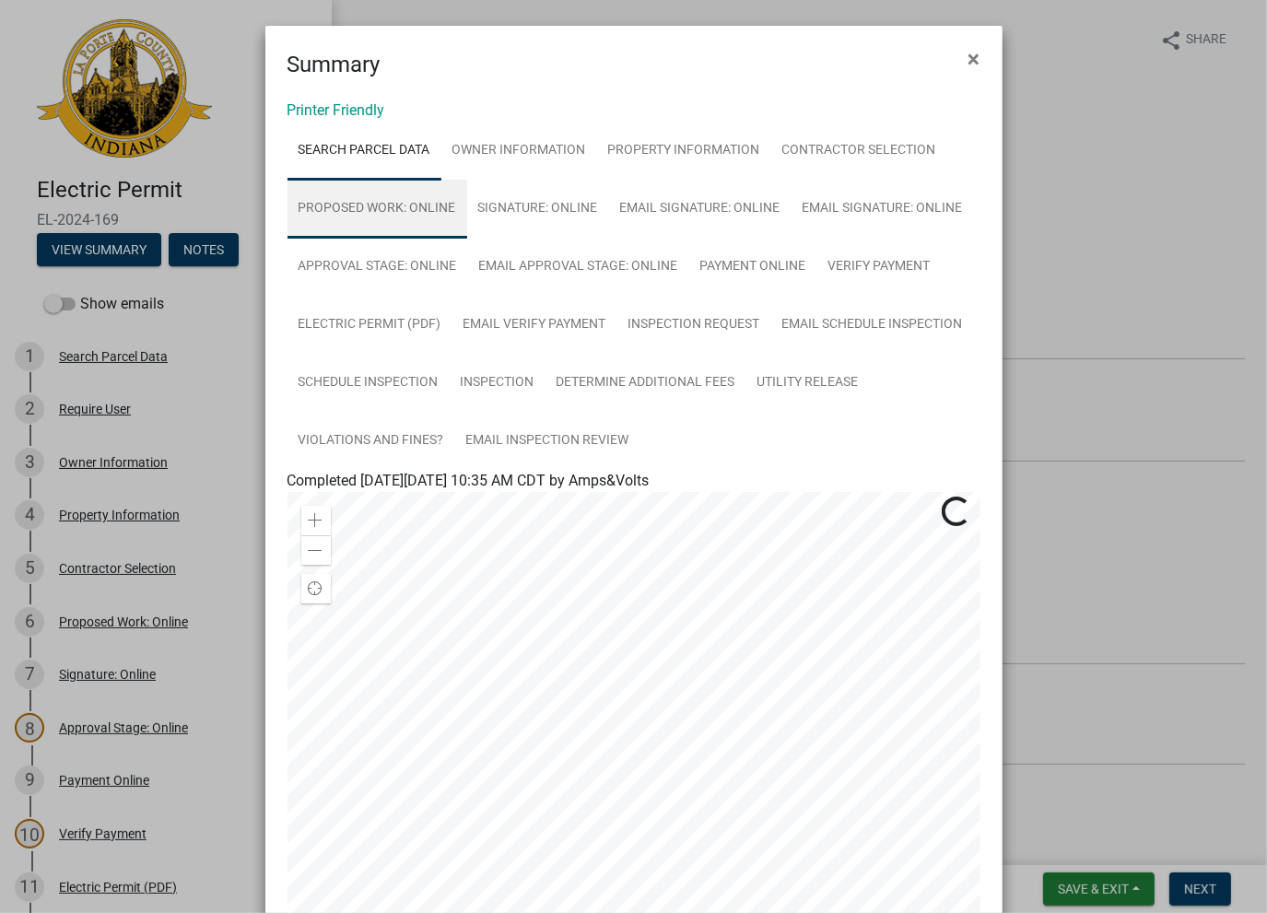
click at [401, 206] on link "Proposed Work: Online" at bounding box center [378, 209] width 180 height 59
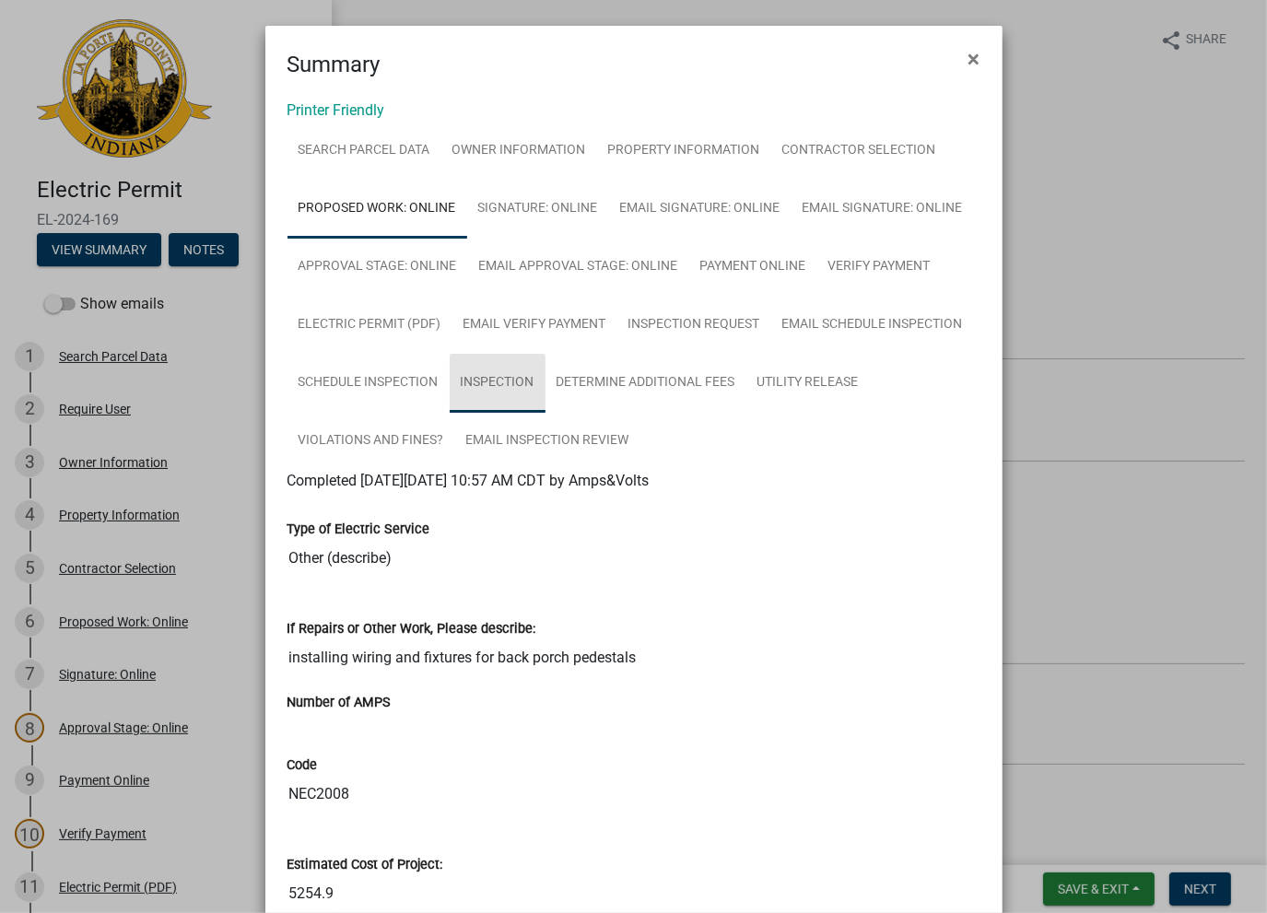
click at [490, 403] on link "Inspection" at bounding box center [498, 383] width 96 height 59
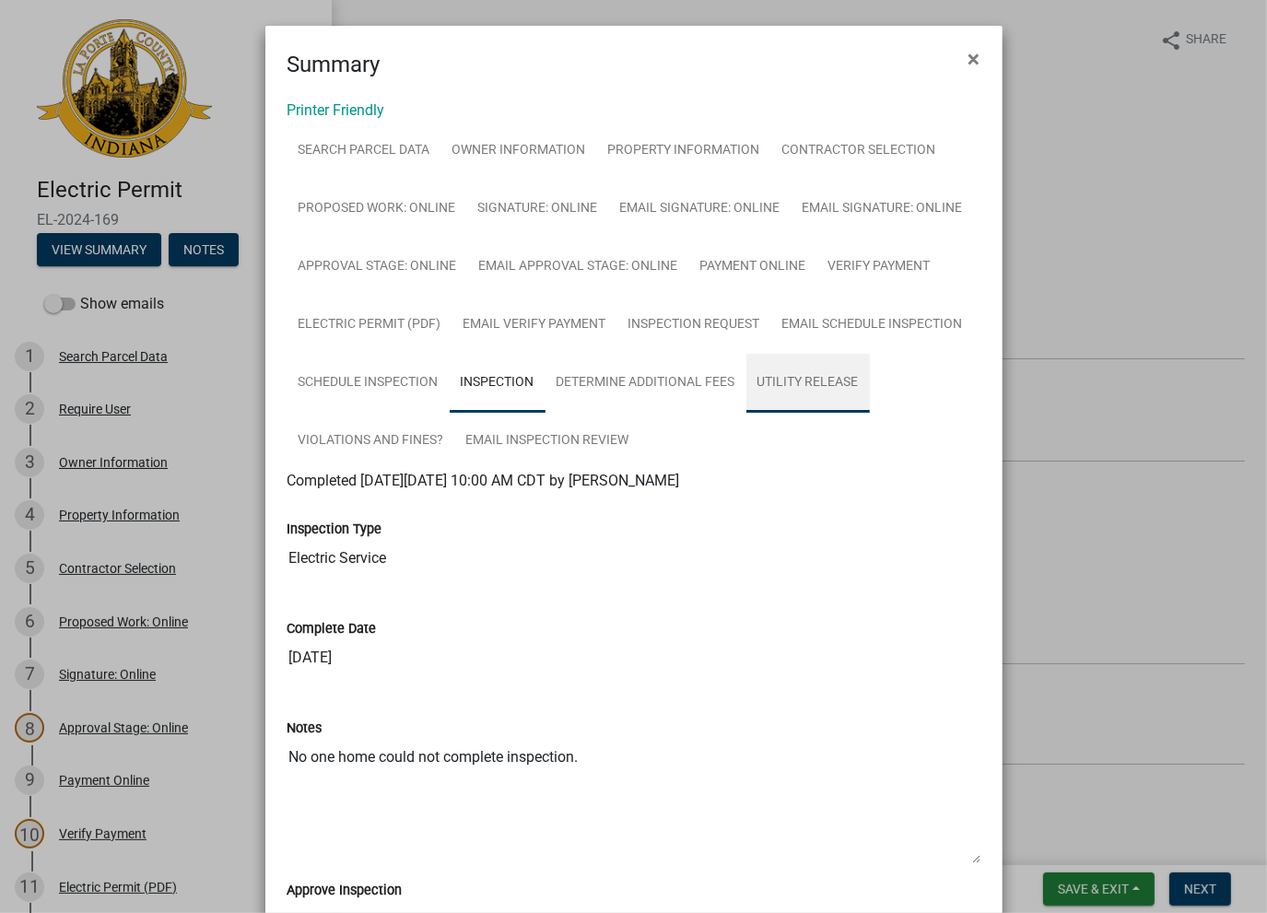
click at [813, 381] on link "Utility Release" at bounding box center [809, 383] width 124 height 59
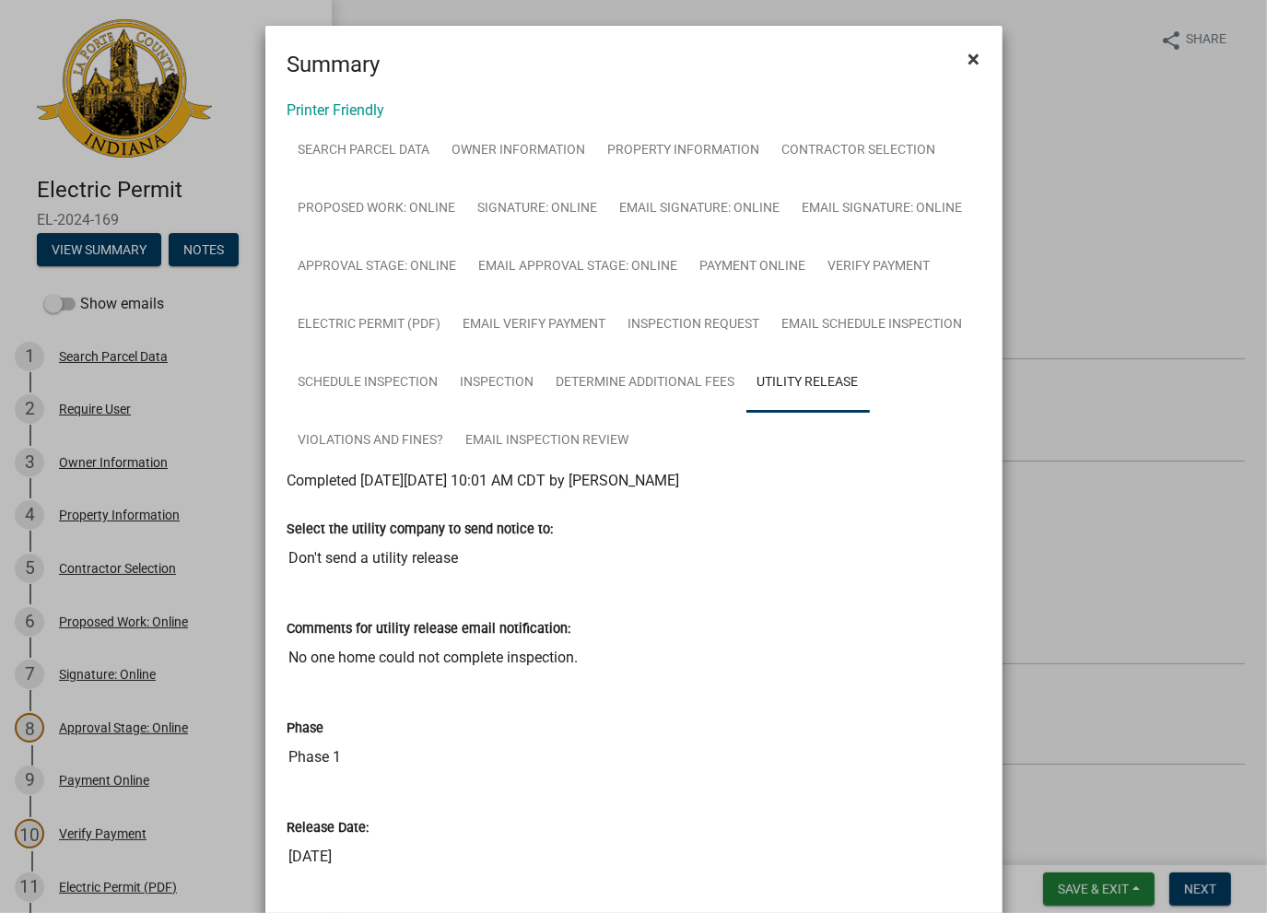
drag, startPoint x: 954, startPoint y: 58, endPoint x: 940, endPoint y: 65, distance: 15.7
click at [954, 61] on button "×" at bounding box center [974, 59] width 41 height 52
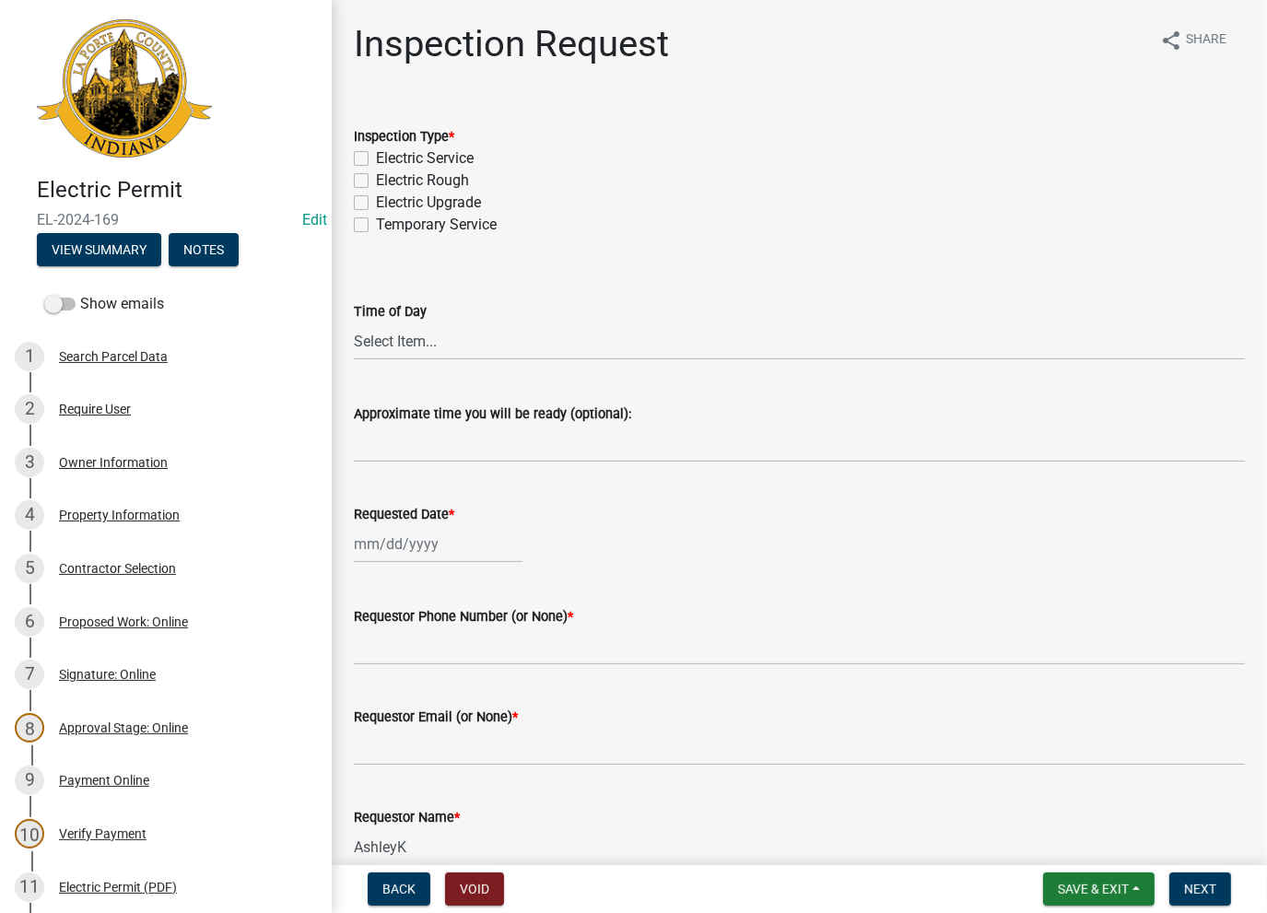
click at [376, 183] on label "Electric Rough" at bounding box center [422, 181] width 93 height 22
click at [376, 182] on input "Electric Rough" at bounding box center [382, 176] width 12 height 12
checkbox input "true"
checkbox input "false"
checkbox input "true"
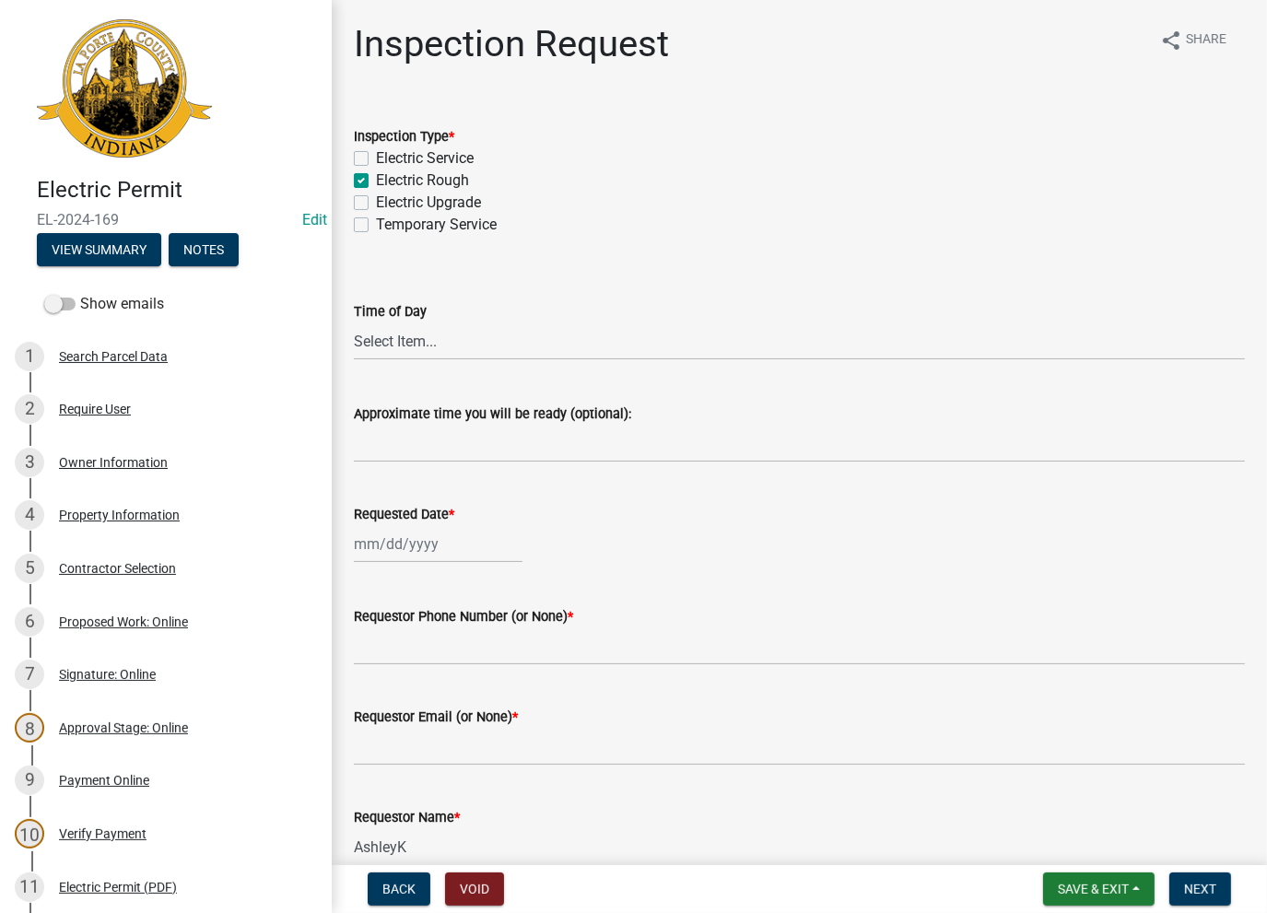
checkbox input "false"
click at [376, 162] on label "Electric Service" at bounding box center [425, 158] width 98 height 22
click at [376, 159] on input "Electric Service" at bounding box center [382, 153] width 12 height 12
checkbox input "true"
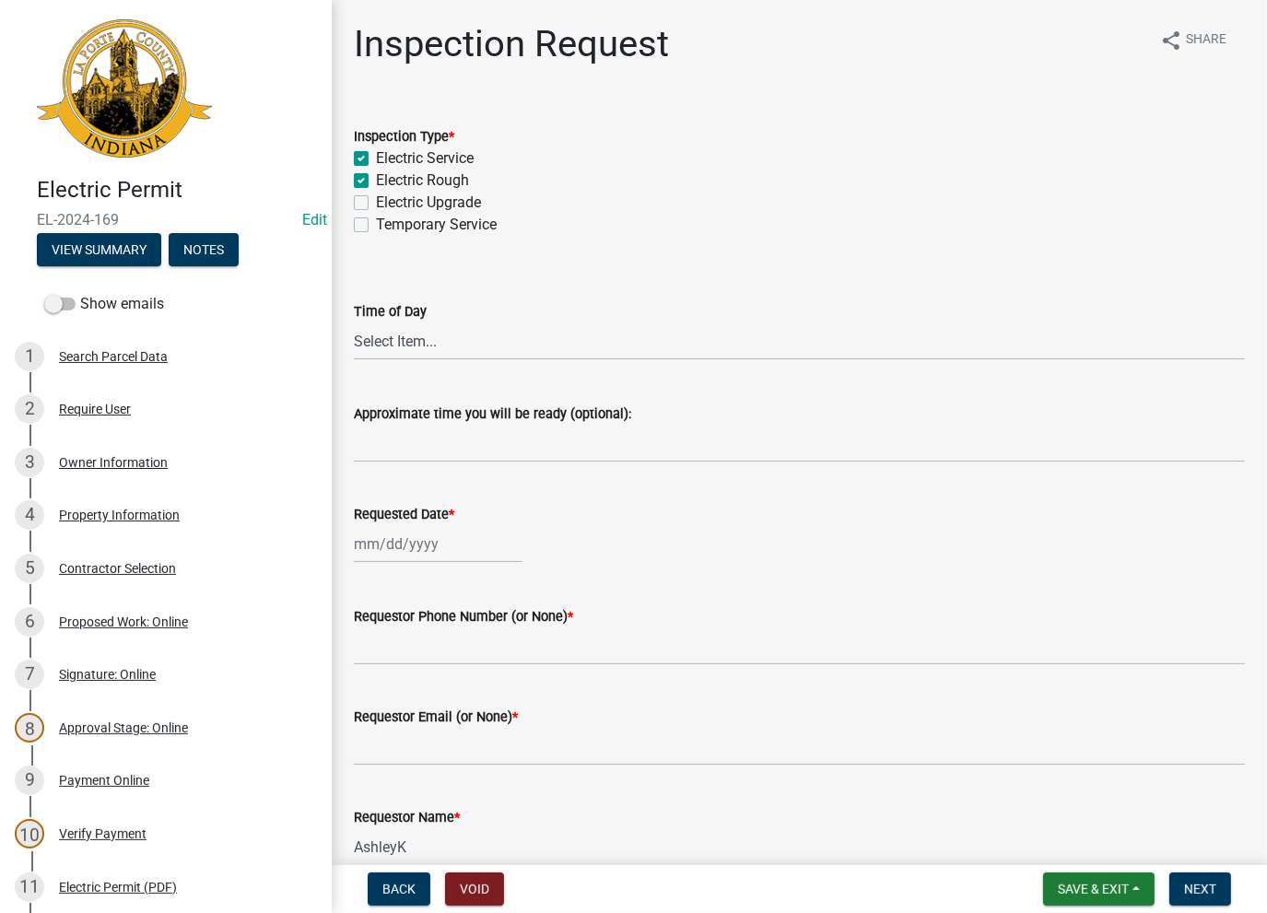
checkbox input "true"
checkbox input "false"
click at [65, 248] on button "View Summary" at bounding box center [99, 249] width 124 height 33
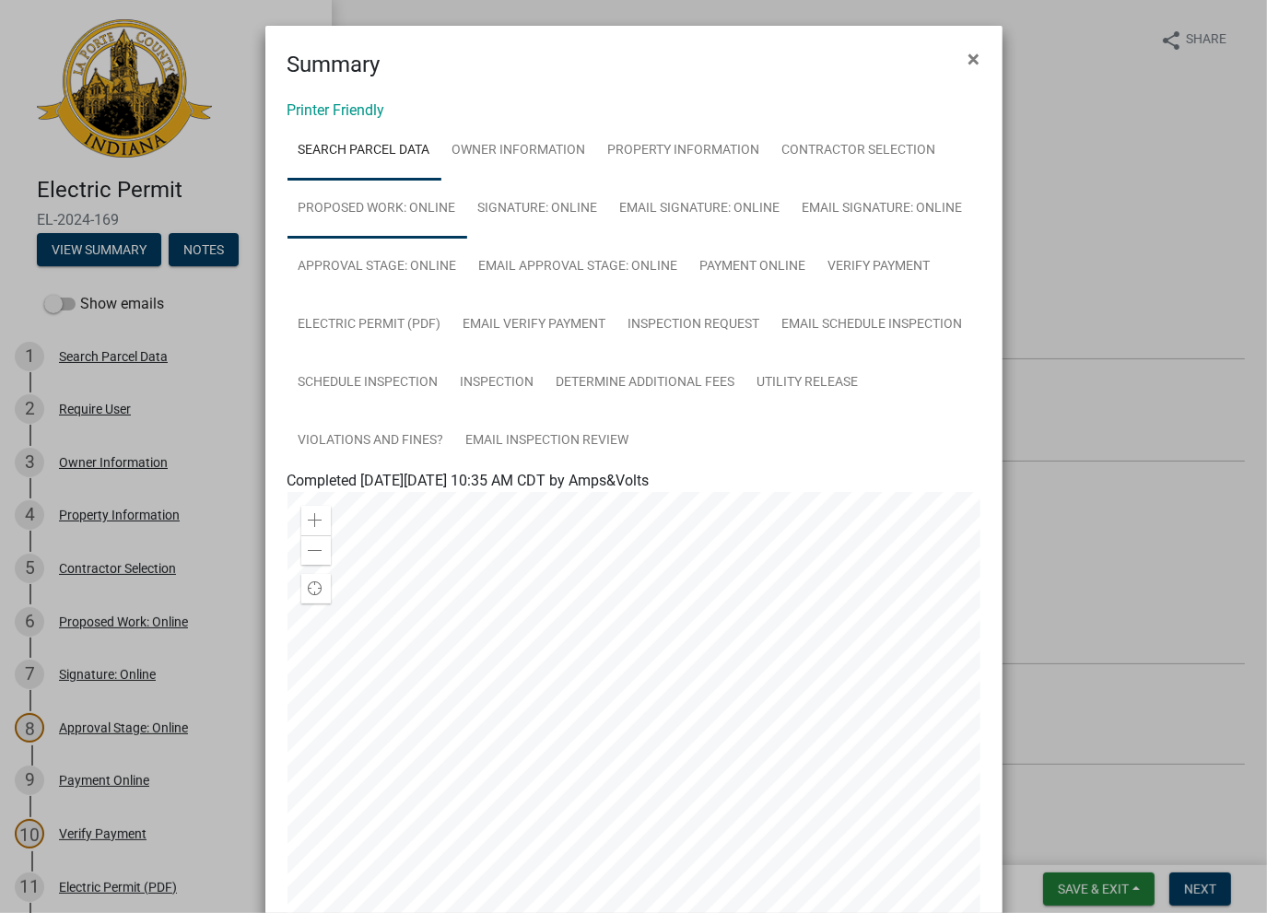
click at [430, 207] on link "Proposed Work: Online" at bounding box center [378, 209] width 180 height 59
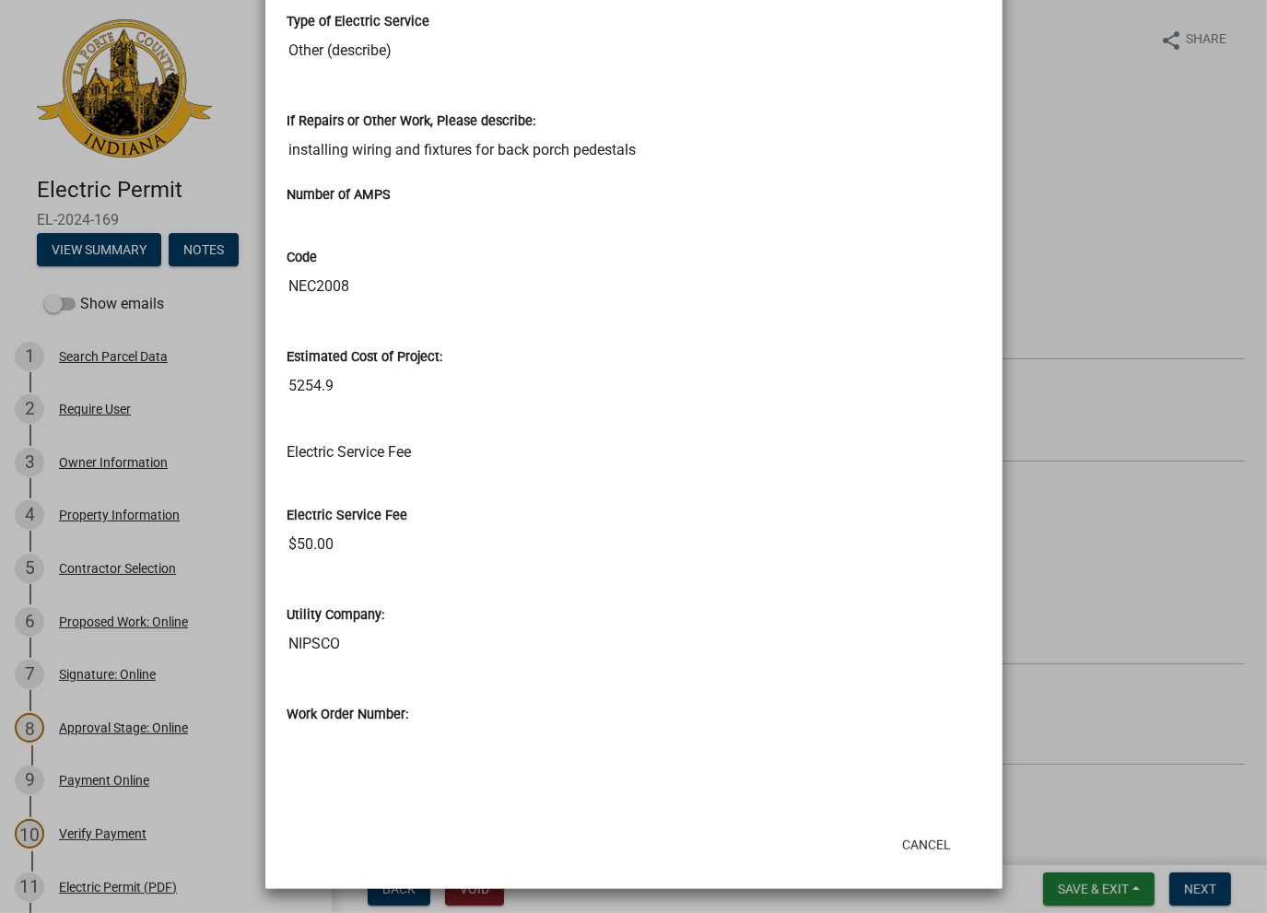
scroll to position [47, 0]
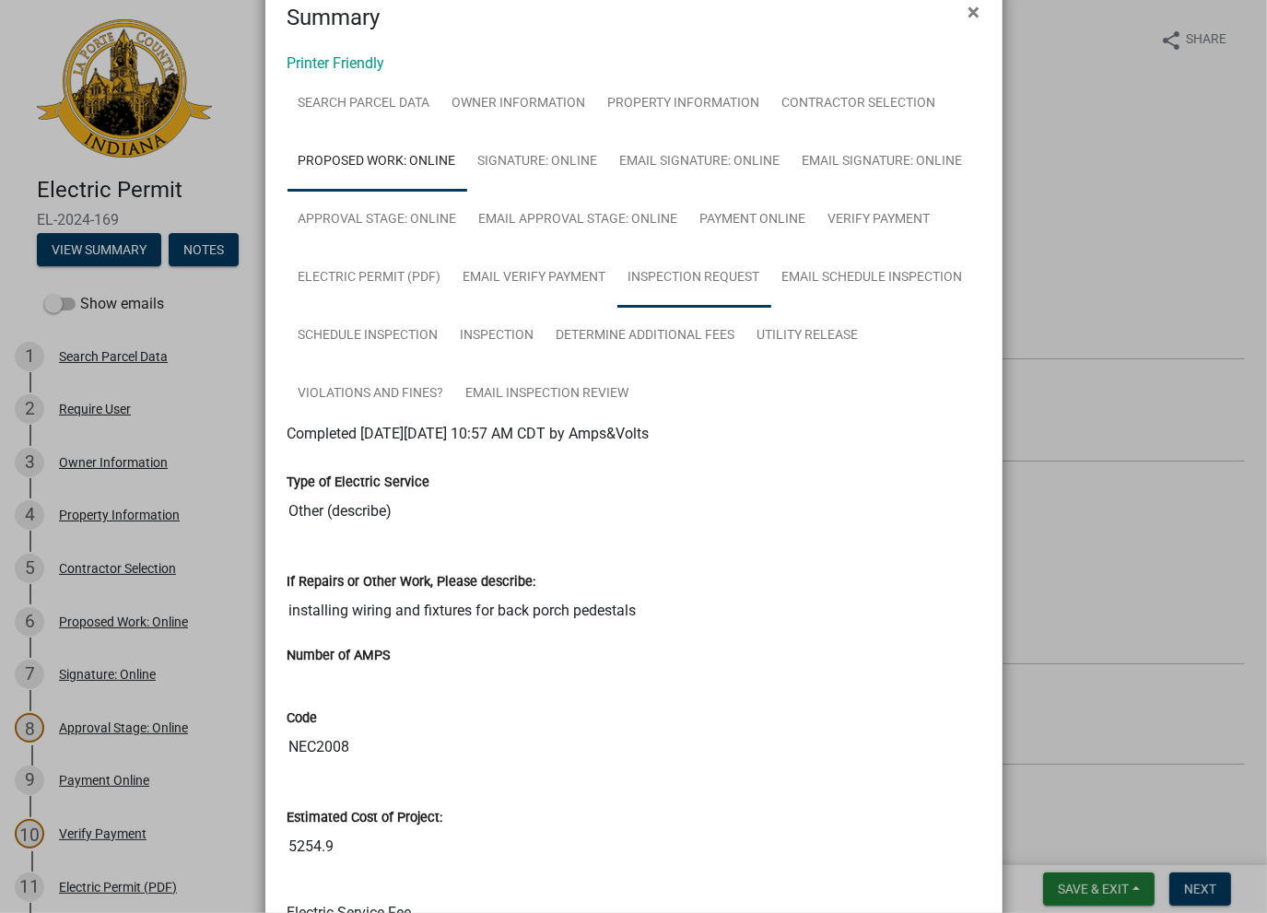
click at [651, 276] on link "Inspection Request" at bounding box center [695, 278] width 154 height 59
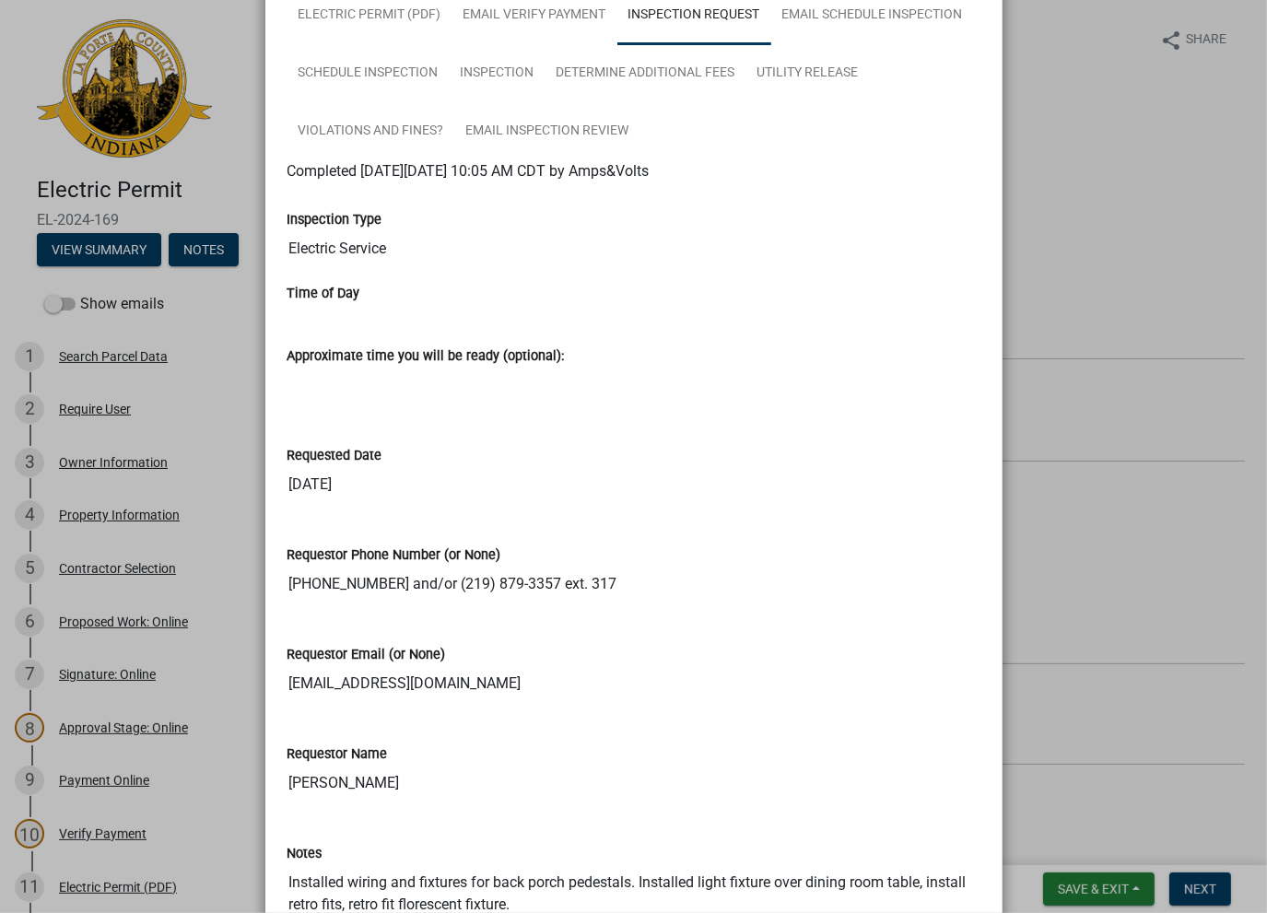
scroll to position [0, 0]
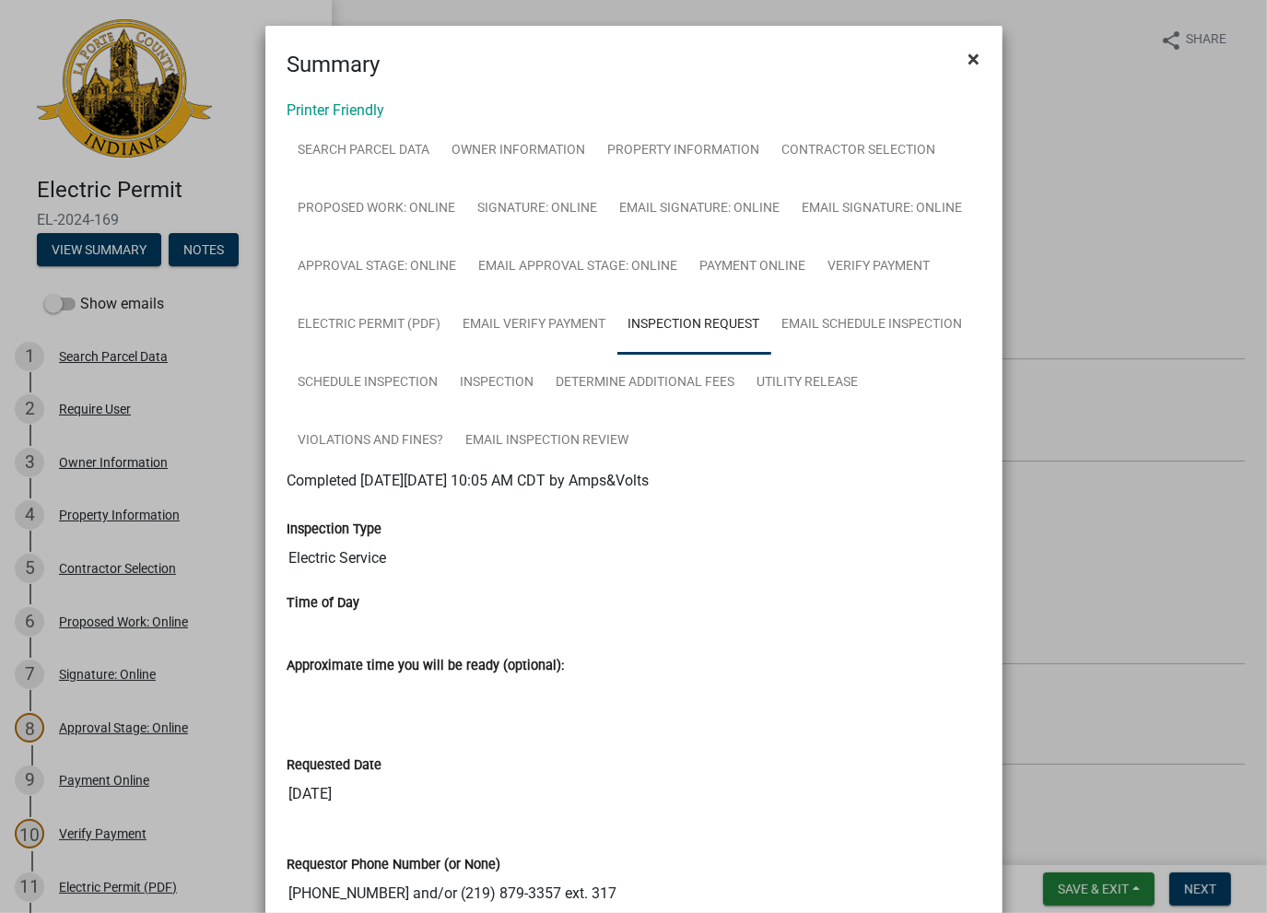
click at [969, 58] on span "×" at bounding box center [975, 59] width 12 height 26
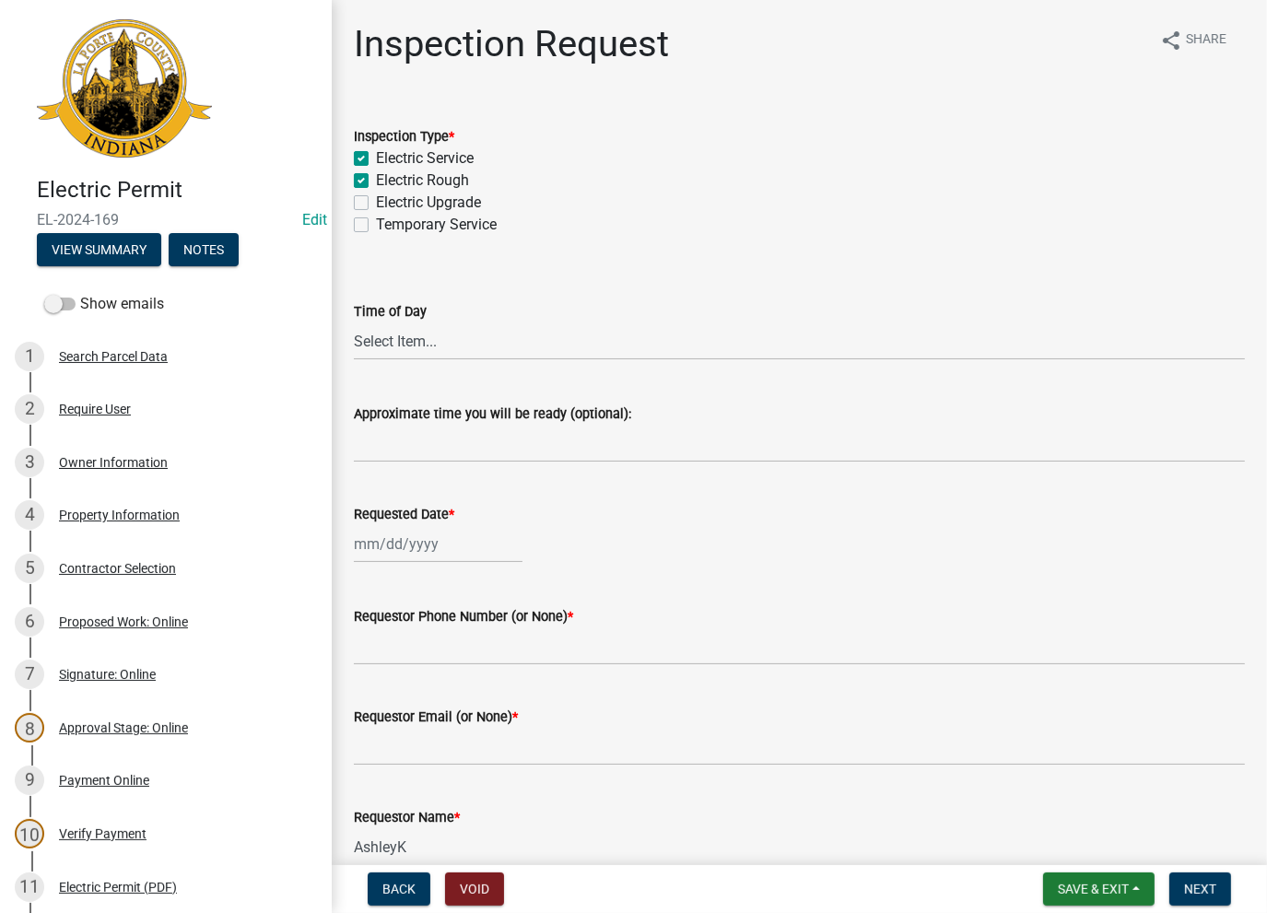
click at [376, 158] on label "Electric Service" at bounding box center [425, 158] width 98 height 22
click at [376, 158] on input "Electric Service" at bounding box center [382, 153] width 12 height 12
checkbox input "false"
checkbox input "true"
checkbox input "false"
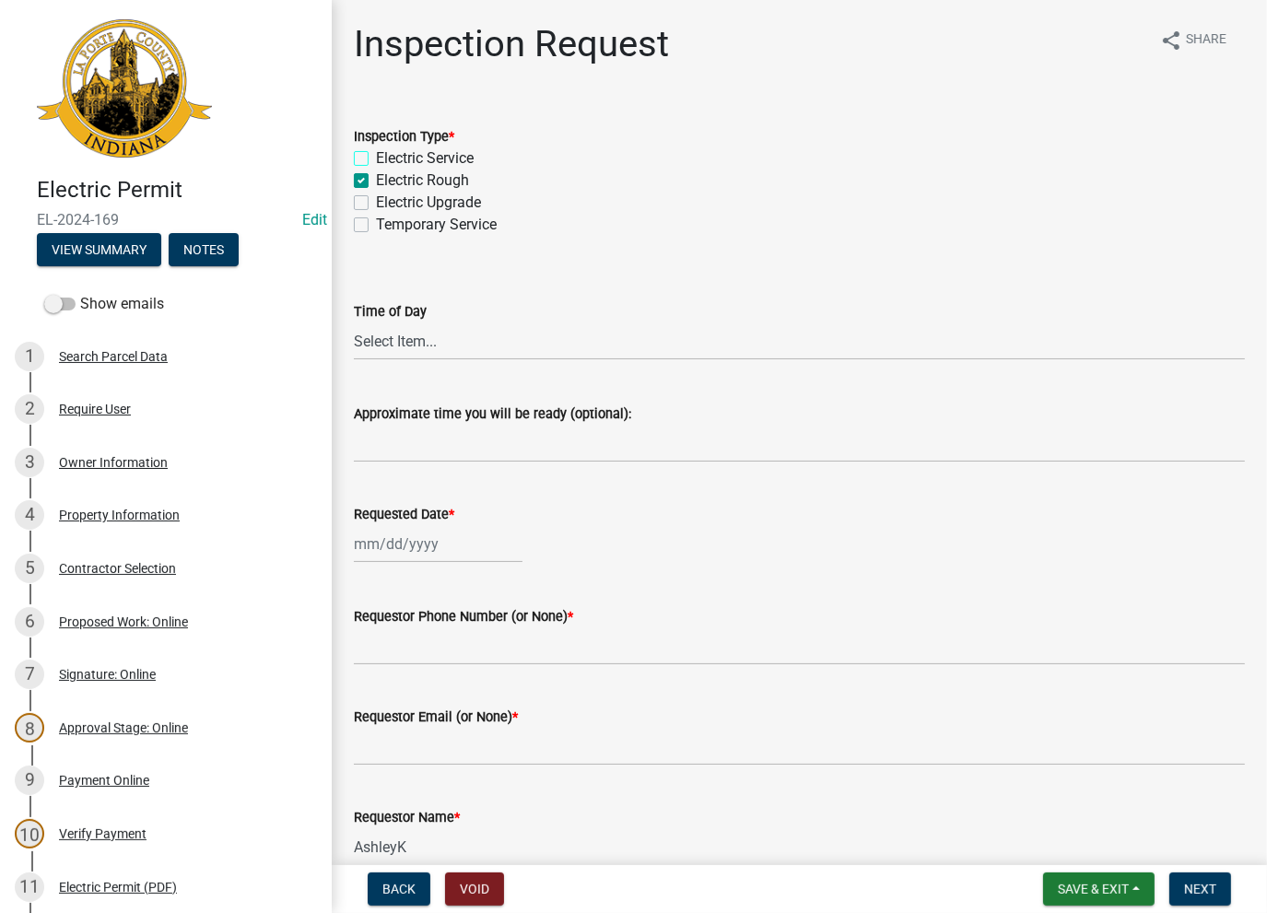
checkbox input "false"
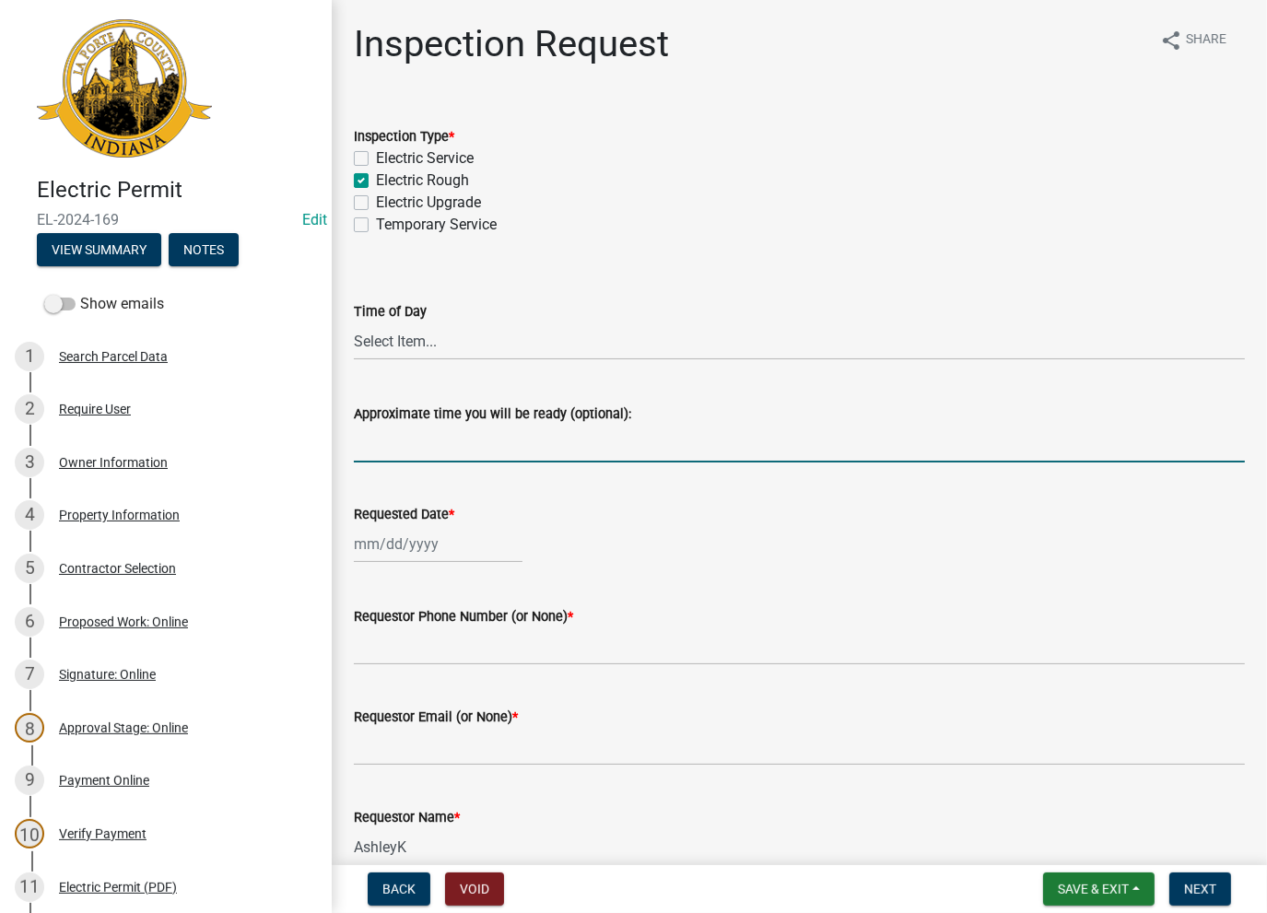
click at [401, 432] on input "Approximate time you will be ready (optional):" at bounding box center [799, 444] width 891 height 38
type input "S"
drag, startPoint x: 700, startPoint y: 452, endPoint x: 301, endPoint y: 485, distance: 400.5
click at [301, 485] on div "Electric Permit EL-2024-169 Edit View Summary Notes Show emails 1 Search Parcel…" at bounding box center [633, 456] width 1267 height 913
type input "Never requested second inspection. Close out. -[GEOGRAPHIC_DATA]"
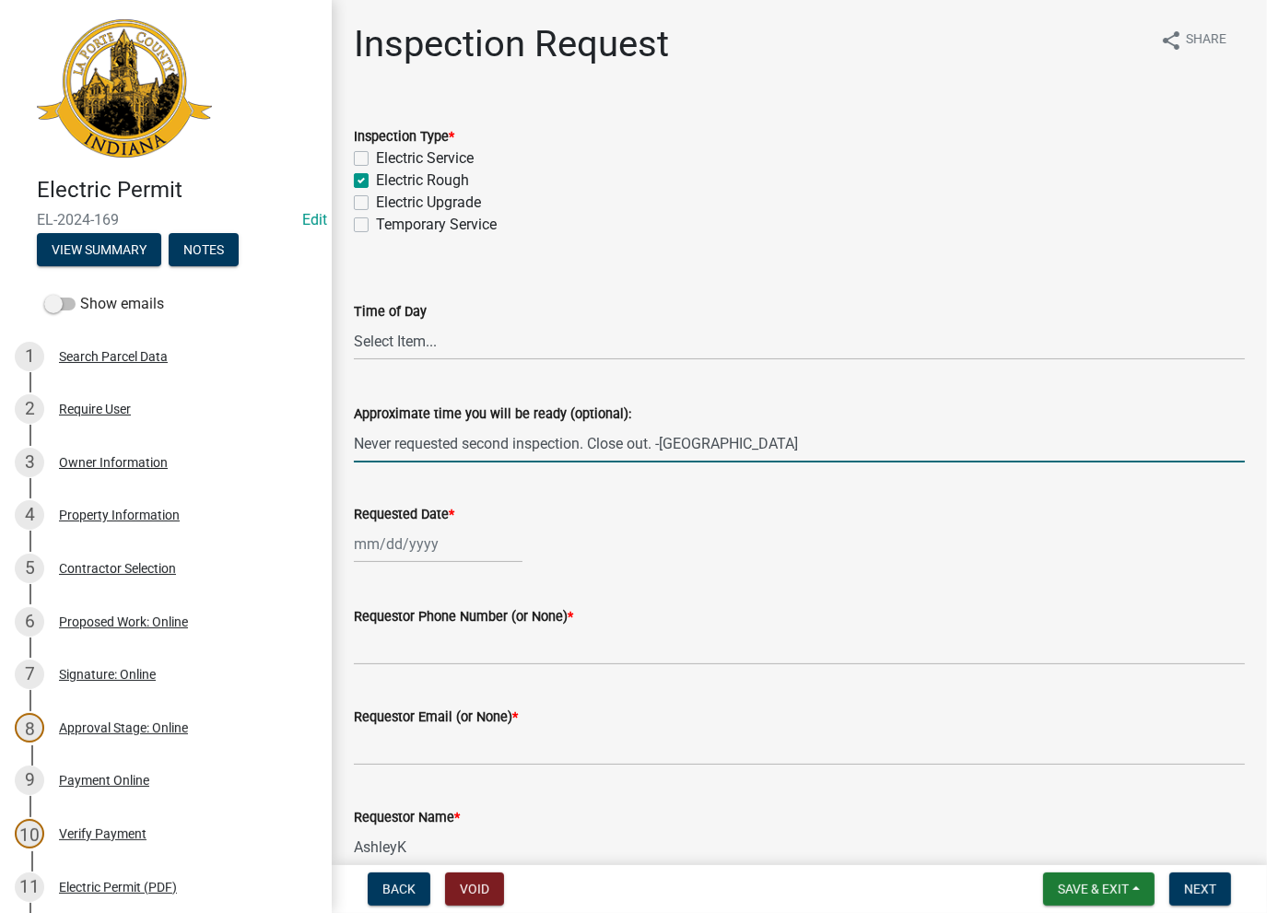
select select "8"
select select "2025"
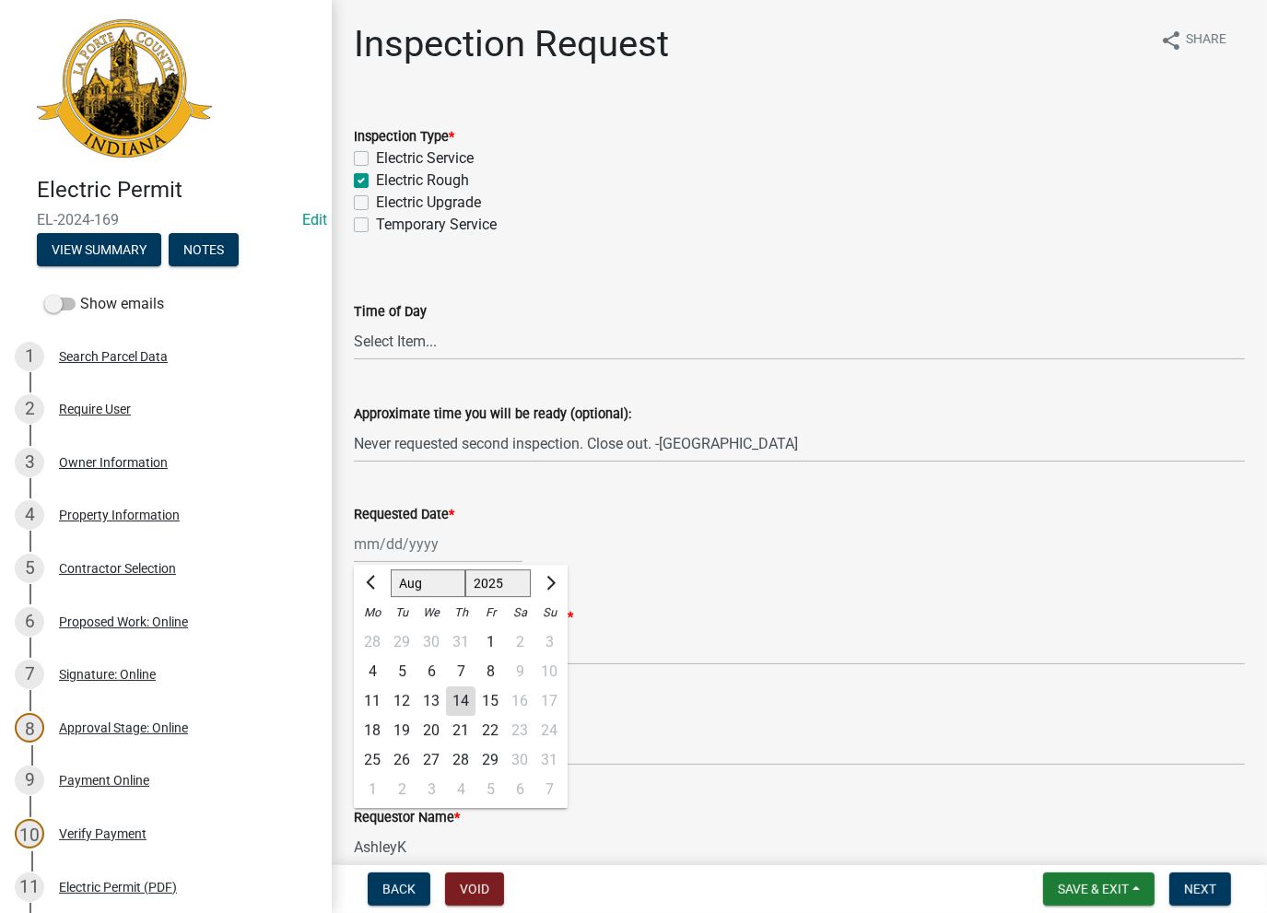
drag, startPoint x: 391, startPoint y: 536, endPoint x: 392, endPoint y: 554, distance: 18.5
click at [391, 538] on div "[PERSON_NAME] Feb Mar Apr [PERSON_NAME][DATE] Oct Nov [DATE] 1526 1527 1528 152…" at bounding box center [438, 544] width 169 height 38
click at [461, 697] on div "14" at bounding box center [460, 701] width 29 height 29
type input "[DATE]"
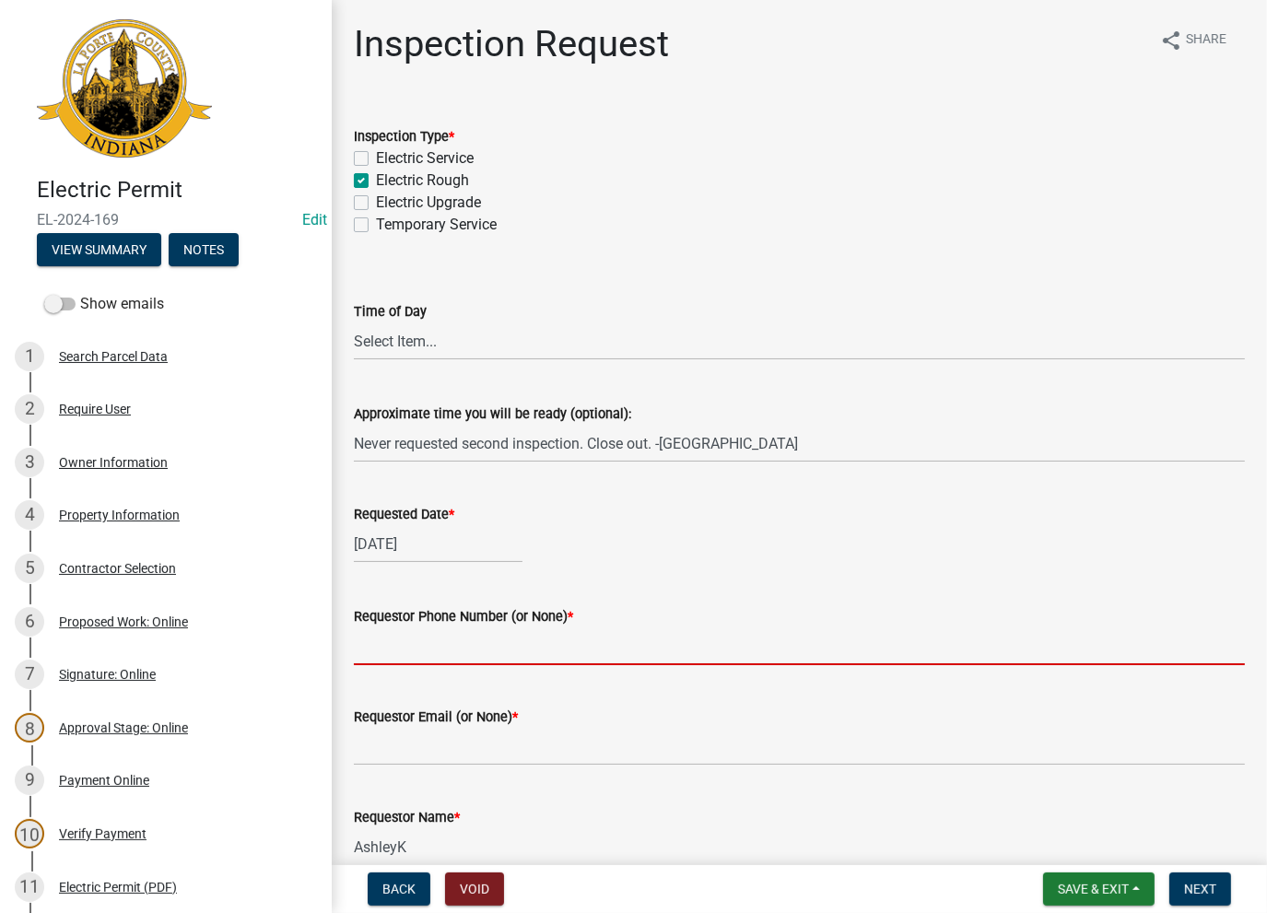
click at [438, 651] on input "Requestor Phone Number (or None) *" at bounding box center [799, 647] width 891 height 38
type input "None"
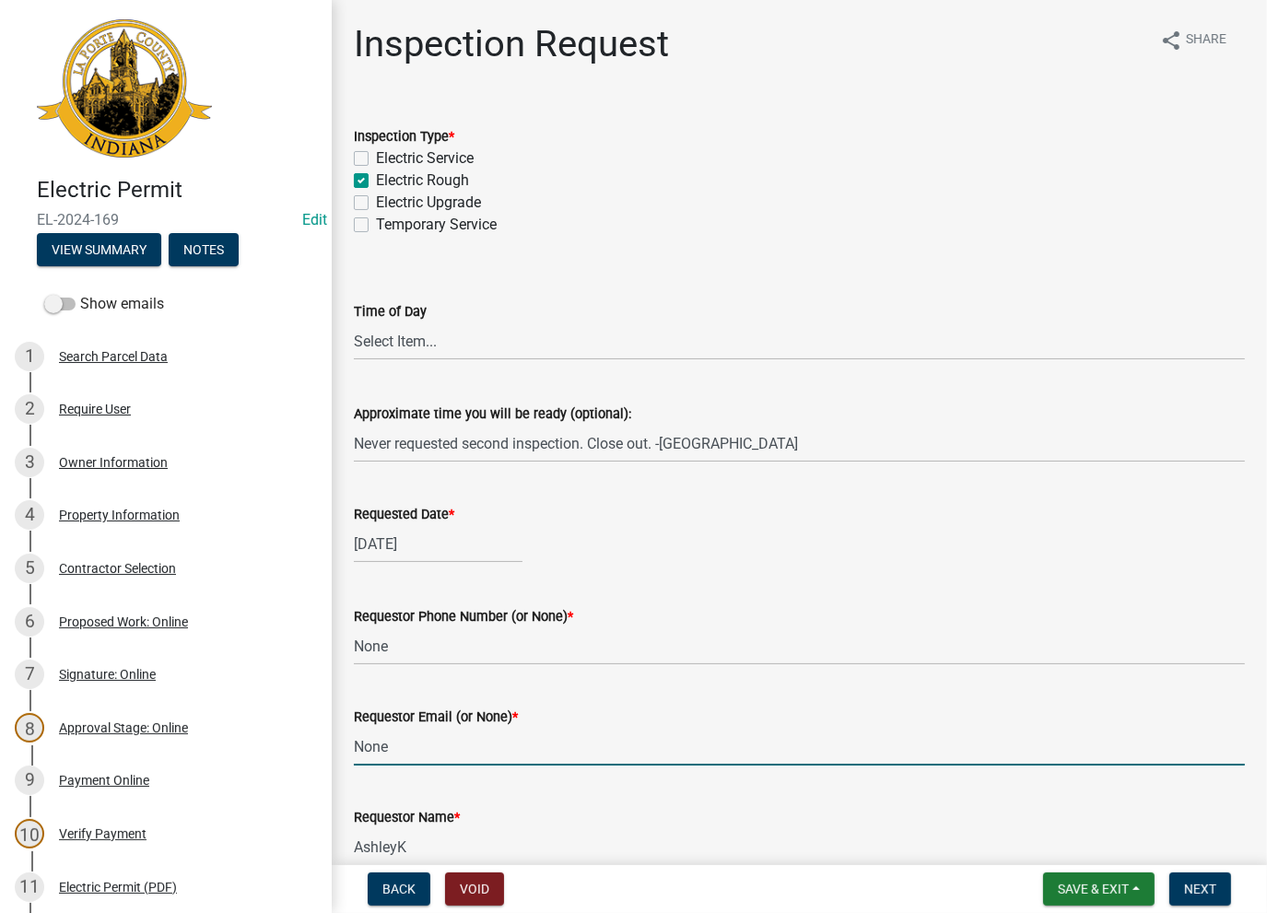
type input "None"
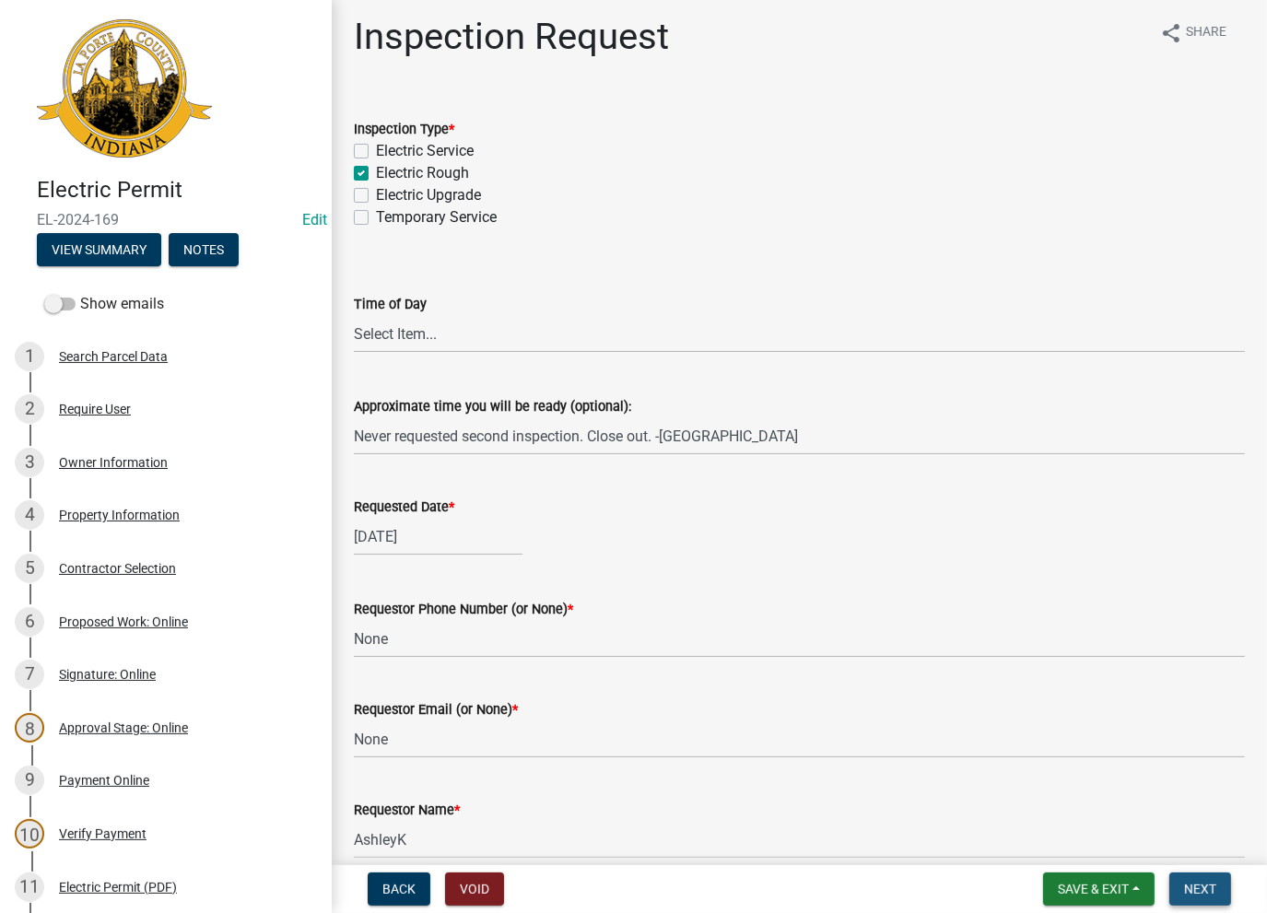
click at [1209, 895] on span "Next" at bounding box center [1200, 889] width 32 height 15
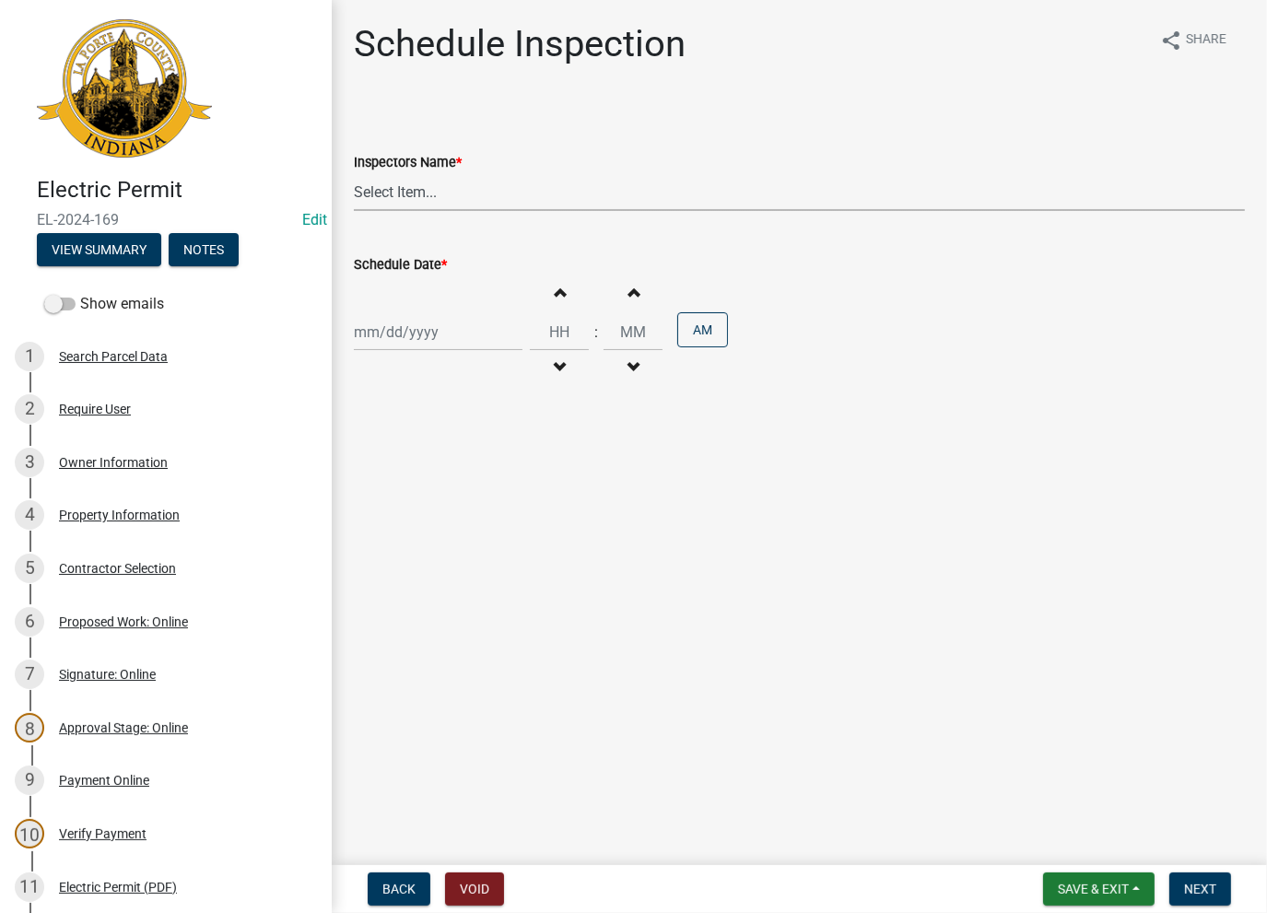
click at [470, 182] on select "Select Item... [PERSON_NAME] ([PERSON_NAME]) [PERSON_NAME] ([PERSON_NAME]) [PER…" at bounding box center [799, 192] width 891 height 38
select select "a0e5a0fc-3702-49ef-98f7-3c9674400991"
click at [354, 173] on select "Select Item... [PERSON_NAME] ([PERSON_NAME]) [PERSON_NAME] ([PERSON_NAME]) [PER…" at bounding box center [799, 192] width 891 height 38
drag, startPoint x: 413, startPoint y: 311, endPoint x: 401, endPoint y: 352, distance: 43.2
click at [406, 327] on div "Increment hours Decrement hours : Increment minutes Decrement minutes AM" at bounding box center [799, 332] width 891 height 113
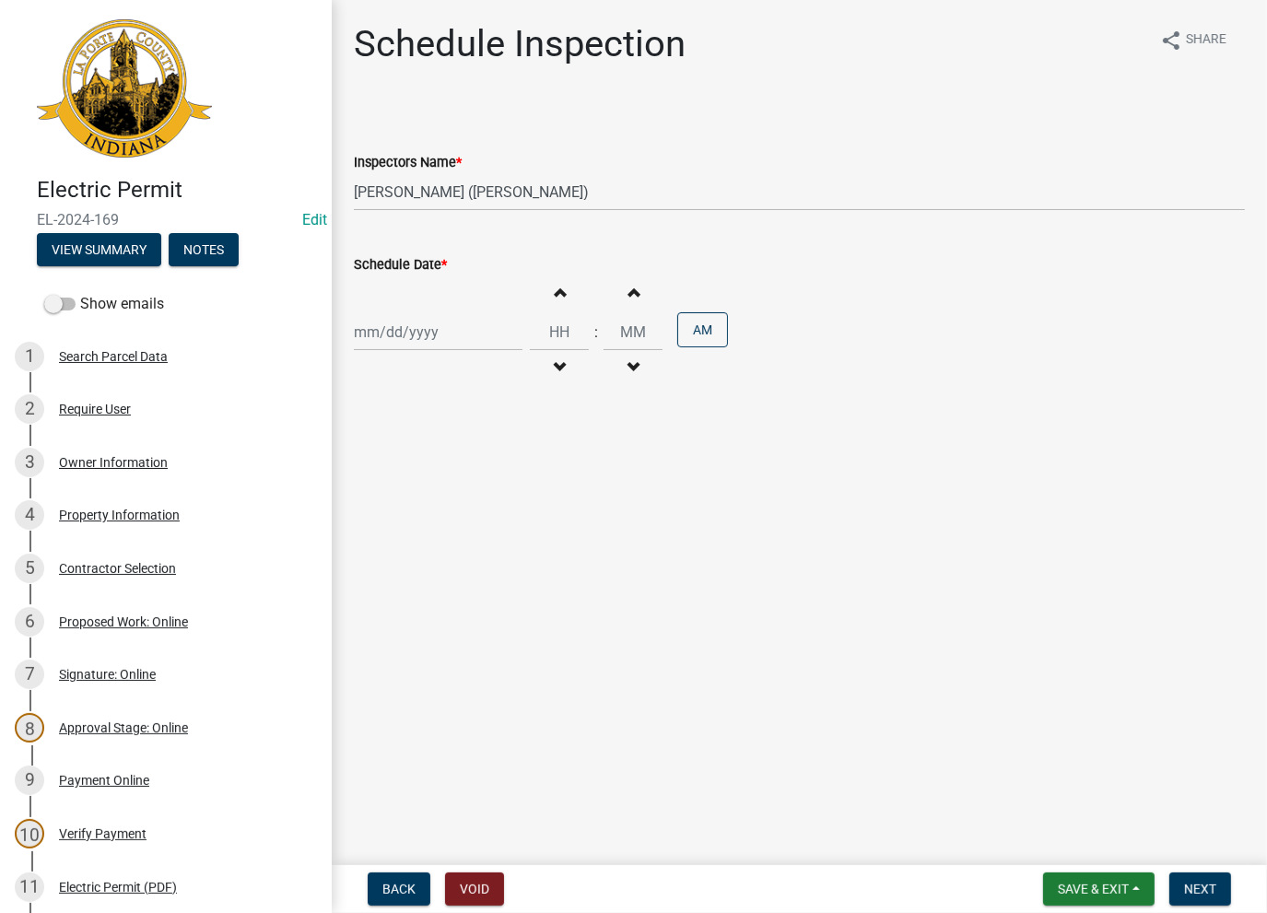
click at [401, 352] on div "Increment hours Decrement hours : Increment minutes Decrement minutes AM" at bounding box center [799, 332] width 891 height 113
select select "8"
select select "2025"
click at [405, 331] on div "[PERSON_NAME] Feb Mar Apr [PERSON_NAME][DATE] Oct Nov [DATE] 1526 1527 1528 152…" at bounding box center [438, 332] width 169 height 38
click at [463, 486] on div "14" at bounding box center [460, 489] width 29 height 29
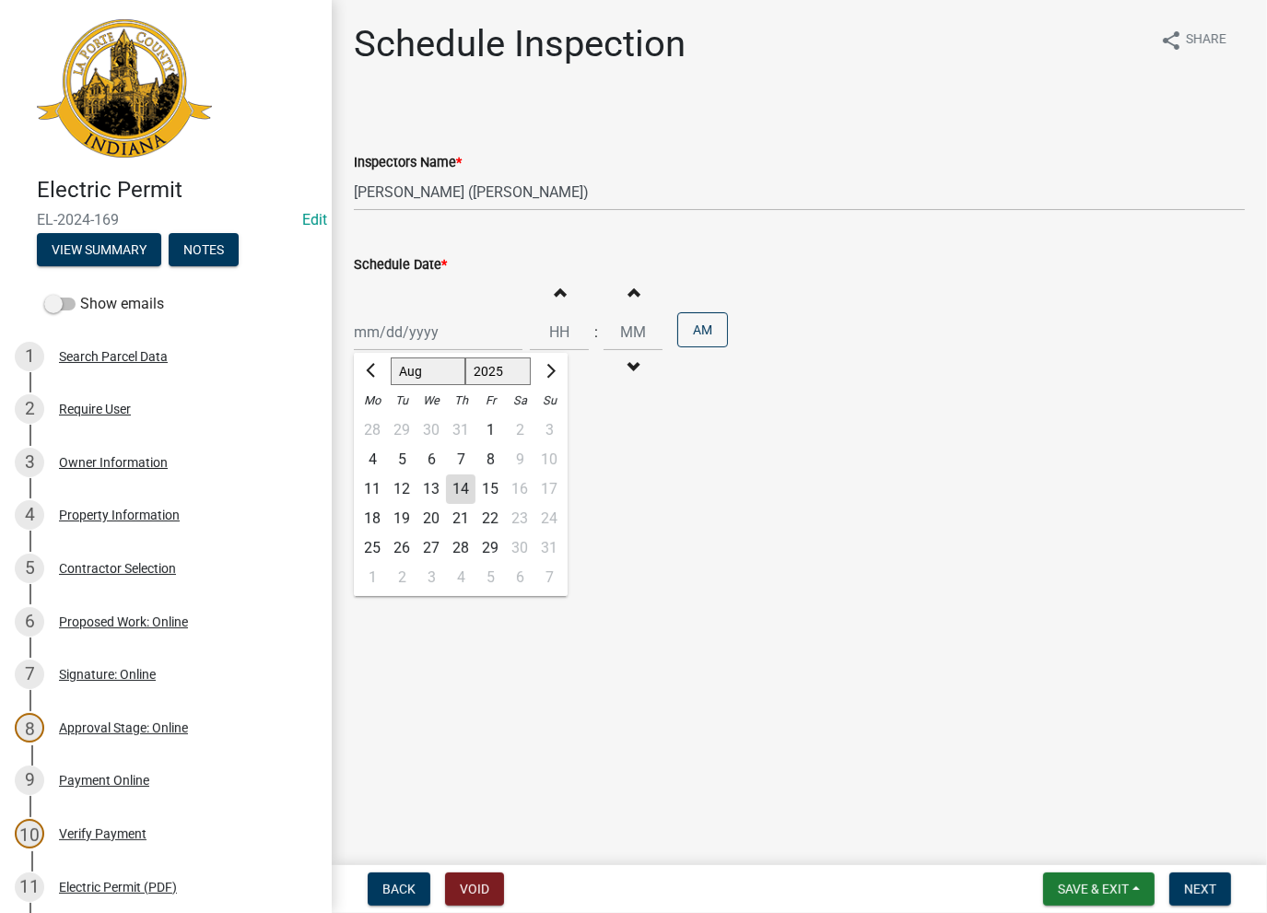
type input "[DATE]"
click at [1199, 888] on span "Next" at bounding box center [1200, 889] width 32 height 15
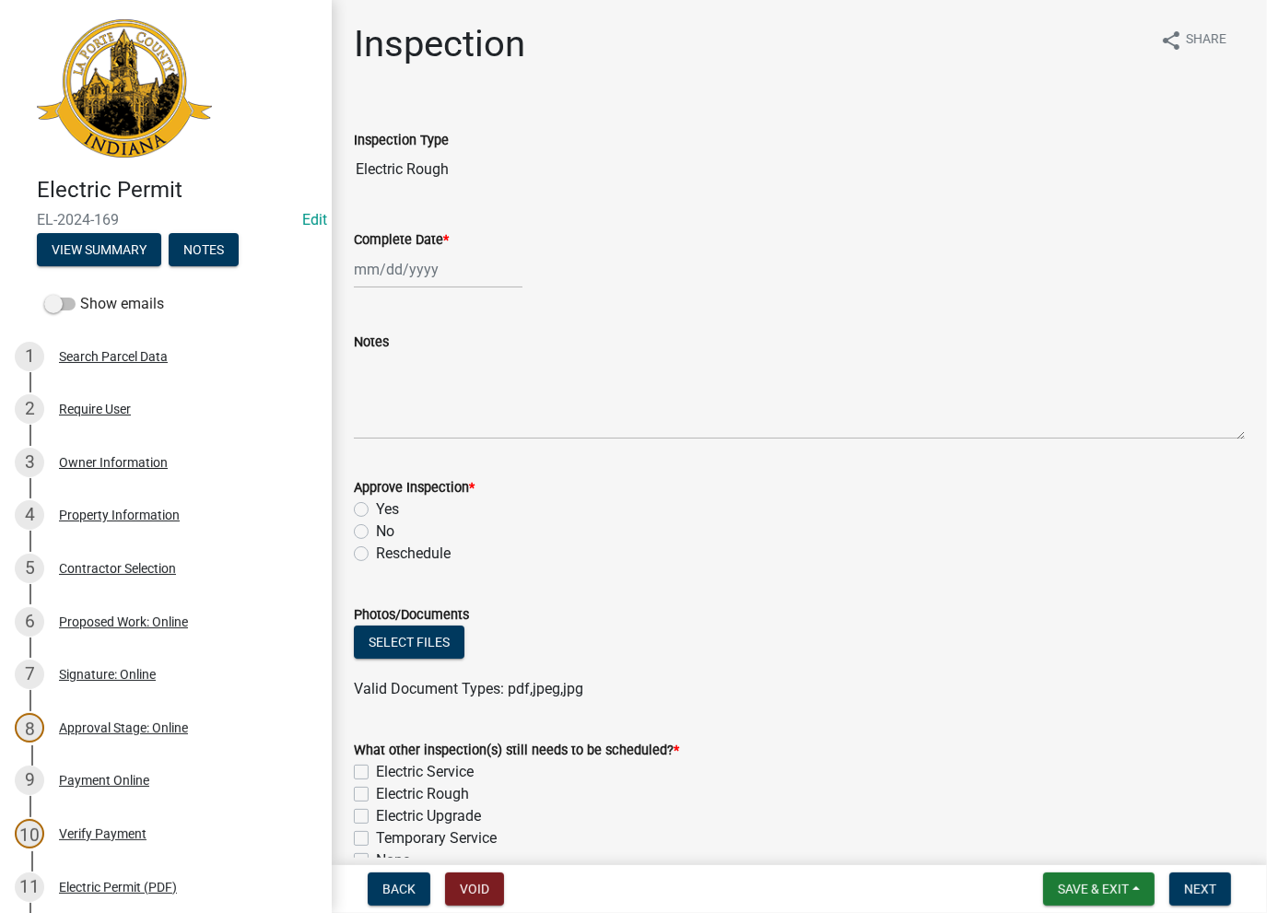
select select "8"
select select "2025"
click at [395, 256] on div "[PERSON_NAME] Feb Mar Apr [PERSON_NAME][DATE] Oct Nov [DATE] 1526 1527 1528 152…" at bounding box center [438, 270] width 169 height 38
click at [454, 427] on div "14" at bounding box center [460, 426] width 29 height 29
type input "[DATE]"
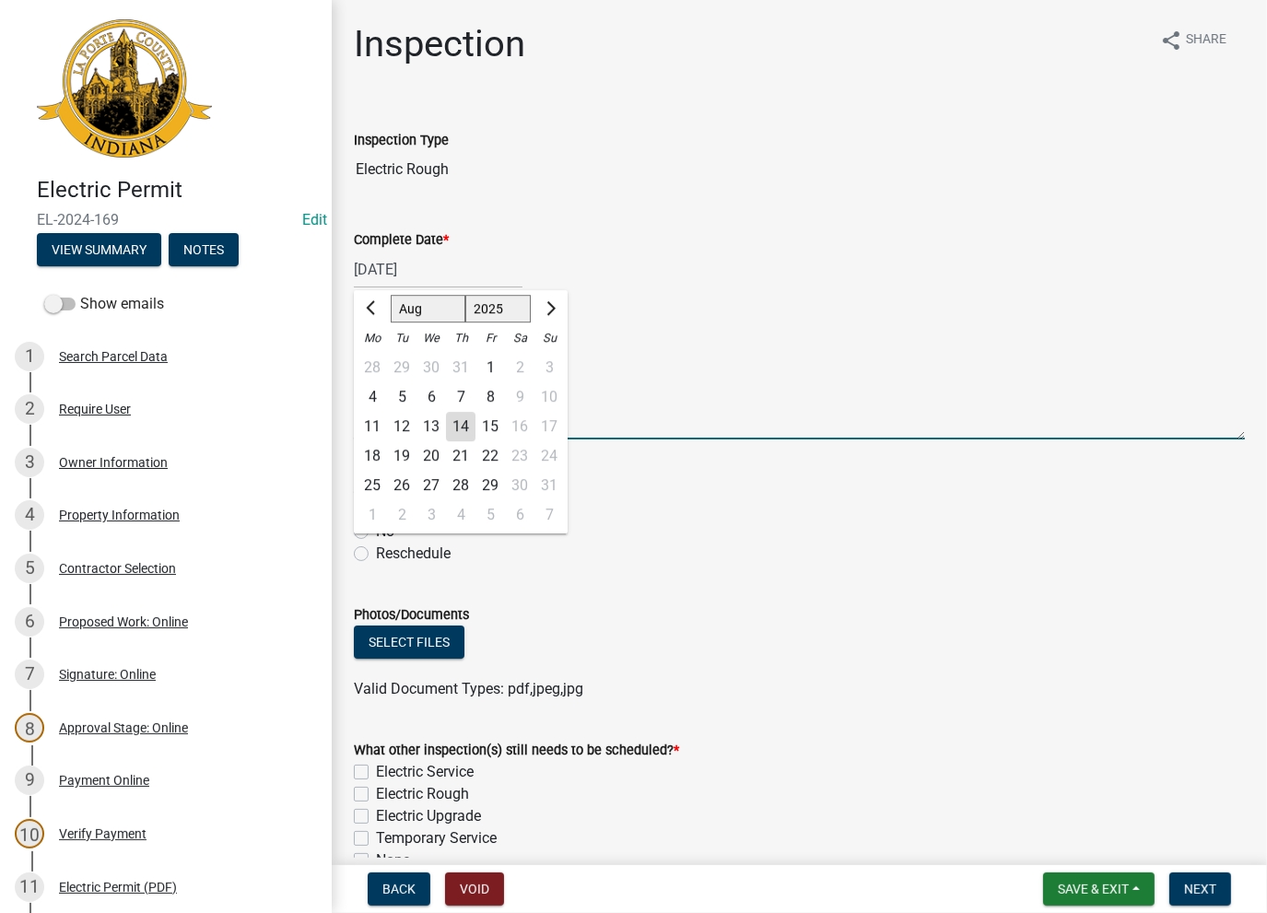
click at [420, 389] on textarea "Notes" at bounding box center [799, 396] width 891 height 87
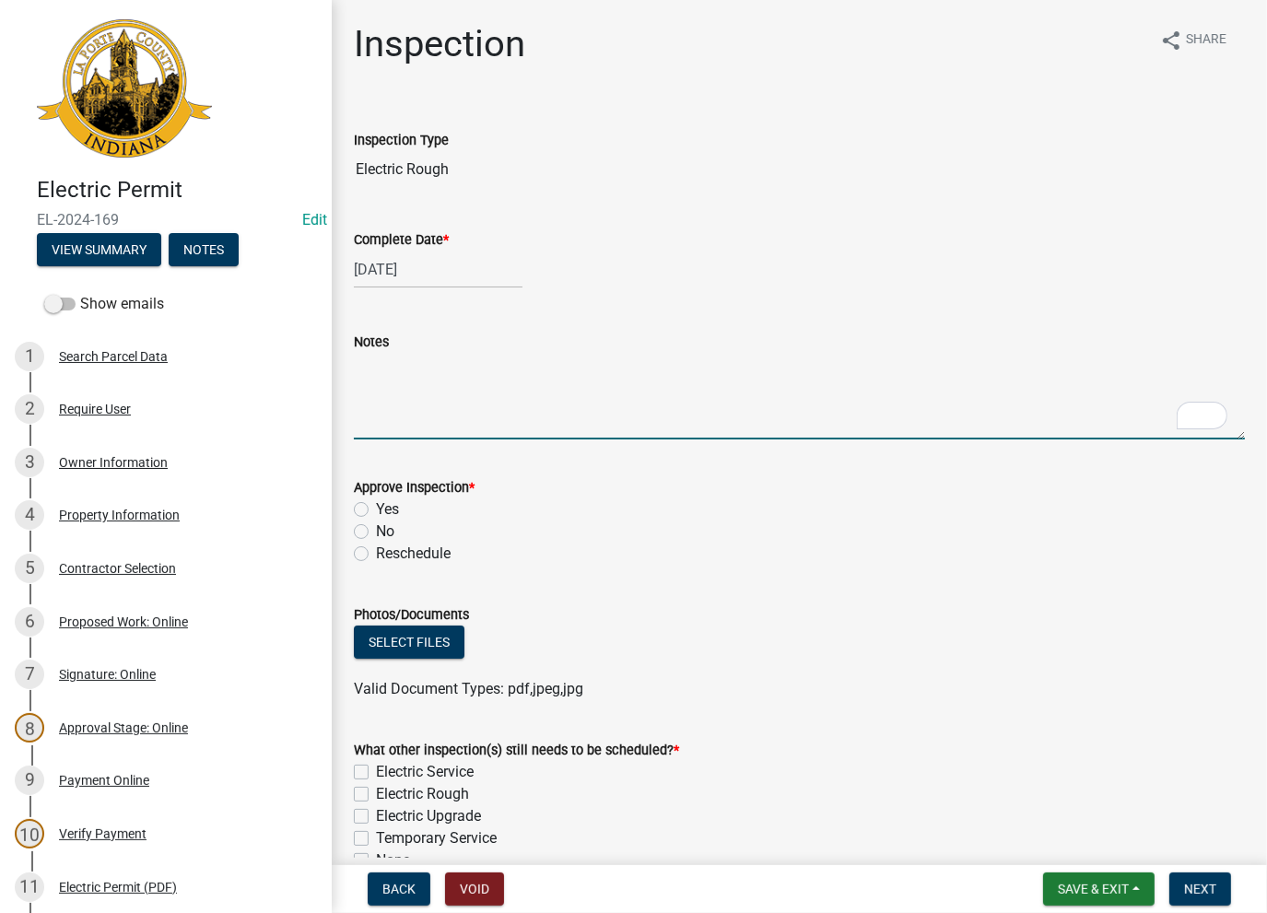
paste textarea "Never requested second inspection. Close out. -[GEOGRAPHIC_DATA]"
type textarea "Never requested second inspection. Close out. -[GEOGRAPHIC_DATA]"
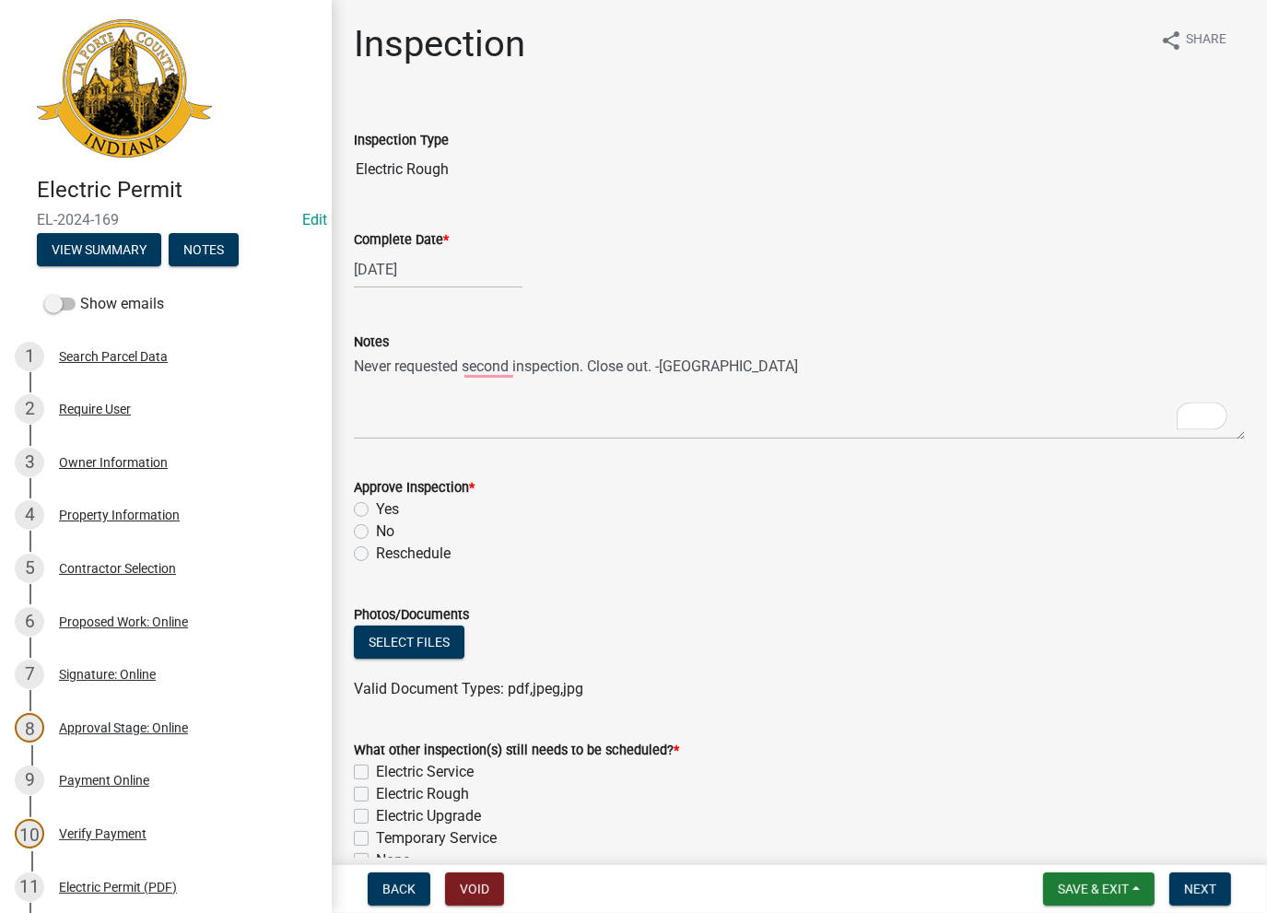
click at [376, 528] on label "No" at bounding box center [385, 532] width 18 height 22
click at [376, 528] on input "No" at bounding box center [382, 527] width 12 height 12
radio input "true"
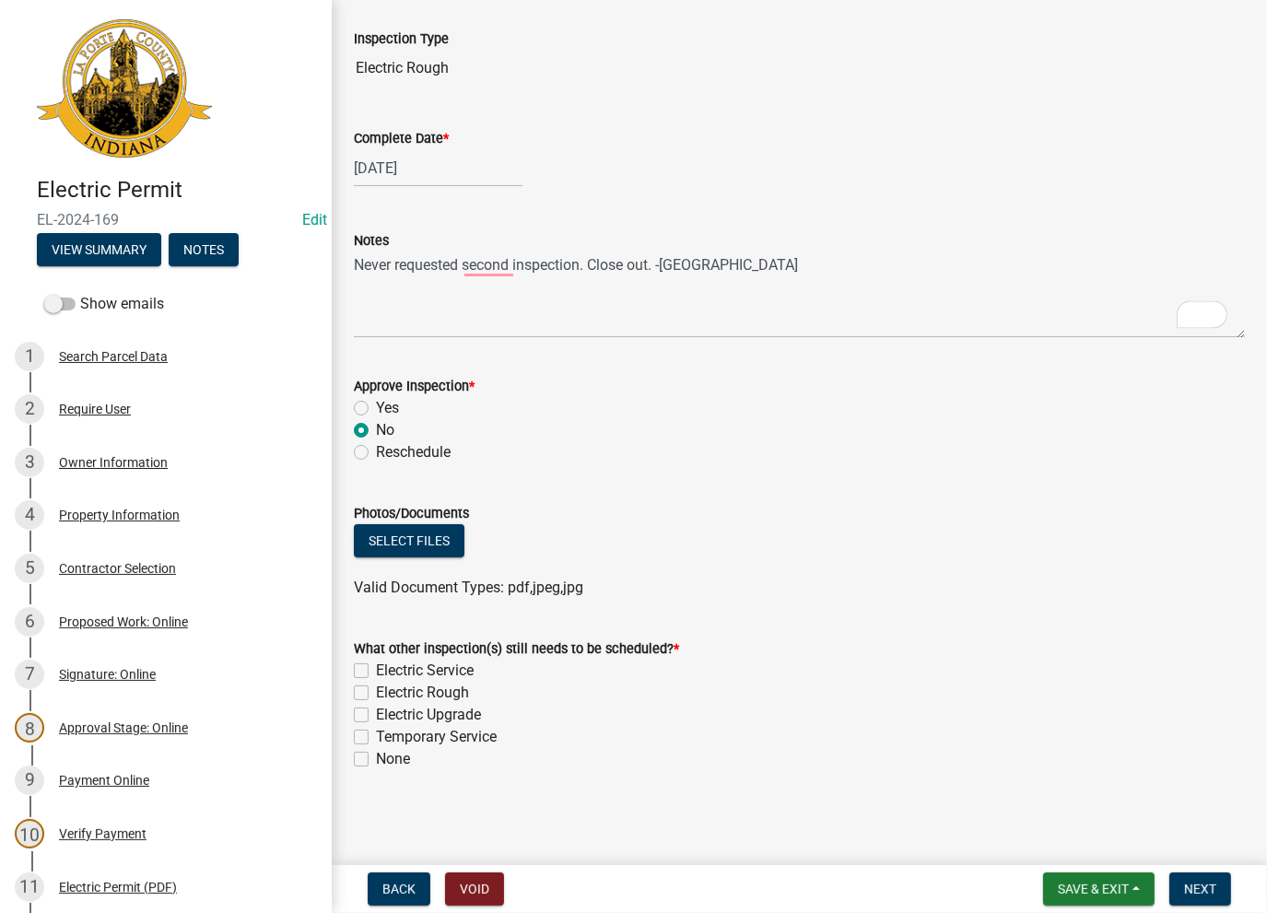
click at [376, 762] on label "None" at bounding box center [393, 759] width 34 height 22
click at [376, 760] on input "None" at bounding box center [382, 754] width 12 height 12
checkbox input "true"
checkbox input "false"
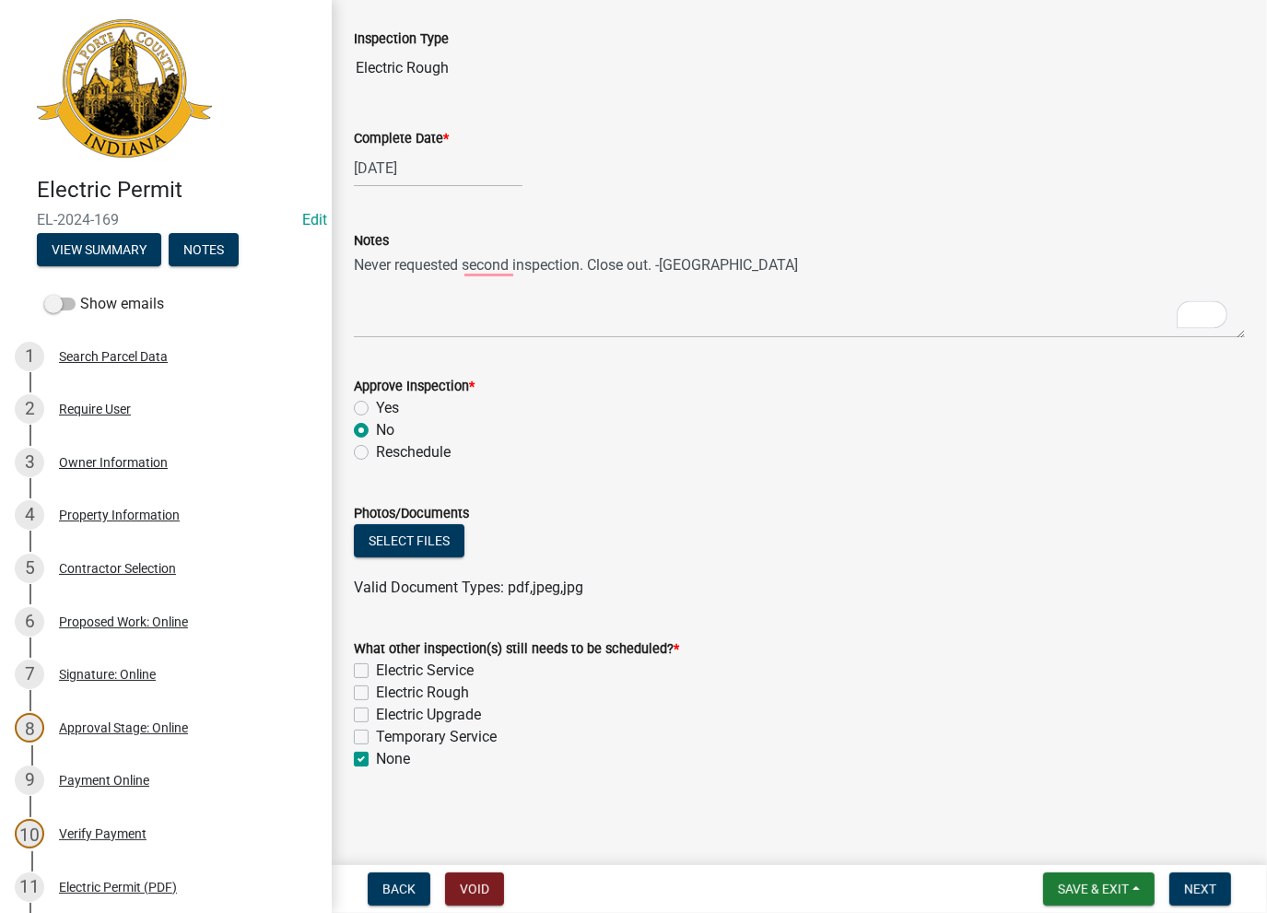
checkbox input "false"
checkbox input "true"
click at [1205, 878] on button "Next" at bounding box center [1201, 889] width 62 height 33
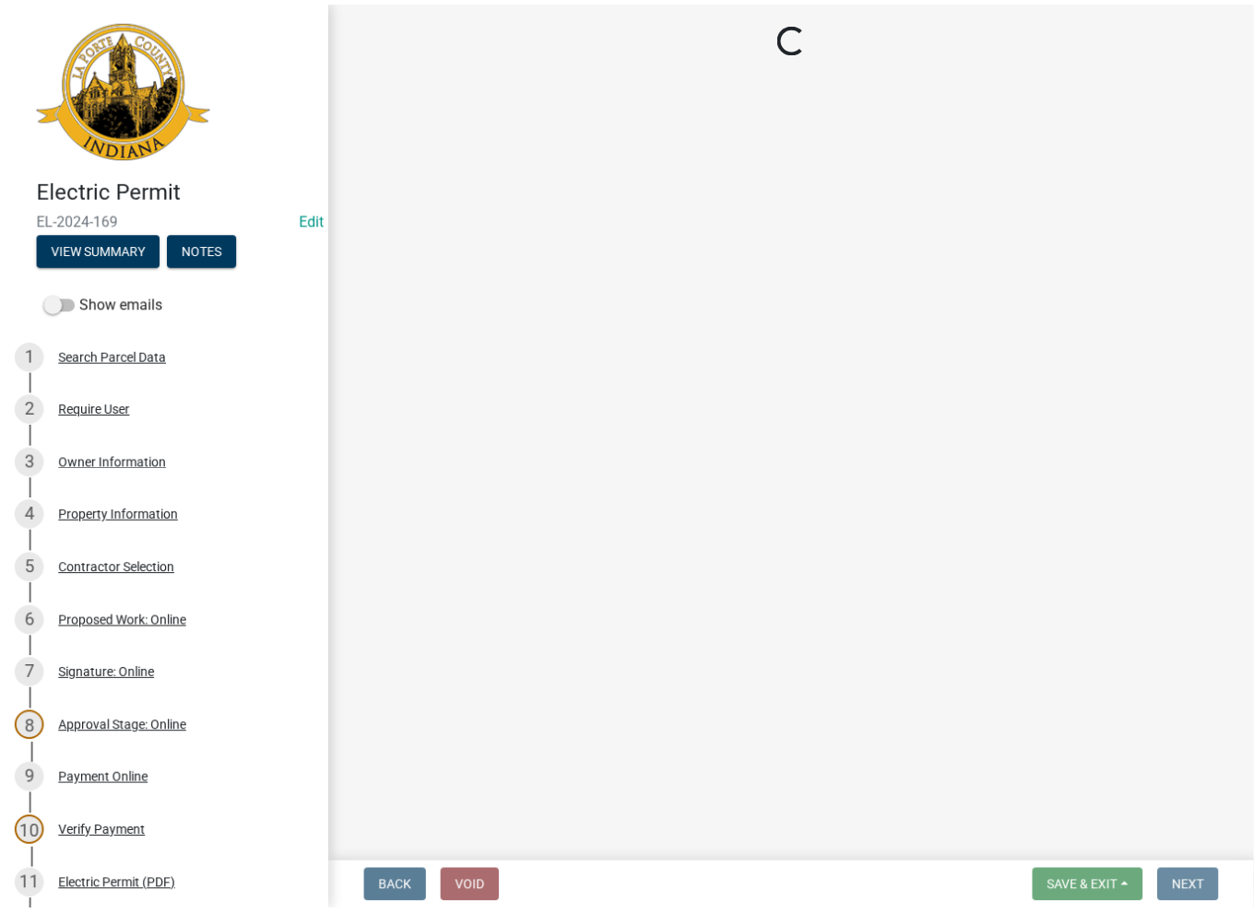
scroll to position [0, 0]
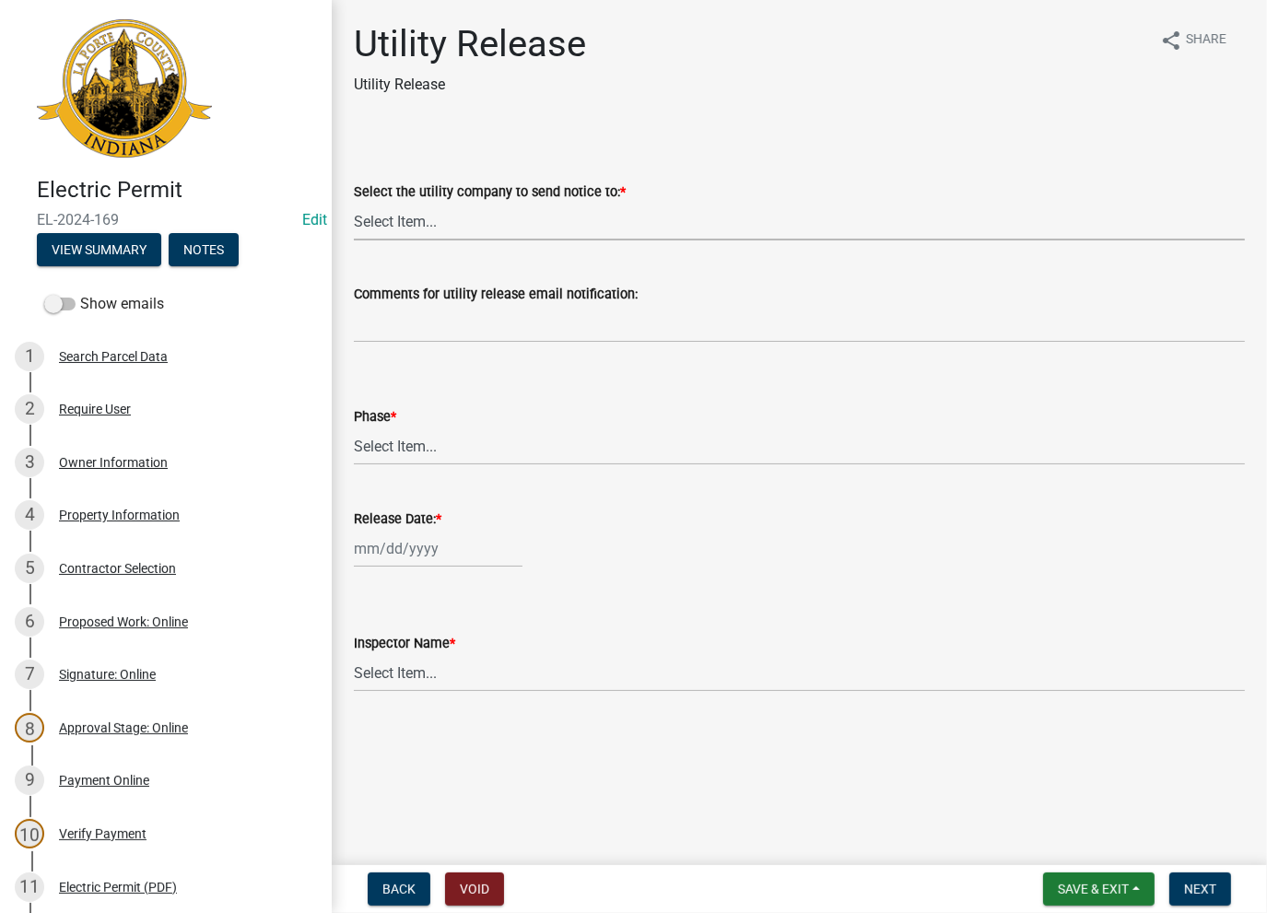
click at [454, 225] on select "Select Item... Don't send a utility release NIPSCO Kankakee Valley REMC AEP/[US…" at bounding box center [799, 222] width 891 height 38
click at [354, 203] on select "Select Item... Don't send a utility release NIPSCO Kankakee Valley REMC AEP/[US…" at bounding box center [799, 222] width 891 height 38
select select "3780ecfe-b3b4-4223-9cfe-090e9c0a356a"
click at [395, 449] on select "Select Item... Phase 1 Phase 3" at bounding box center [799, 447] width 891 height 38
click at [354, 428] on select "Select Item... Phase 1 Phase 3" at bounding box center [799, 447] width 891 height 38
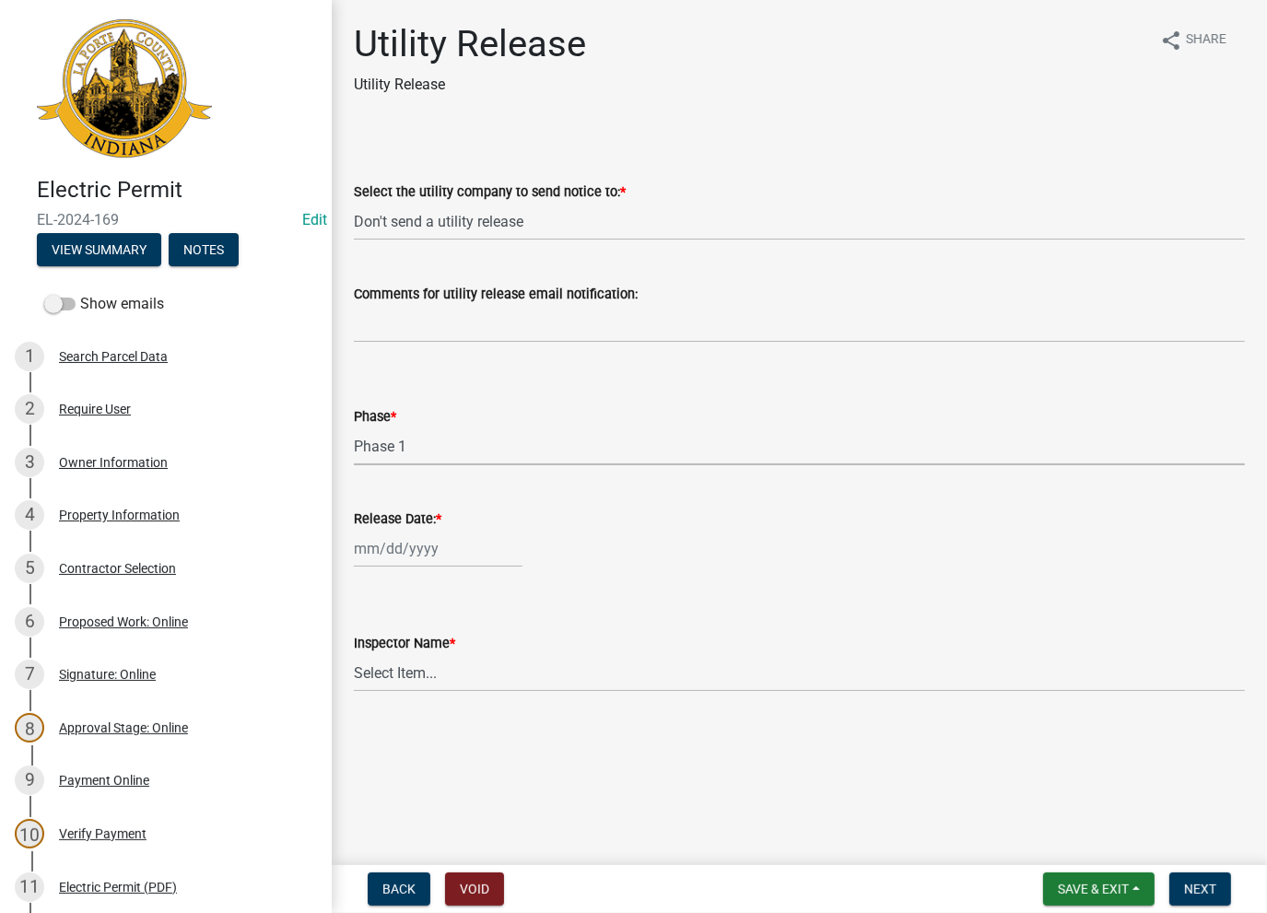
select select "f678d134-8131-47e8-ad26-ea7cd419ba61"
select select "8"
select select "2025"
drag, startPoint x: 391, startPoint y: 543, endPoint x: 401, endPoint y: 607, distance: 64.4
click at [390, 548] on div "[PERSON_NAME] Feb Mar Apr [PERSON_NAME][DATE] Oct Nov [DATE] 1526 1527 1528 152…" at bounding box center [438, 549] width 169 height 38
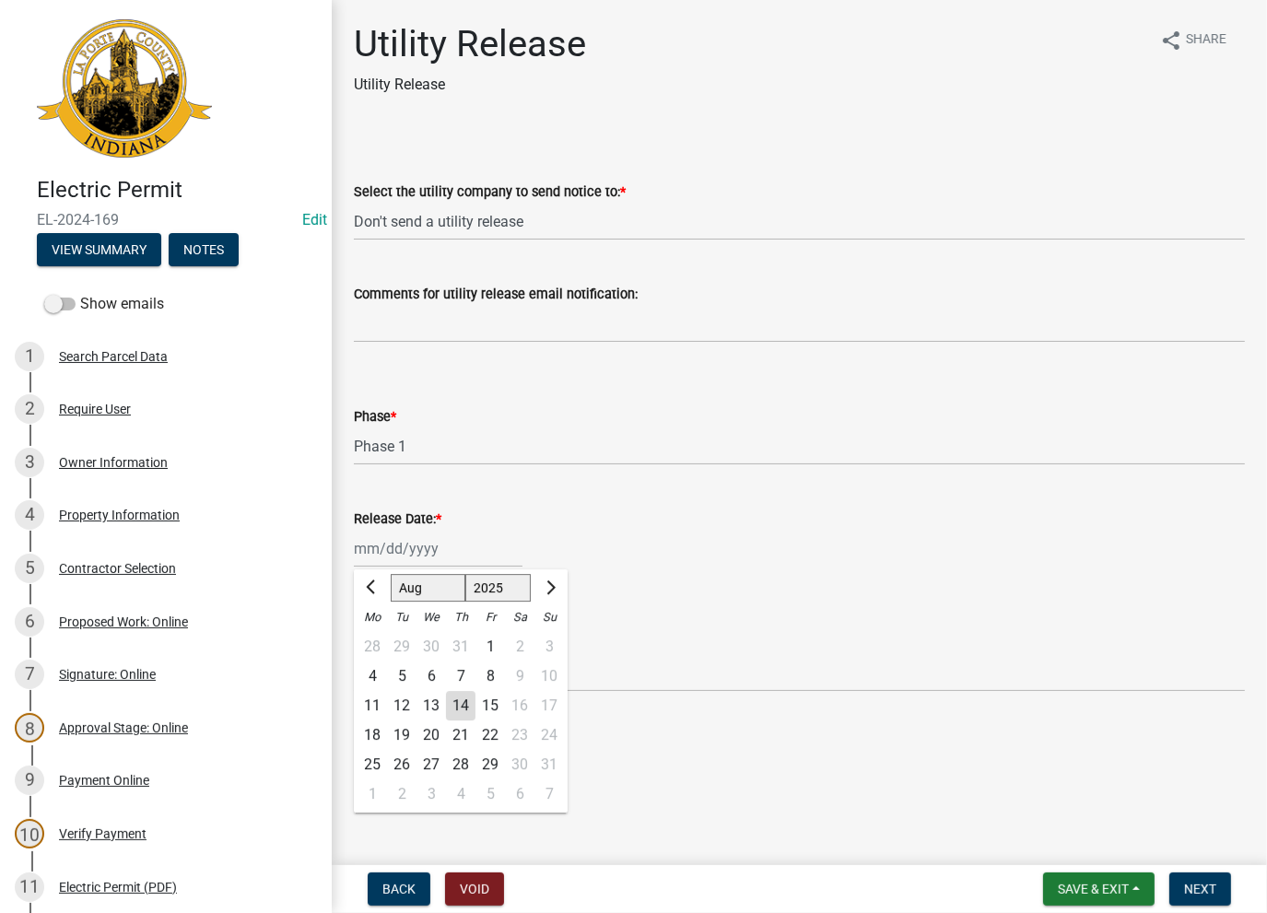
click at [460, 713] on div "14" at bounding box center [460, 705] width 29 height 29
type input "[DATE]"
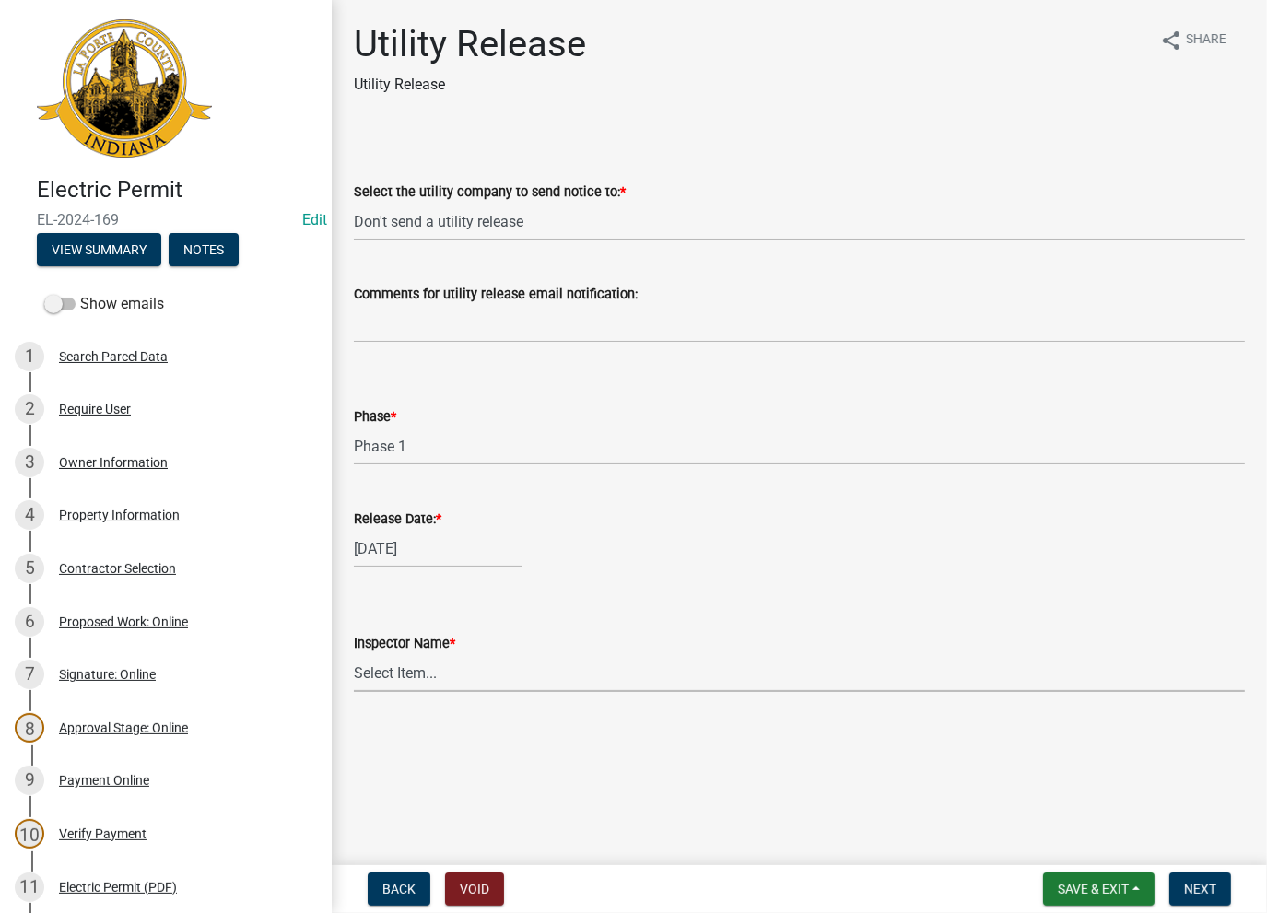
click at [450, 673] on select "Select Item... [PERSON_NAME] [PERSON_NAME] [PERSON_NAME] [PERSON_NAME] [PERSON_…" at bounding box center [799, 673] width 891 height 38
click at [354, 654] on select "Select Item... [PERSON_NAME] [PERSON_NAME] [PERSON_NAME] [PERSON_NAME] [PERSON_…" at bounding box center [799, 673] width 891 height 38
select select "86e5621d-6805-4b45-aad7-b2b3c8c41661"
click at [1214, 885] on span "Next" at bounding box center [1200, 889] width 32 height 15
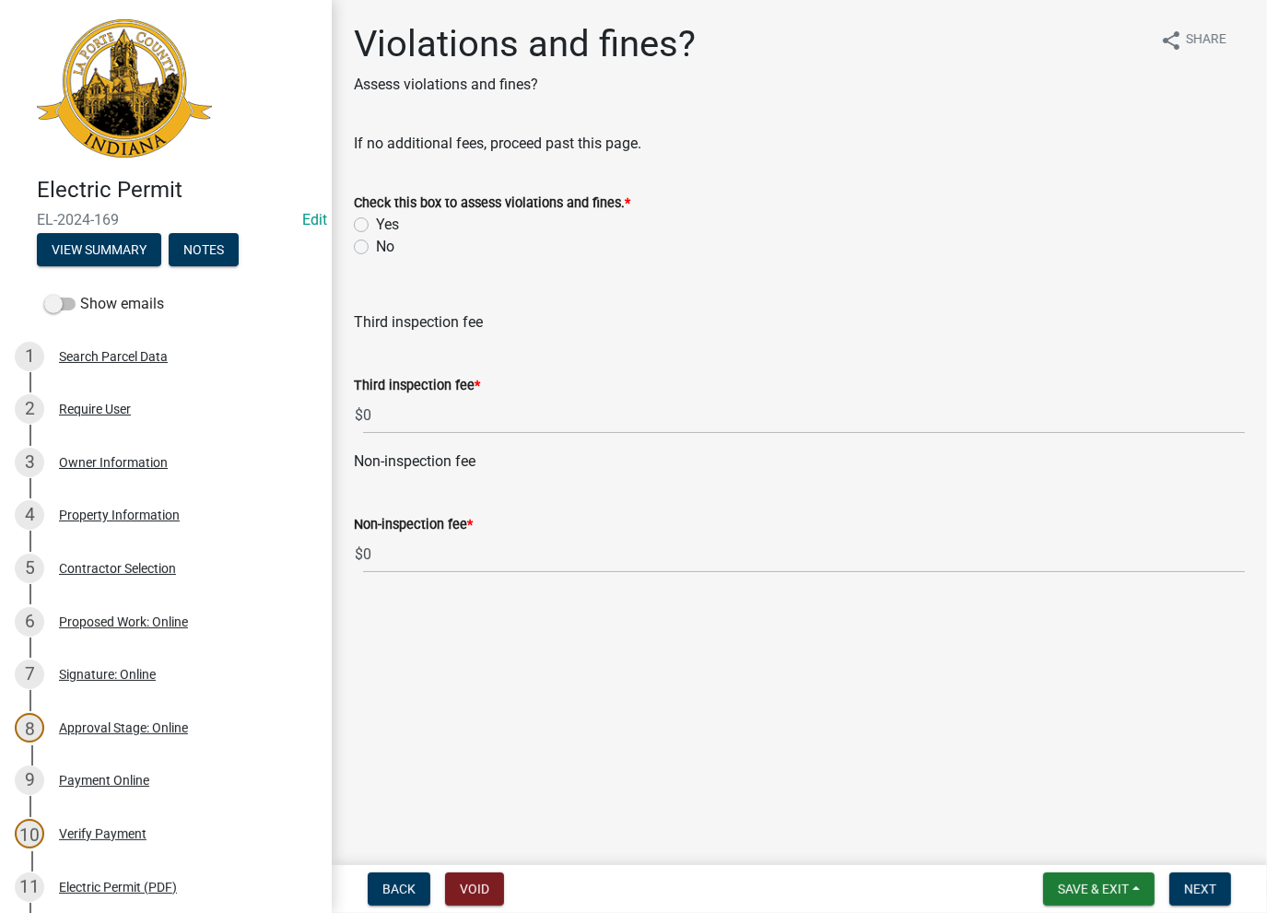
click at [376, 248] on label "No" at bounding box center [385, 247] width 18 height 22
click at [376, 248] on input "No" at bounding box center [382, 242] width 12 height 12
radio input "true"
click at [1194, 885] on span "Next" at bounding box center [1200, 889] width 32 height 15
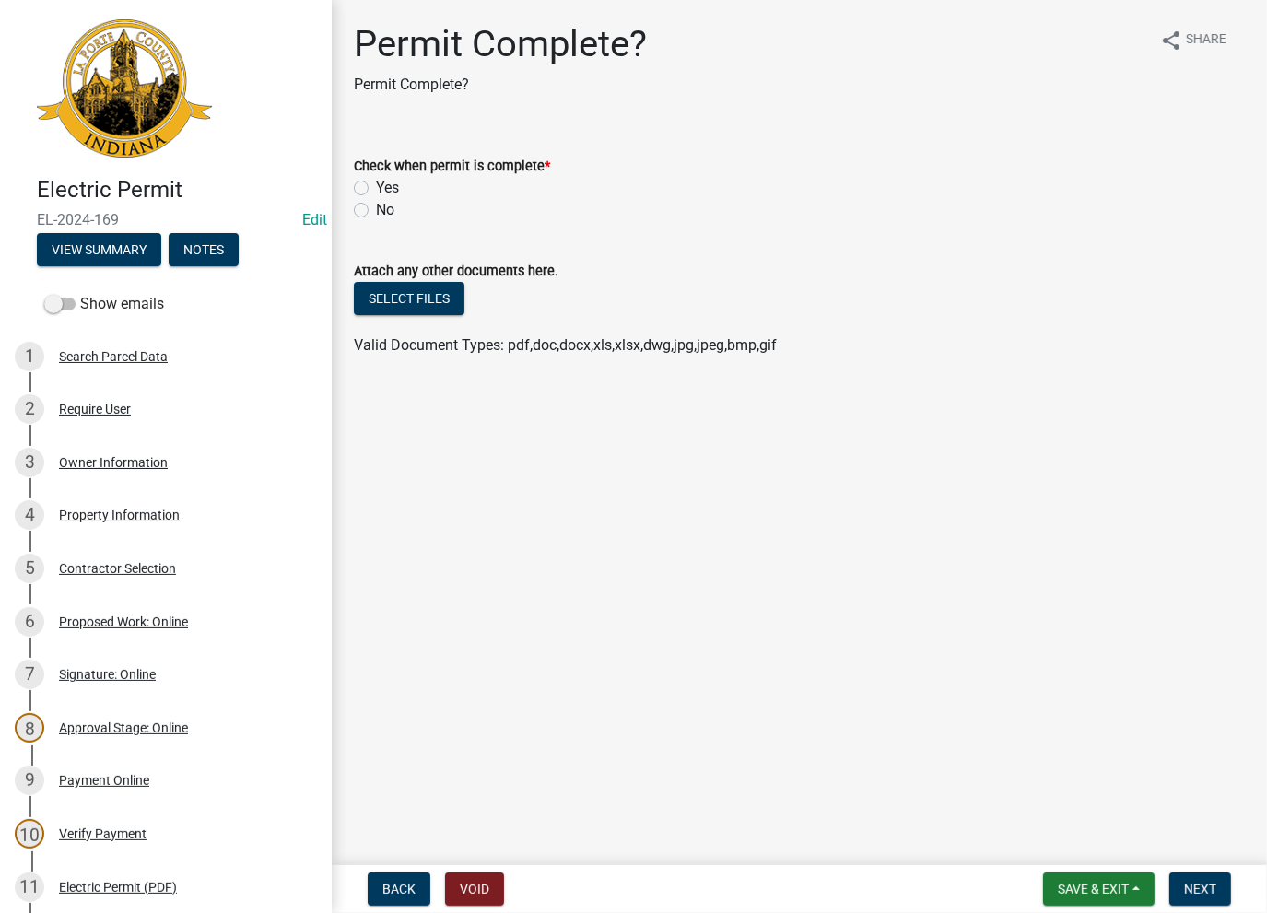
click at [376, 187] on label "Yes" at bounding box center [387, 188] width 23 height 22
click at [376, 187] on input "Yes" at bounding box center [382, 183] width 12 height 12
radio input "true"
click at [1222, 895] on button "Next" at bounding box center [1201, 889] width 62 height 33
